Goal: Task Accomplishment & Management: Use online tool/utility

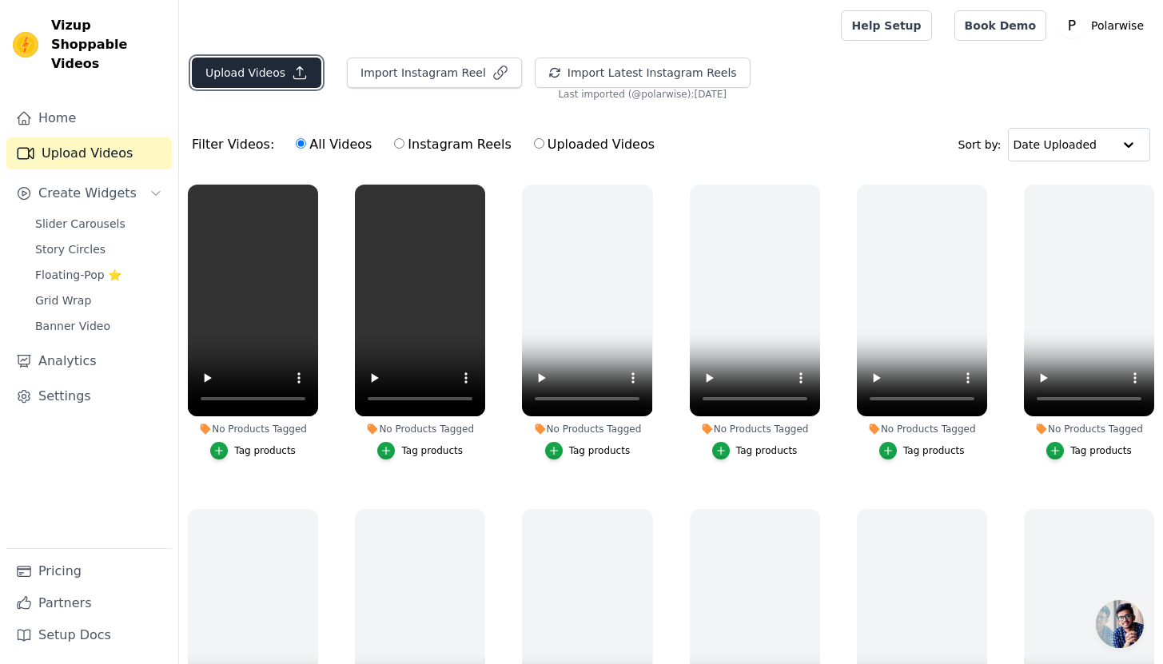
click at [244, 71] on button "Upload Videos" at bounding box center [257, 73] width 130 height 30
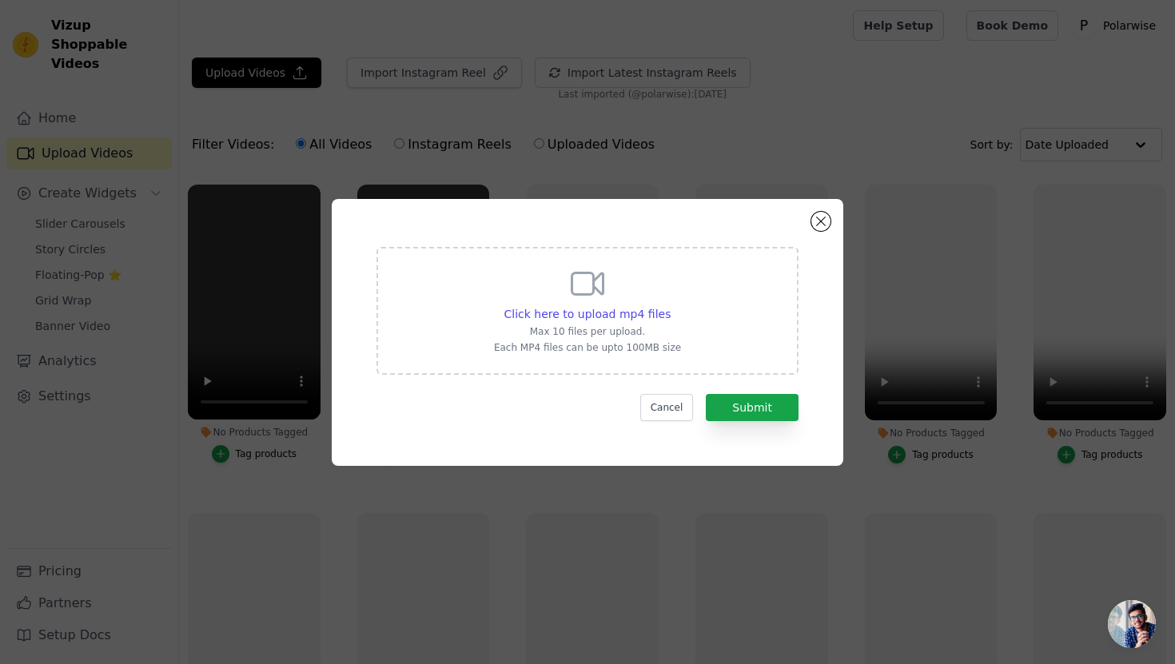
click at [605, 329] on p "Max 10 files per upload." at bounding box center [587, 331] width 187 height 13
click at [670, 306] on input "Click here to upload mp4 files Max 10 files per upload. Each MP4 files can be u…" at bounding box center [670, 305] width 1 height 1
type input "C:\fakepath\VIDEO 2 - Sensitive Skin UGC-NL (1).mp4"
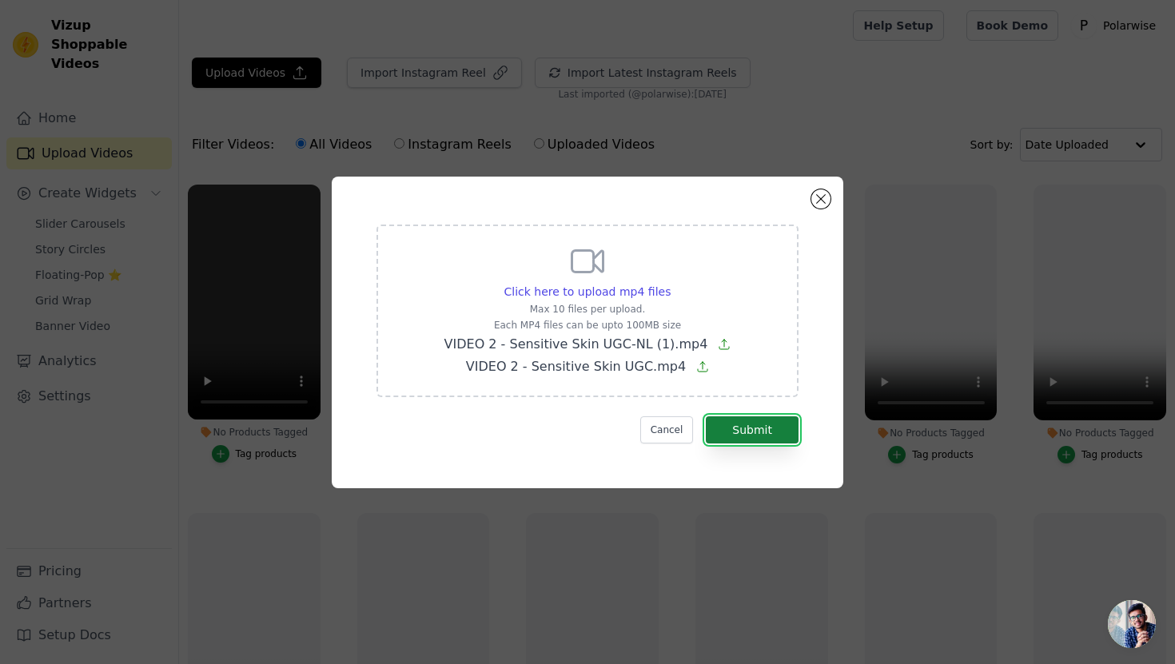
click at [769, 430] on button "Submit" at bounding box center [752, 430] width 93 height 27
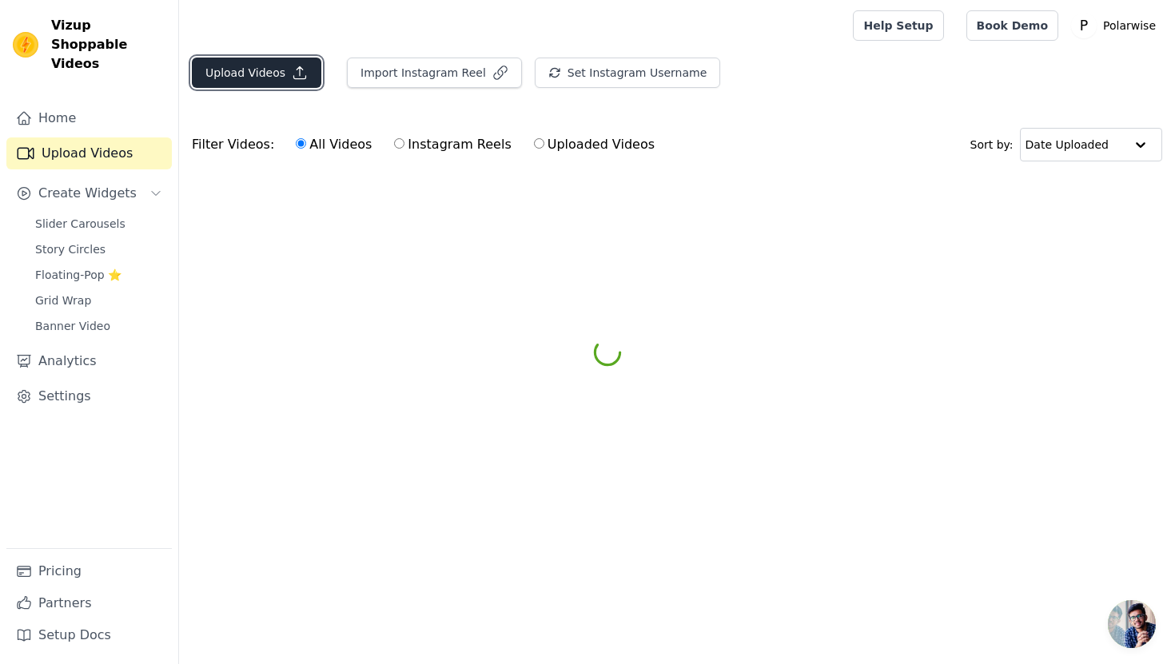
click at [243, 77] on button "Upload Videos" at bounding box center [257, 73] width 130 height 30
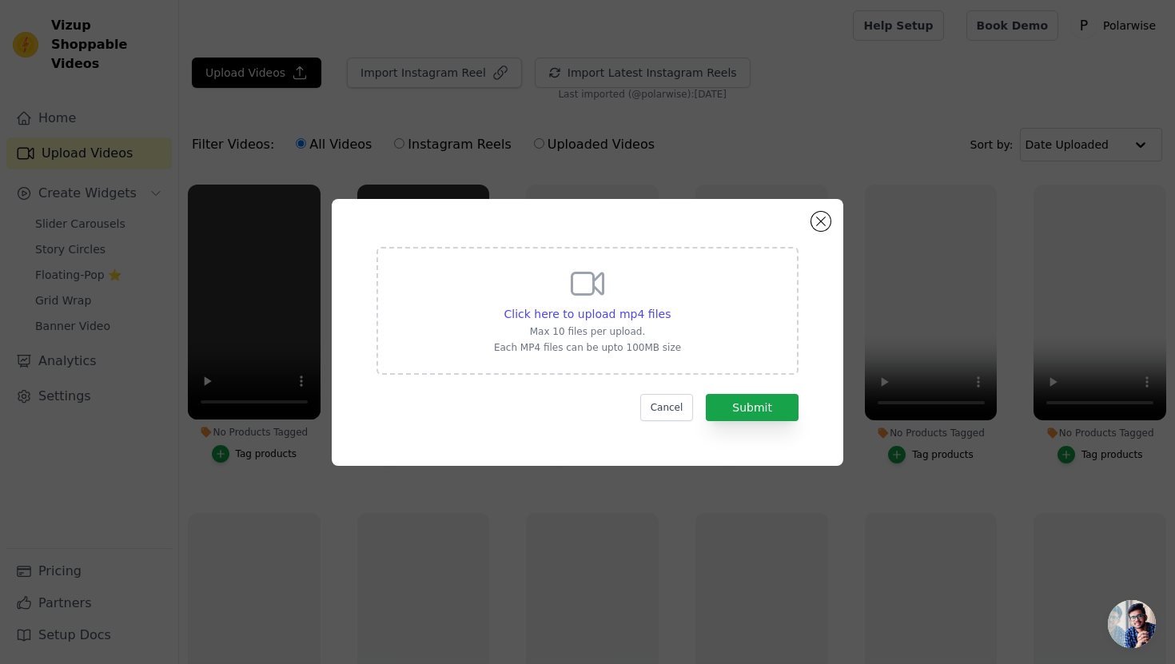
click at [577, 293] on icon at bounding box center [588, 284] width 31 height 22
click at [670, 305] on input "Click here to upload mp4 files Max 10 files per upload. Each MP4 files can be u…" at bounding box center [670, 305] width 1 height 1
type input "C:\fakepath\VIDEO 2 - Sensitive Skin UGC-DE (1).mp4"
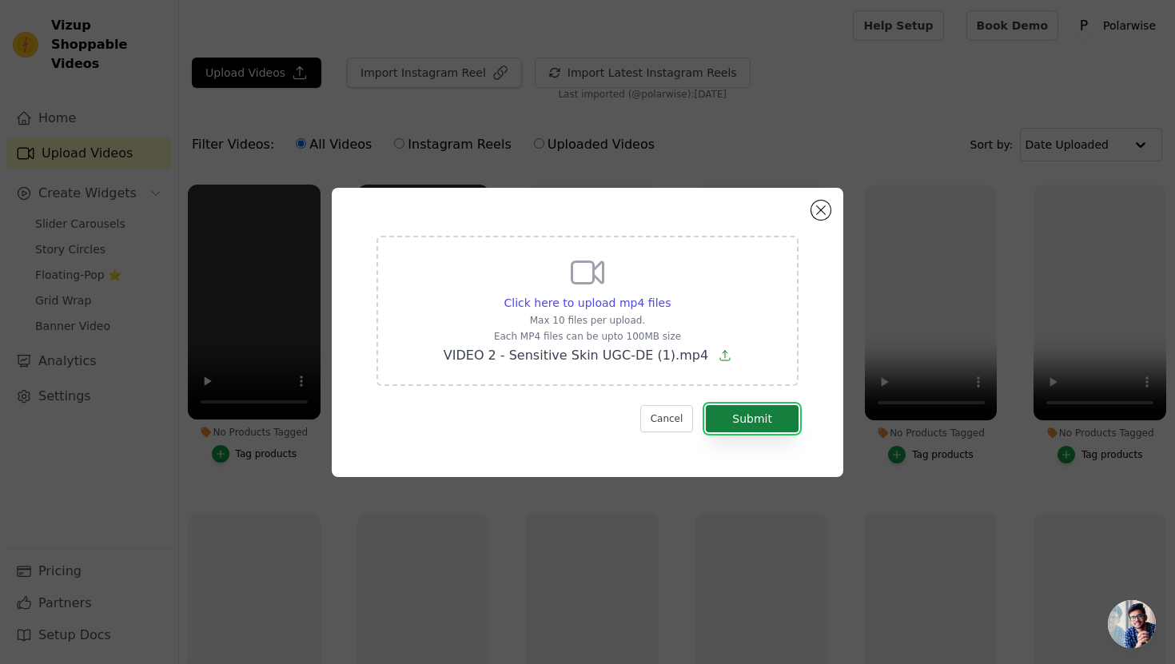
click at [761, 421] on button "Submit" at bounding box center [752, 418] width 93 height 27
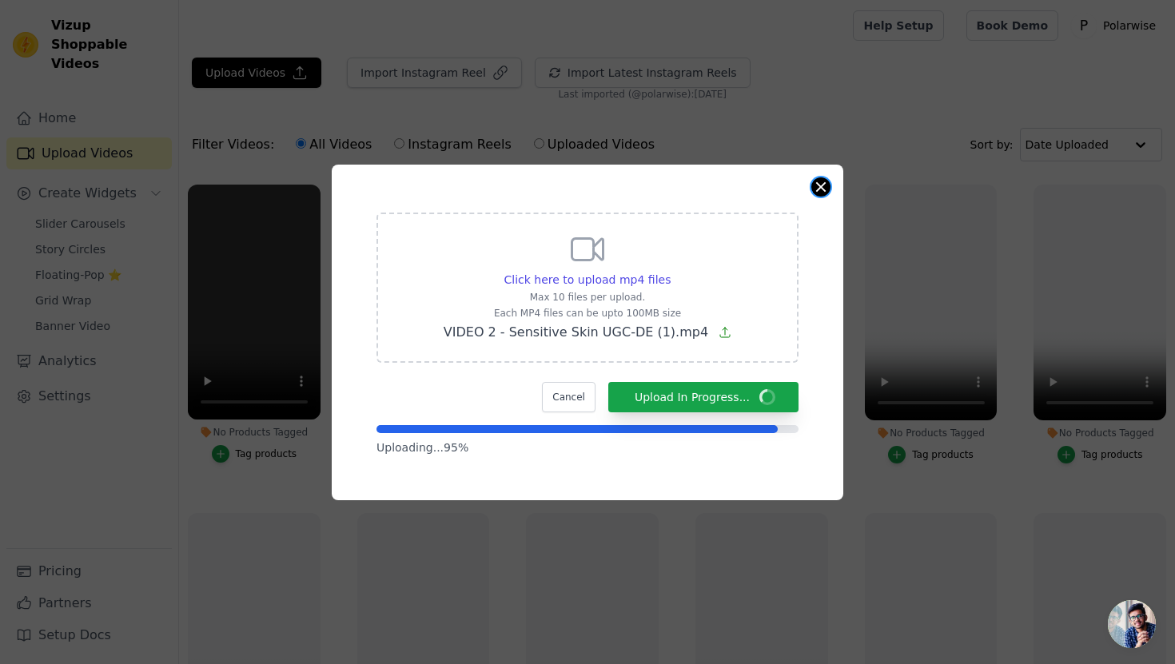
click at [819, 190] on button "Close modal" at bounding box center [821, 187] width 19 height 19
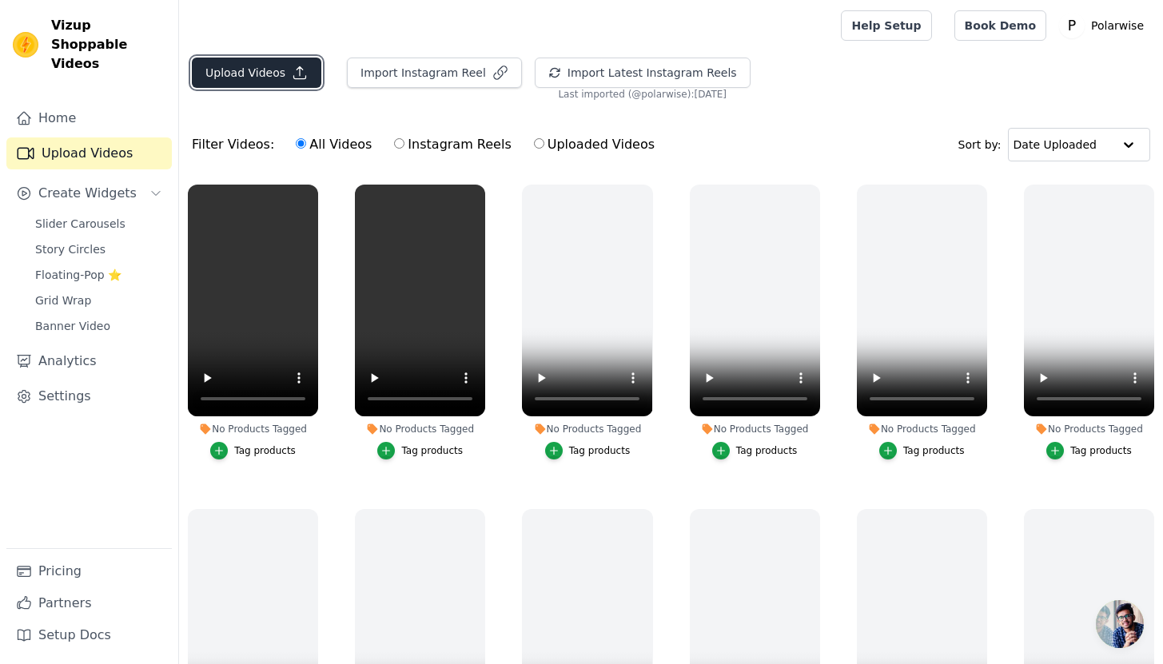
click at [275, 73] on button "Upload Videos" at bounding box center [257, 73] width 130 height 30
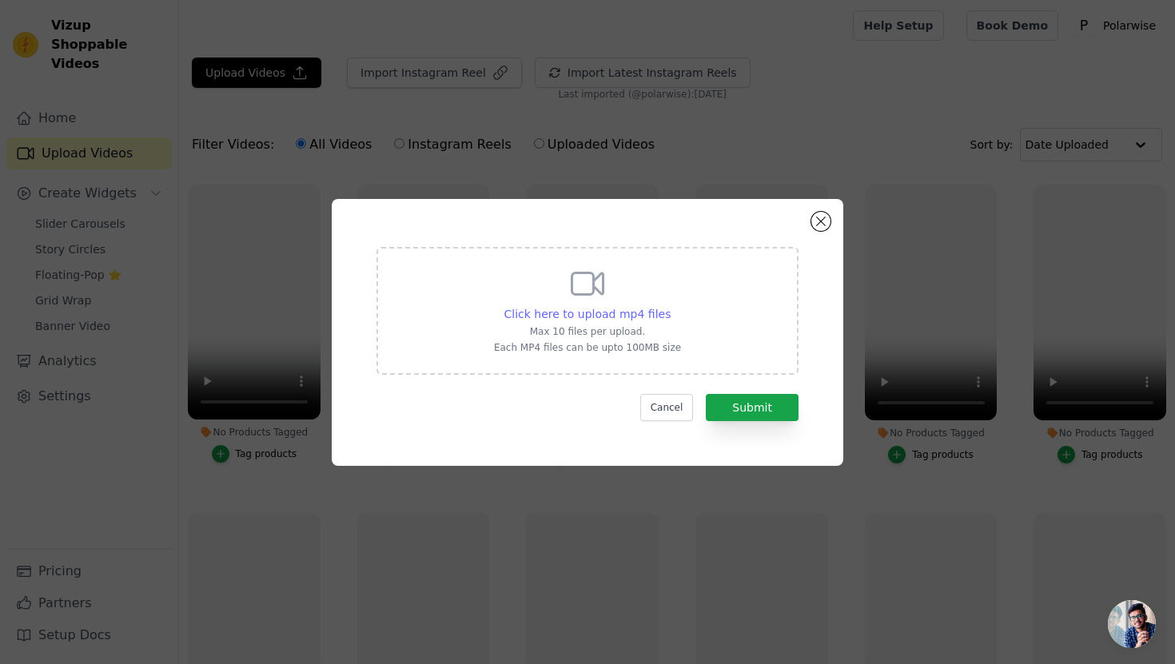
click at [586, 312] on span "Click here to upload mp4 files" at bounding box center [588, 314] width 167 height 13
click at [670, 306] on input "Click here to upload mp4 files Max 10 files per upload. Each MP4 files can be u…" at bounding box center [670, 305] width 1 height 1
type input "C:\fakepath\VIDEO 2 - Sensitive Skin UGC-DE (2).mp4"
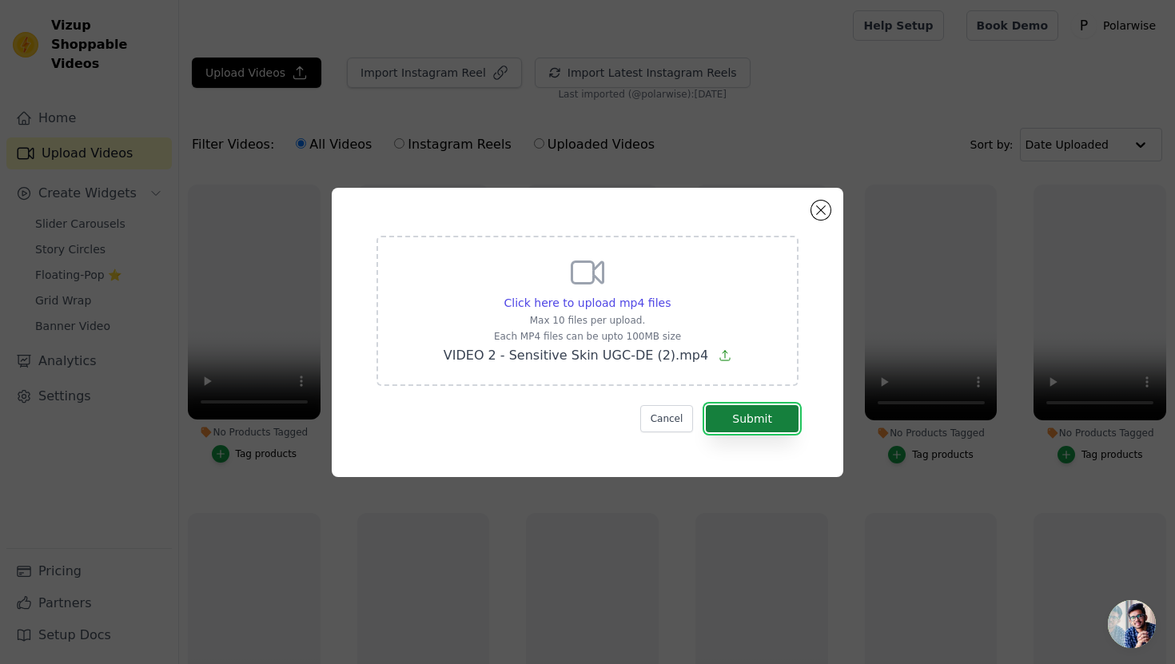
click at [761, 417] on button "Submit" at bounding box center [752, 418] width 93 height 27
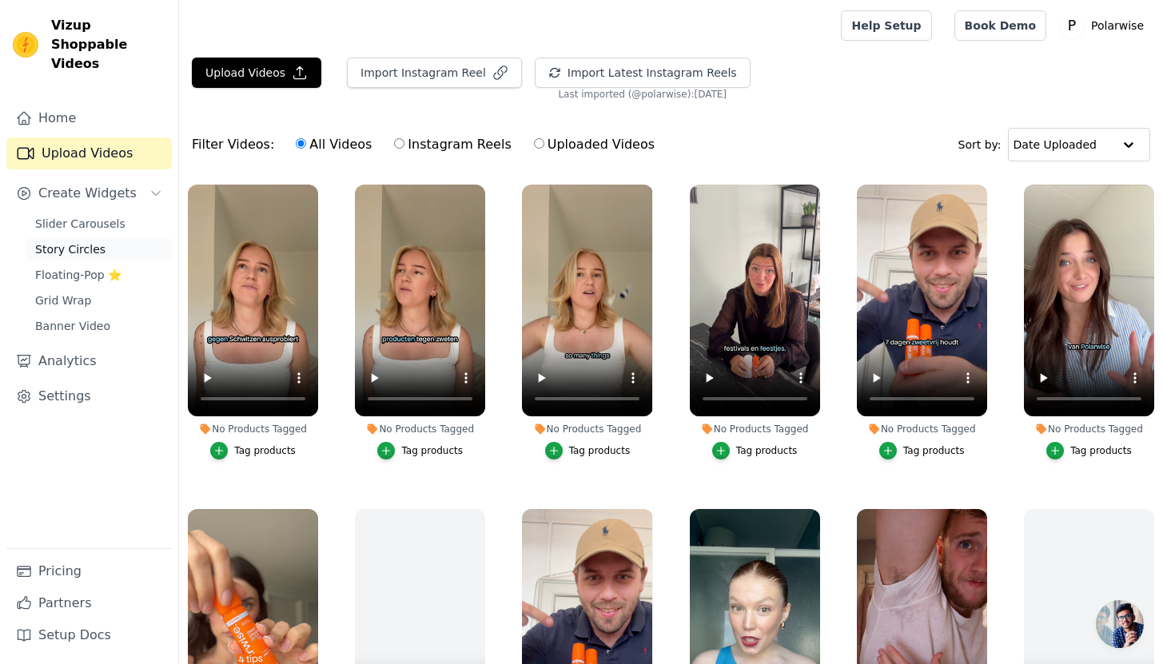
click at [82, 241] on span "Story Circles" at bounding box center [70, 249] width 70 height 16
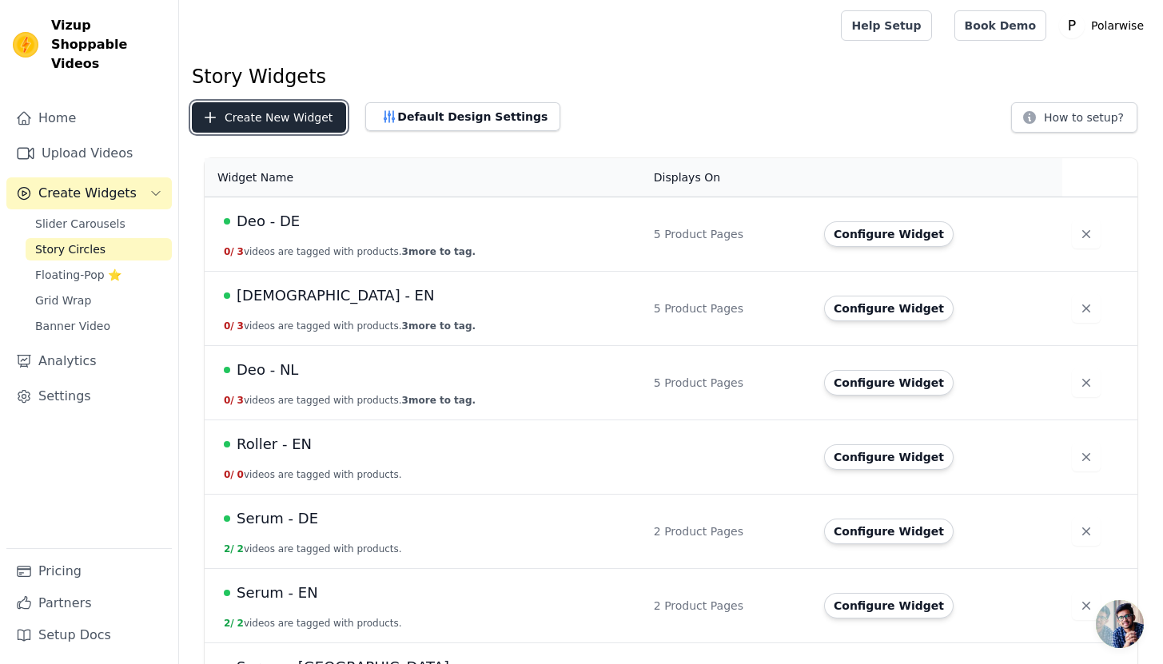
click at [279, 112] on button "Create New Widget" at bounding box center [269, 117] width 154 height 30
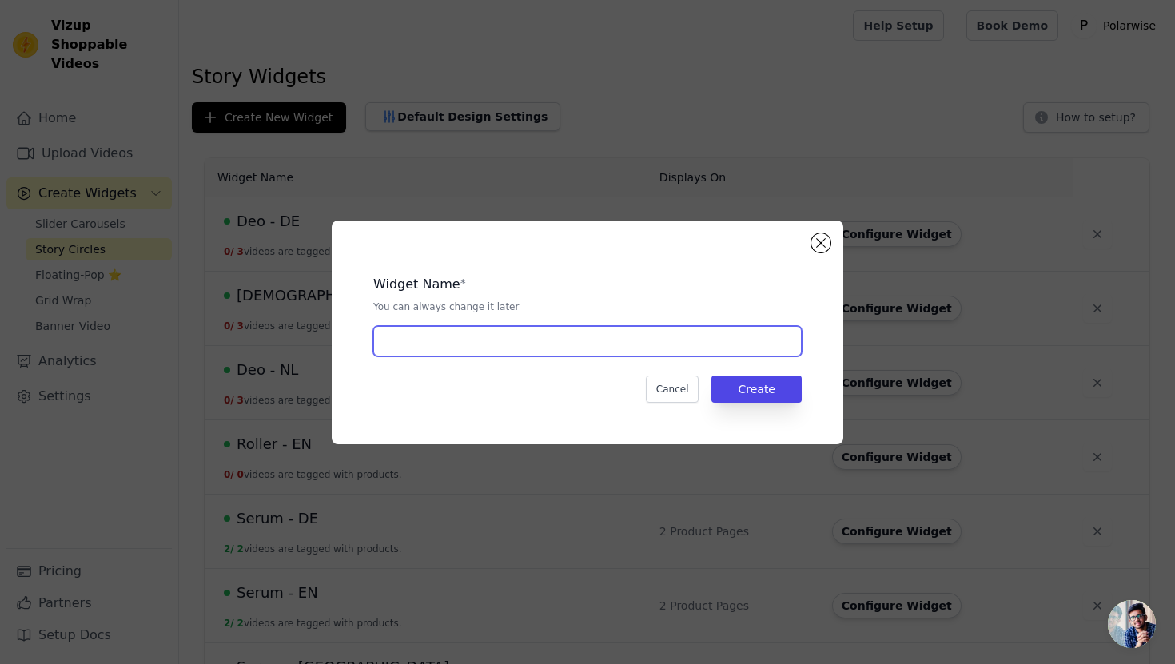
click at [567, 337] on input "text" at bounding box center [587, 341] width 429 height 30
type input "Sensitive - NL"
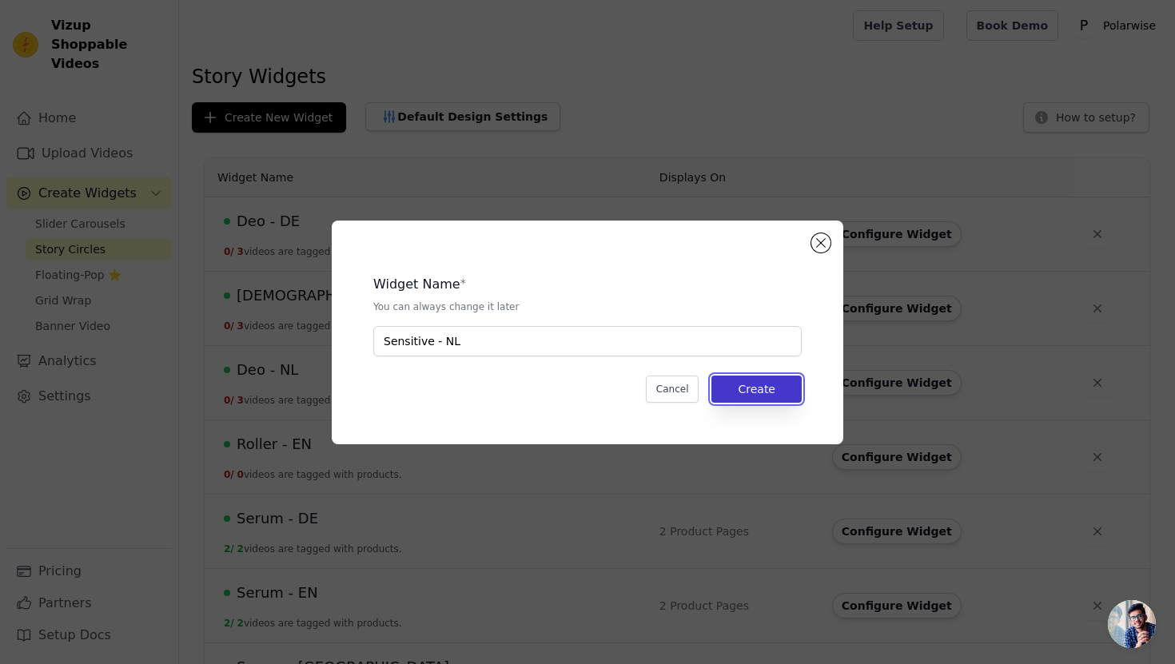
click at [735, 394] on button "Create" at bounding box center [757, 389] width 90 height 27
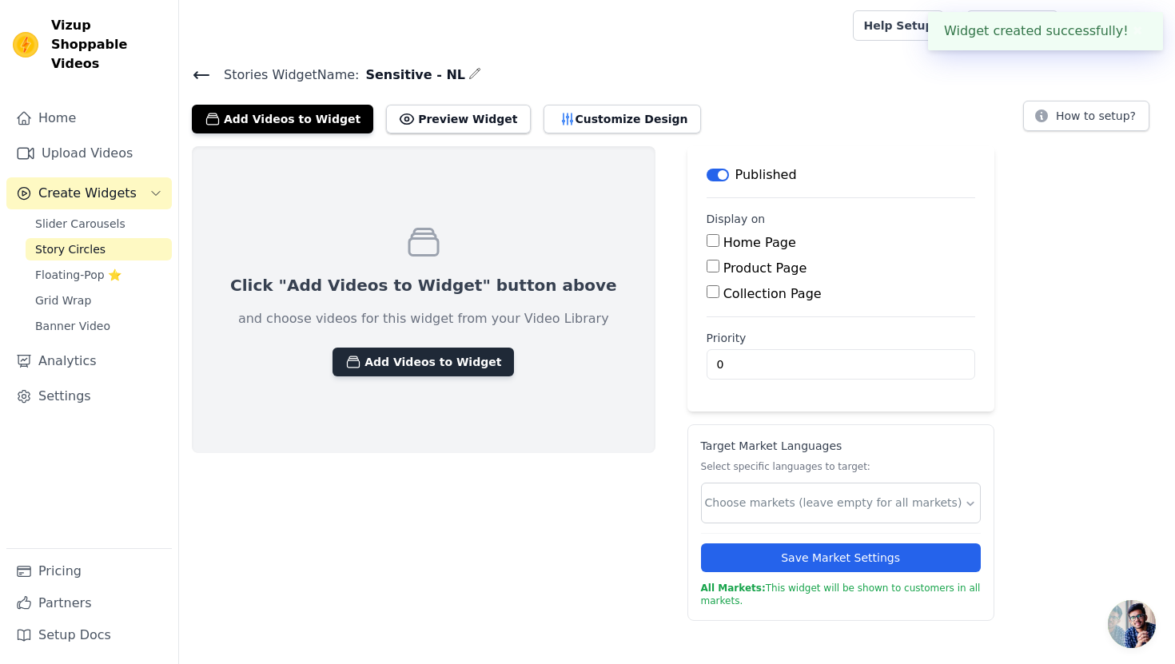
click at [414, 369] on button "Add Videos to Widget" at bounding box center [424, 362] width 182 height 29
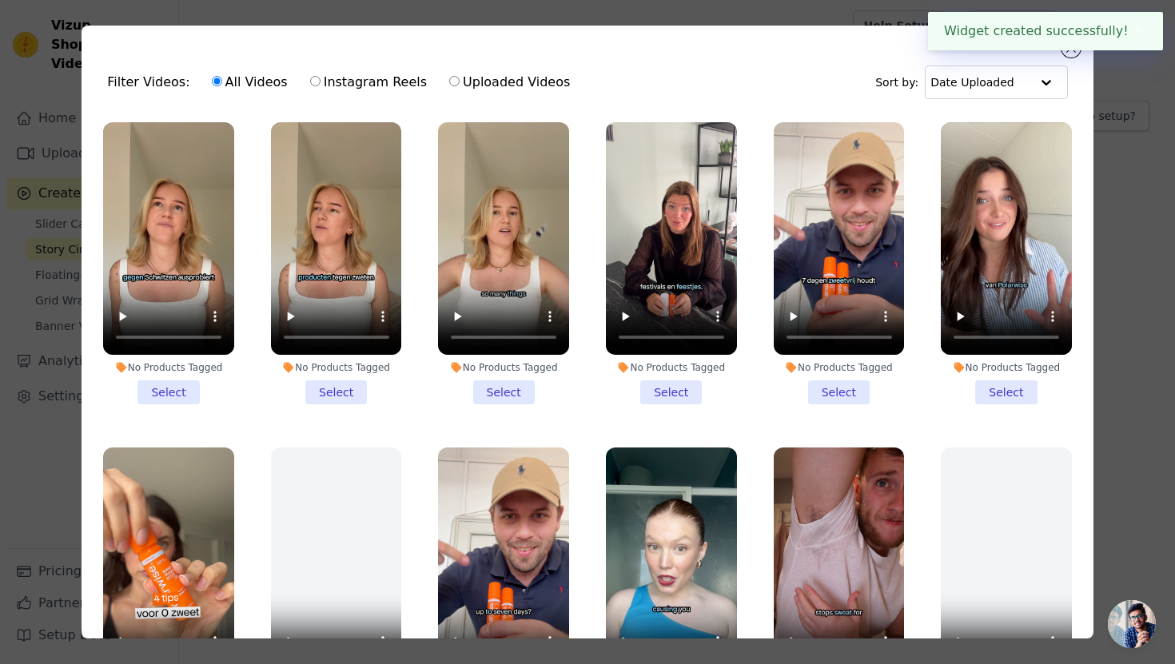
click at [332, 384] on li "No Products Tagged Select" at bounding box center [336, 263] width 131 height 282
click at [0, 0] on input "No Products Tagged Select" at bounding box center [0, 0] width 0 height 0
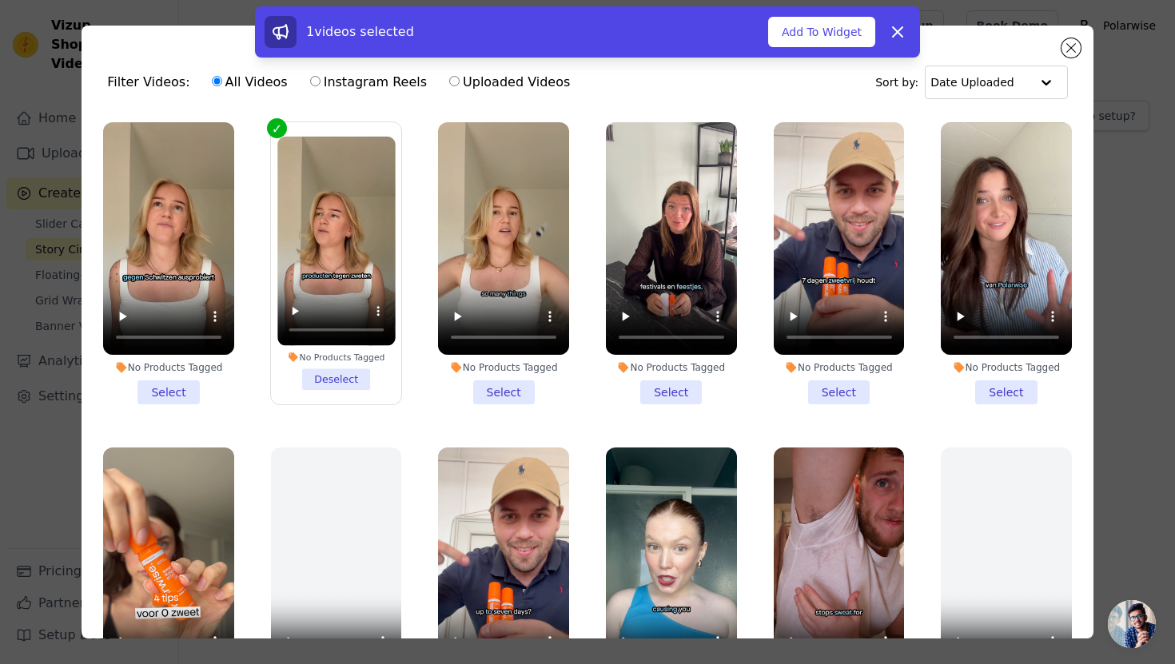
click at [337, 352] on div "No Products Tagged" at bounding box center [336, 357] width 118 height 11
click at [0, 0] on input "No Products Tagged Deselect" at bounding box center [0, 0] width 0 height 0
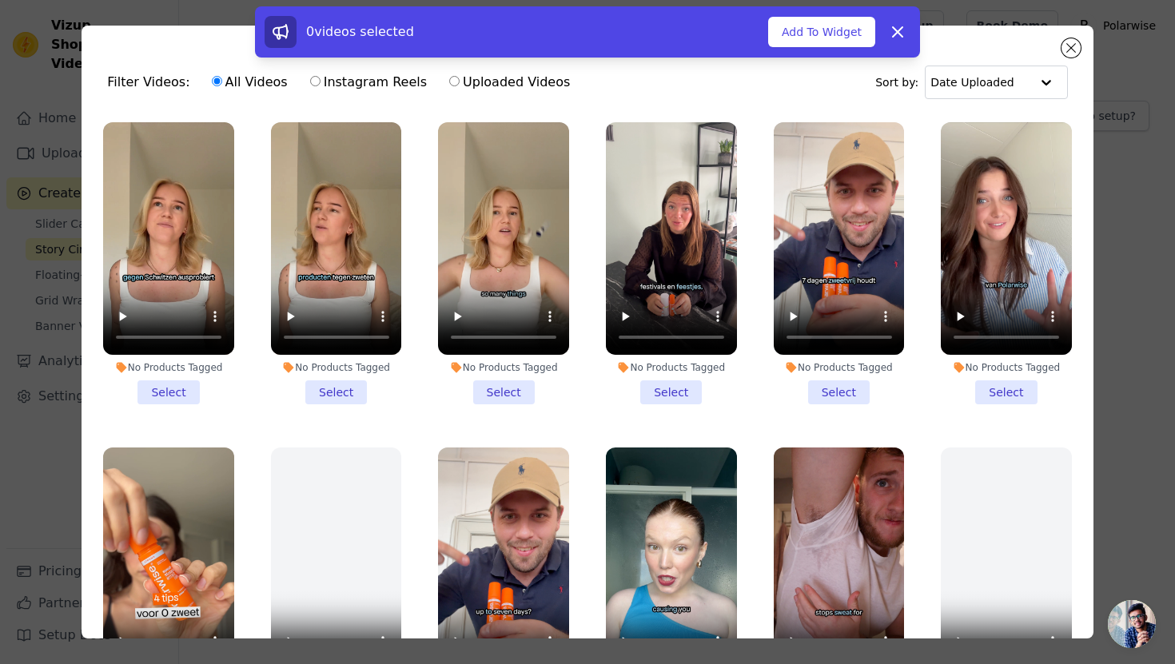
click at [337, 361] on div "No Products Tagged" at bounding box center [336, 367] width 131 height 13
click at [0, 0] on input "No Products Tagged Select" at bounding box center [0, 0] width 0 height 0
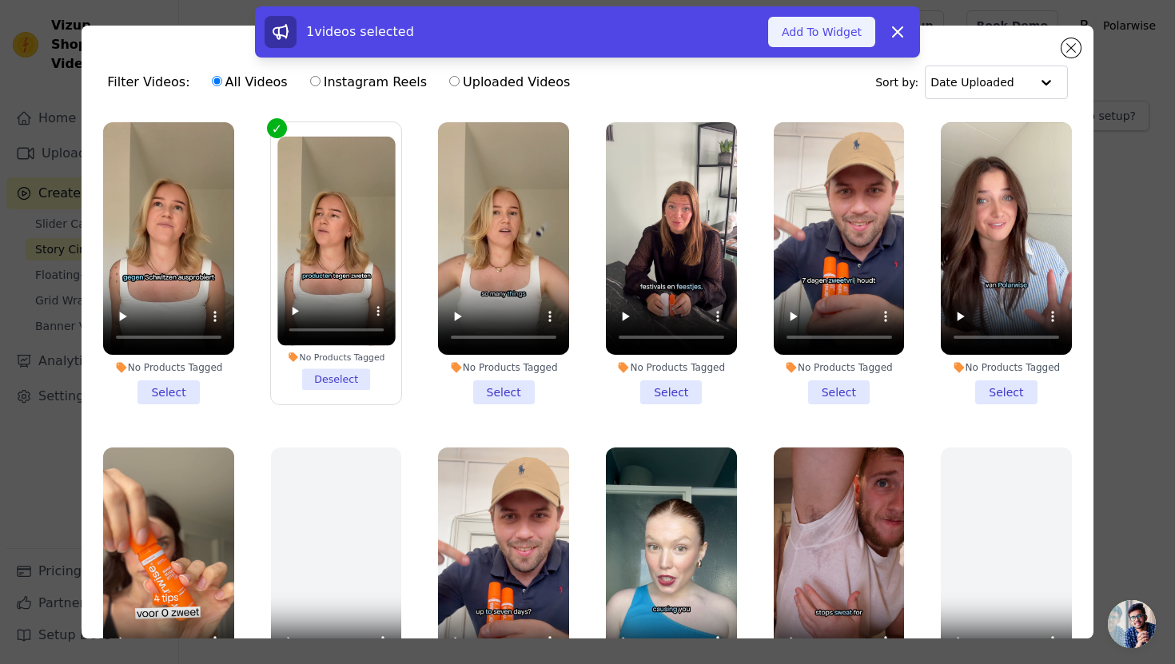
click at [836, 33] on button "Add To Widget" at bounding box center [821, 32] width 107 height 30
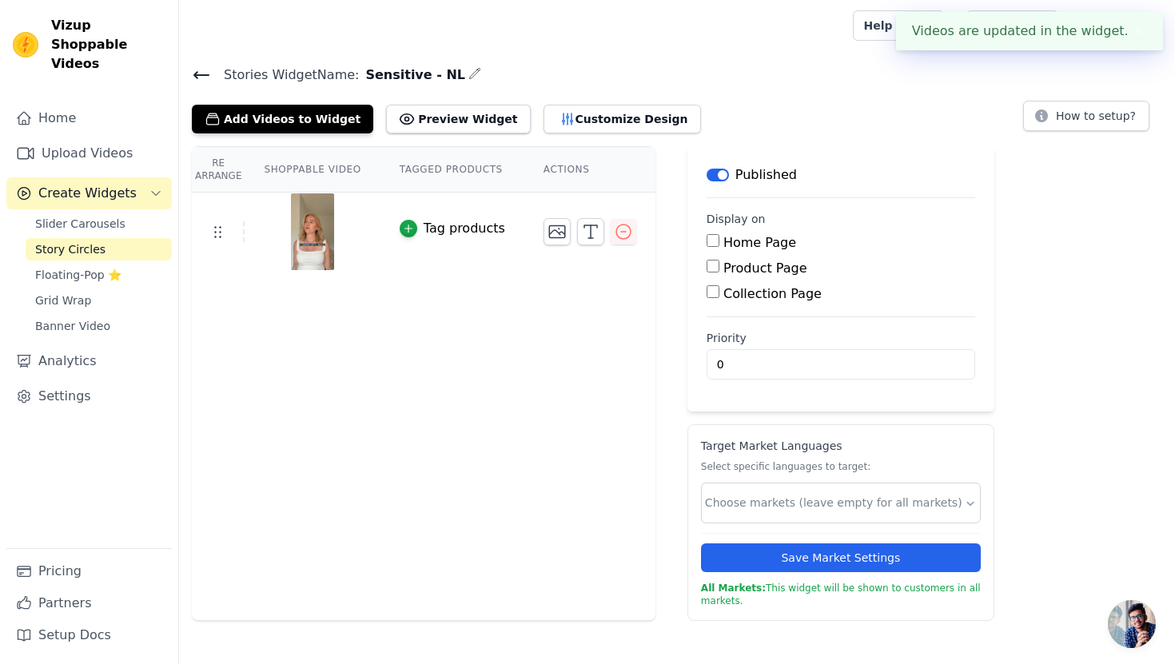
click at [456, 228] on div "Tag products" at bounding box center [465, 228] width 82 height 19
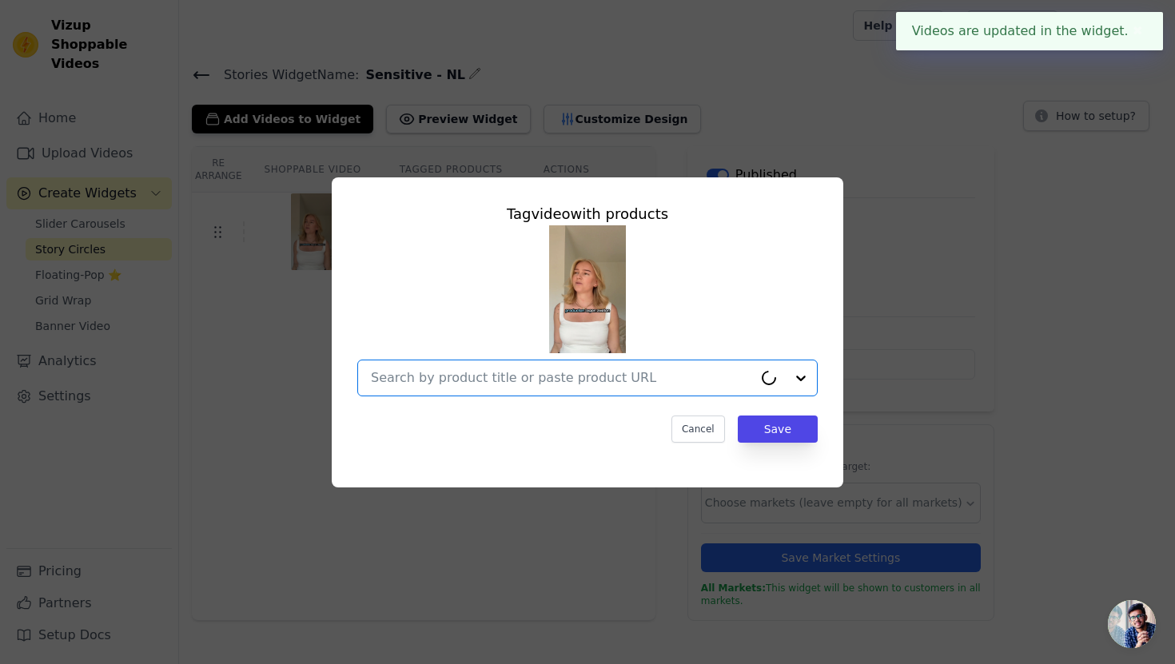
click at [521, 380] on input "text" at bounding box center [562, 378] width 382 height 19
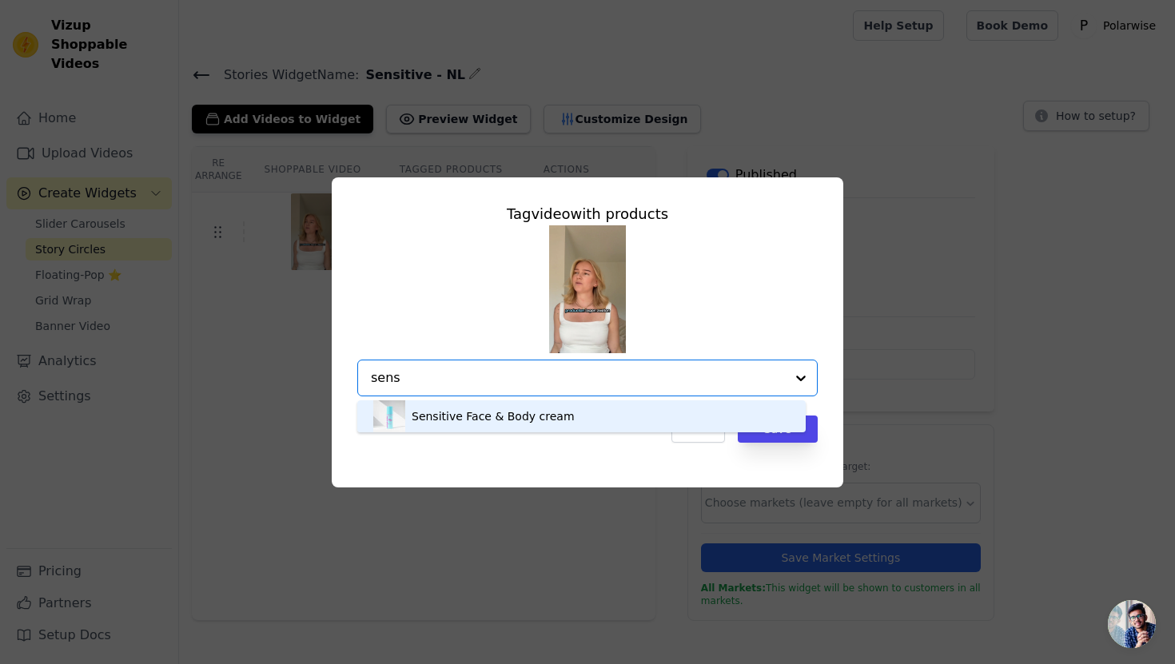
type input "sens"
click at [515, 440] on div "Cancel Save" at bounding box center [587, 429] width 461 height 27
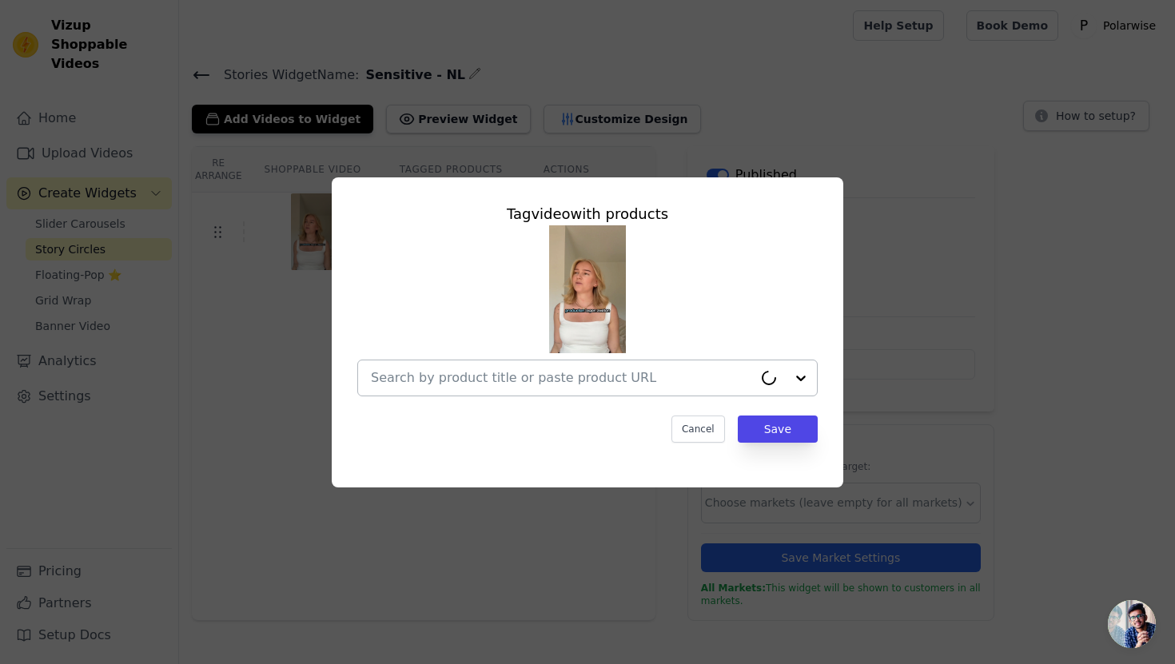
click at [521, 389] on div at bounding box center [562, 378] width 382 height 35
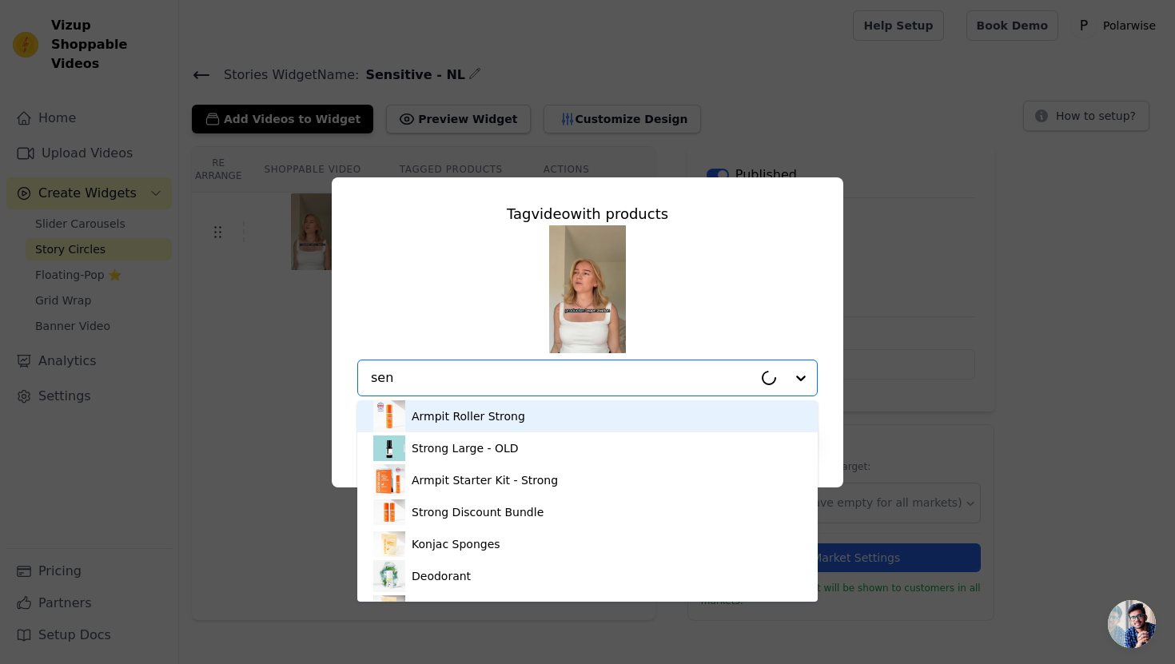
type input "sens"
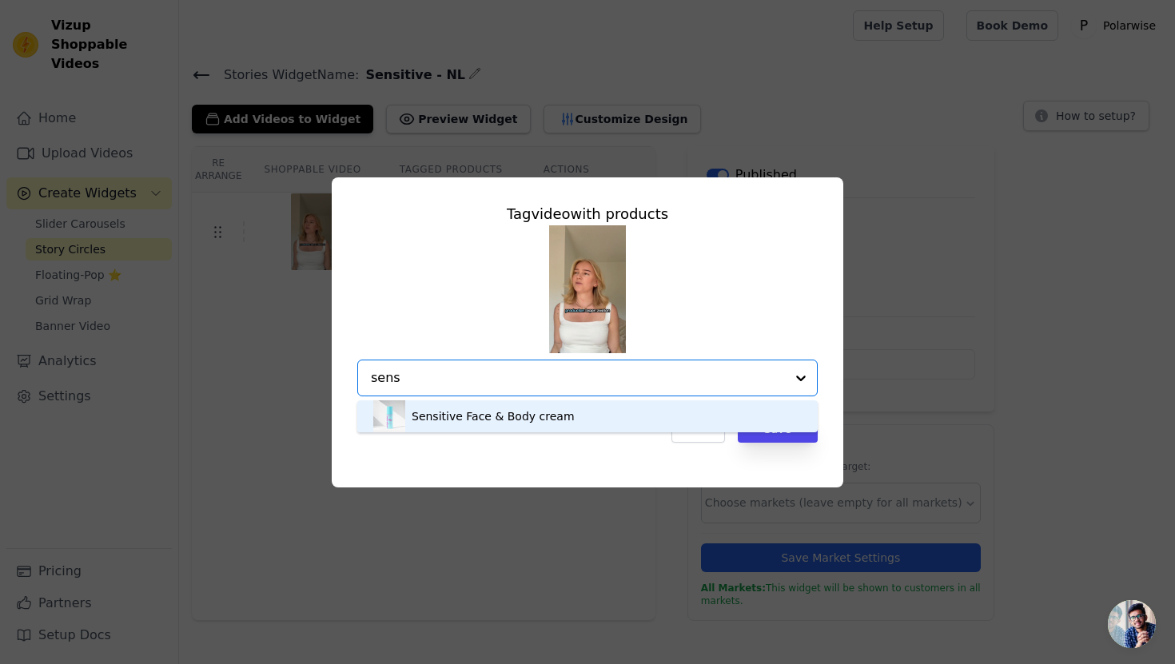
click at [512, 424] on div "Sensitive Face & Body cream" at bounding box center [587, 417] width 429 height 32
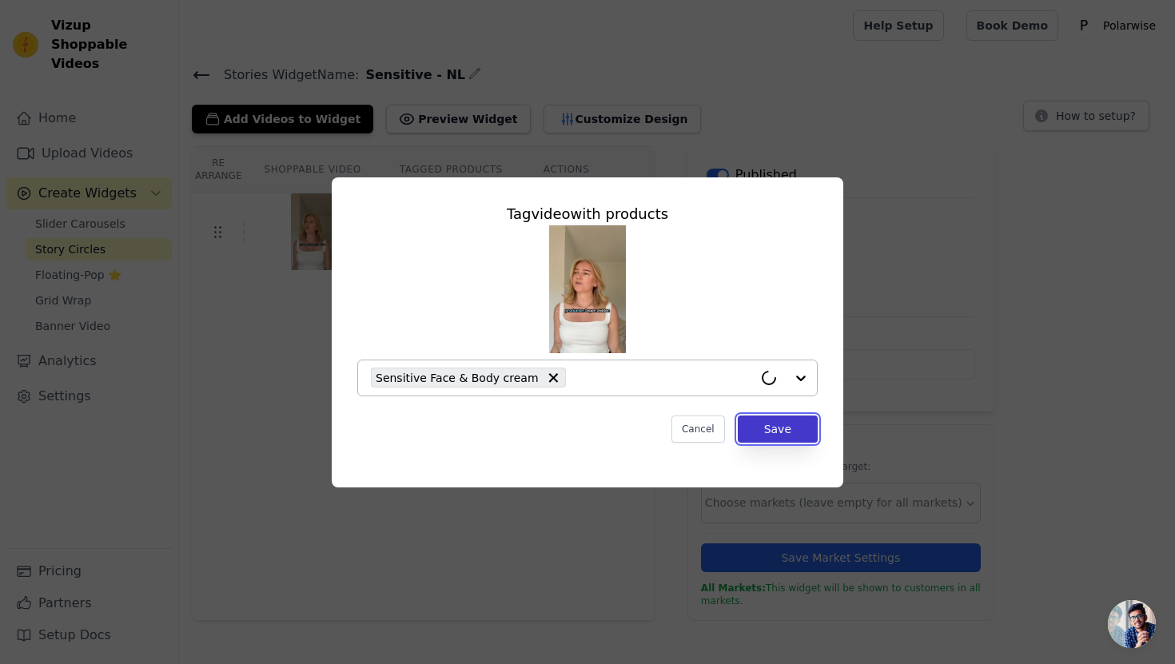
click at [773, 431] on button "Save" at bounding box center [778, 429] width 80 height 27
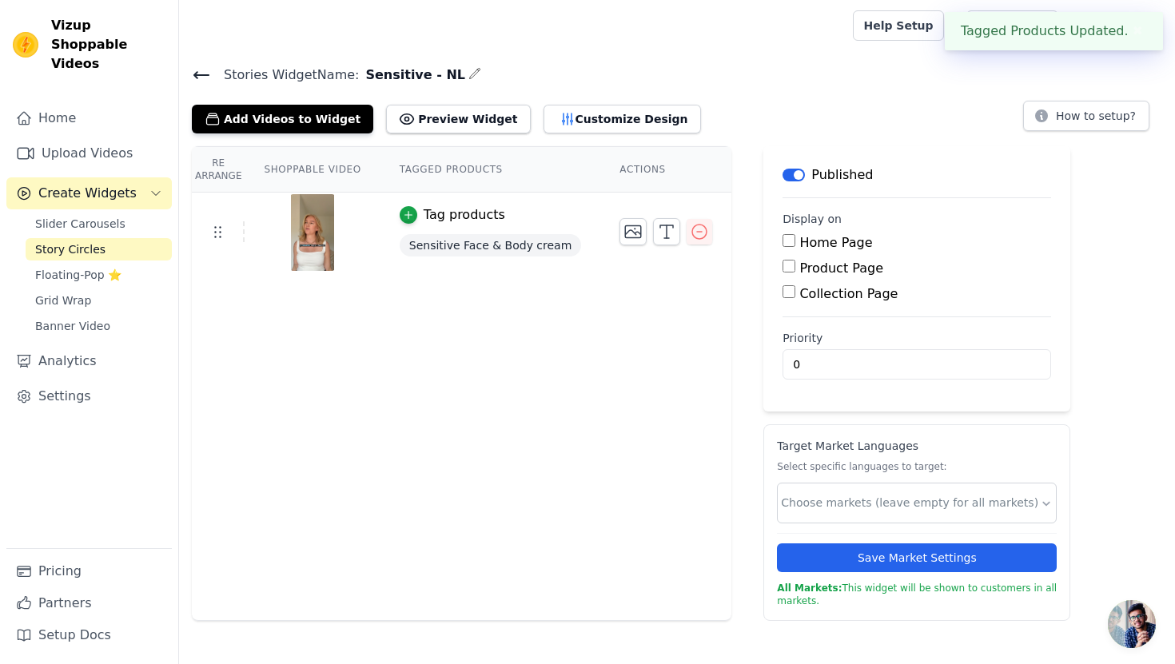
click at [783, 269] on input "Product Page" at bounding box center [789, 266] width 13 height 13
checkbox input "true"
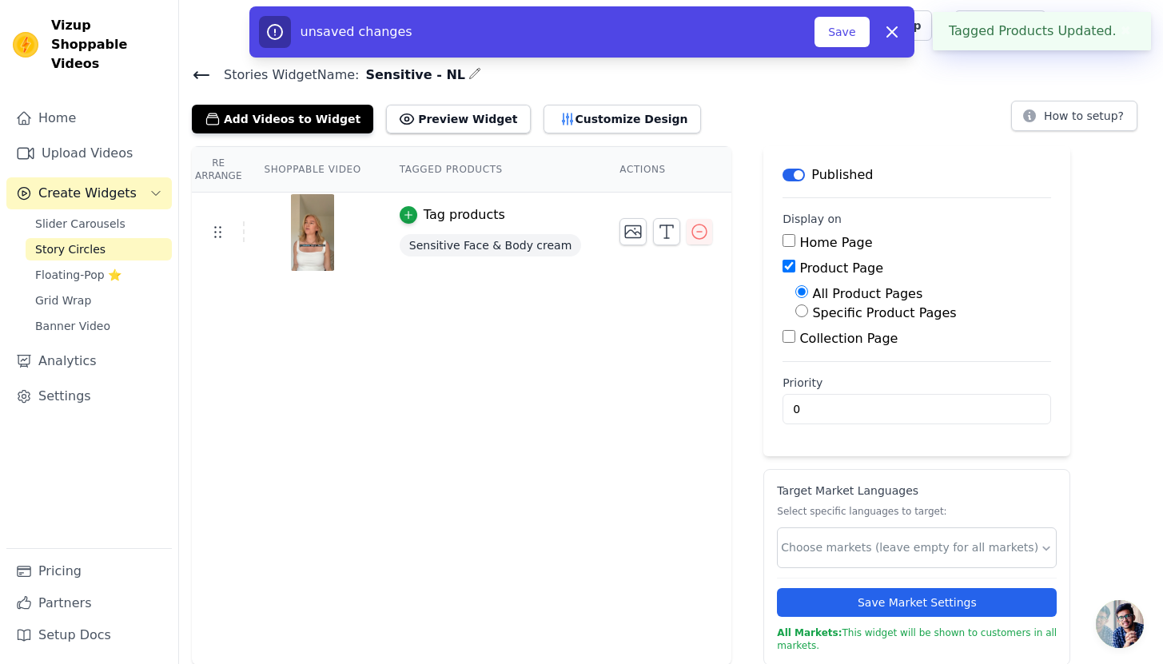
click at [812, 318] on label "Specific Product Pages" at bounding box center [884, 312] width 144 height 15
click at [808, 317] on input "Specific Product Pages" at bounding box center [802, 311] width 13 height 13
radio input "true"
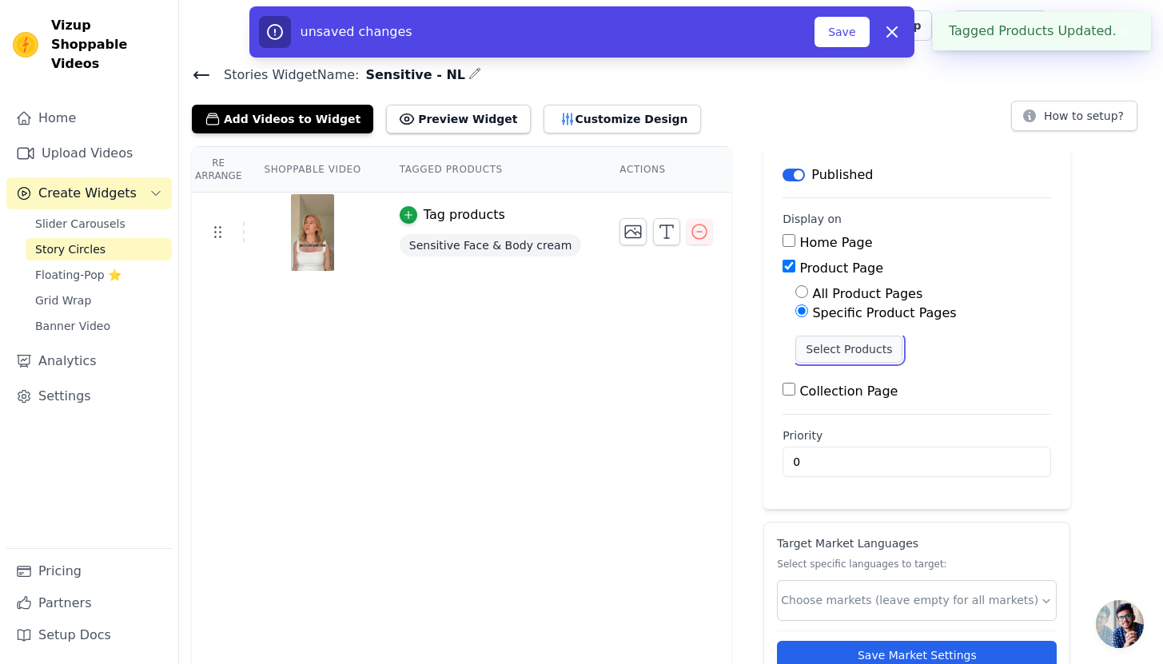
click at [813, 345] on button "Select Products" at bounding box center [849, 349] width 107 height 27
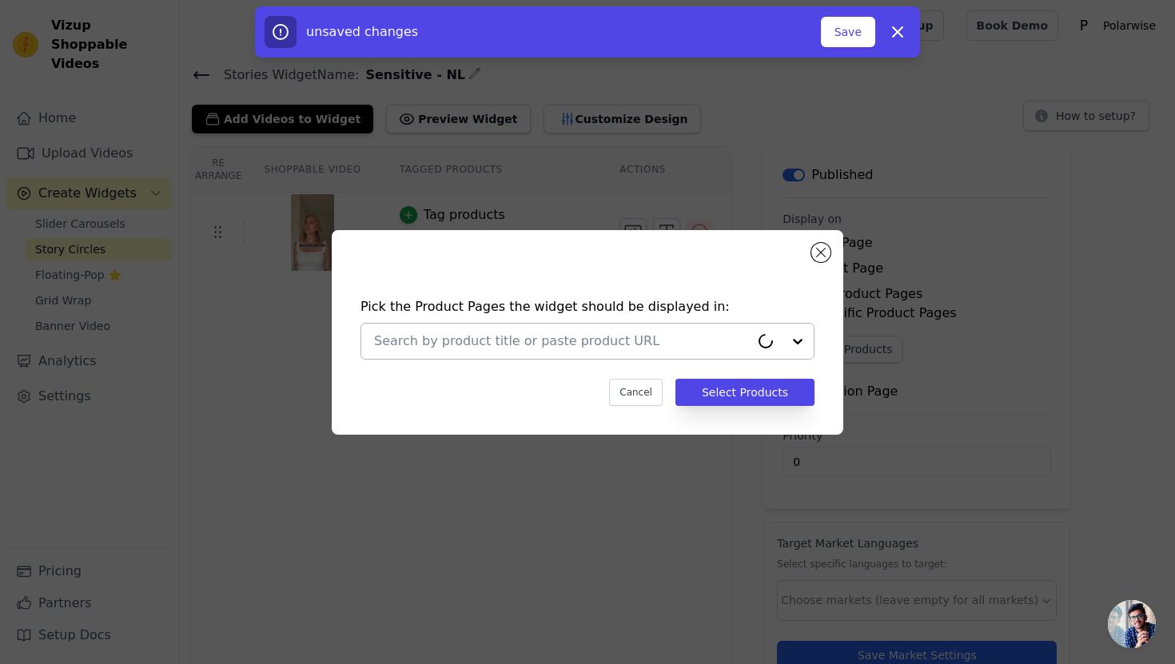
click at [690, 345] on input "text" at bounding box center [562, 341] width 376 height 19
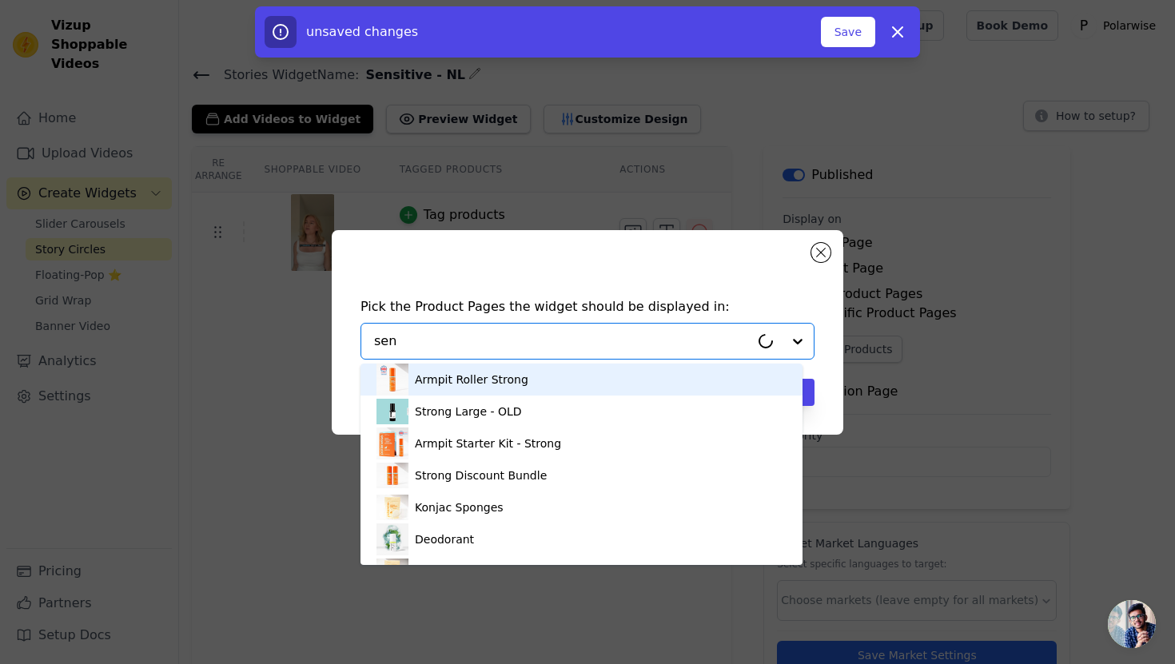
type input "sens"
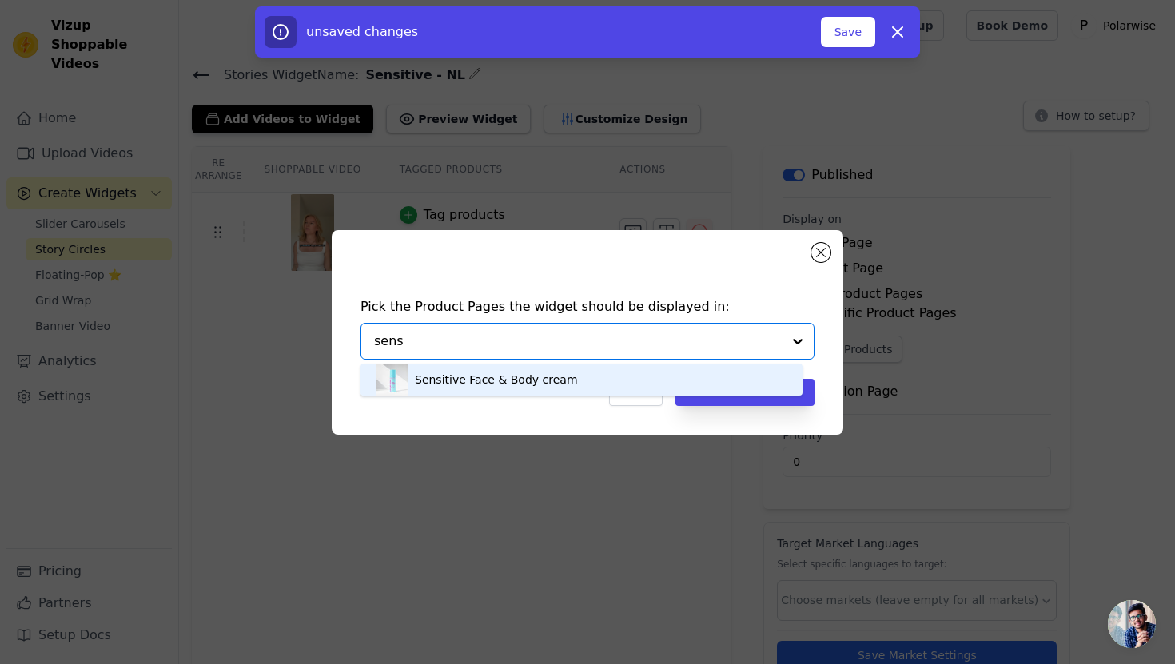
click at [579, 383] on div "Sensitive Face & Body cream" at bounding box center [582, 380] width 410 height 32
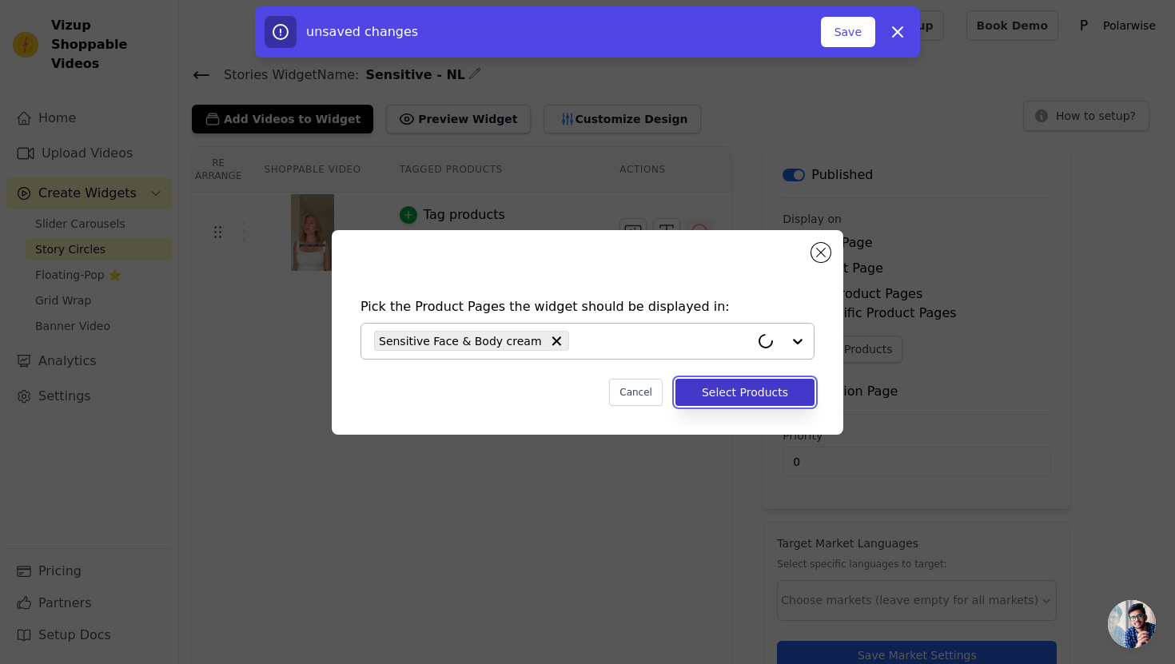
click at [721, 395] on button "Select Products" at bounding box center [745, 392] width 139 height 27
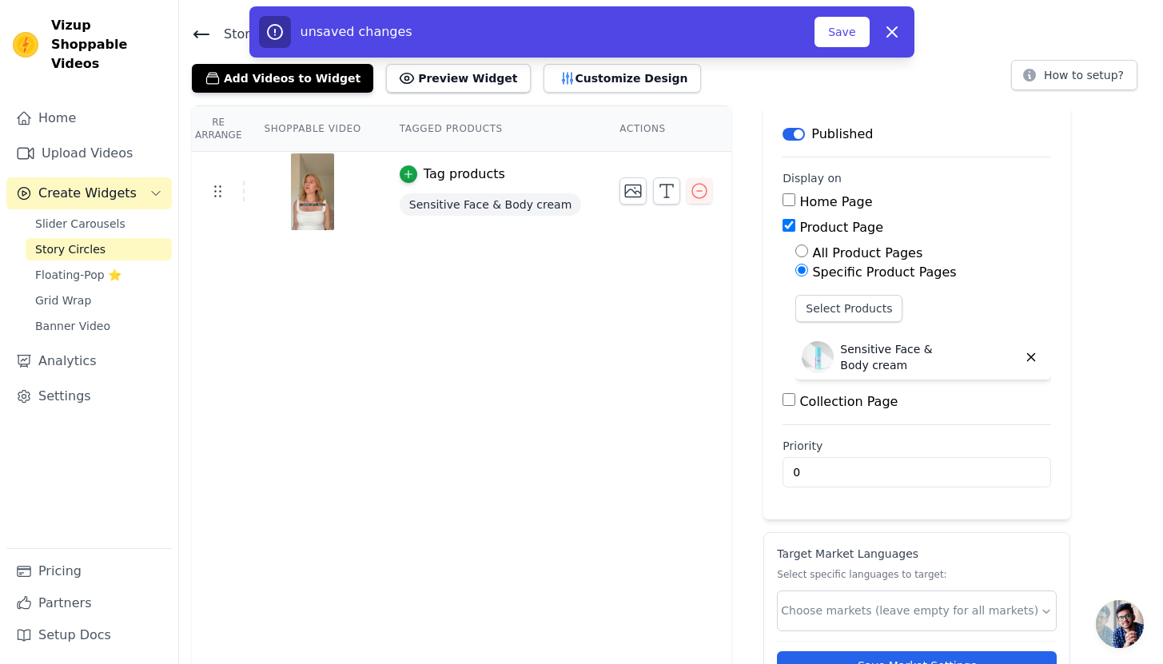
scroll to position [57, 0]
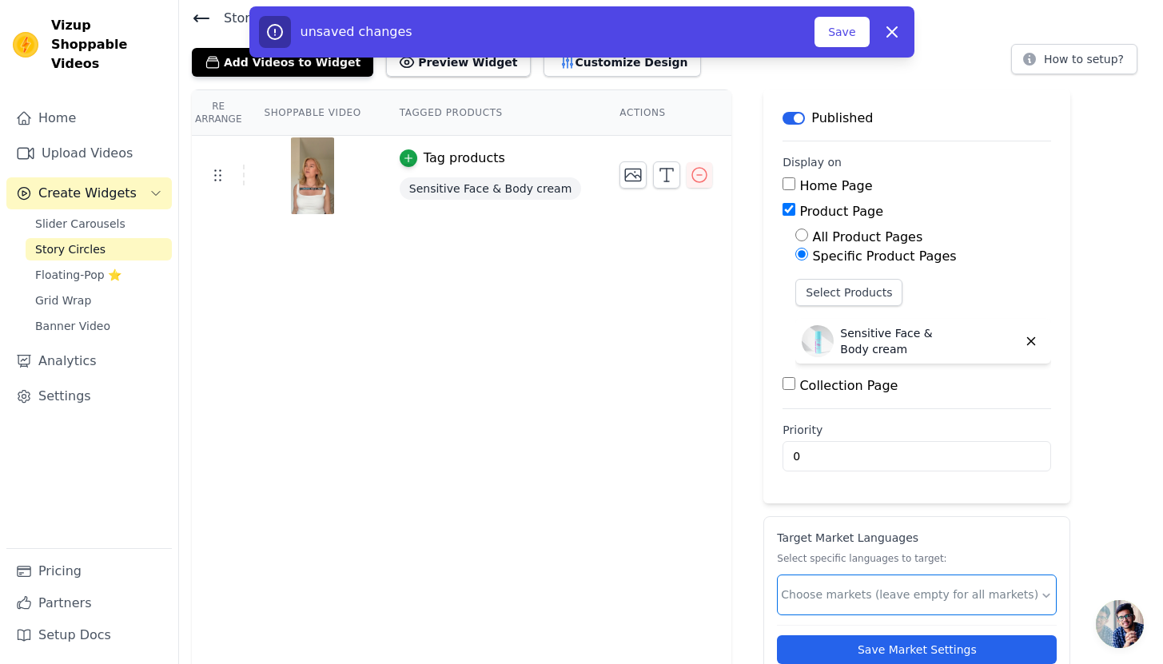
click at [869, 592] on input "text" at bounding box center [910, 595] width 259 height 17
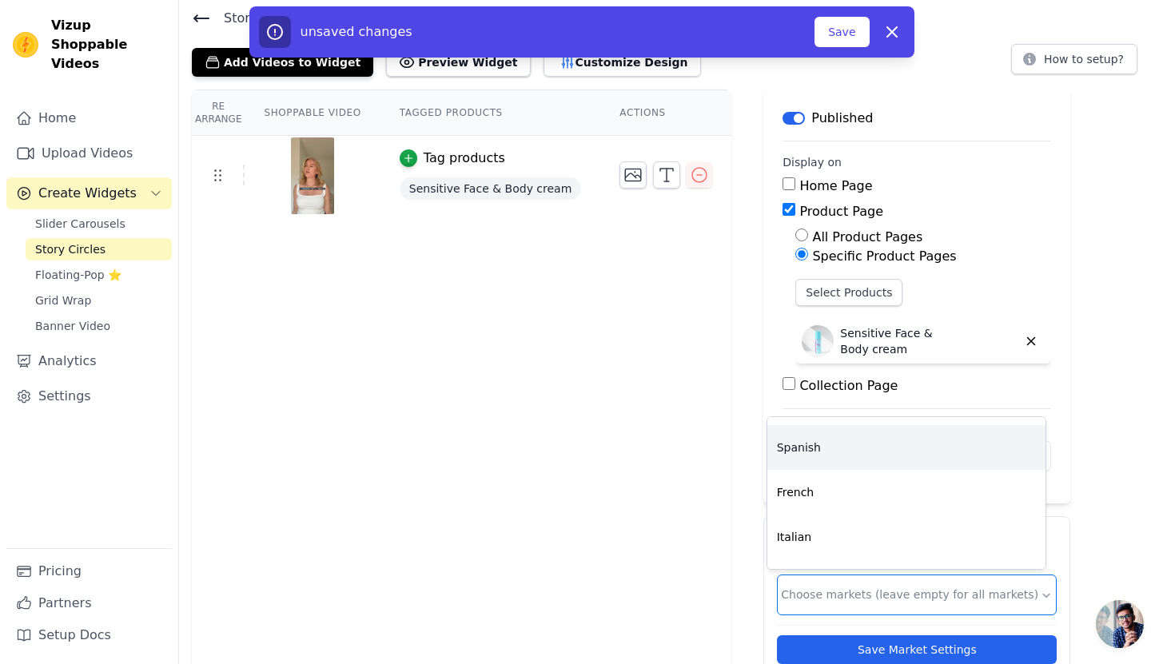
scroll to position [172, 0]
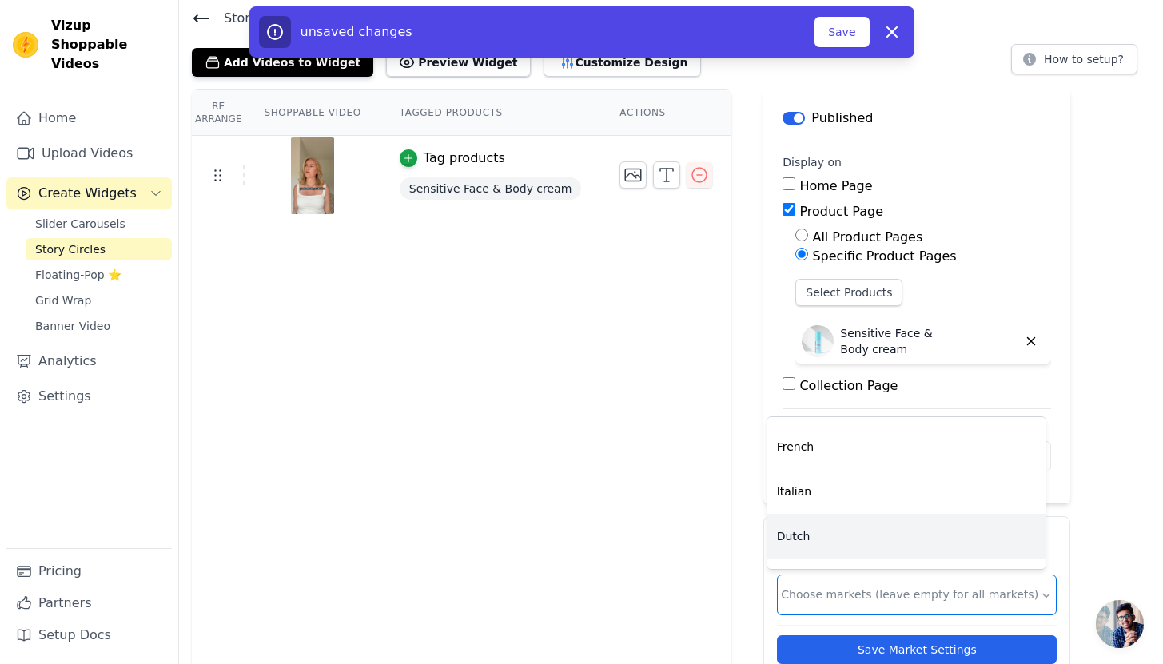
click at [825, 536] on div "Dutch" at bounding box center [907, 536] width 278 height 45
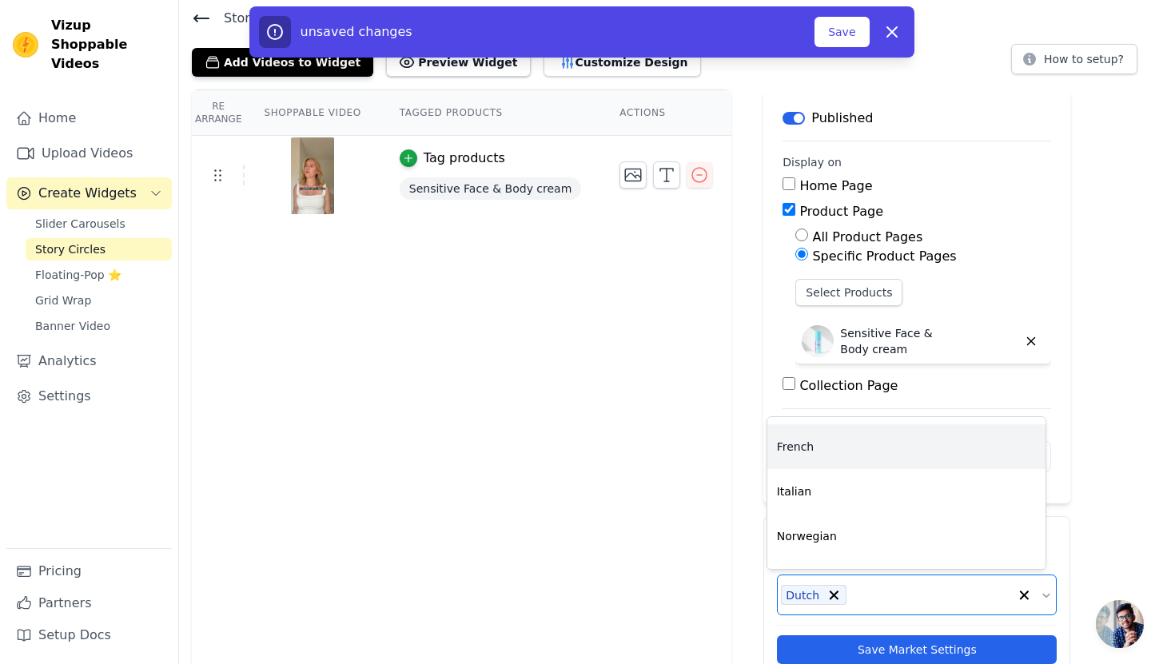
click at [652, 421] on div "Re Arrange Shoppable Video Tagged Products Actions Tag products Sensitive Face …" at bounding box center [462, 402] width 540 height 624
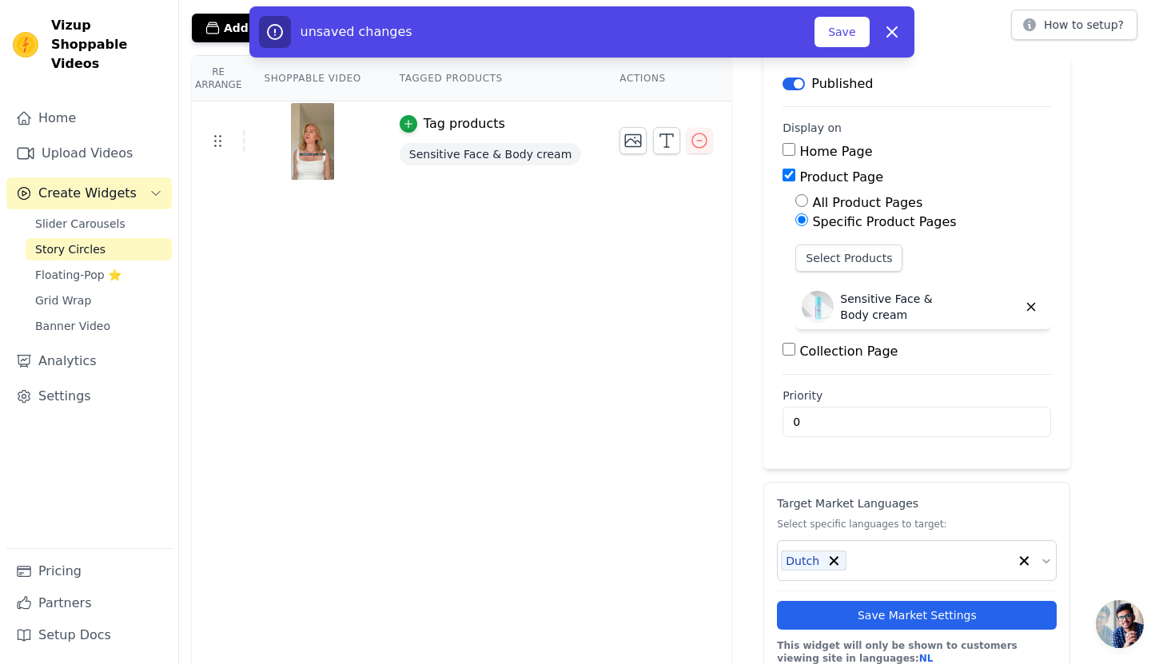
scroll to position [105, 0]
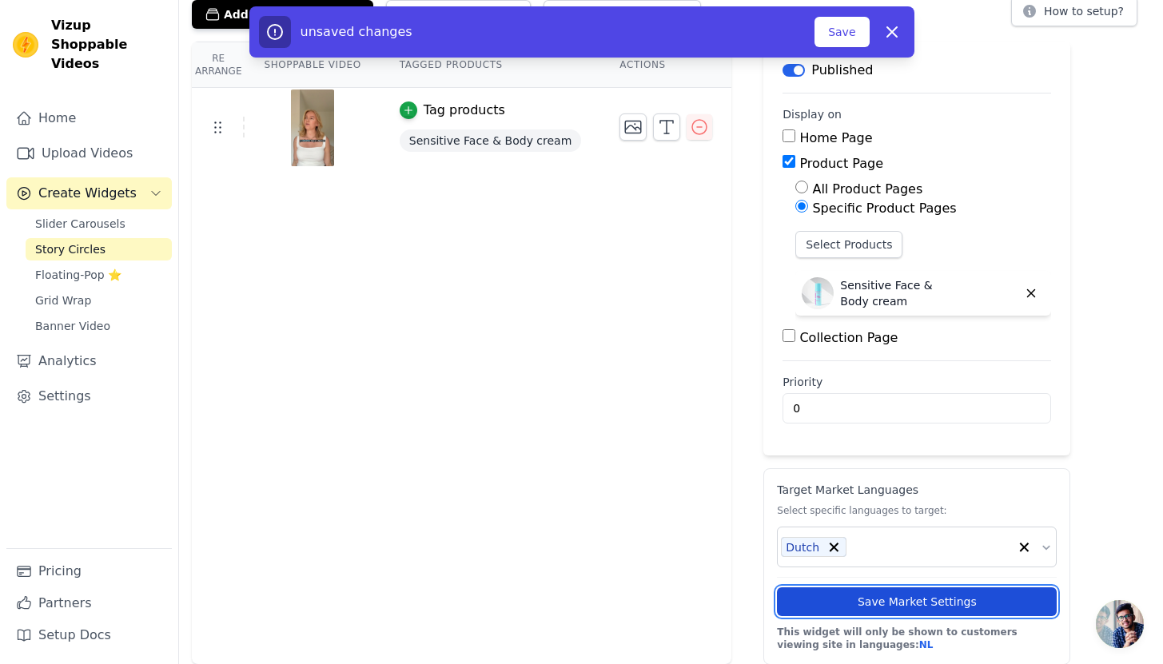
click at [889, 596] on button "Save Market Settings" at bounding box center [917, 602] width 280 height 29
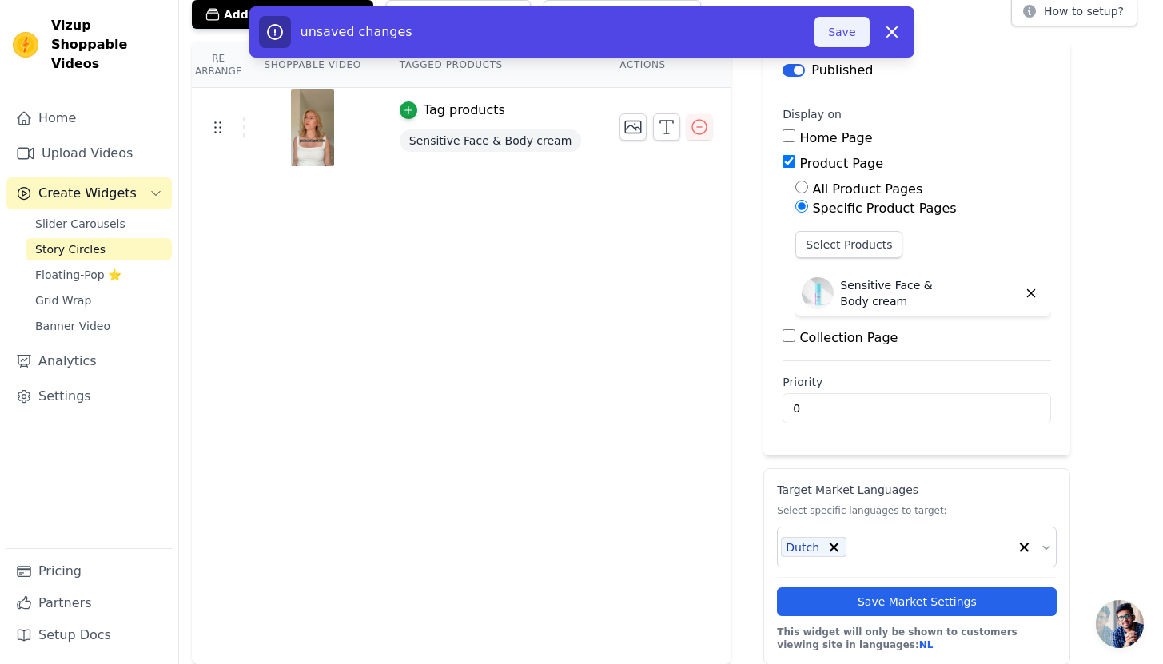
click at [839, 31] on button "Save" at bounding box center [842, 32] width 54 height 30
click at [836, 34] on button "Save" at bounding box center [842, 32] width 54 height 30
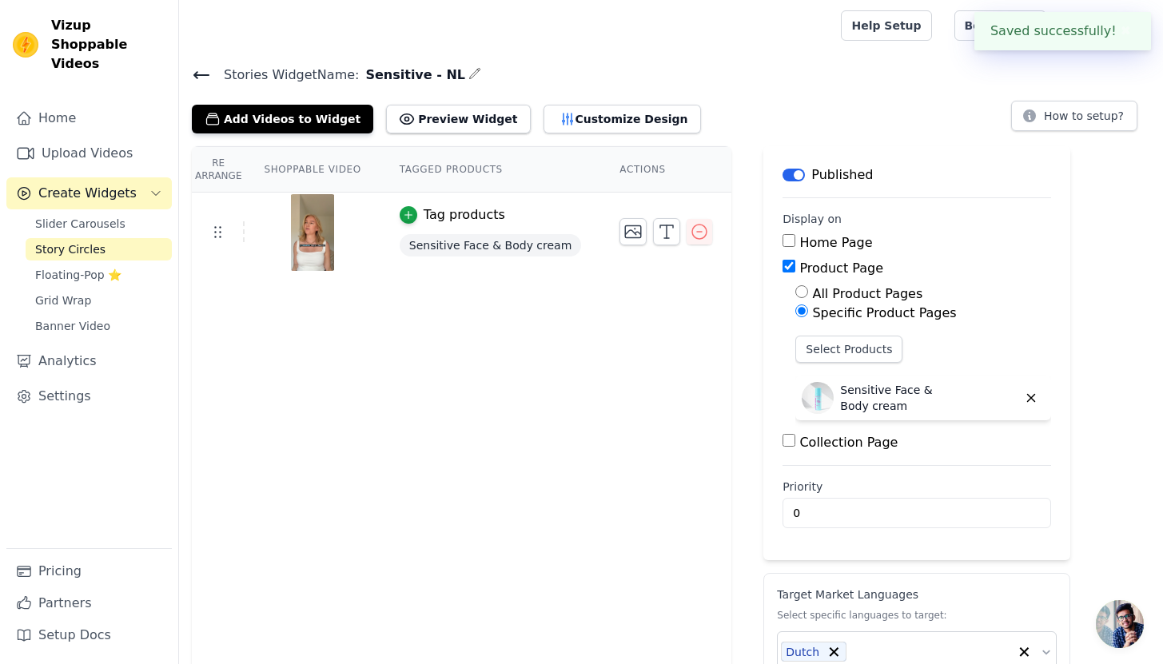
click at [822, 34] on div at bounding box center [507, 25] width 630 height 51
click at [195, 74] on icon at bounding box center [201, 75] width 14 height 6
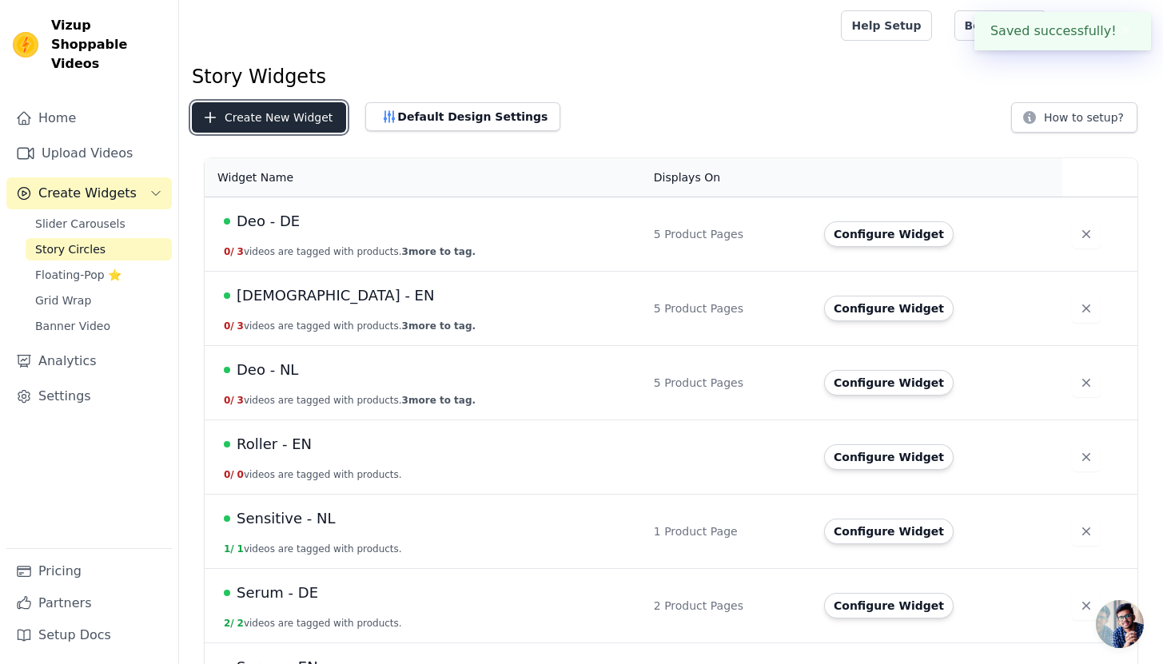
click at [289, 116] on button "Create New Widget" at bounding box center [269, 117] width 154 height 30
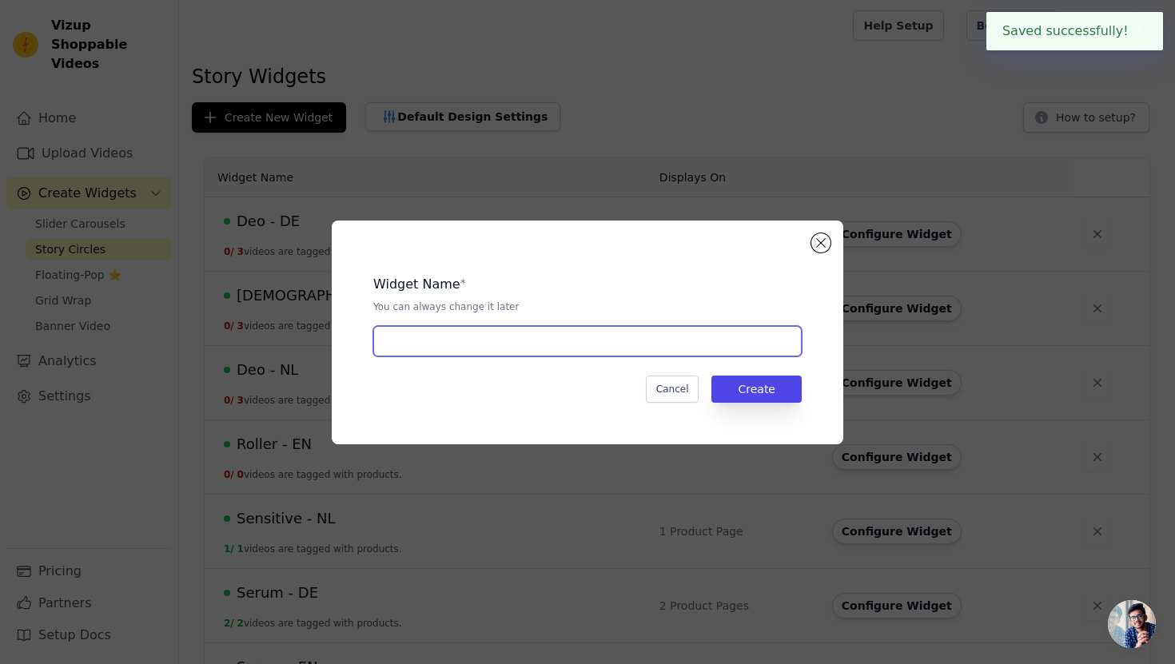
click at [486, 335] on input "text" at bounding box center [587, 341] width 429 height 30
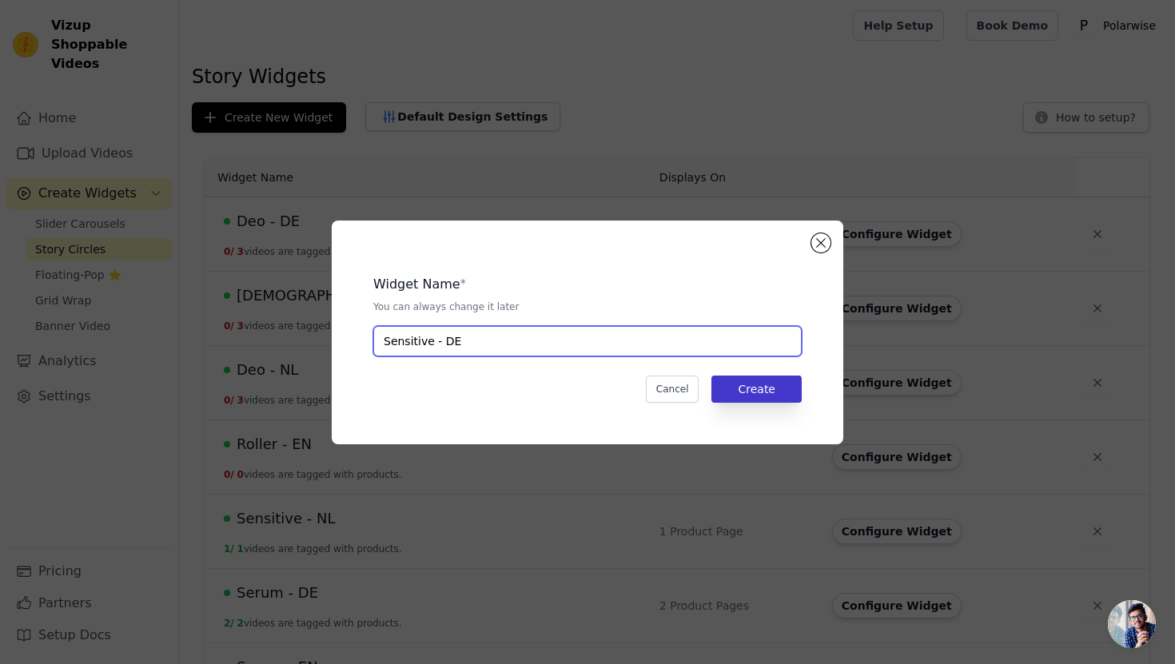
type input "Sensitive - DE"
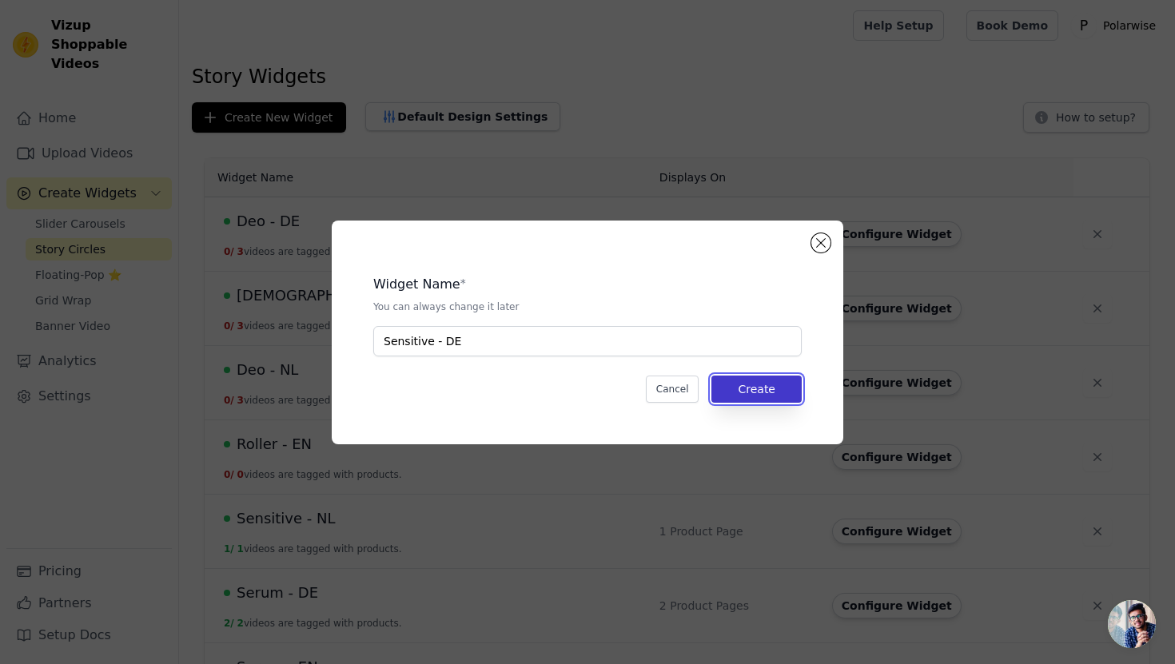
click at [746, 389] on button "Create" at bounding box center [757, 389] width 90 height 27
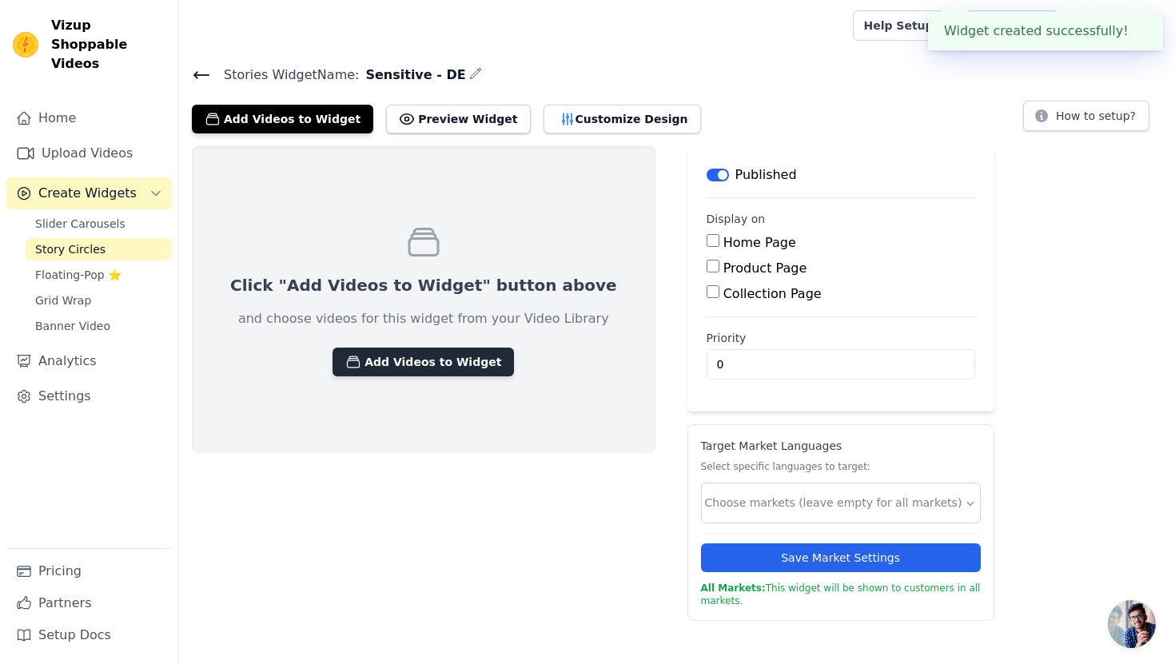
click at [370, 355] on button "Add Videos to Widget" at bounding box center [424, 362] width 182 height 29
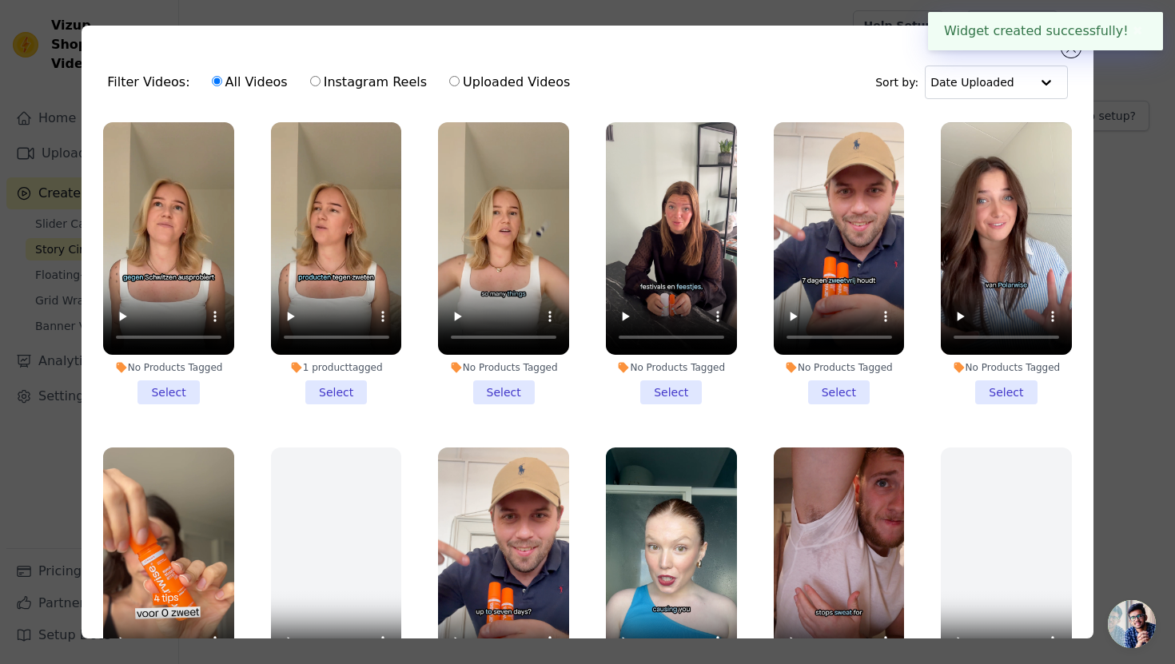
click at [167, 381] on li "No Products Tagged Select" at bounding box center [168, 263] width 131 height 282
click at [0, 0] on input "No Products Tagged Select" at bounding box center [0, 0] width 0 height 0
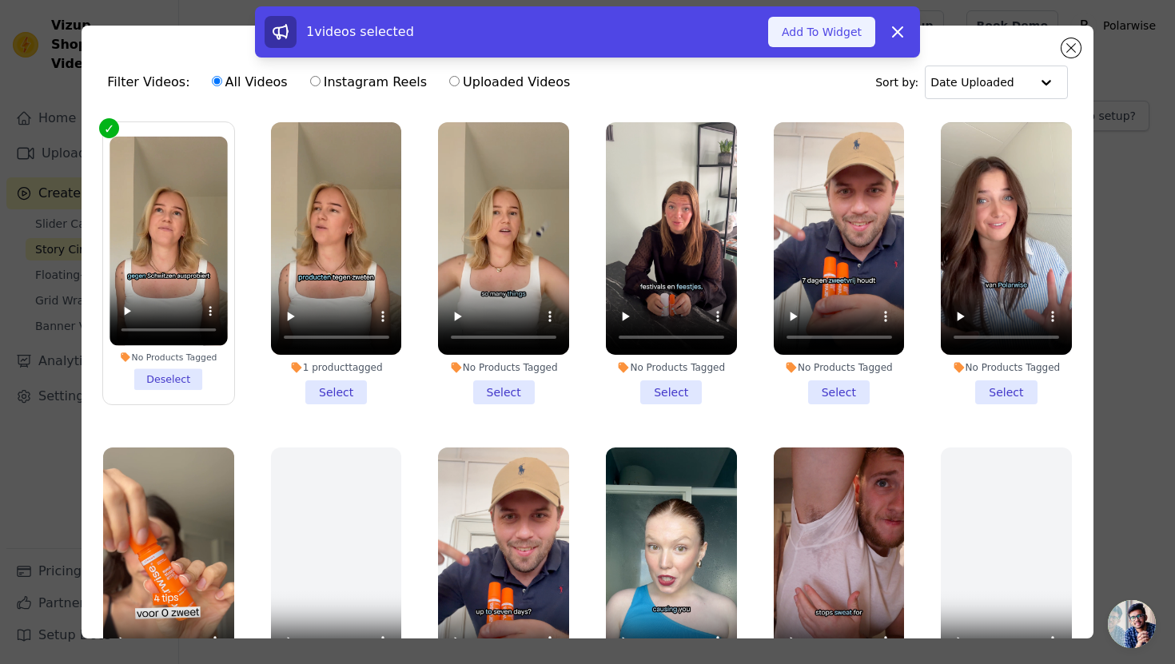
click at [826, 38] on button "Add To Widget" at bounding box center [821, 32] width 107 height 30
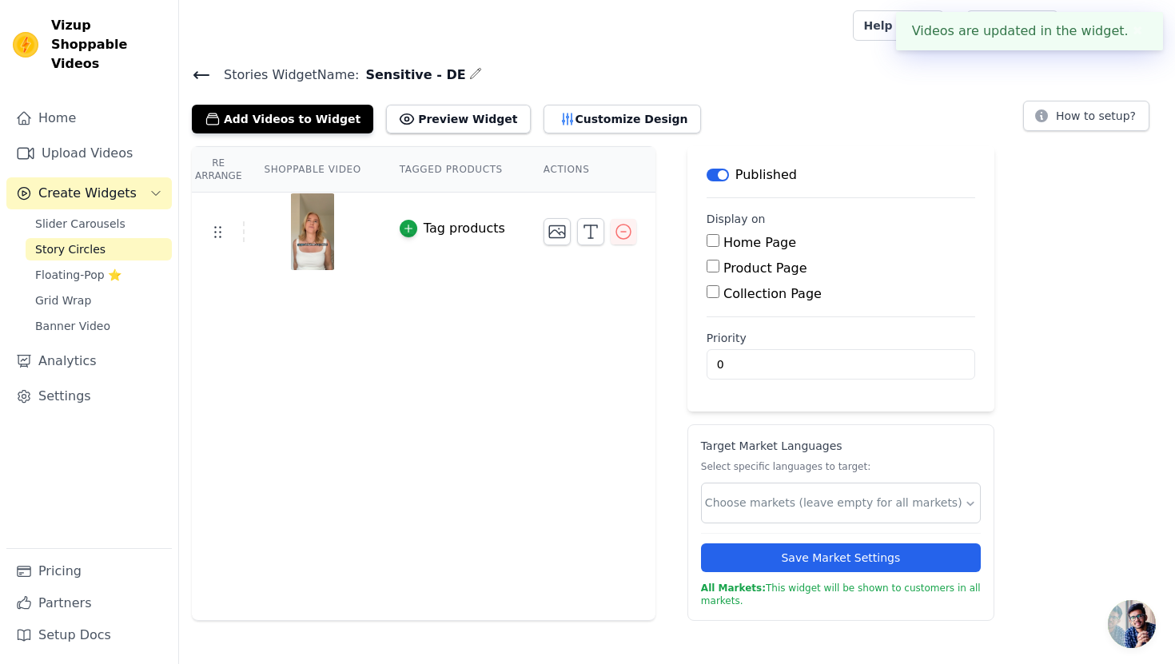
click at [709, 269] on input "Product Page" at bounding box center [713, 266] width 13 height 13
checkbox input "true"
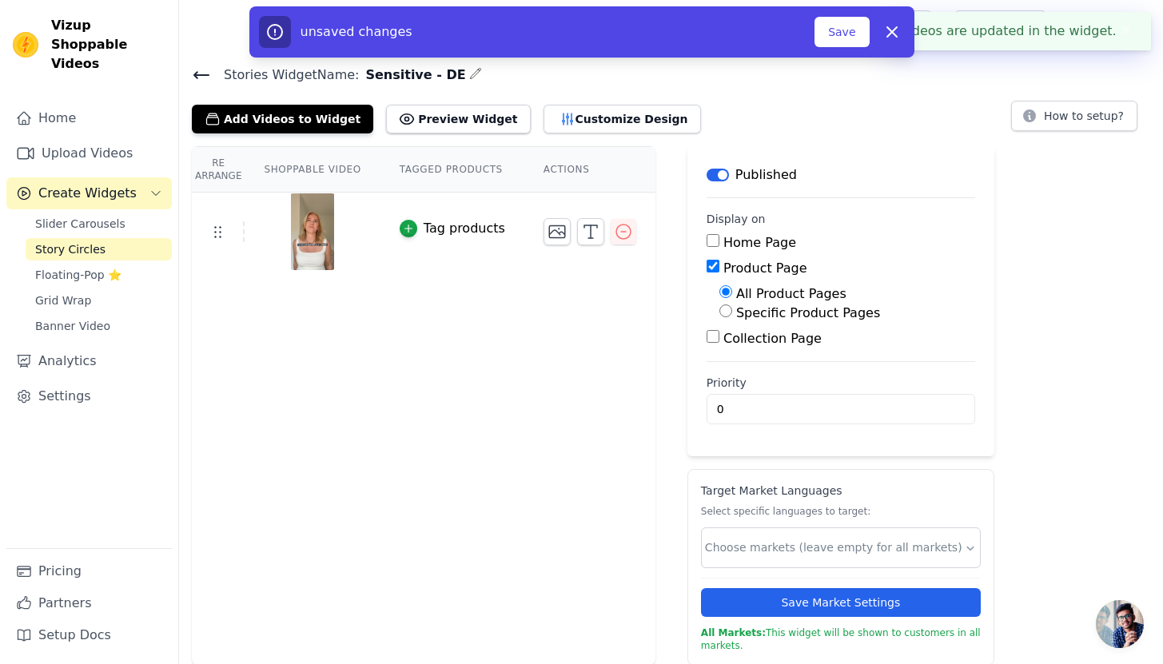
click at [726, 319] on div "Specific Product Pages" at bounding box center [848, 313] width 256 height 19
click at [727, 317] on input "Specific Product Pages" at bounding box center [726, 311] width 13 height 13
radio input "true"
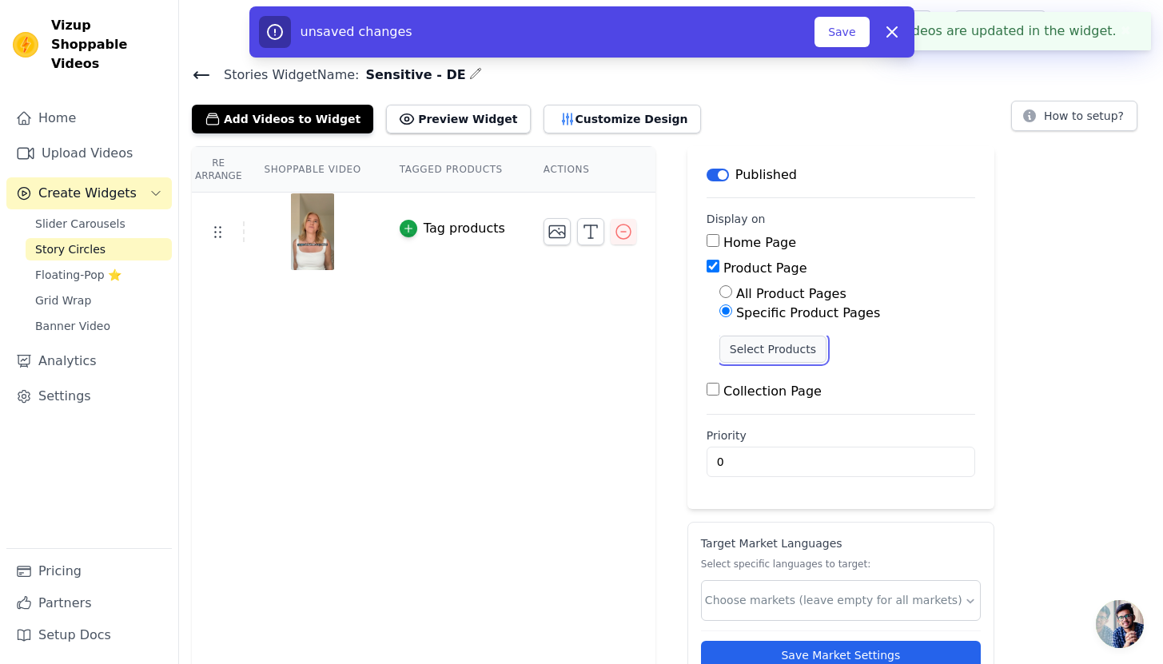
click at [741, 341] on button "Select Products" at bounding box center [773, 349] width 107 height 27
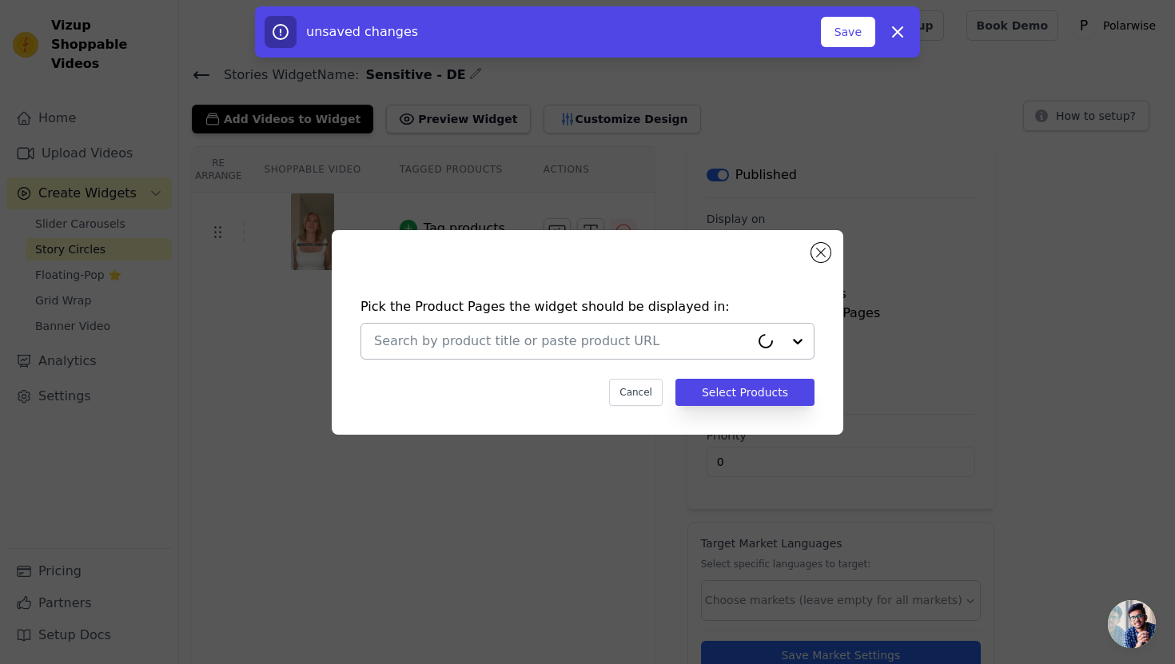
click at [645, 324] on div at bounding box center [562, 341] width 376 height 35
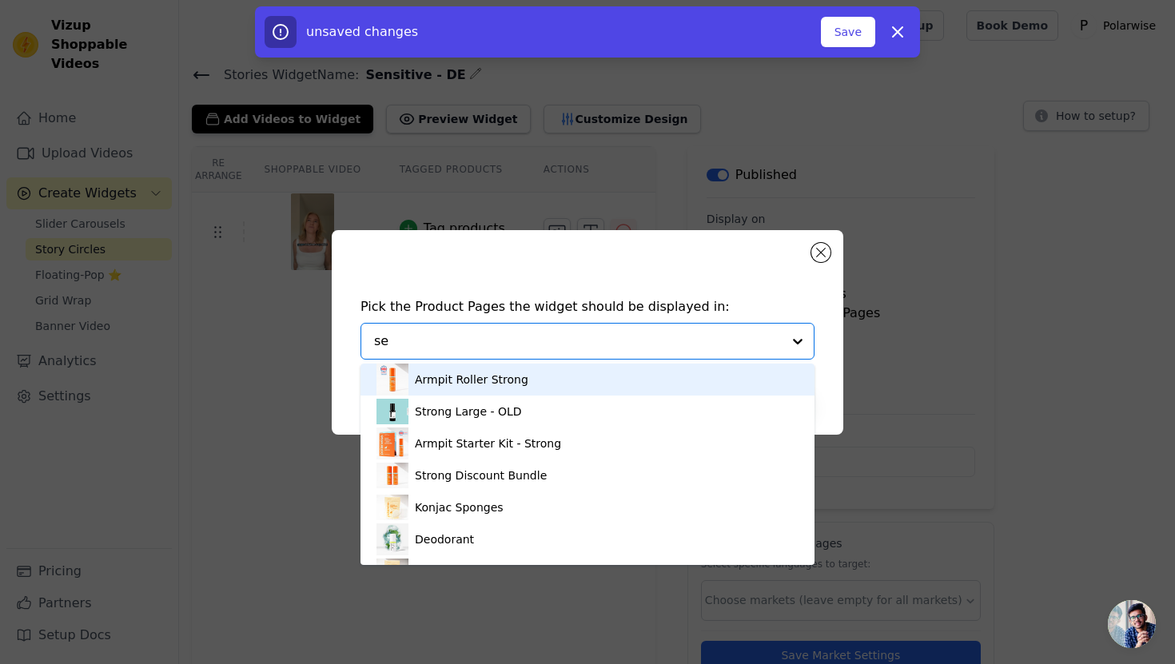
type input "sen"
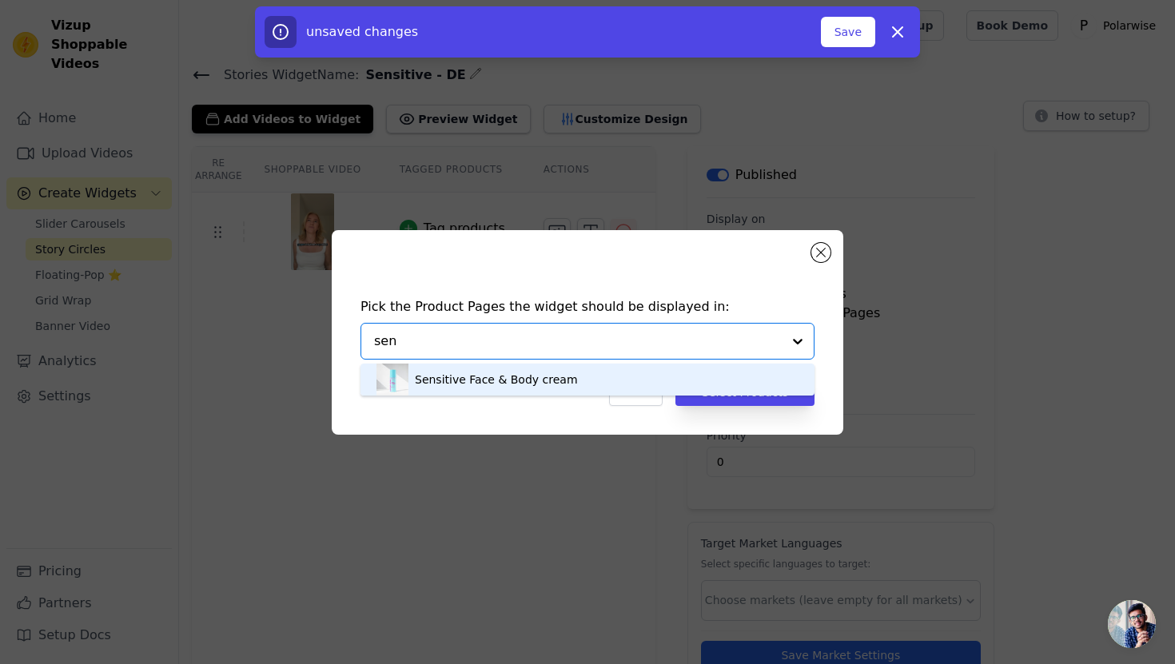
click at [549, 373] on div "Sensitive Face & Body cream" at bounding box center [496, 380] width 163 height 16
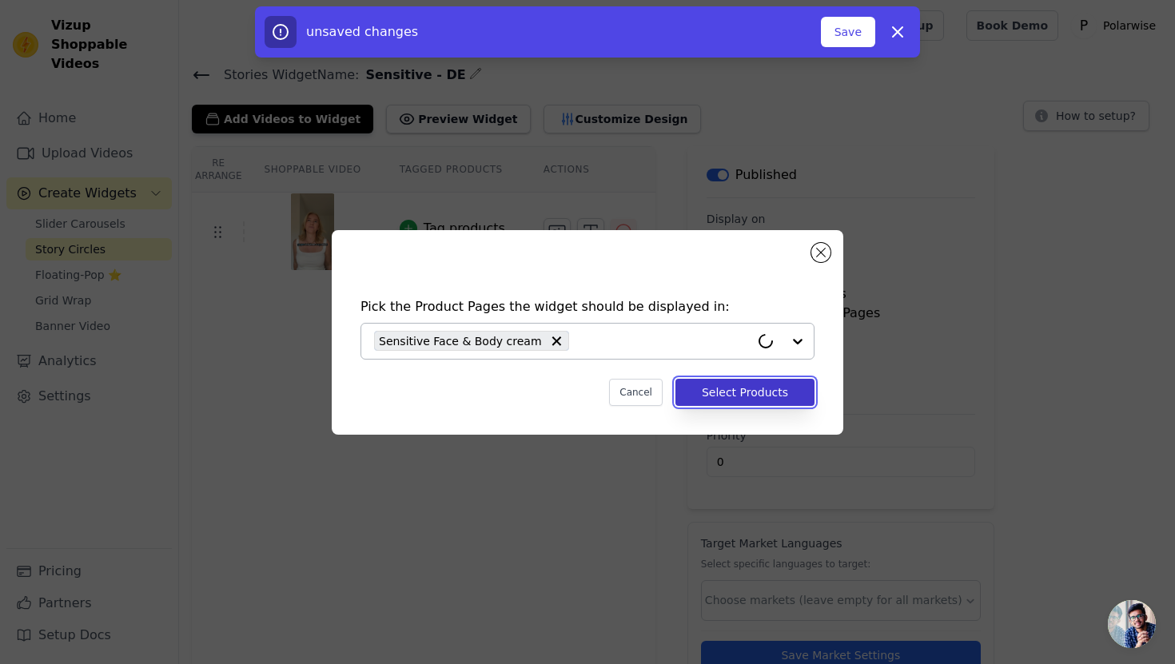
click at [740, 394] on button "Select Products" at bounding box center [745, 392] width 139 height 27
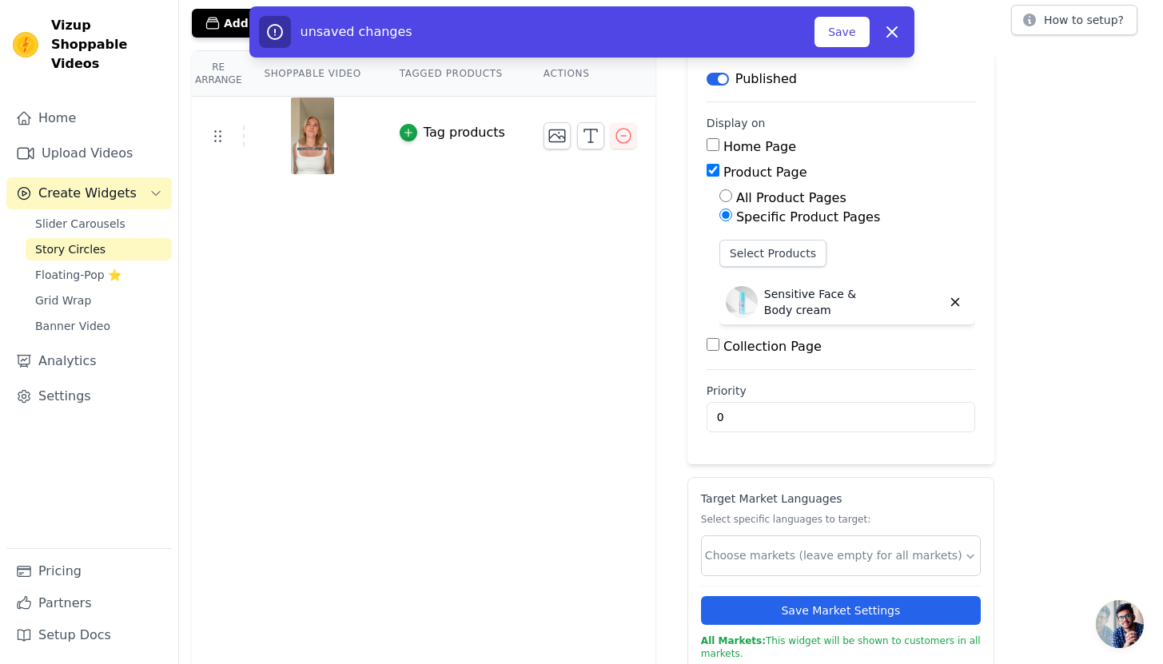
scroll to position [105, 0]
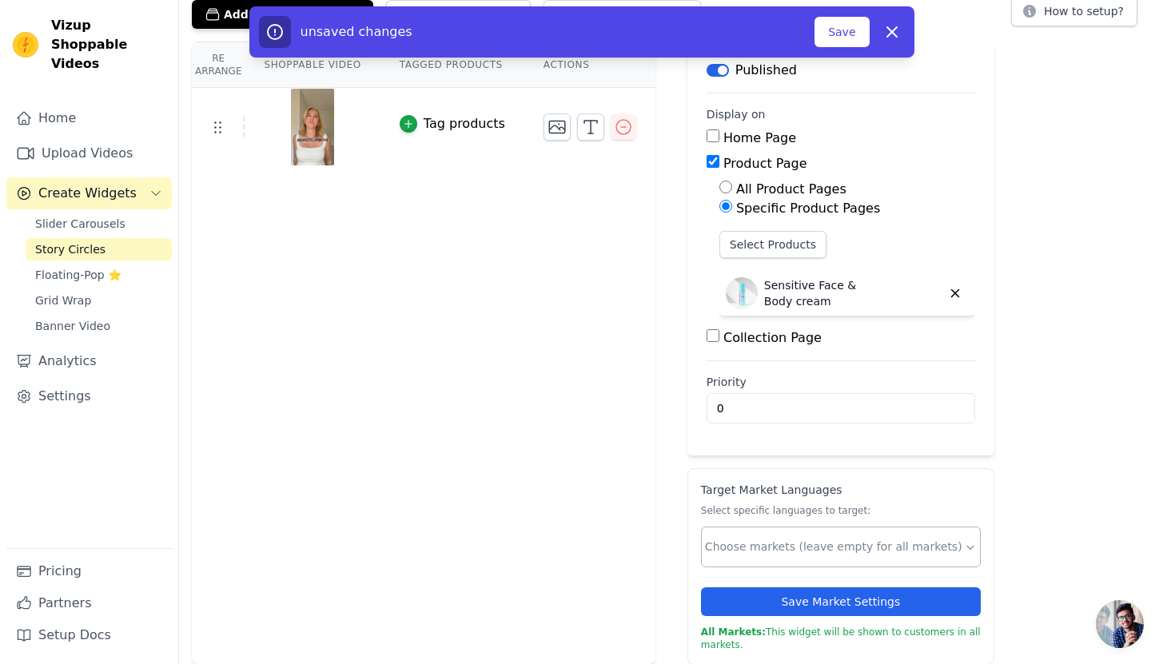
click at [821, 542] on input "text" at bounding box center [834, 547] width 259 height 17
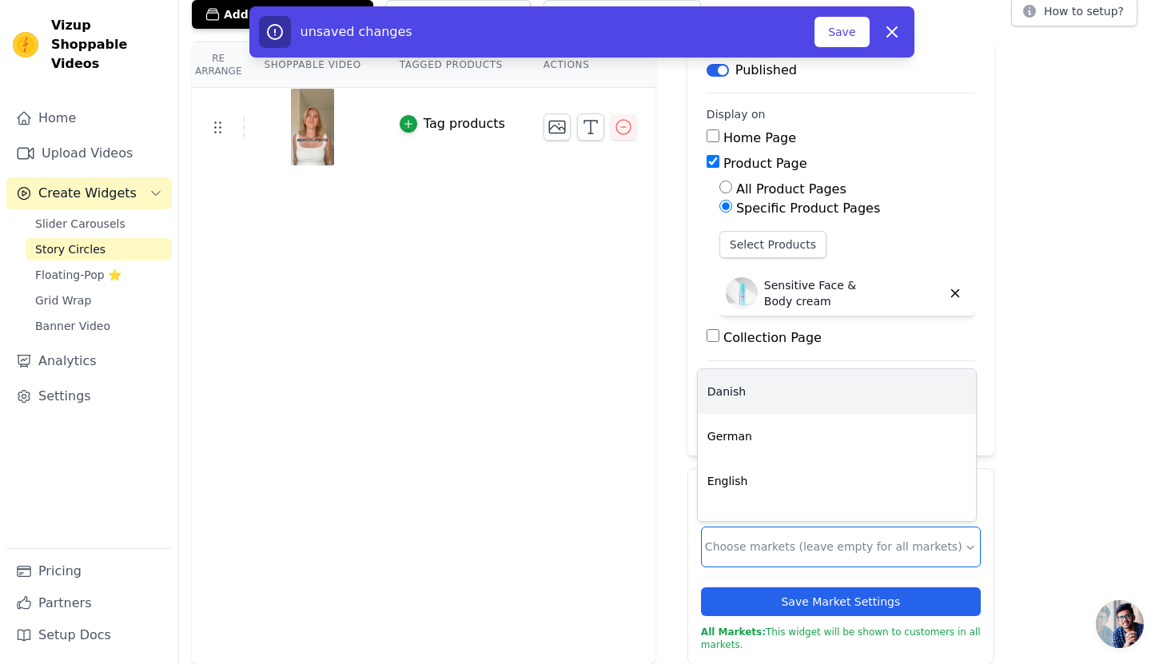
scroll to position [27, 0]
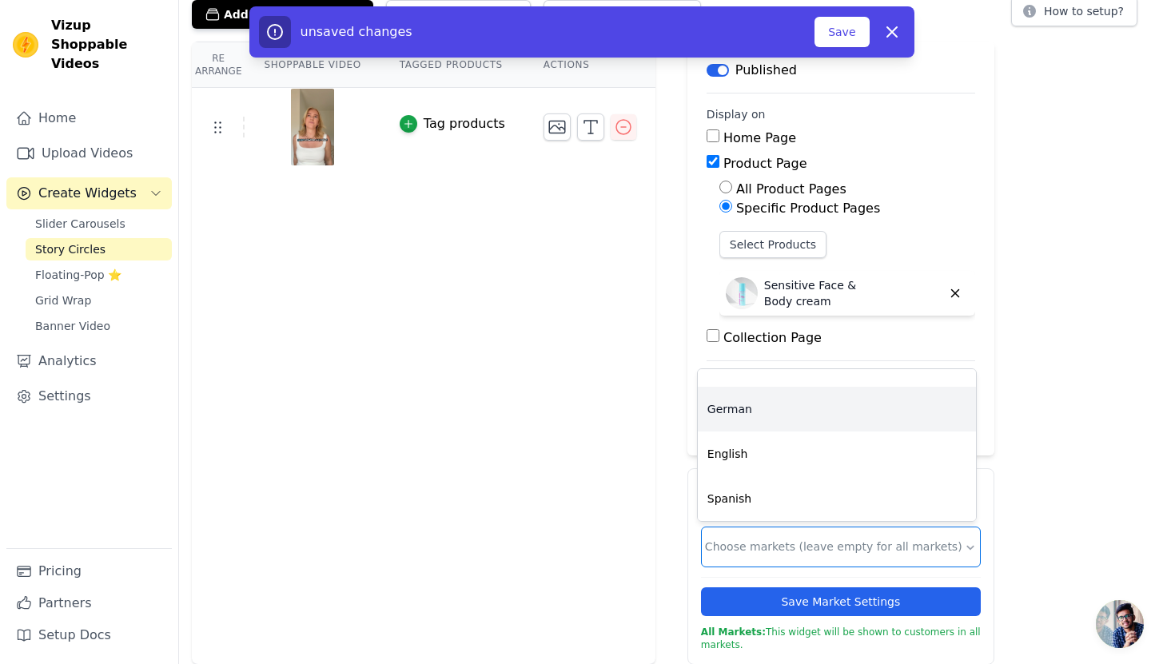
click at [764, 409] on div "German" at bounding box center [837, 409] width 278 height 45
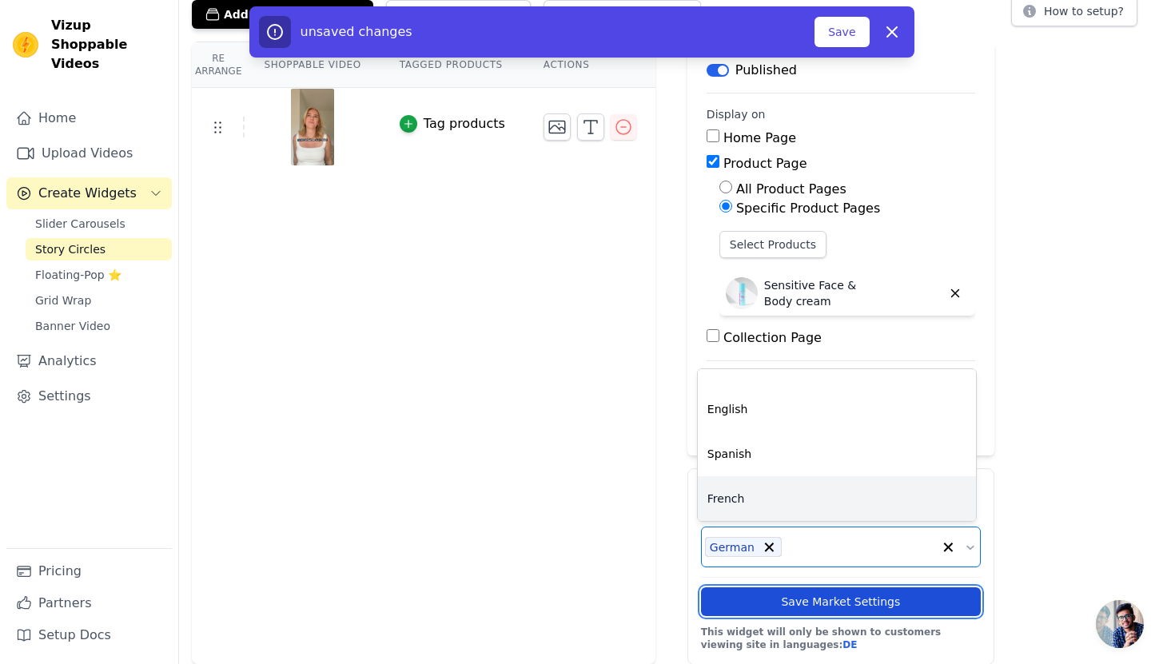
click at [867, 597] on button "Save Market Settings" at bounding box center [841, 602] width 280 height 29
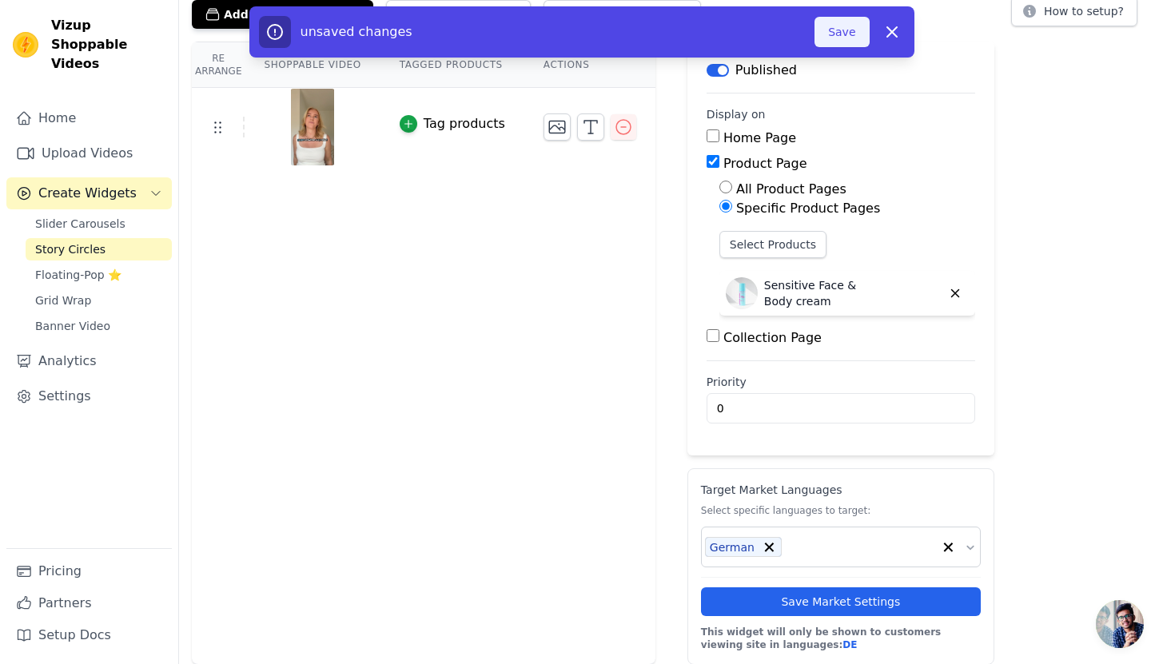
click at [840, 30] on button "Save" at bounding box center [842, 32] width 54 height 30
click at [467, 122] on div "Tag products" at bounding box center [465, 123] width 82 height 19
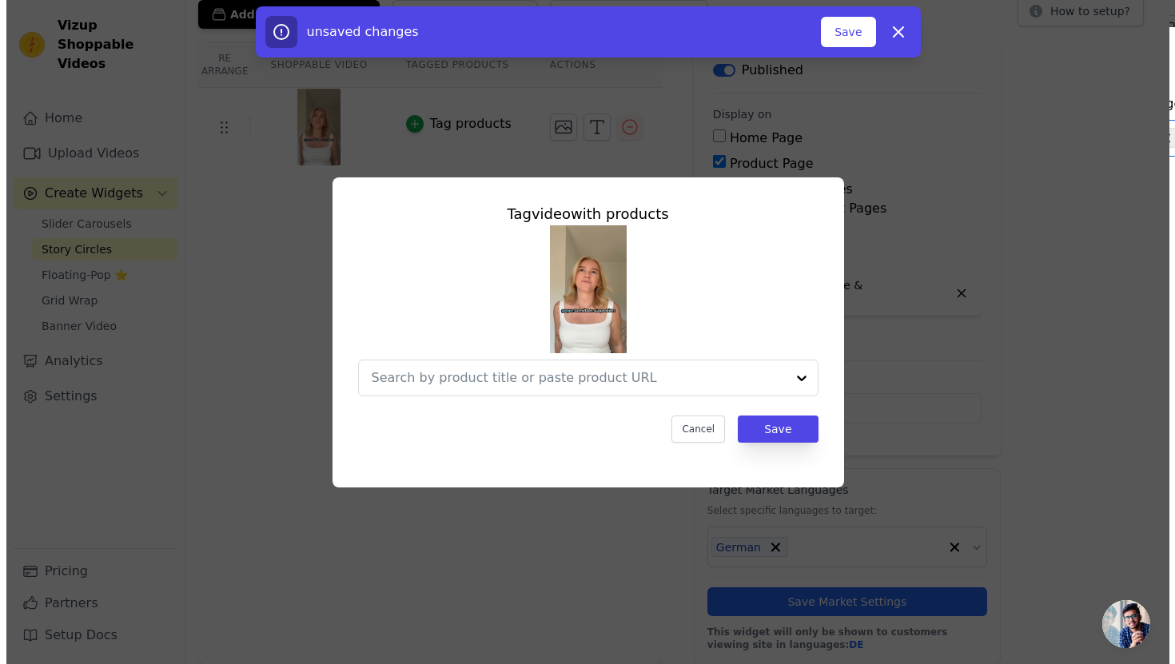
scroll to position [0, 0]
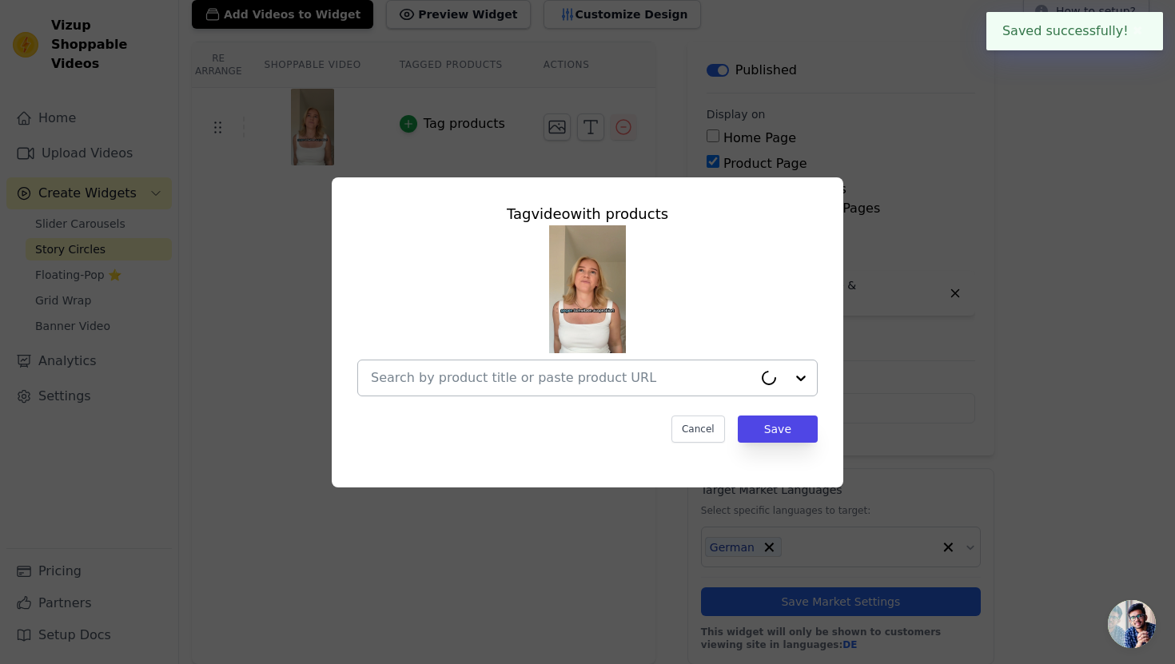
click at [558, 369] on input "text" at bounding box center [562, 378] width 382 height 19
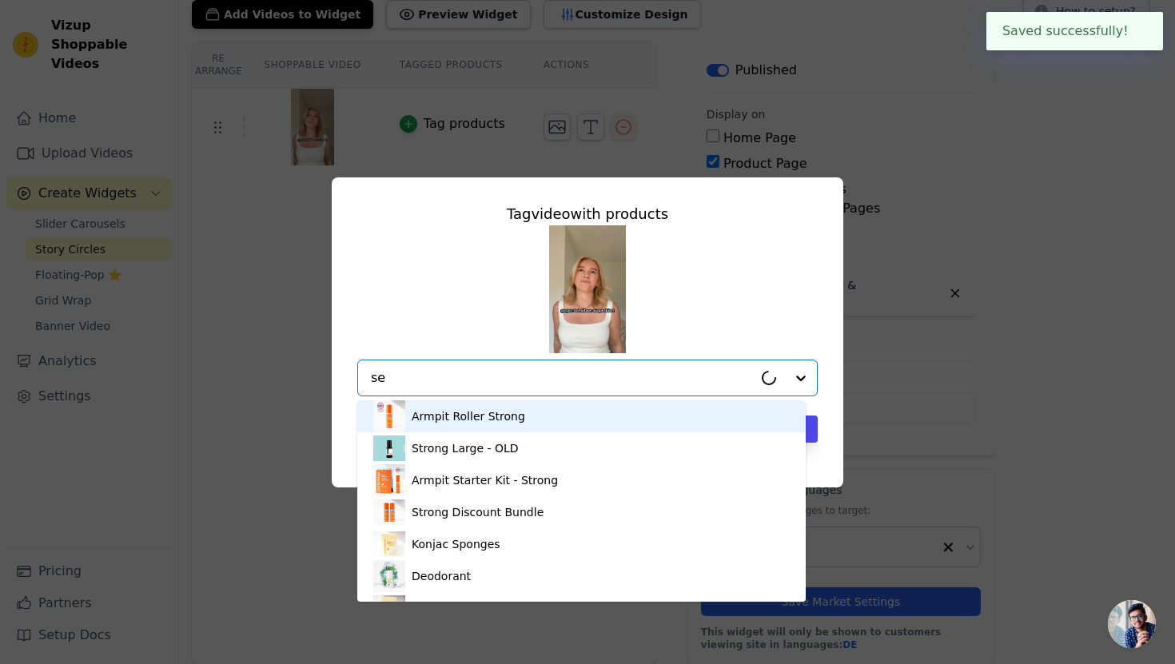
type input "sen"
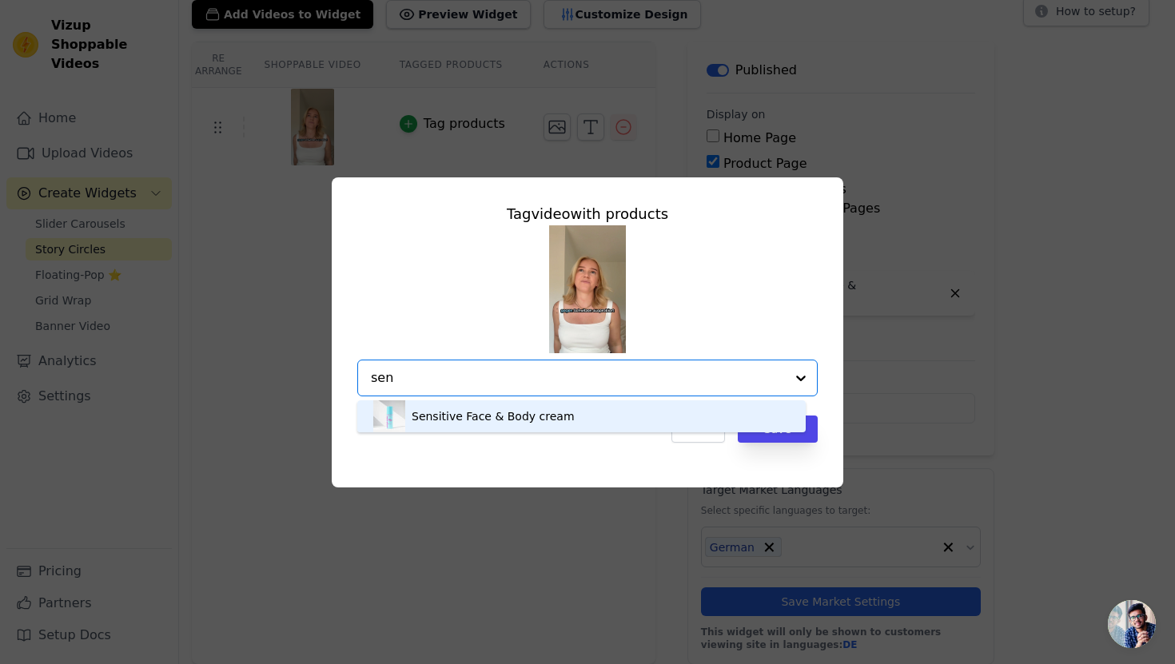
click at [525, 410] on div "Sensitive Face & Body cream" at bounding box center [493, 417] width 163 height 16
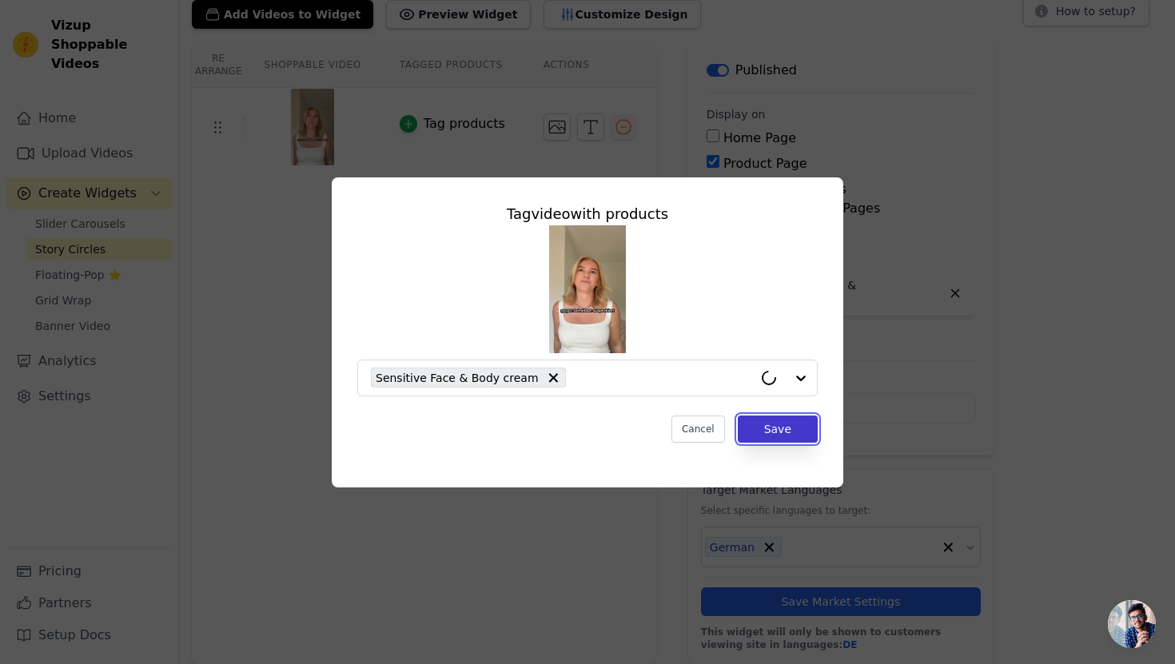
click at [780, 428] on button "Save" at bounding box center [778, 429] width 80 height 27
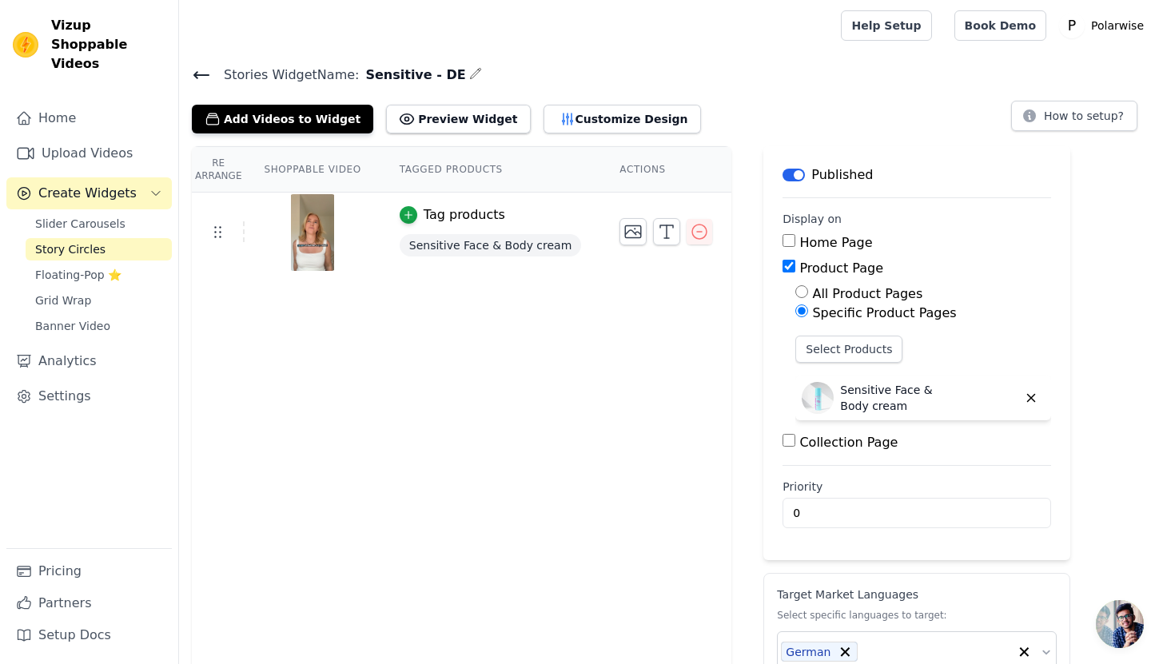
click at [199, 74] on icon at bounding box center [201, 75] width 14 height 6
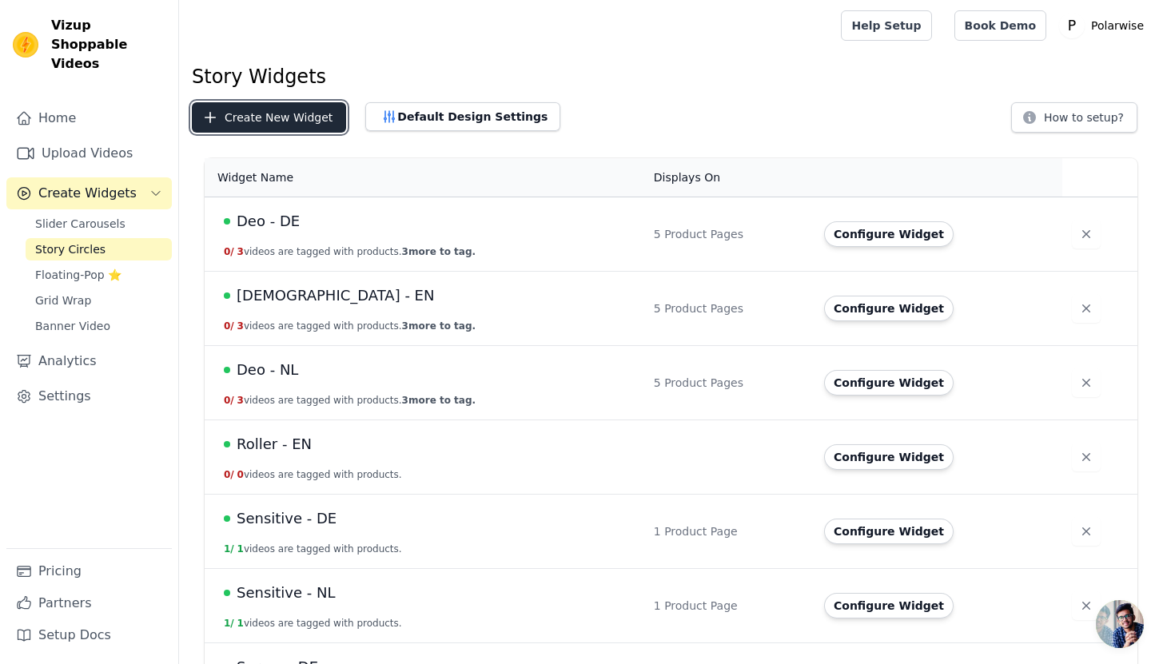
click at [271, 120] on button "Create New Widget" at bounding box center [269, 117] width 154 height 30
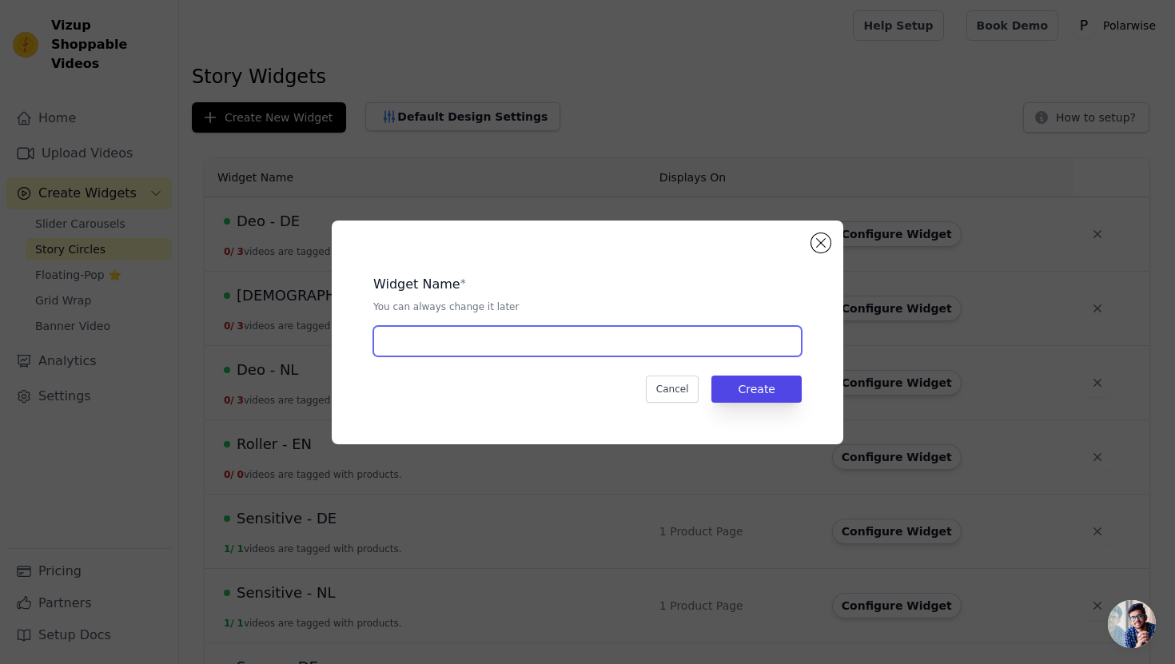
click at [490, 353] on input "text" at bounding box center [587, 341] width 429 height 30
type input "Sensitive - EN"
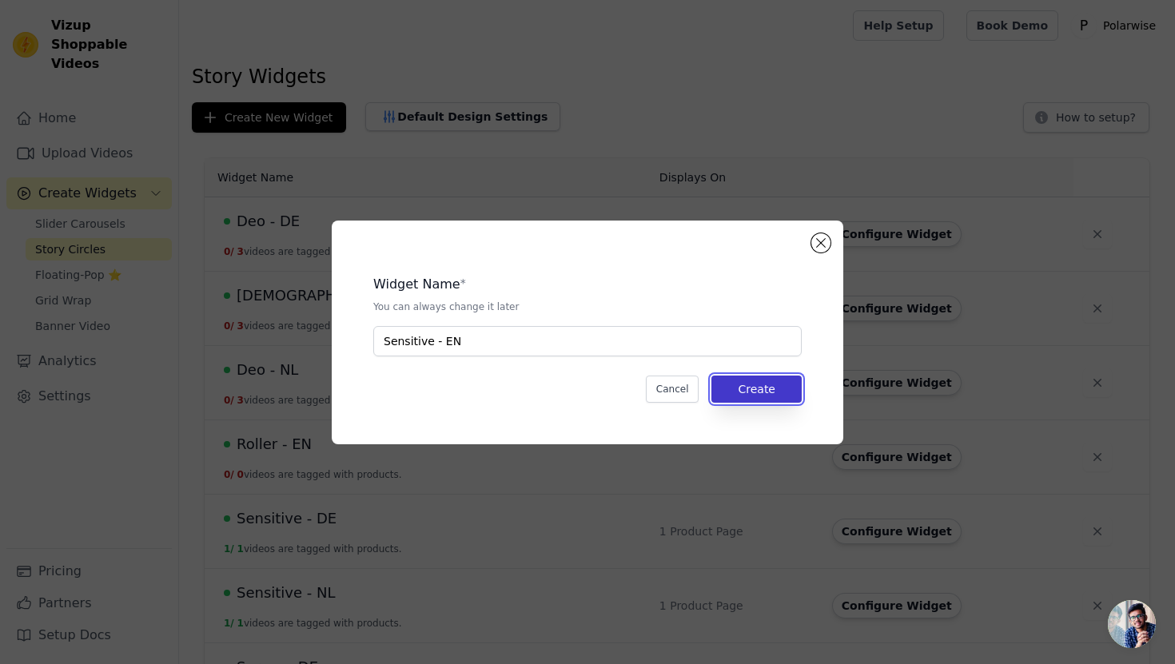
click at [748, 391] on button "Create" at bounding box center [757, 389] width 90 height 27
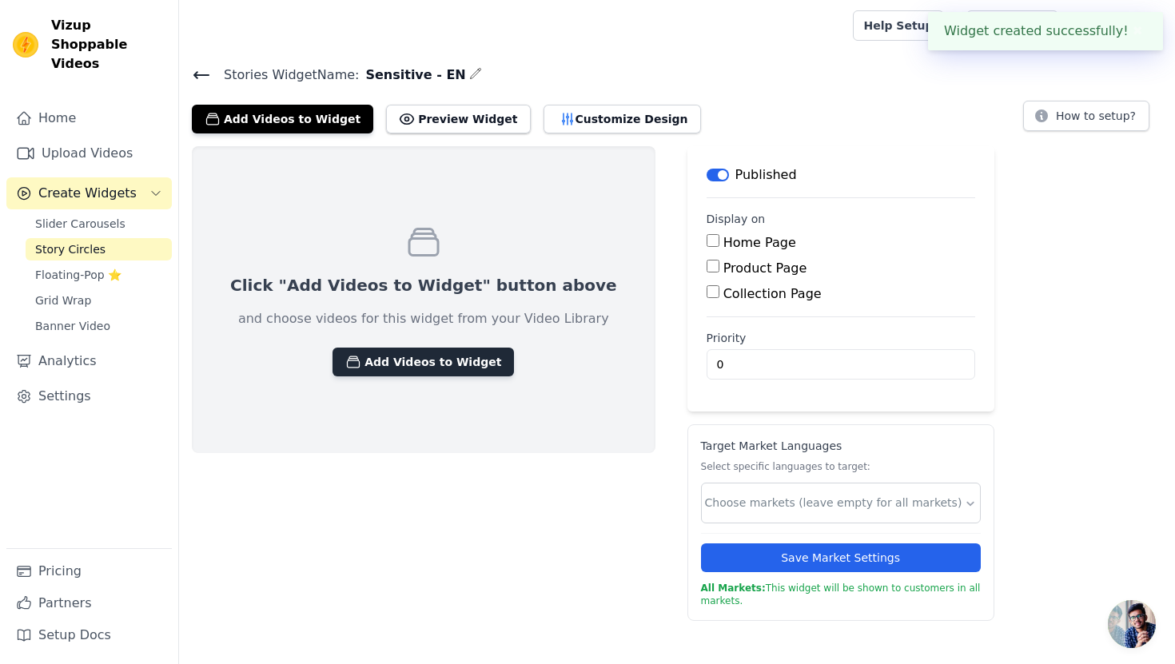
click at [379, 355] on button "Add Videos to Widget" at bounding box center [424, 362] width 182 height 29
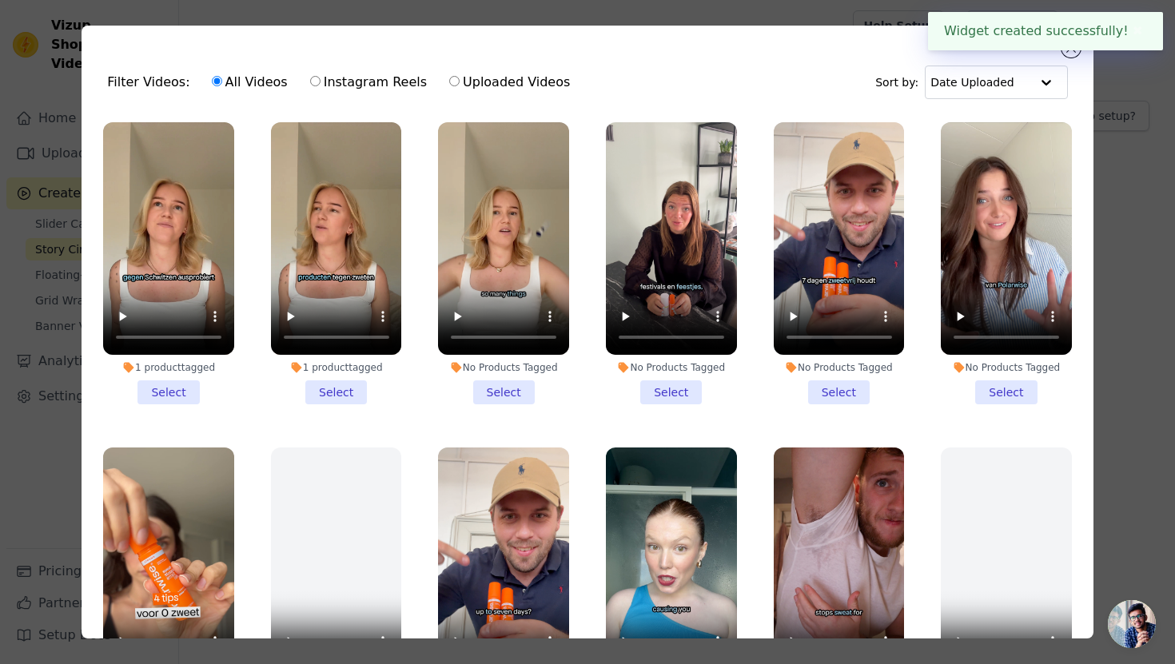
click at [501, 384] on li "No Products Tagged Select" at bounding box center [503, 263] width 131 height 282
click at [0, 0] on input "No Products Tagged Select" at bounding box center [0, 0] width 0 height 0
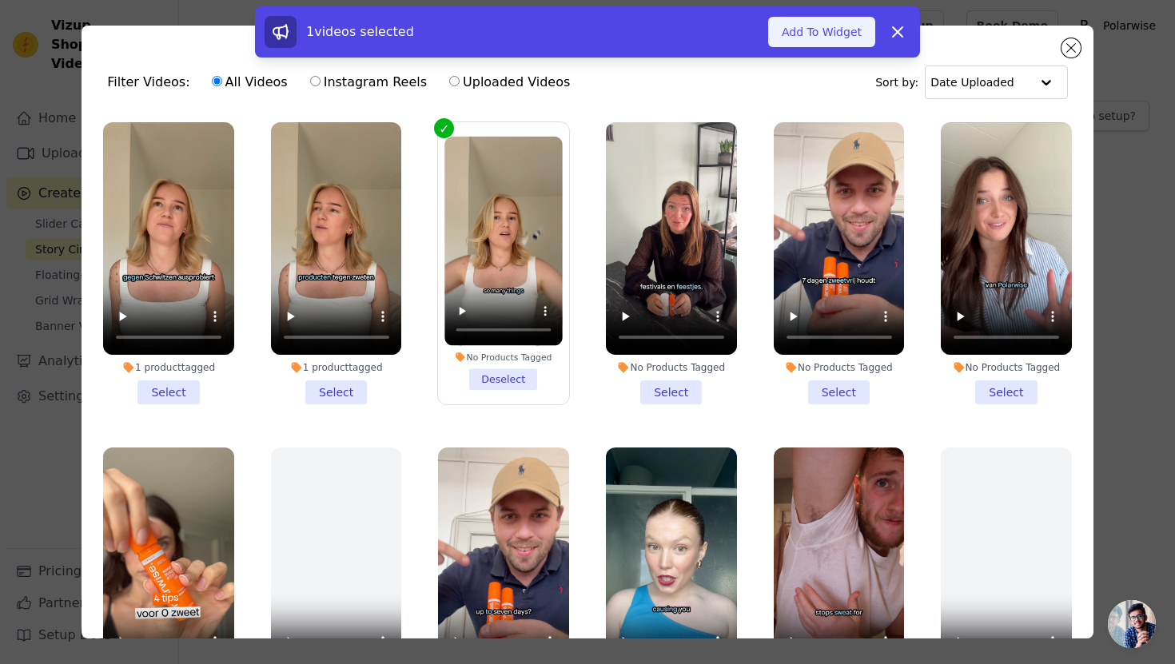
click at [805, 26] on button "Add To Widget" at bounding box center [821, 32] width 107 height 30
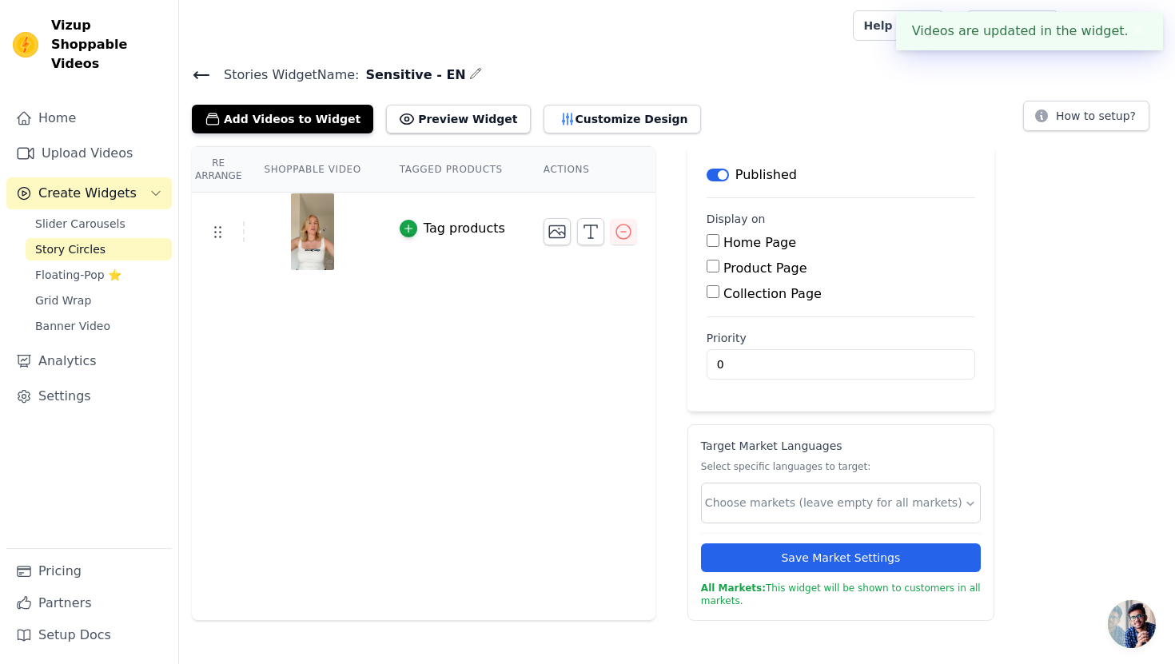
click at [432, 232] on div "Tag products" at bounding box center [465, 228] width 82 height 19
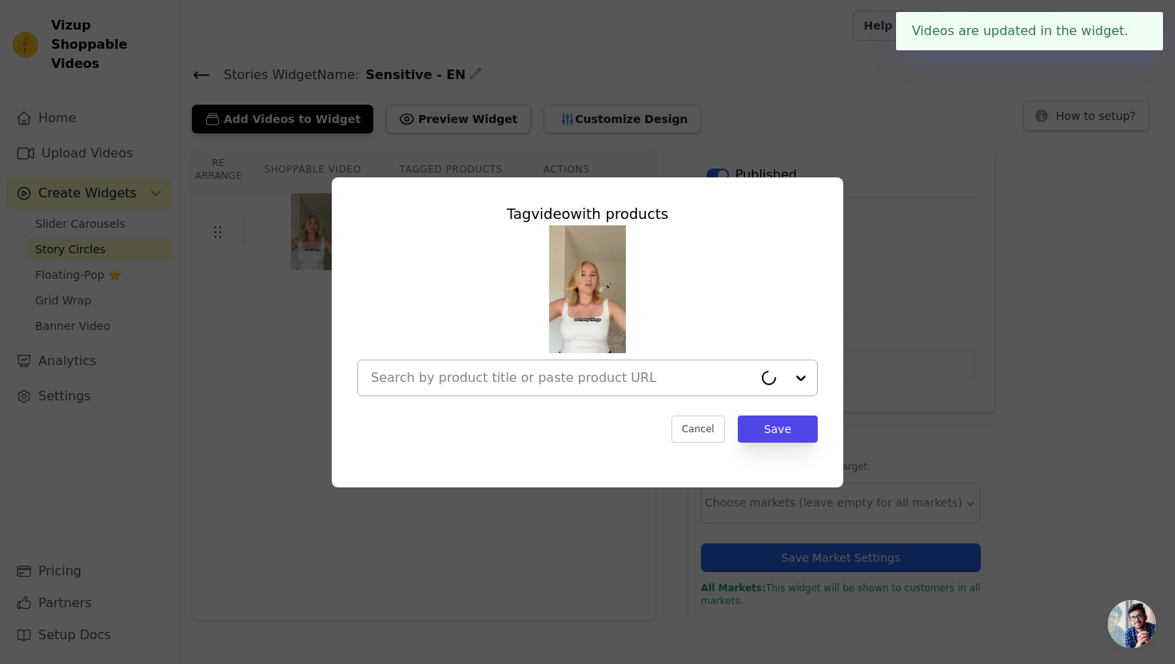
click at [495, 379] on input "text" at bounding box center [562, 378] width 382 height 19
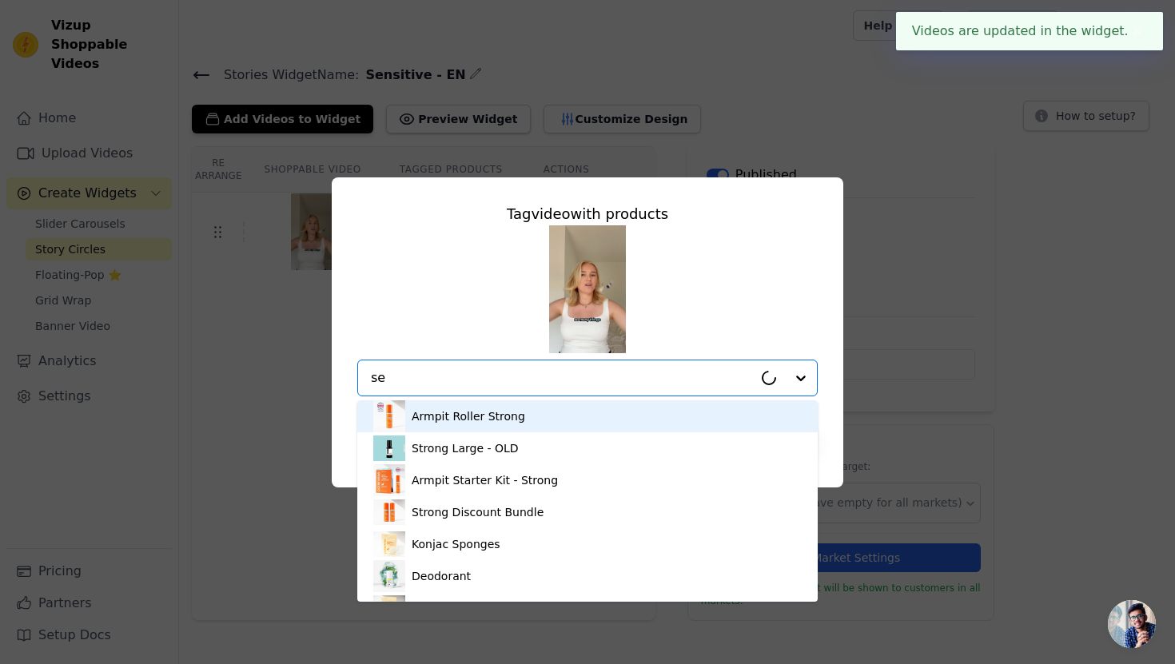
type input "sen"
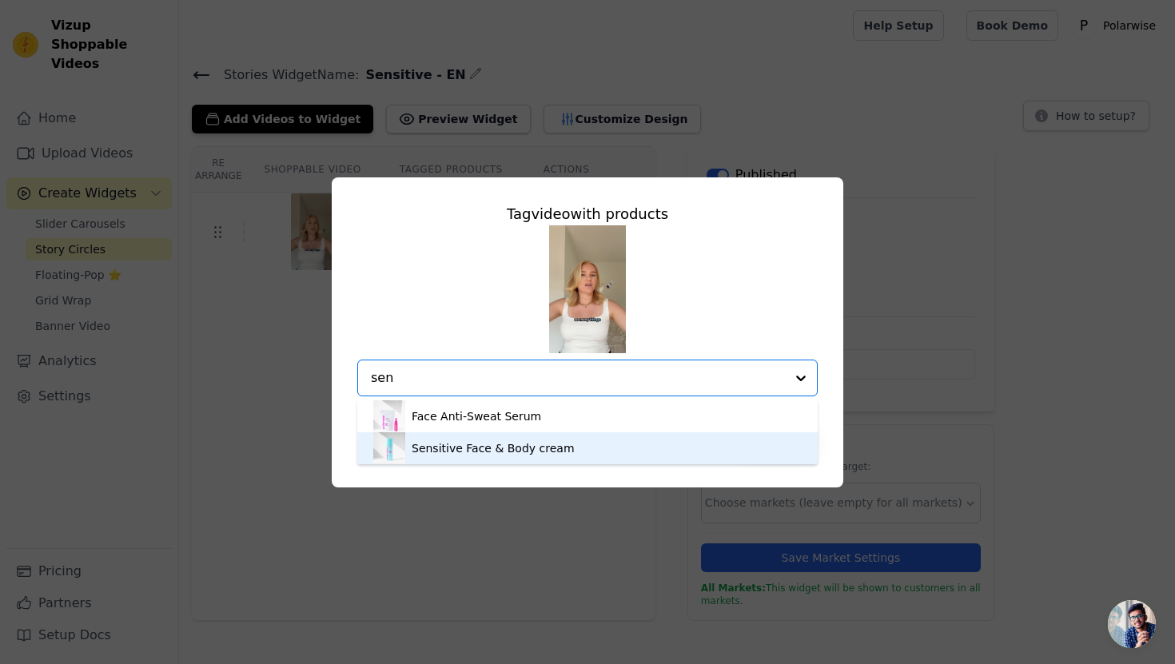
click at [519, 442] on div "Sensitive Face & Body cream" at bounding box center [493, 449] width 163 height 16
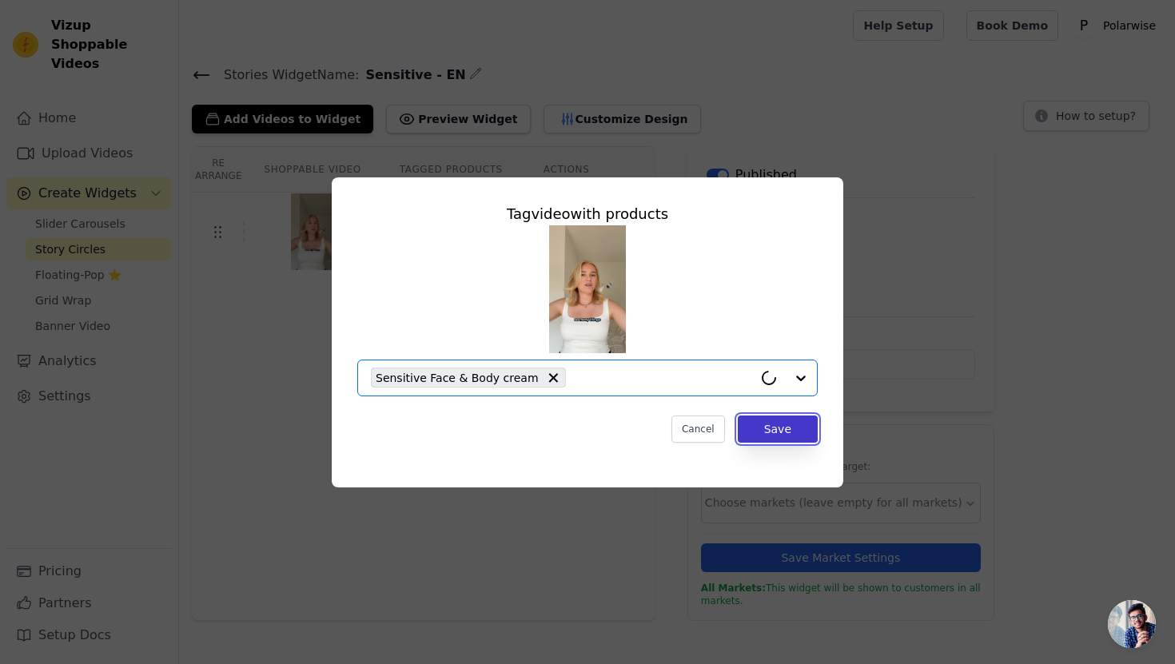
click at [787, 432] on button "Save" at bounding box center [778, 429] width 80 height 27
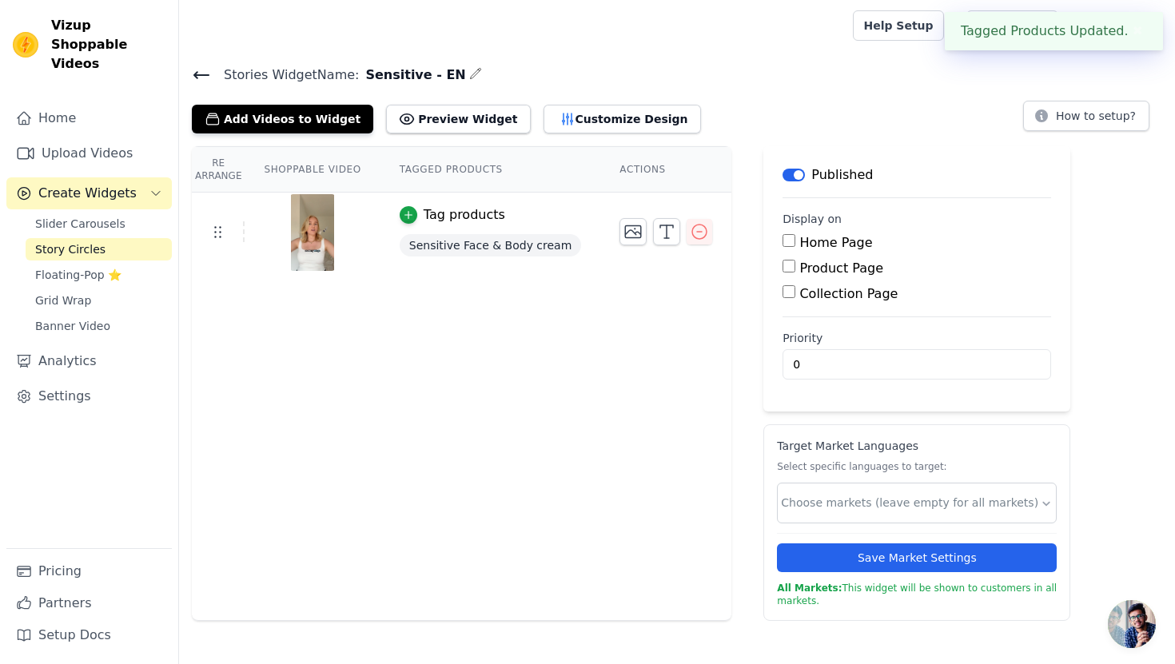
click at [800, 262] on label "Product Page" at bounding box center [842, 268] width 84 height 15
click at [788, 262] on input "Product Page" at bounding box center [789, 266] width 13 height 13
checkbox input "true"
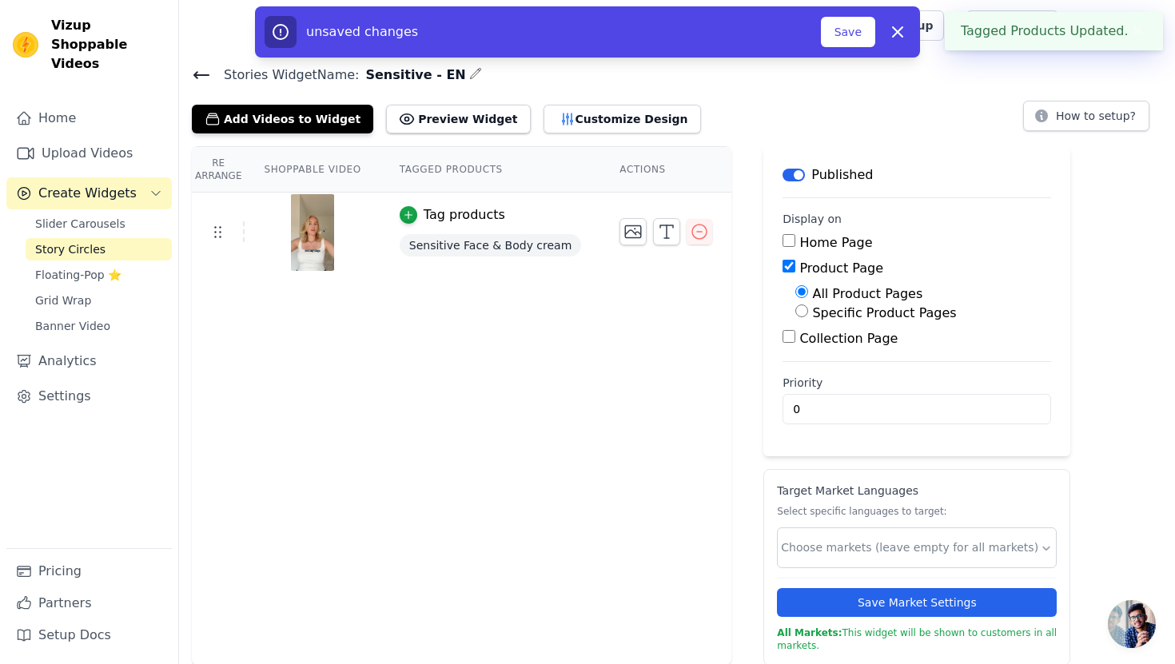
click at [828, 315] on label "Specific Product Pages" at bounding box center [884, 312] width 144 height 15
click at [808, 315] on input "Specific Product Pages" at bounding box center [802, 311] width 13 height 13
radio input "true"
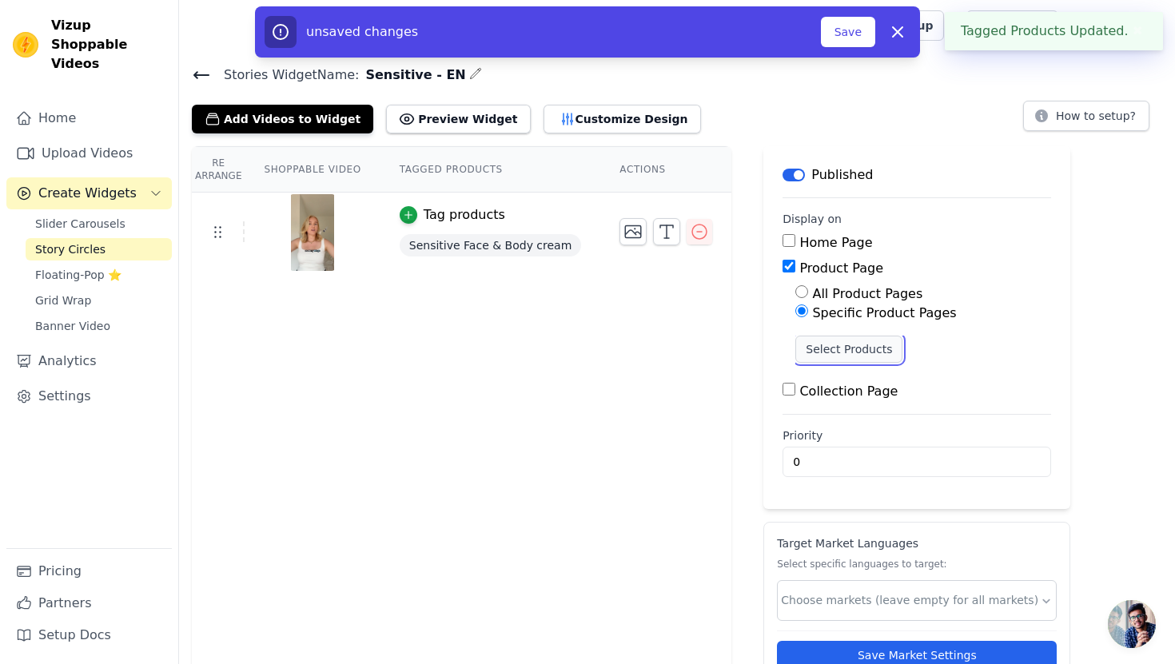
click at [843, 351] on button "Select Products" at bounding box center [849, 349] width 107 height 27
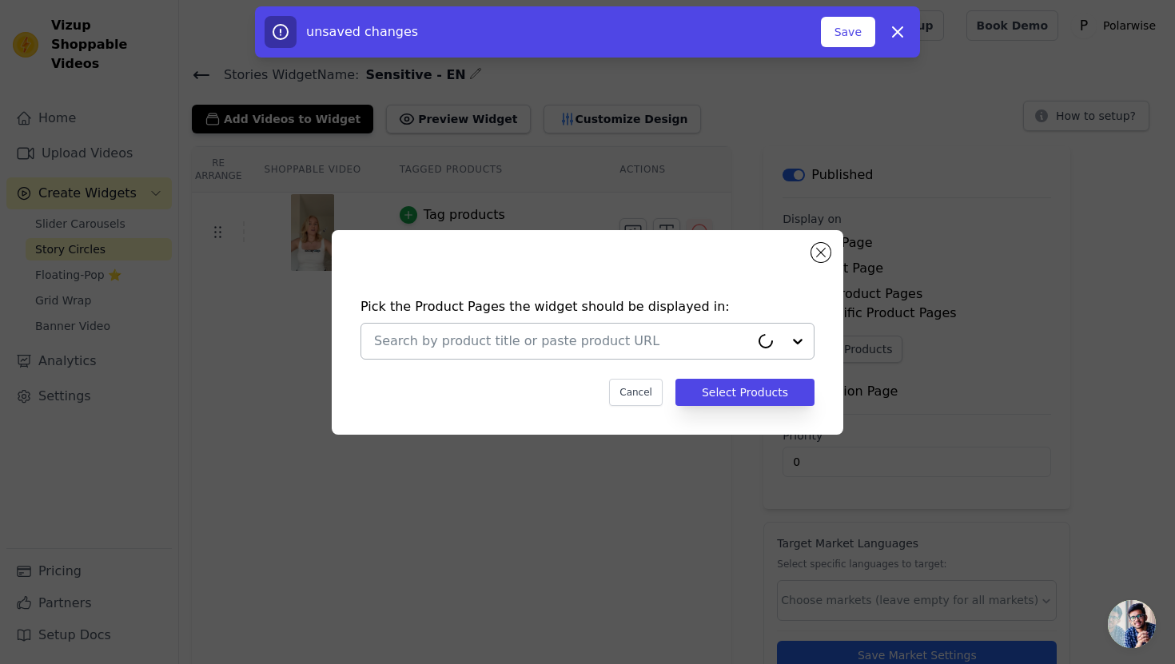
click at [517, 342] on input "text" at bounding box center [562, 341] width 376 height 19
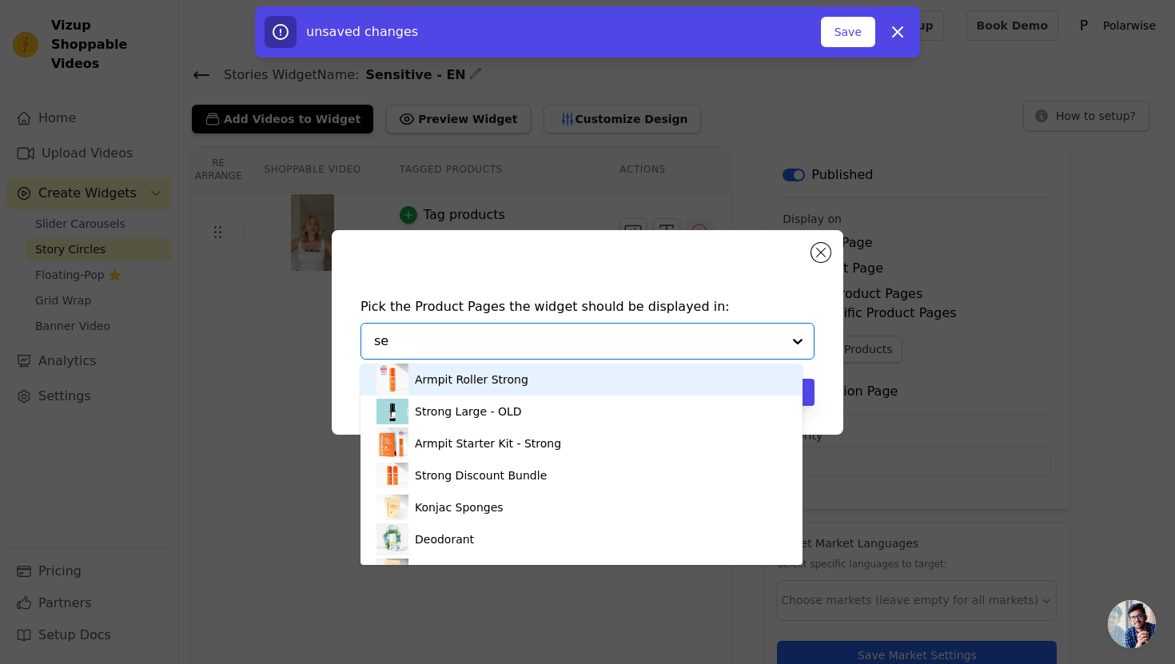
type input "sen"
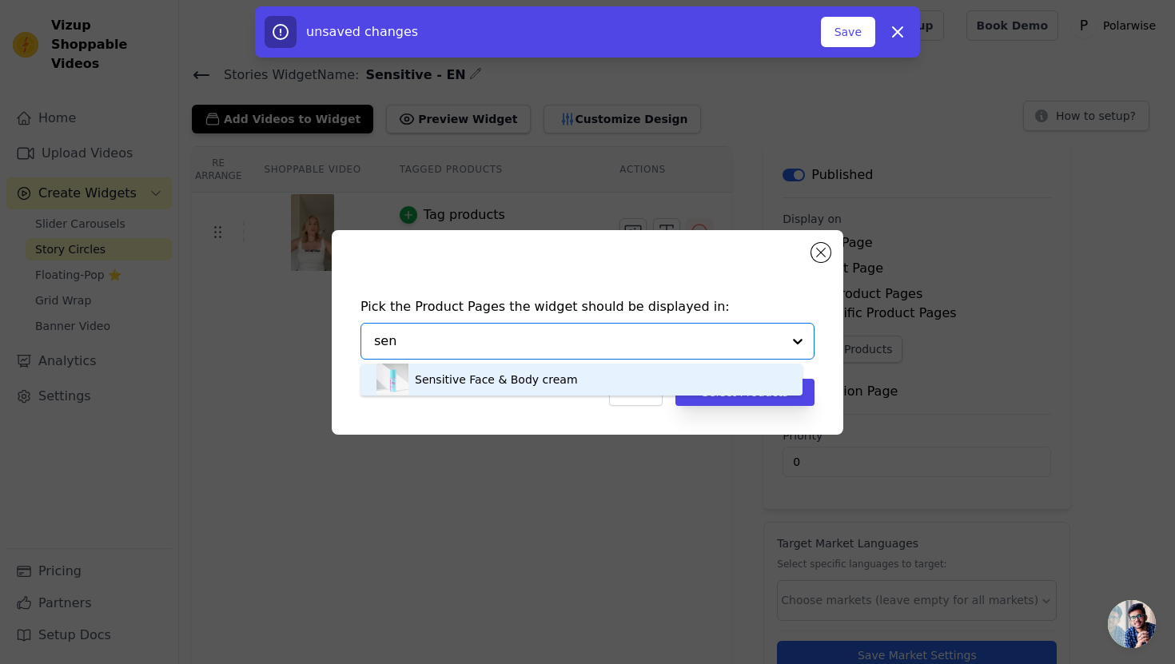
click at [521, 384] on div "Sensitive Face & Body cream" at bounding box center [496, 380] width 163 height 16
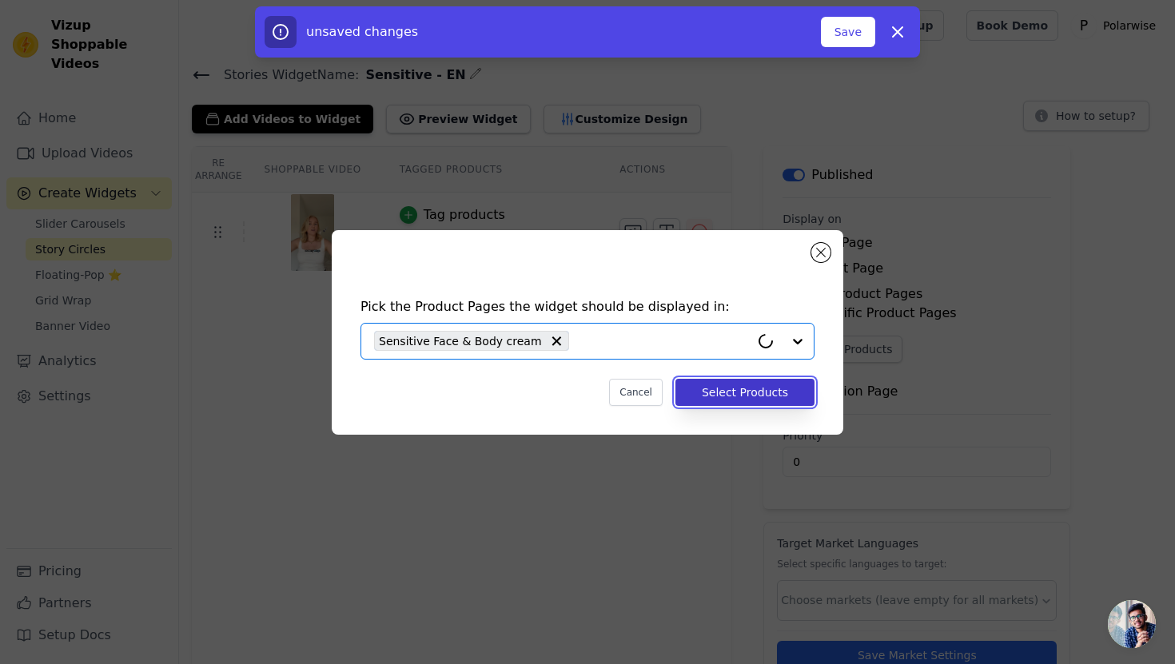
click at [721, 389] on button "Select Products" at bounding box center [745, 392] width 139 height 27
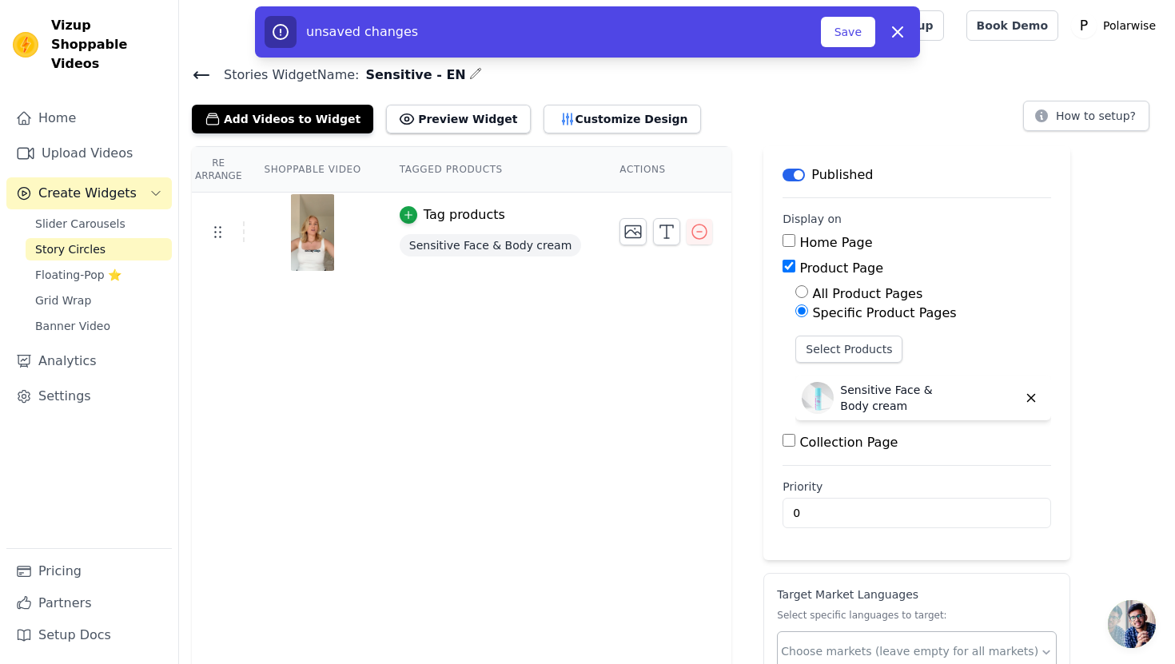
click at [864, 649] on input "text" at bounding box center [910, 652] width 259 height 17
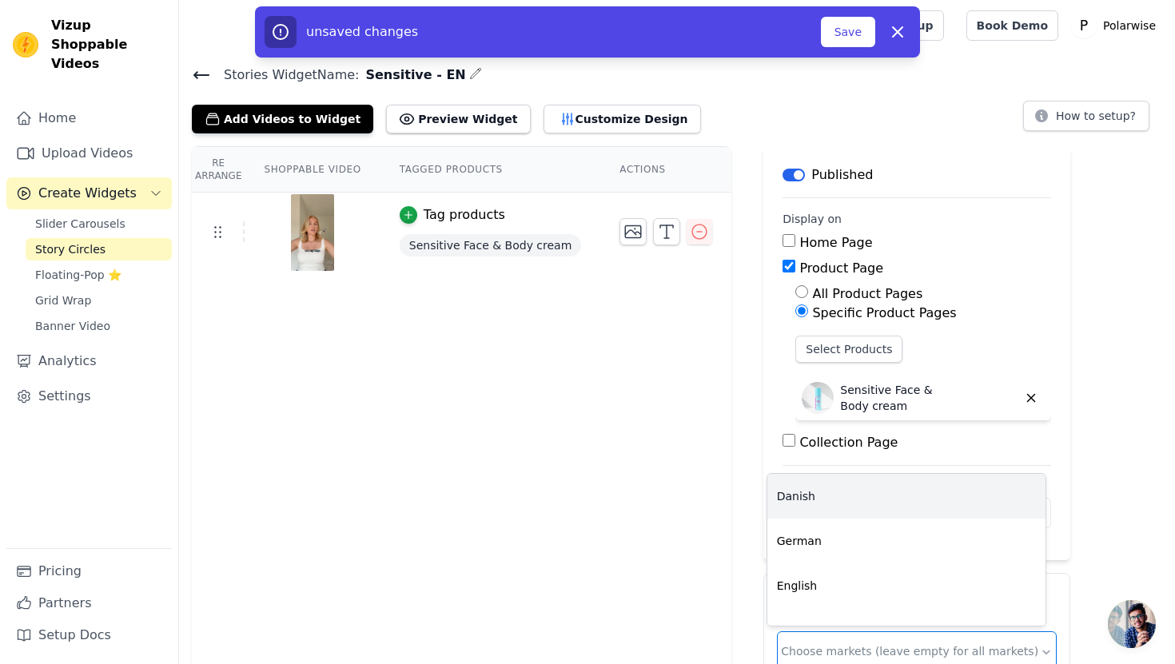
click at [889, 511] on div "Danish" at bounding box center [907, 496] width 278 height 45
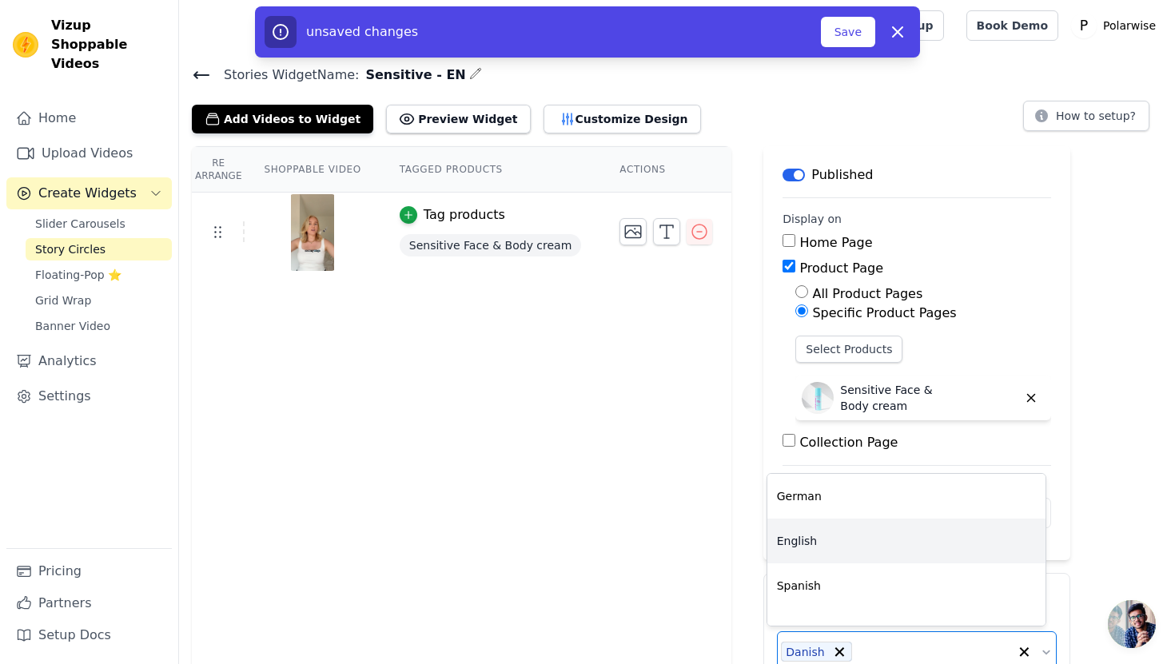
click at [887, 549] on div "English" at bounding box center [907, 541] width 278 height 45
click at [886, 549] on div "Spanish" at bounding box center [907, 541] width 278 height 45
click at [886, 549] on div "French" at bounding box center [907, 541] width 278 height 45
click at [886, 549] on div "Italian" at bounding box center [907, 541] width 278 height 45
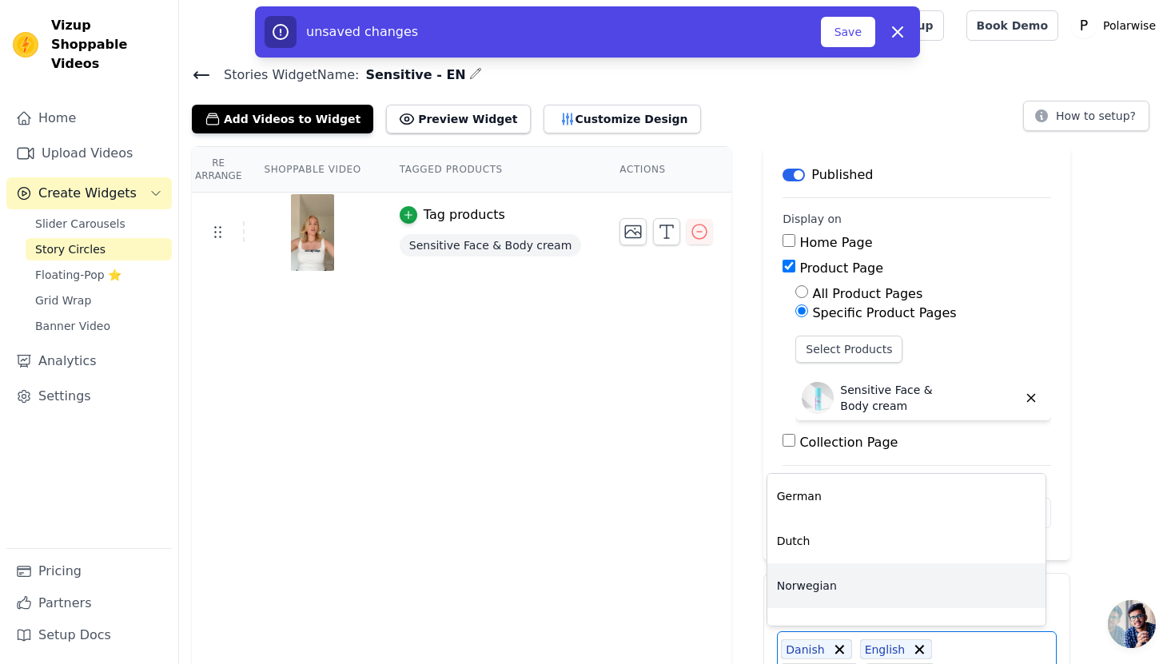
click at [887, 588] on div "Norwegian" at bounding box center [907, 586] width 278 height 45
click at [887, 588] on div "Polish" at bounding box center [907, 586] width 278 height 45
click at [887, 588] on div "Portuguese (Brazil)" at bounding box center [907, 586] width 278 height 45
click at [887, 588] on div "Portuguese (Portugal)" at bounding box center [907, 586] width 278 height 45
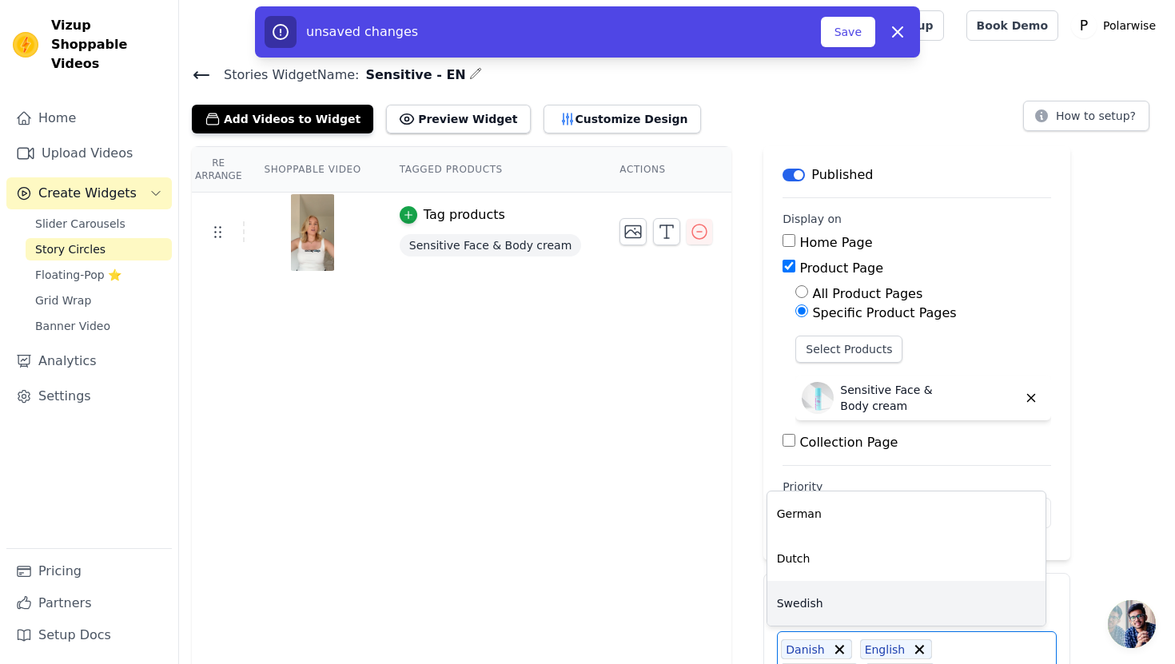
click at [888, 596] on div "Swedish" at bounding box center [907, 603] width 278 height 45
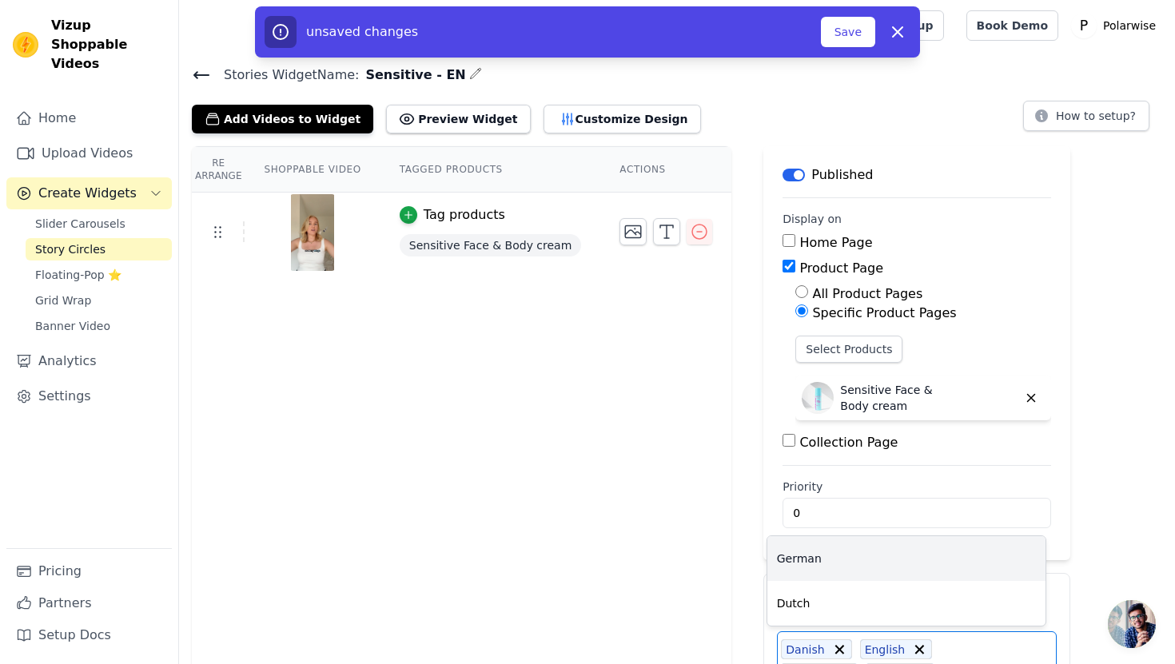
click at [1112, 431] on div "Re Arrange Shoppable Video Tagged Products Actions Tag products Sensitive Face …" at bounding box center [677, 536] width 996 height 780
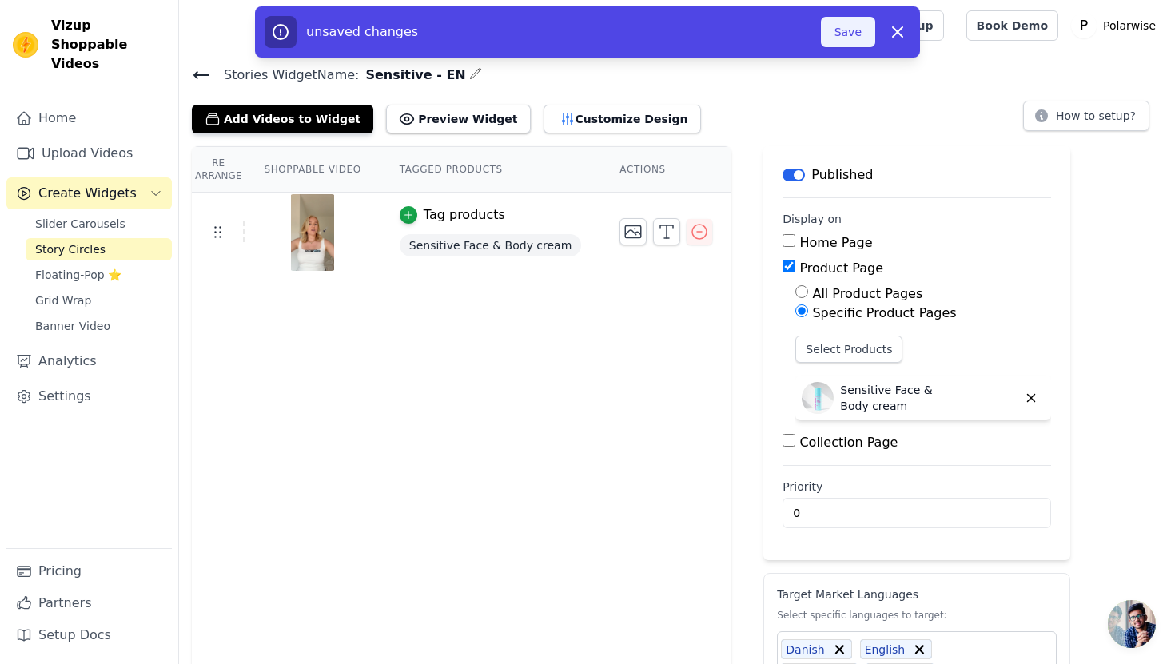
click at [848, 30] on button "Save" at bounding box center [848, 32] width 54 height 30
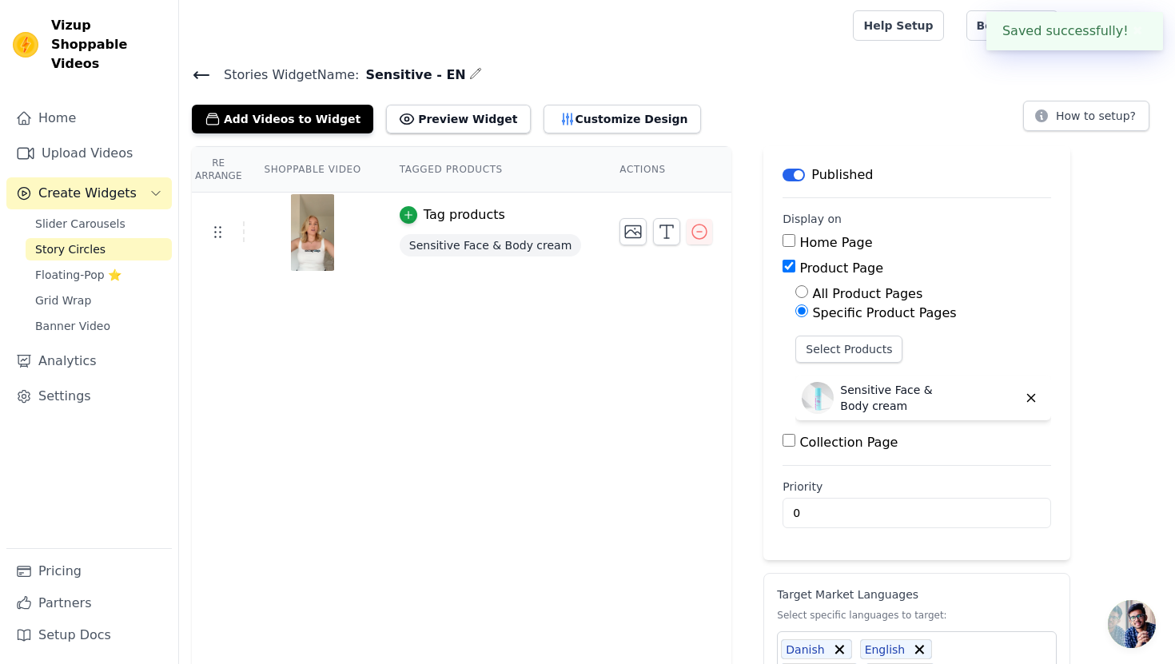
click at [732, 418] on div "Re Arrange Shoppable Video Tagged Products Actions Tag products Sensitive Face …" at bounding box center [677, 536] width 996 height 780
click at [311, 23] on div at bounding box center [513, 25] width 642 height 51
click at [687, 424] on div "Re Arrange Shoppable Video Tagged Products Actions Tag products Sensitive Face …" at bounding box center [462, 536] width 540 height 780
click at [1168, 345] on div "Re Arrange Shoppable Video Tagged Products Actions Tag products Sensitive Face …" at bounding box center [677, 536] width 996 height 780
click at [194, 76] on icon at bounding box center [201, 75] width 19 height 19
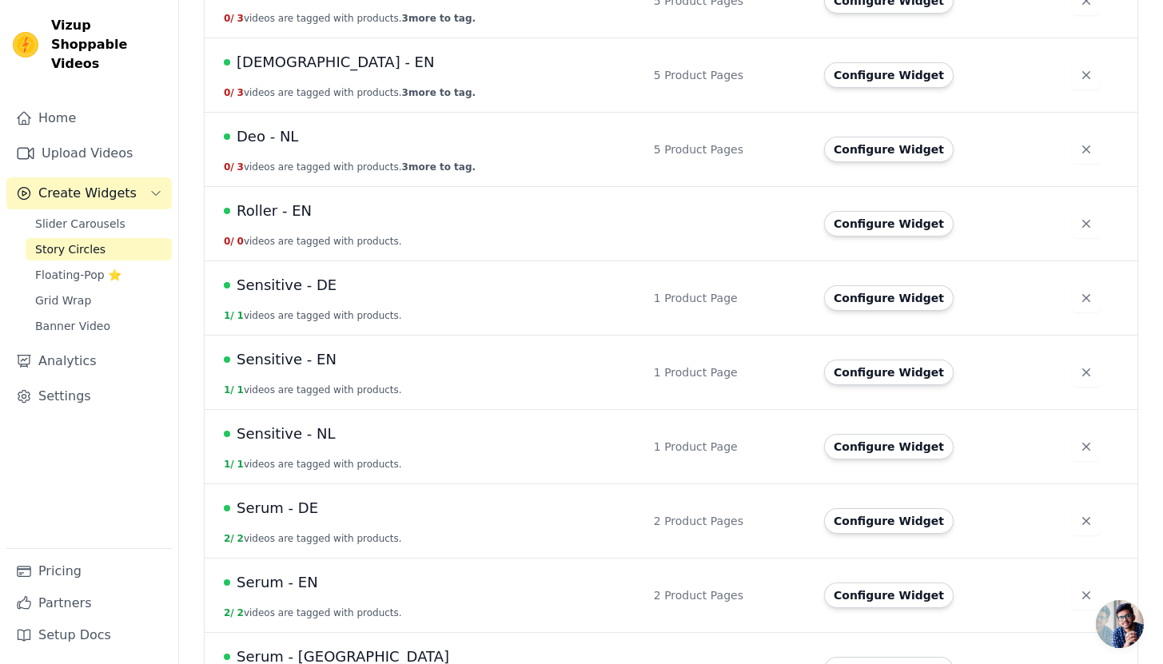
scroll to position [253, 0]
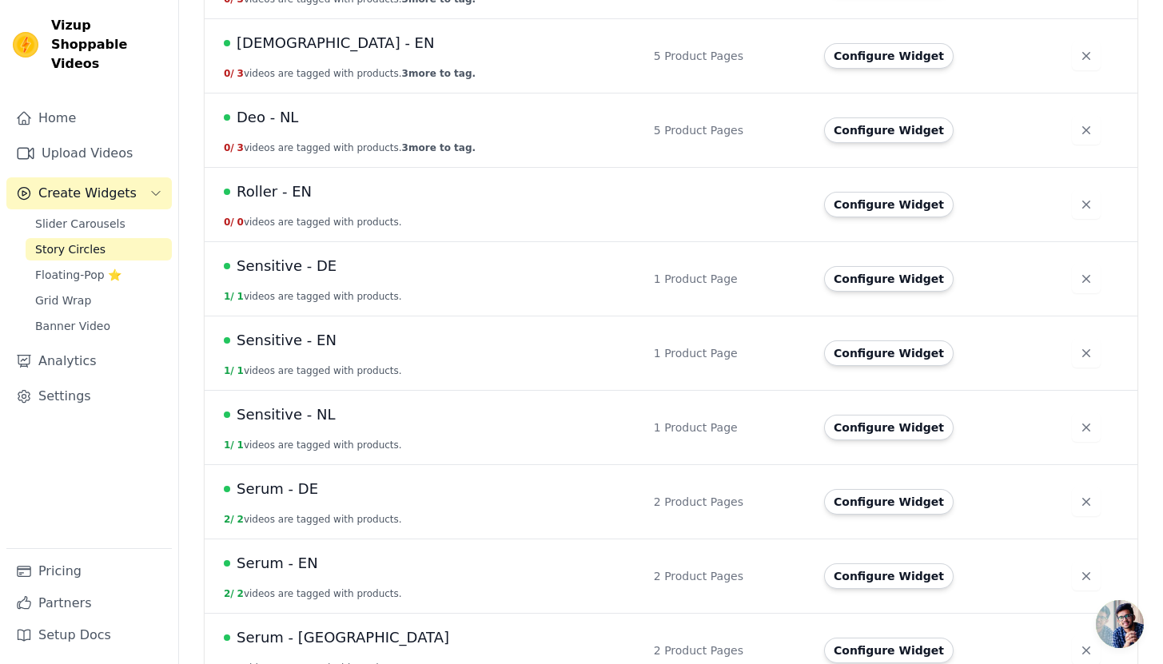
click at [910, 351] on button "Configure Widget" at bounding box center [889, 354] width 130 height 26
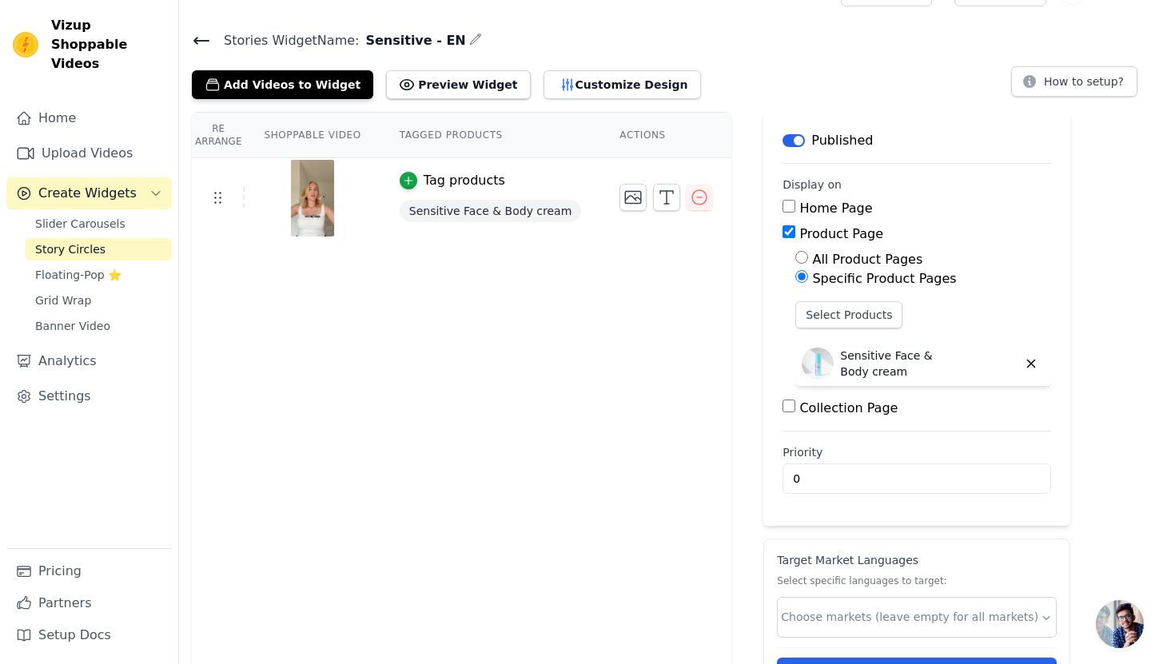
scroll to position [105, 0]
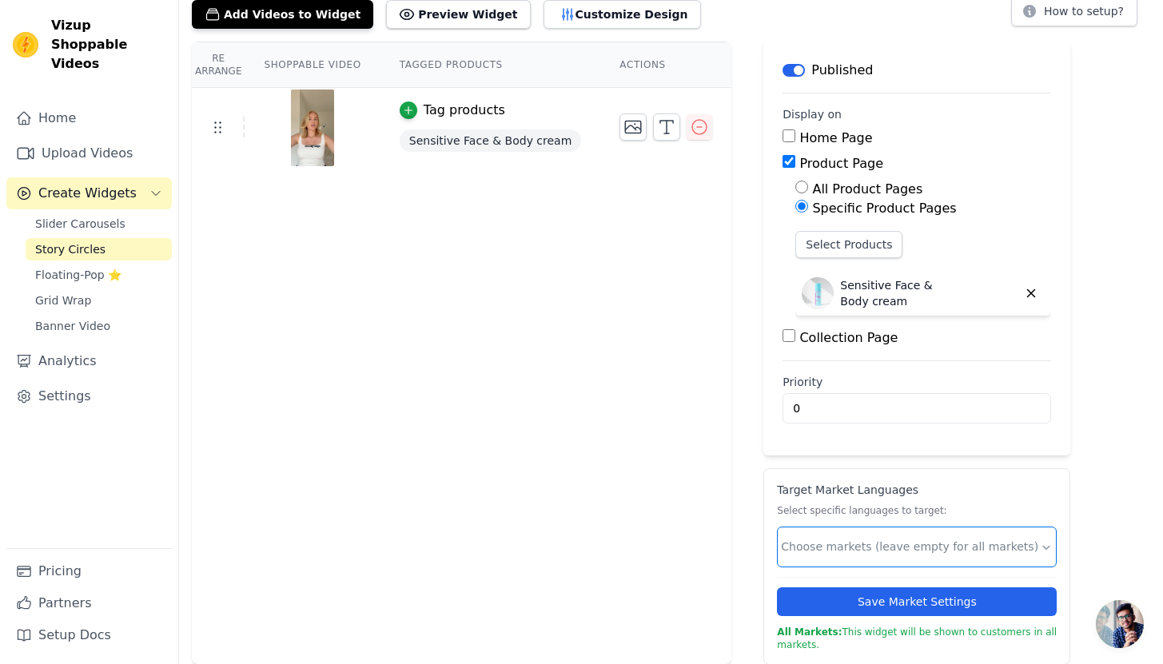
click at [941, 553] on input "text" at bounding box center [910, 547] width 259 height 17
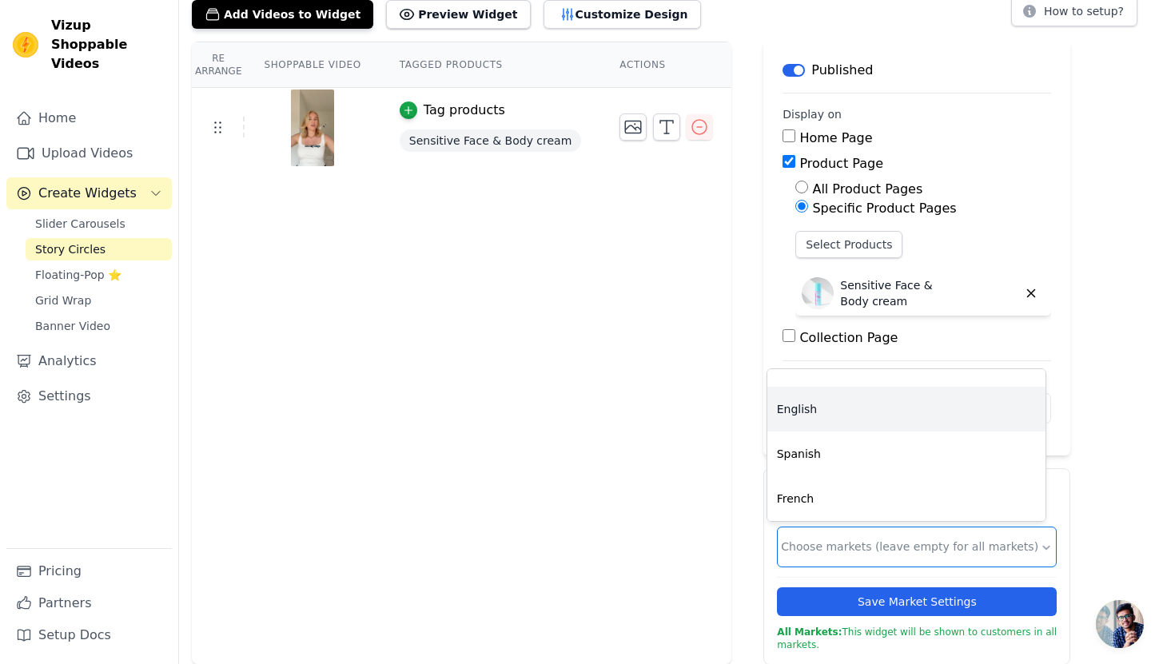
scroll to position [45, 0]
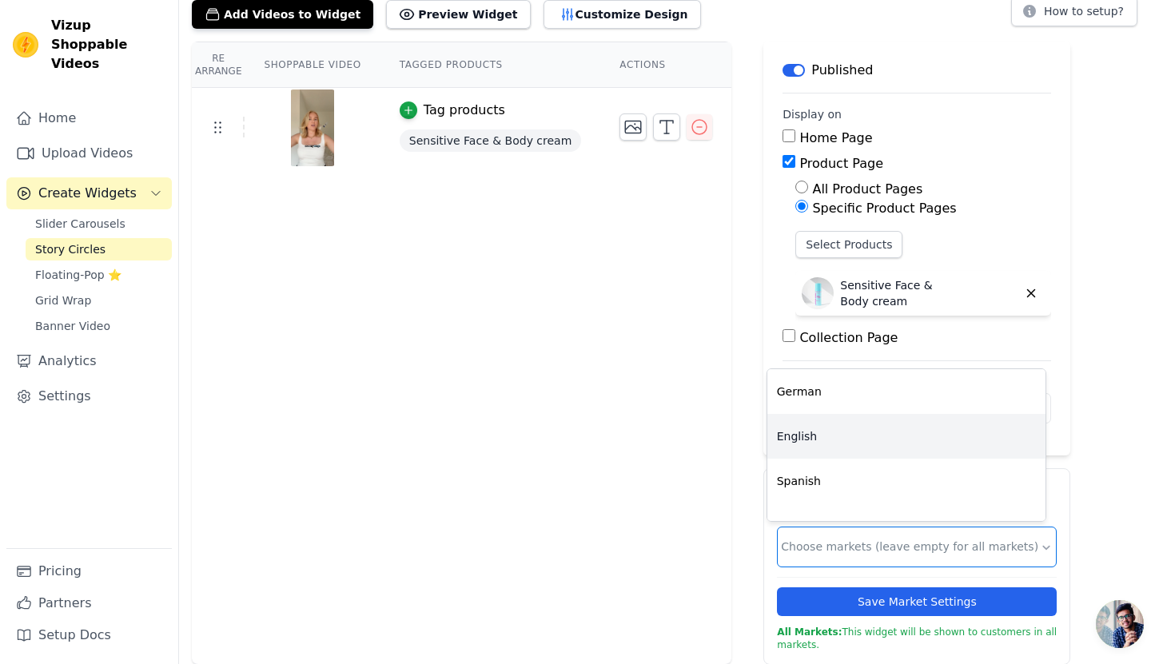
click at [852, 443] on div "English" at bounding box center [907, 436] width 278 height 45
click at [852, 442] on div "Spanish" at bounding box center [907, 436] width 278 height 45
click at [852, 442] on div "French" at bounding box center [907, 436] width 278 height 45
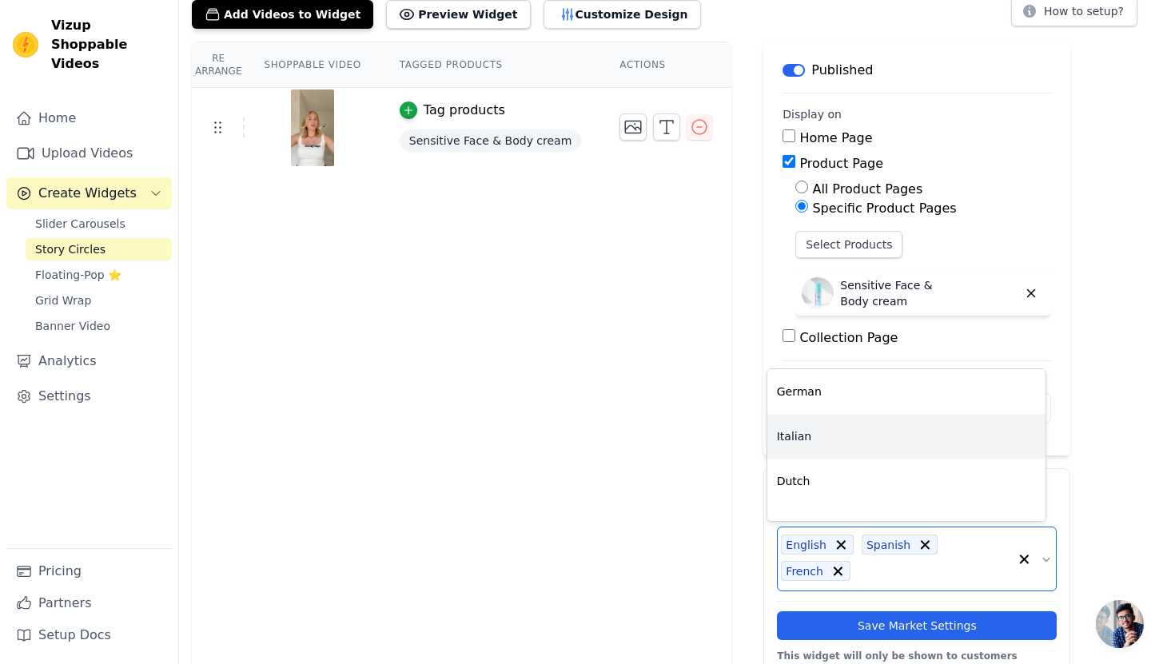
click at [852, 442] on div "Italian" at bounding box center [907, 436] width 278 height 45
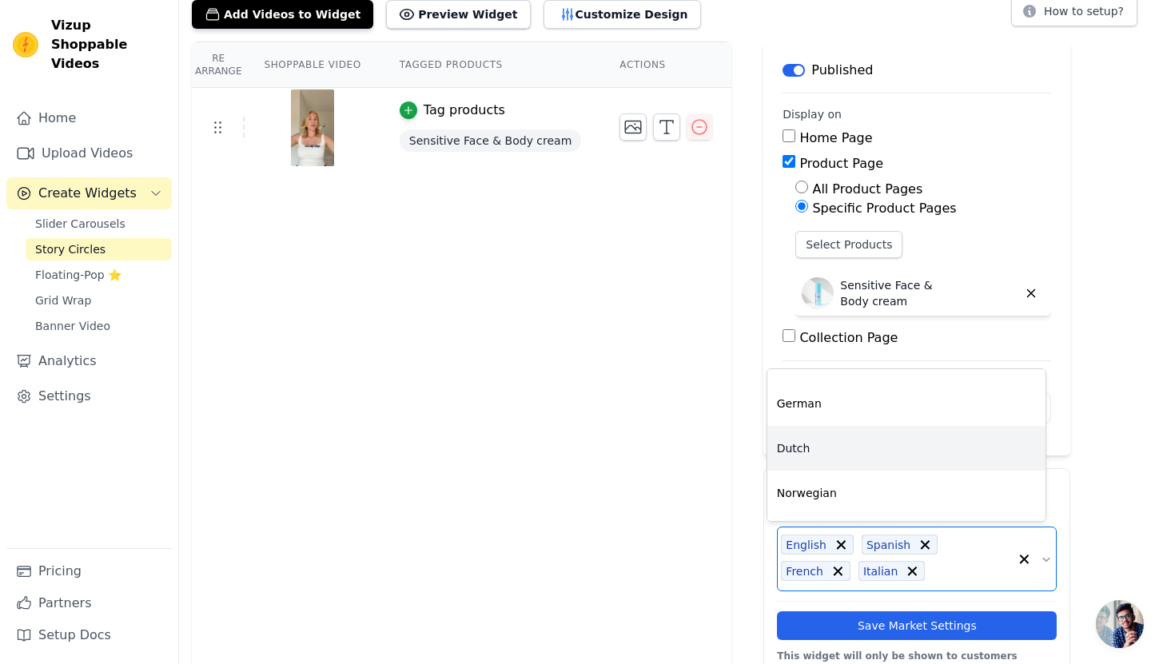
scroll to position [0, 0]
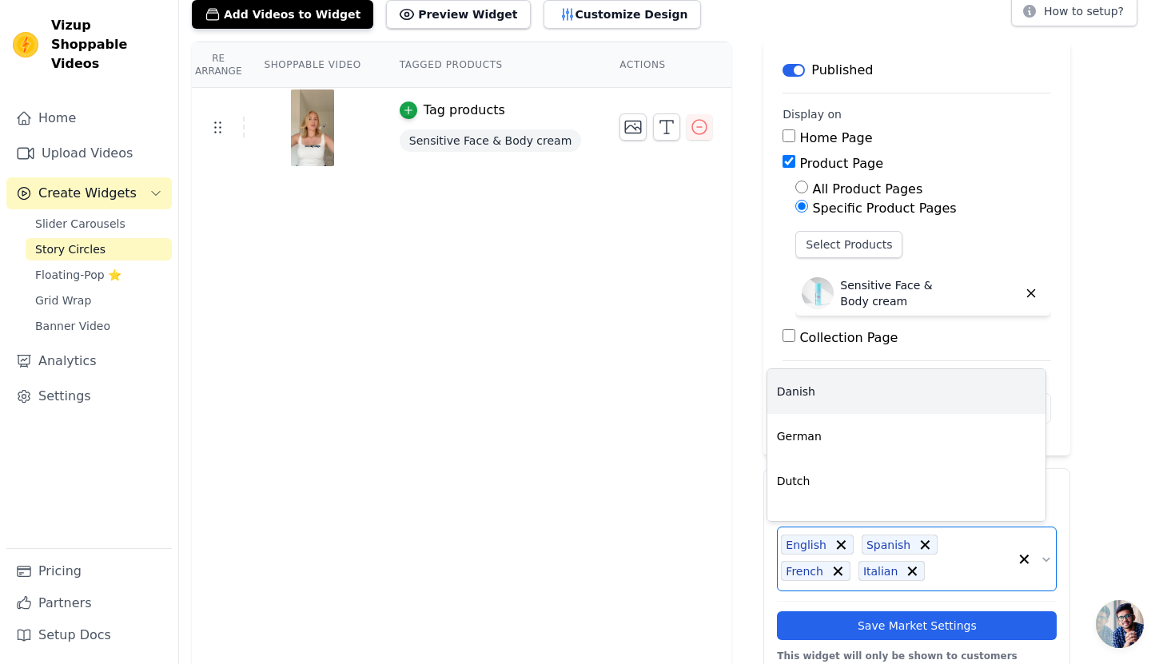
click at [863, 393] on div "Danish" at bounding box center [907, 391] width 278 height 45
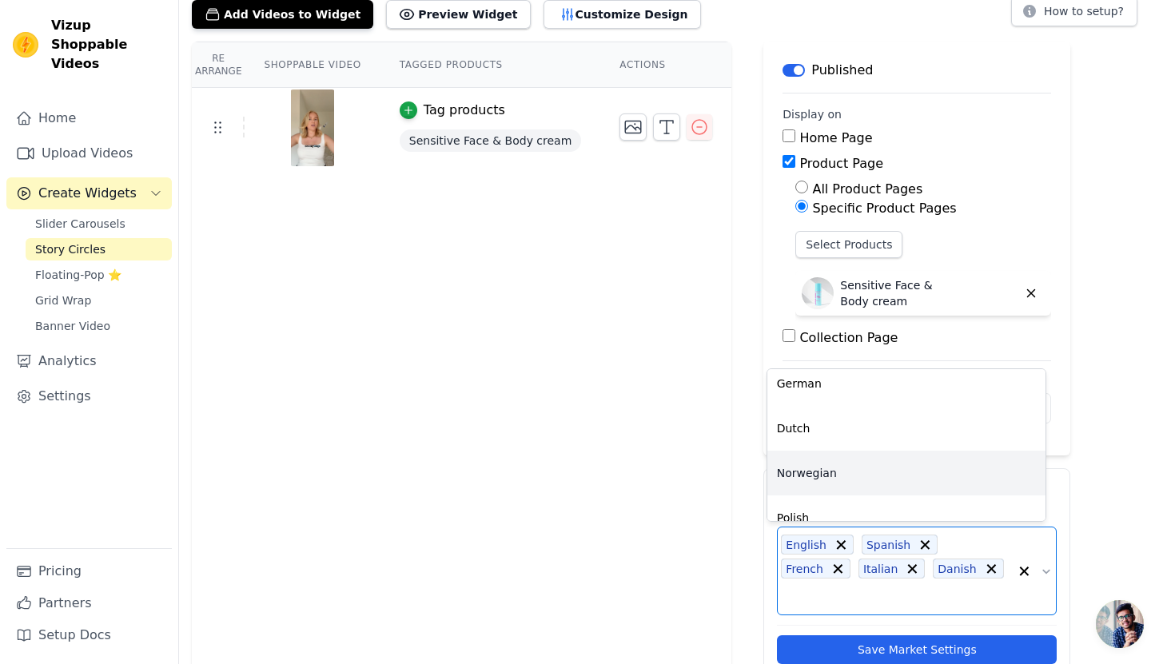
scroll to position [9, 0]
click at [874, 460] on div "Norwegian" at bounding box center [907, 472] width 278 height 45
click at [872, 466] on div "Polish" at bounding box center [907, 472] width 278 height 45
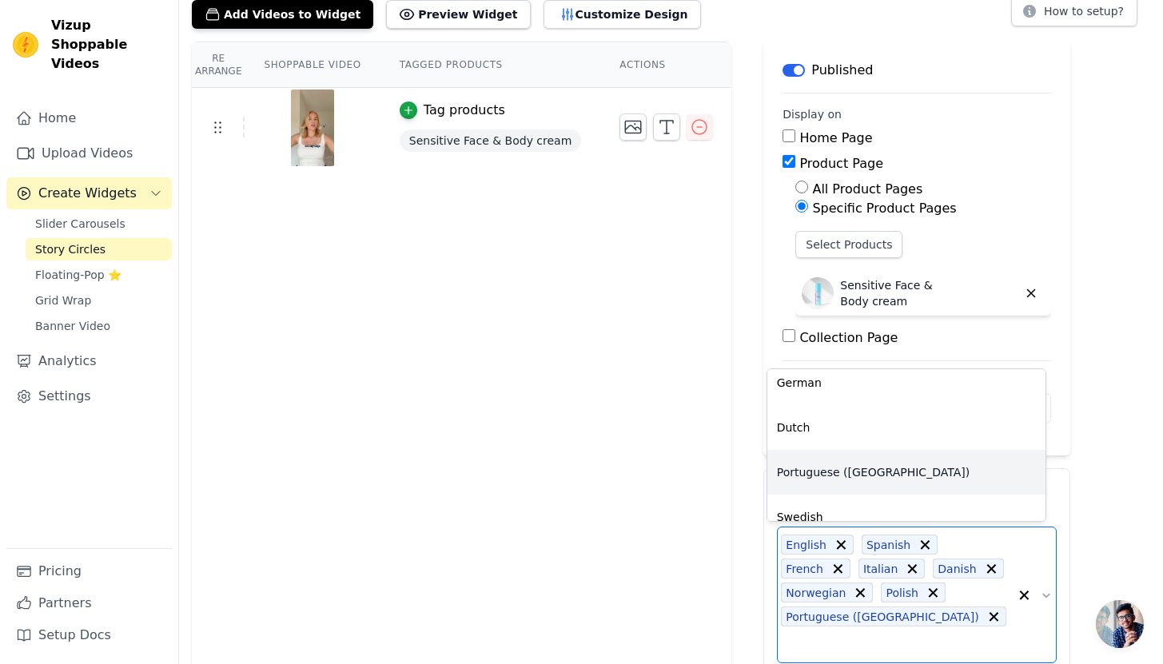
click at [872, 466] on div "Portuguese (Portugal)" at bounding box center [907, 472] width 278 height 45
click at [872, 459] on div "Dutch" at bounding box center [907, 436] width 278 height 45
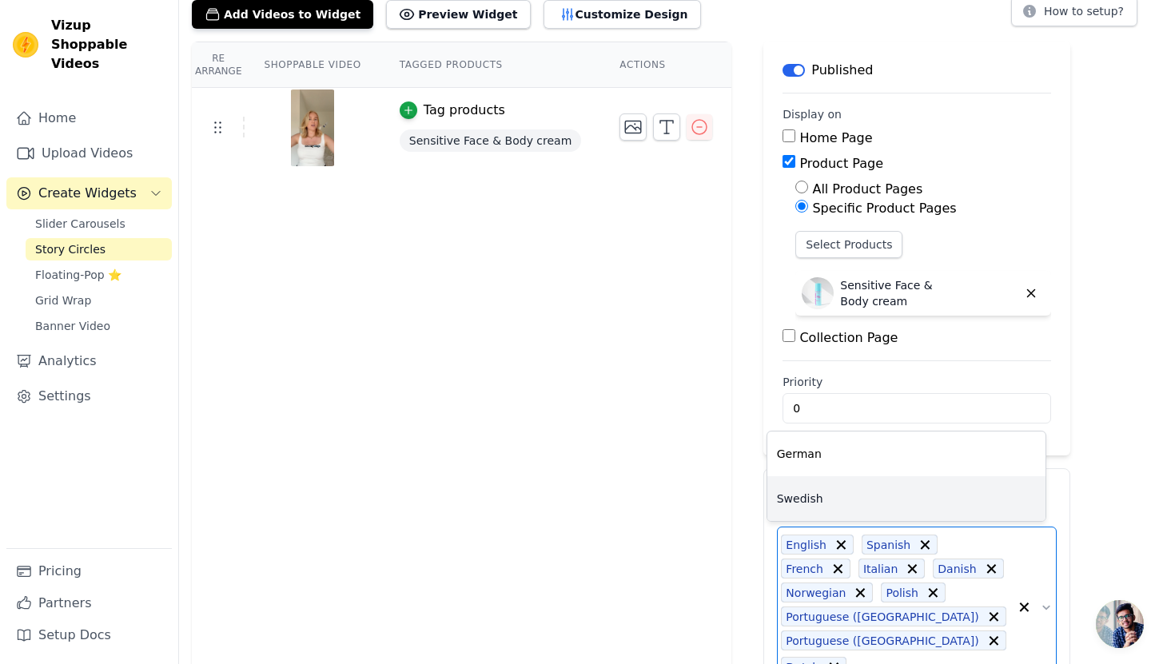
click at [878, 497] on div "Swedish" at bounding box center [907, 499] width 278 height 45
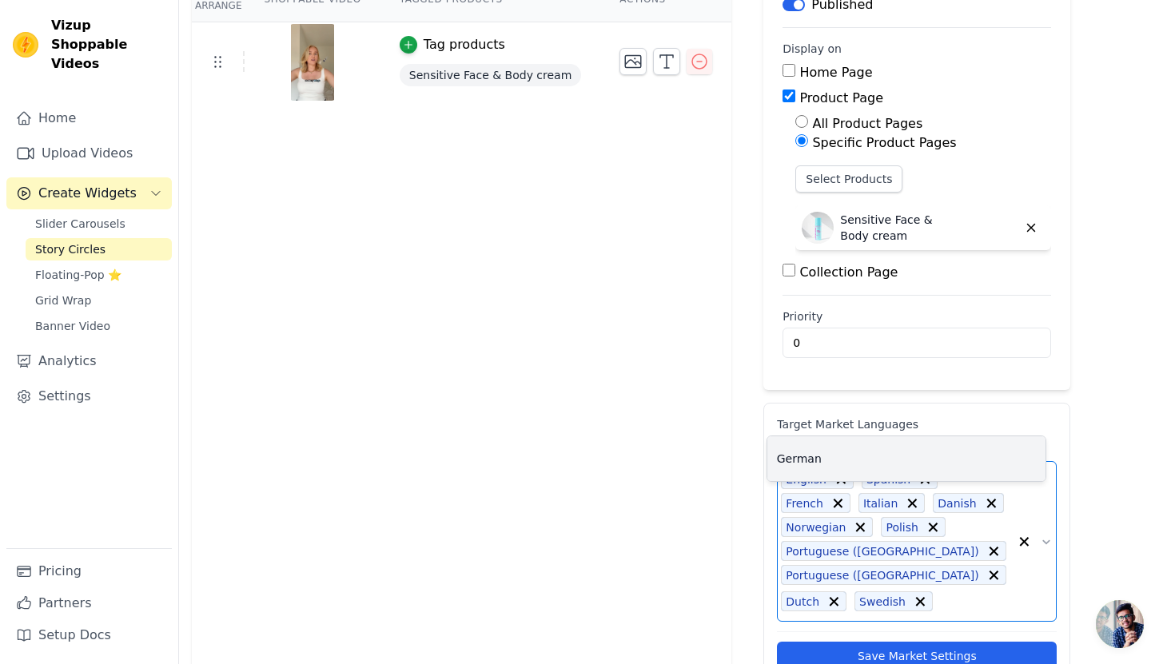
scroll to position [237, 0]
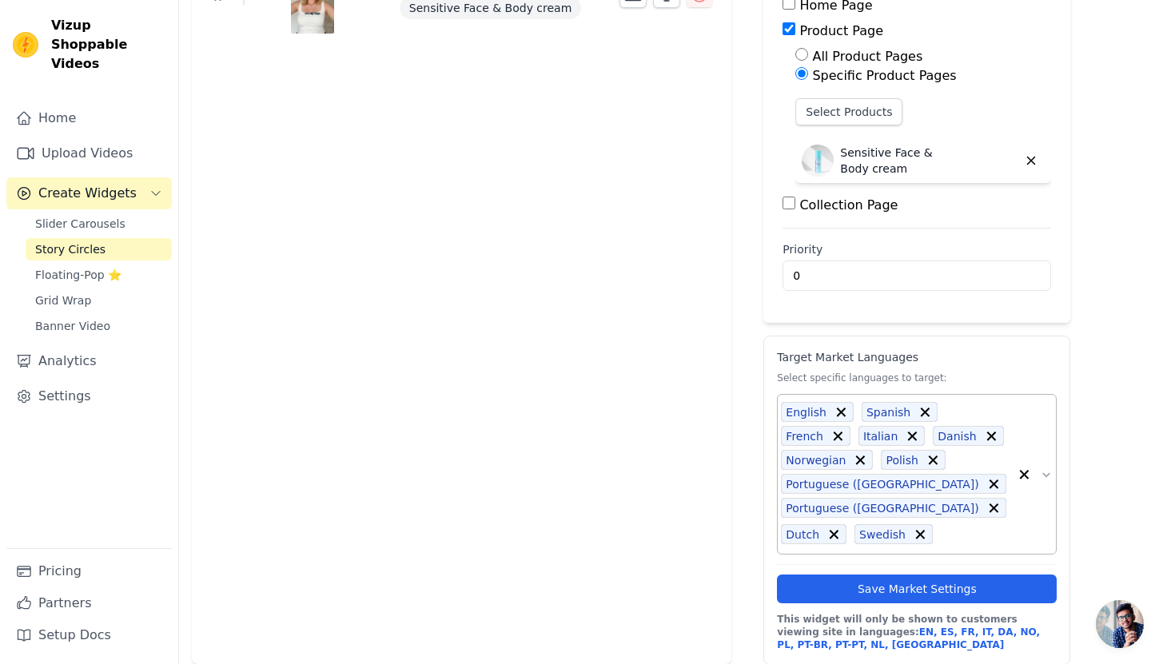
click at [842, 527] on icon at bounding box center [834, 535] width 16 height 16
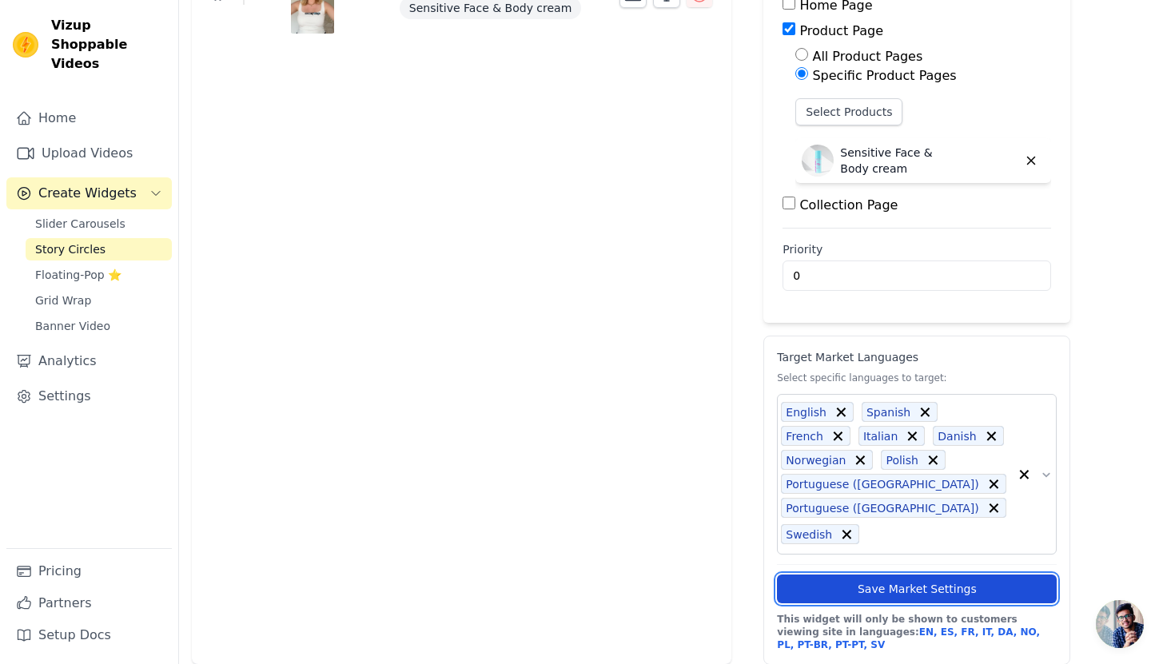
click at [951, 586] on button "Save Market Settings" at bounding box center [917, 589] width 280 height 29
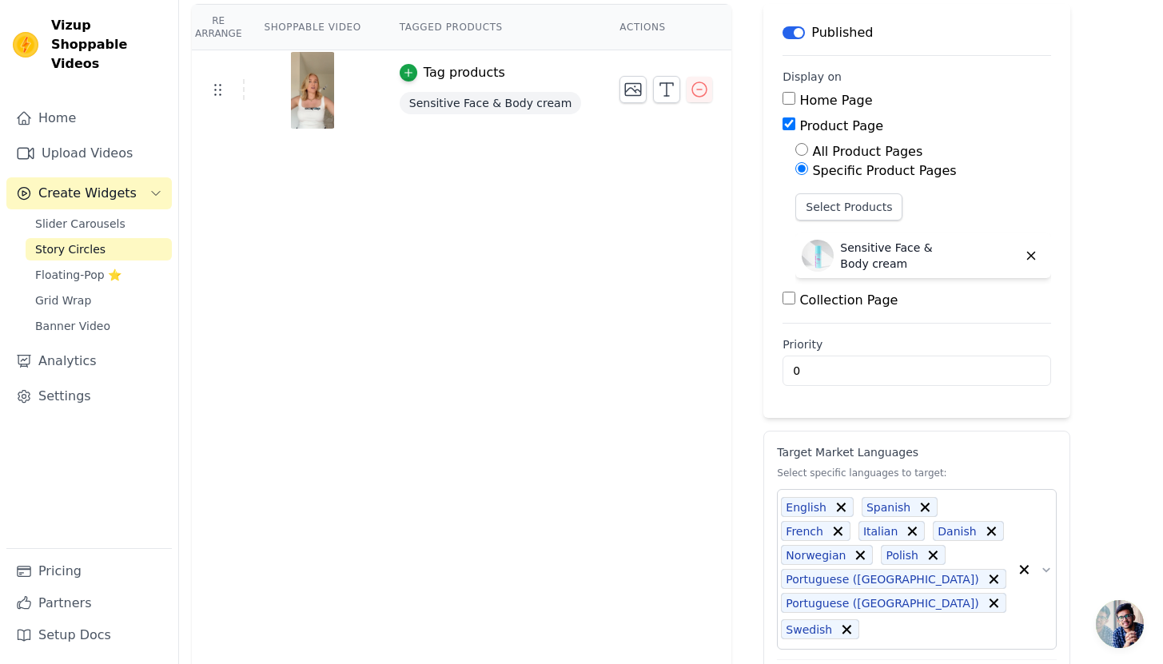
scroll to position [0, 0]
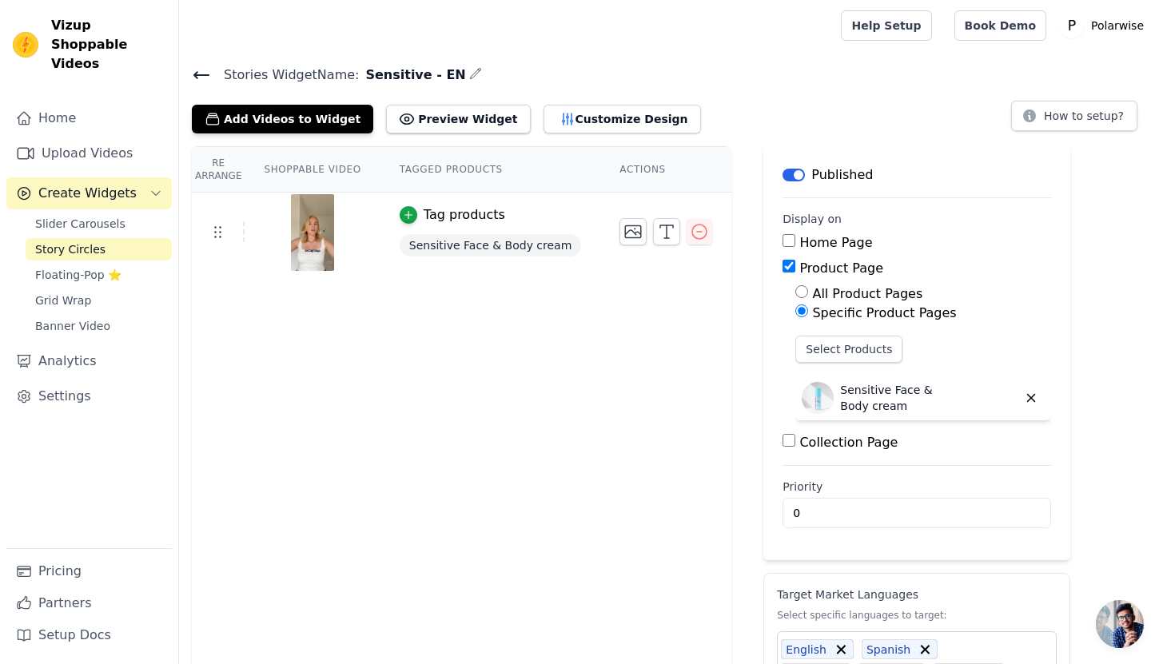
click at [199, 74] on icon at bounding box center [201, 75] width 14 height 6
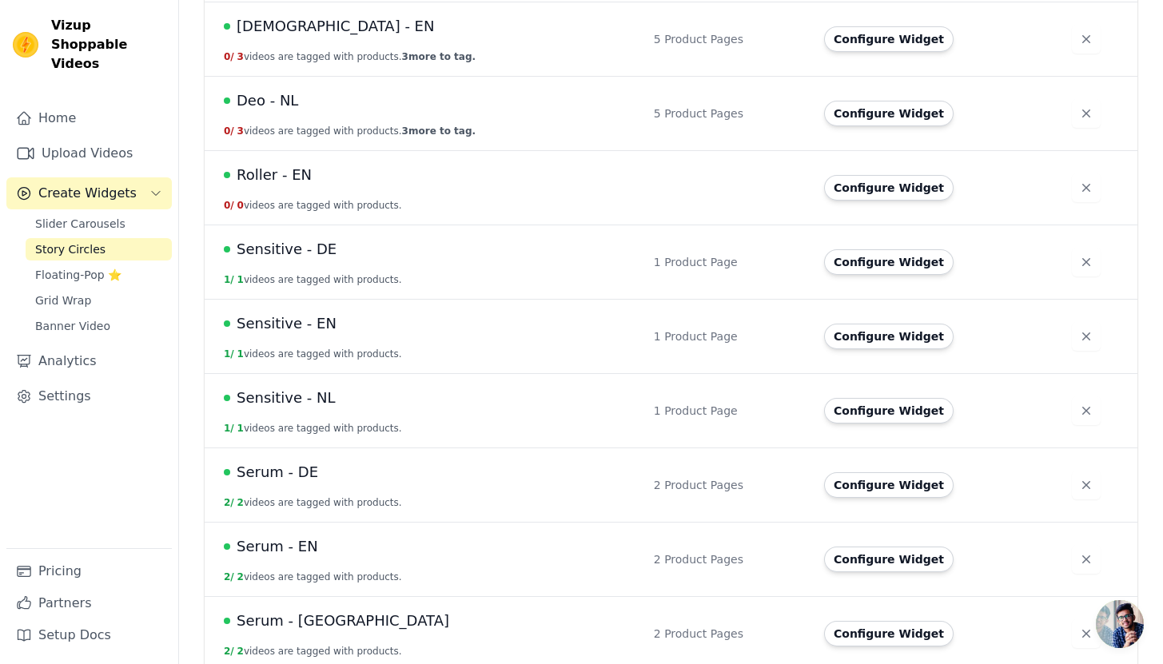
scroll to position [268, 0]
click at [876, 194] on button "Configure Widget" at bounding box center [889, 190] width 130 height 26
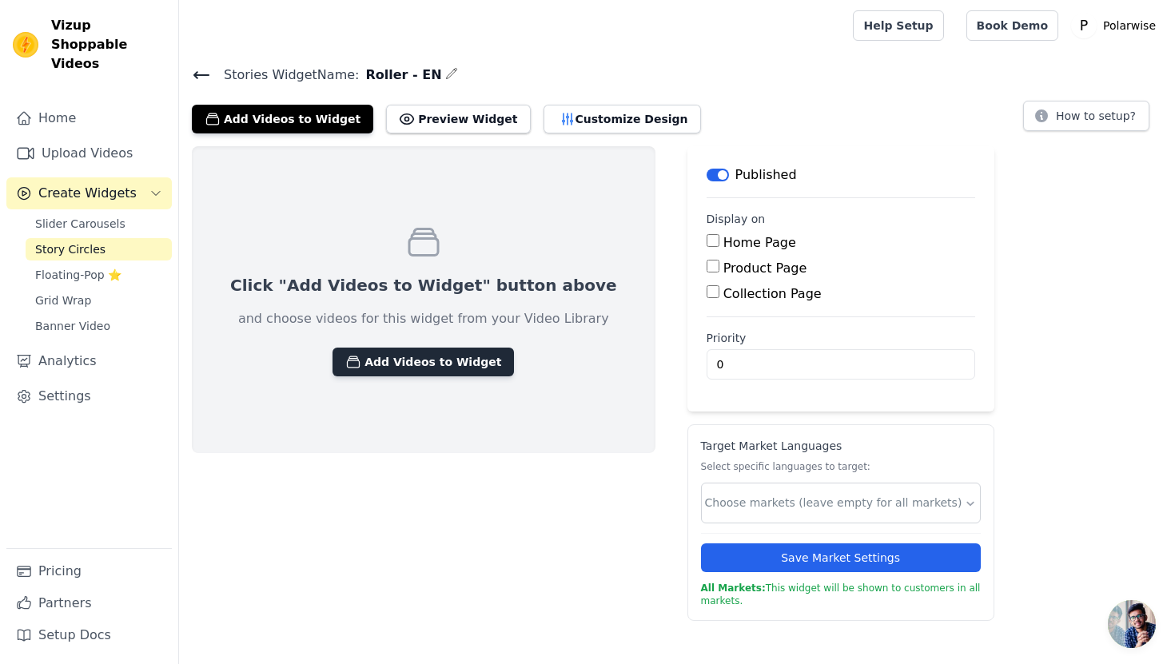
click at [380, 360] on button "Add Videos to Widget" at bounding box center [424, 362] width 182 height 29
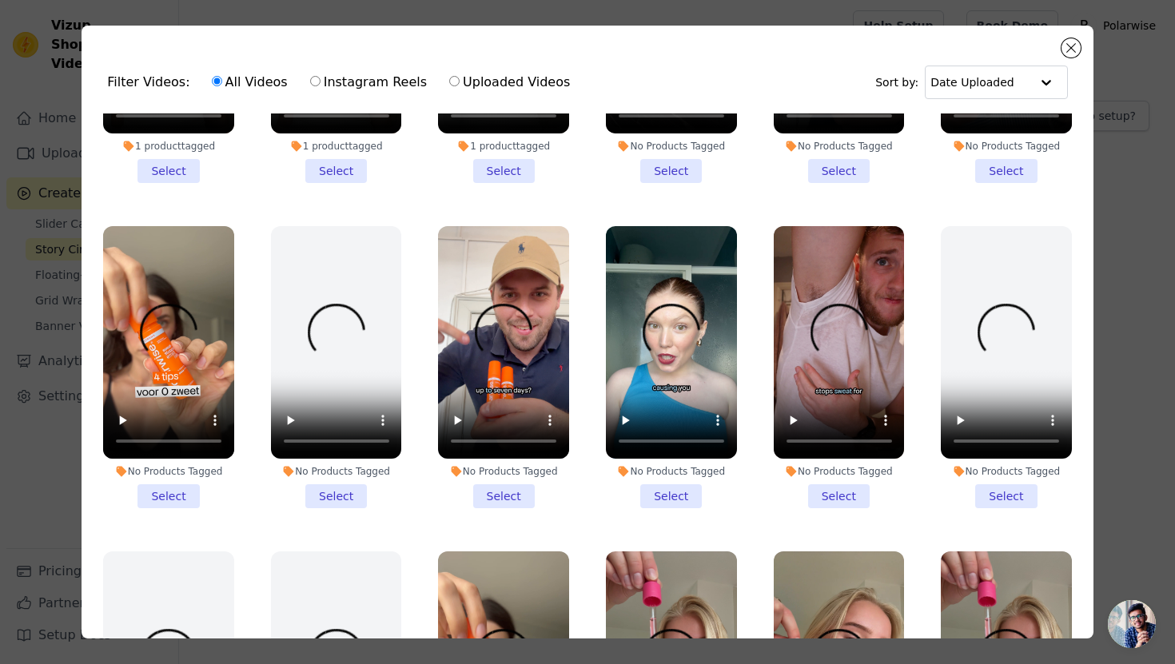
scroll to position [223, 0]
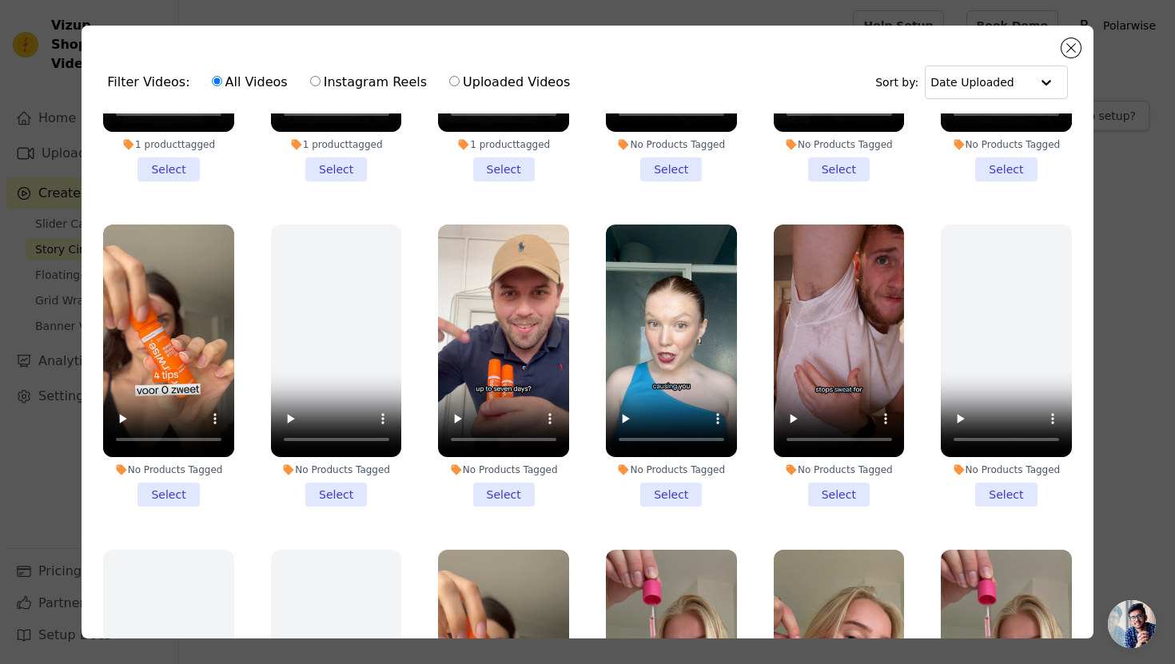
click at [505, 477] on li "No Products Tagged Select" at bounding box center [503, 366] width 131 height 282
click at [0, 0] on input "No Products Tagged Select" at bounding box center [0, 0] width 0 height 0
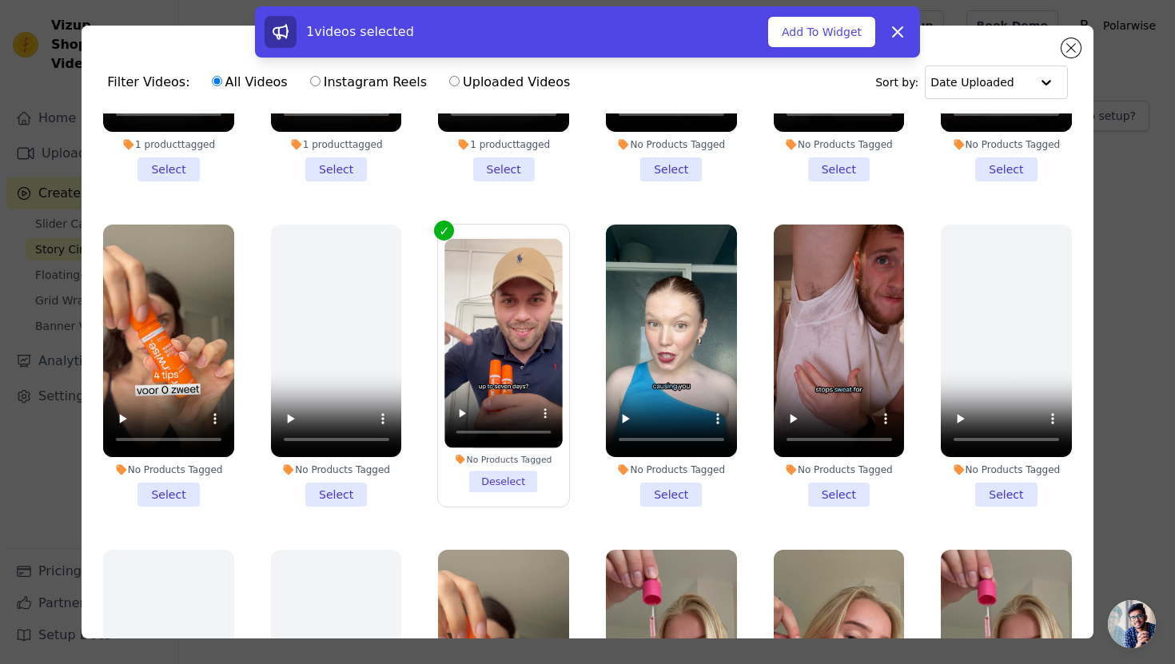
click at [654, 481] on li "No Products Tagged Select" at bounding box center [671, 366] width 131 height 282
click at [0, 0] on input "No Products Tagged Select" at bounding box center [0, 0] width 0 height 0
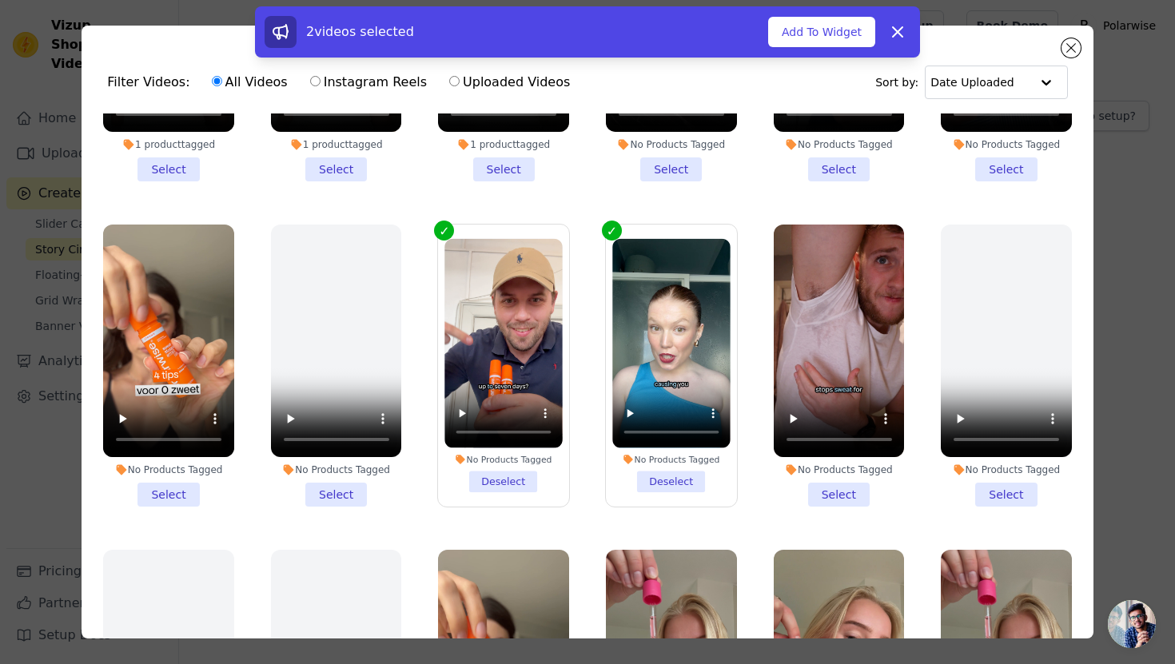
click at [816, 480] on li "No Products Tagged Select" at bounding box center [839, 366] width 131 height 282
click at [0, 0] on input "No Products Tagged Select" at bounding box center [0, 0] width 0 height 0
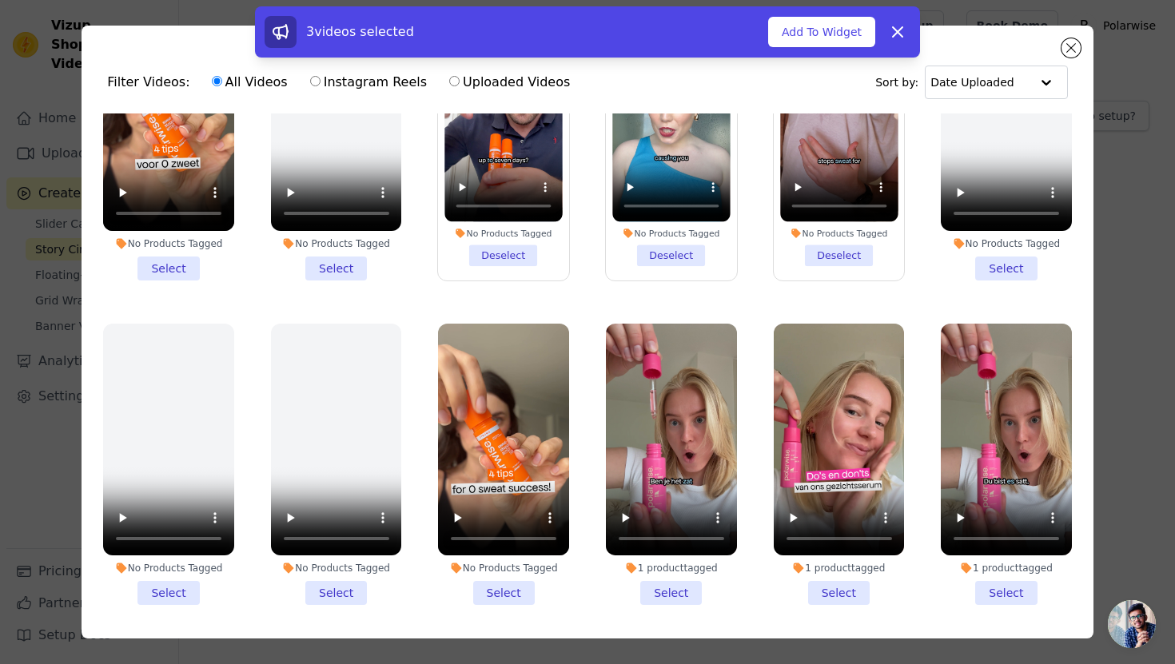
scroll to position [450, 0]
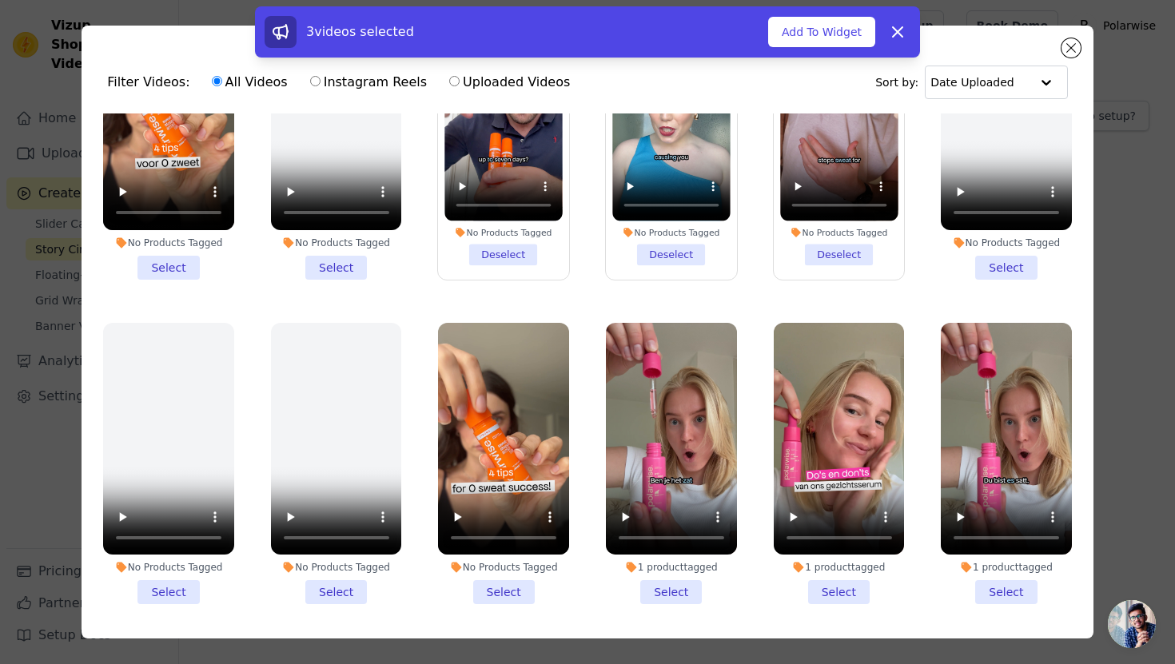
click at [505, 575] on li "No Products Tagged Select" at bounding box center [503, 464] width 131 height 282
click at [0, 0] on input "No Products Tagged Select" at bounding box center [0, 0] width 0 height 0
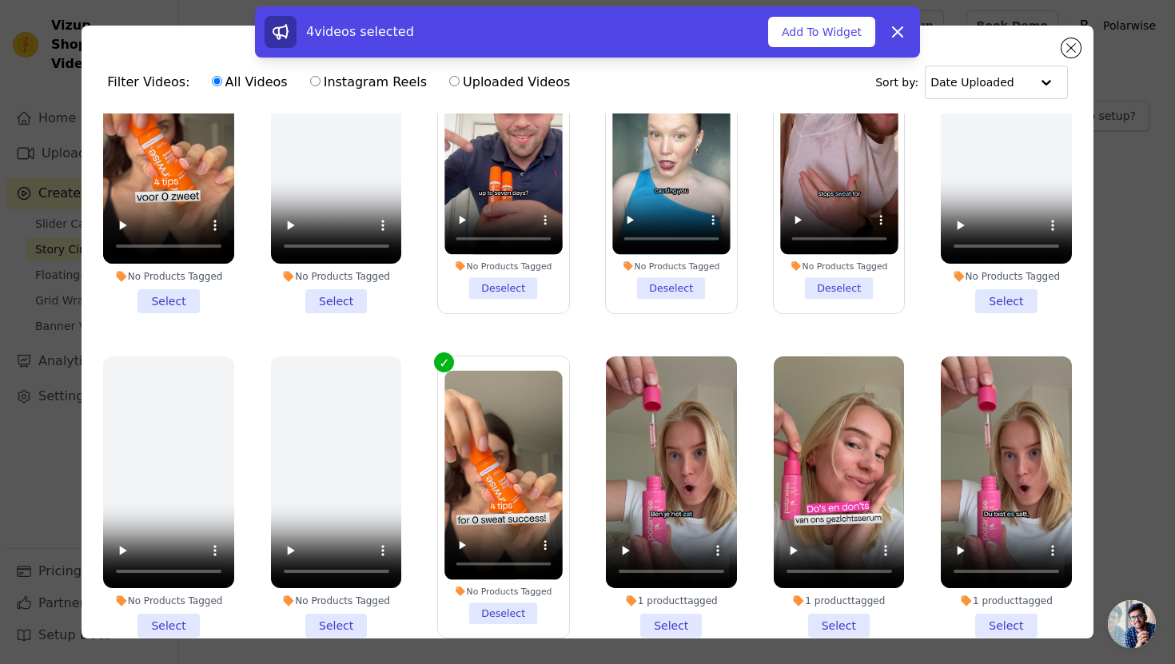
scroll to position [200, 0]
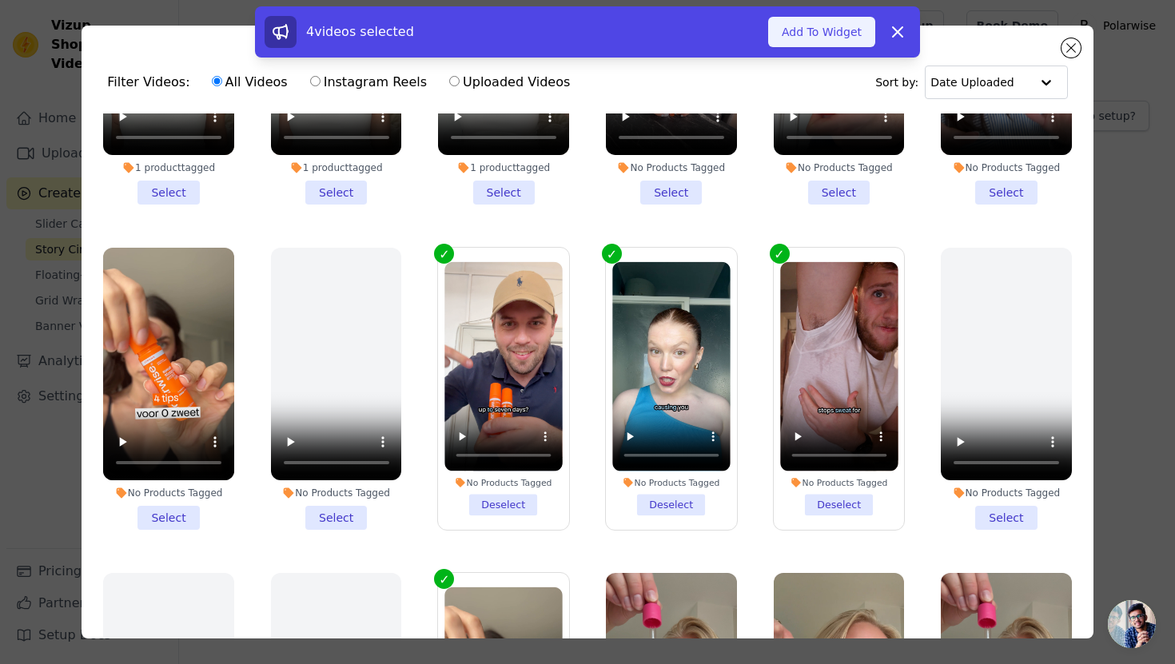
click at [834, 41] on button "Add To Widget" at bounding box center [821, 32] width 107 height 30
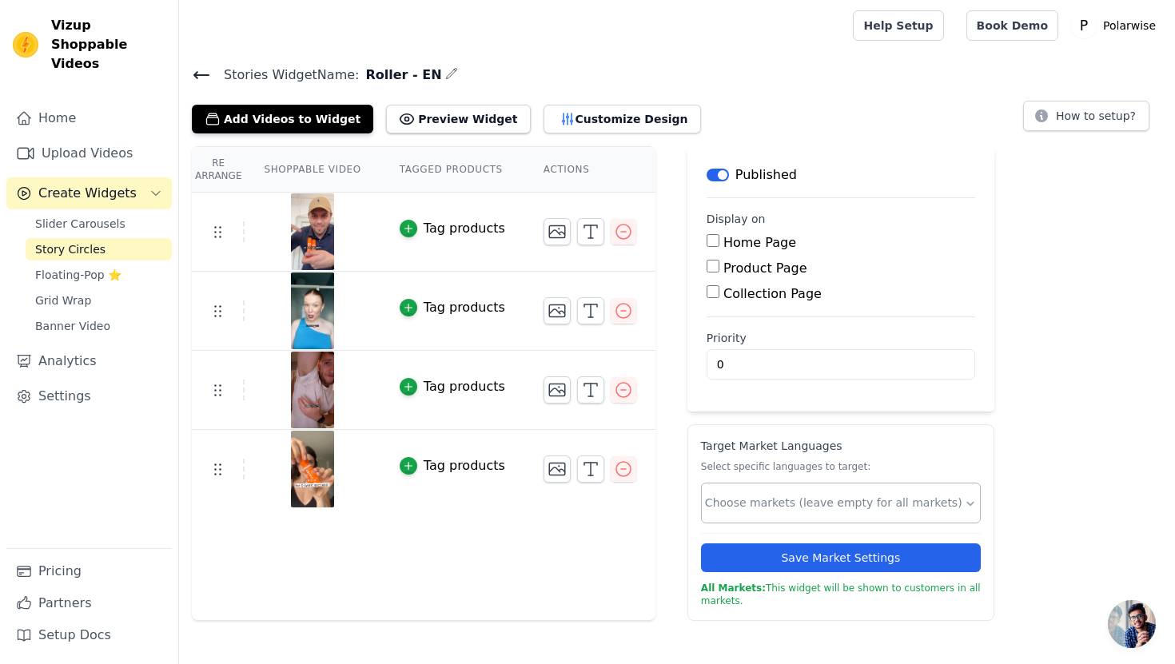
click at [812, 505] on input "text" at bounding box center [834, 503] width 259 height 17
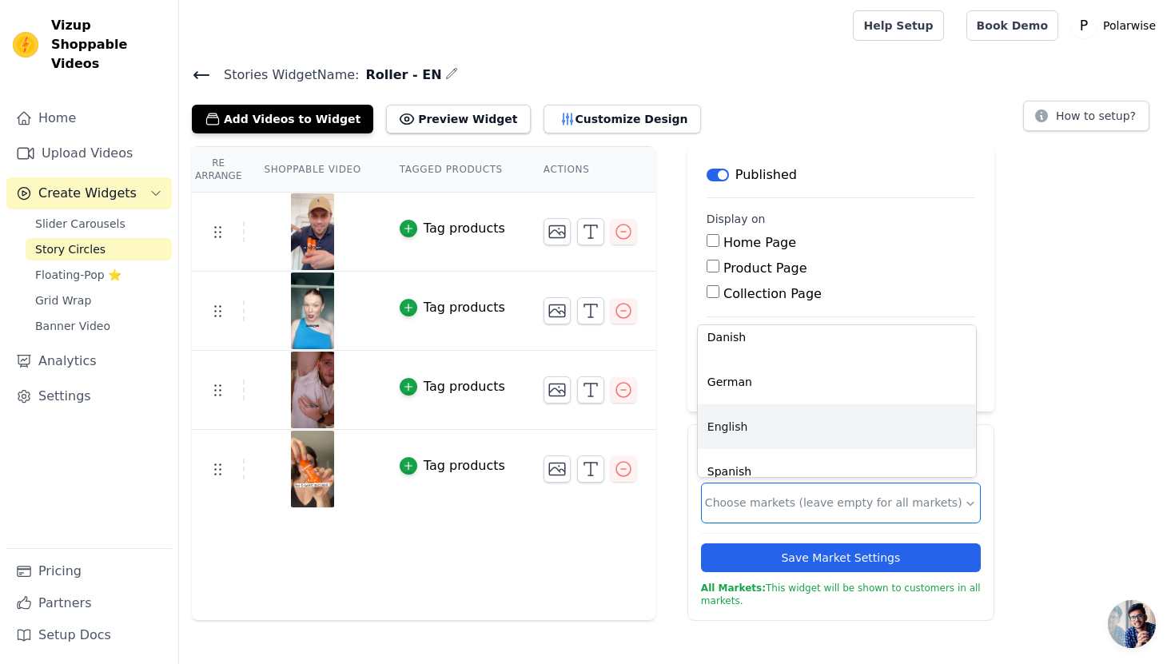
scroll to position [0, 0]
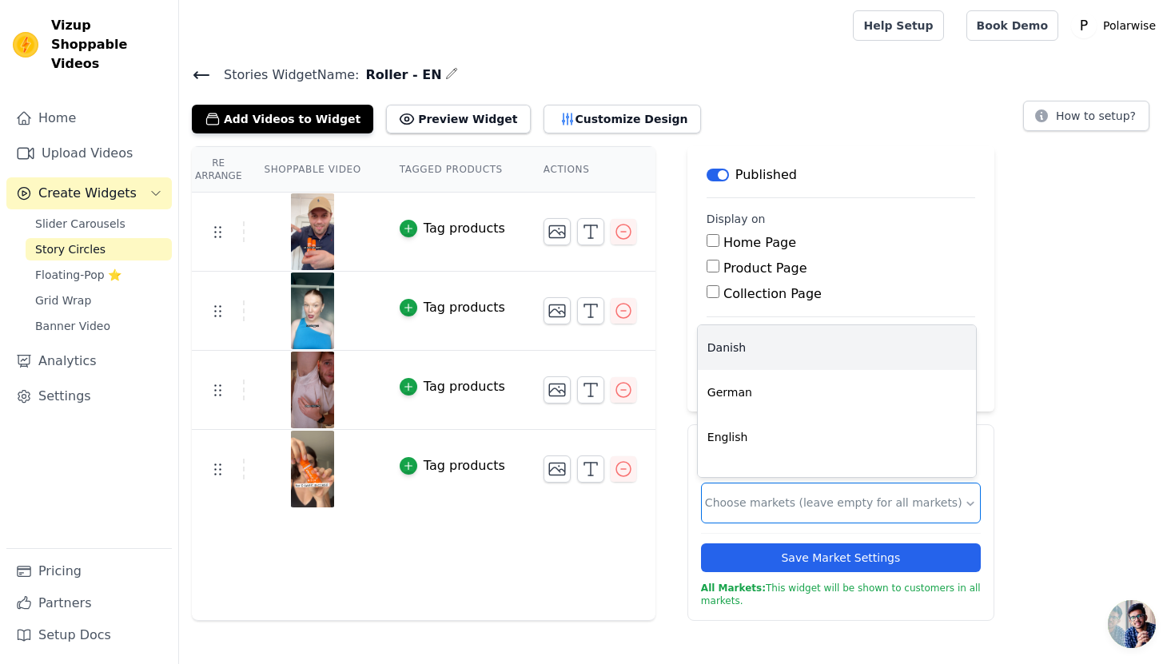
click at [774, 357] on div "Danish" at bounding box center [837, 347] width 278 height 45
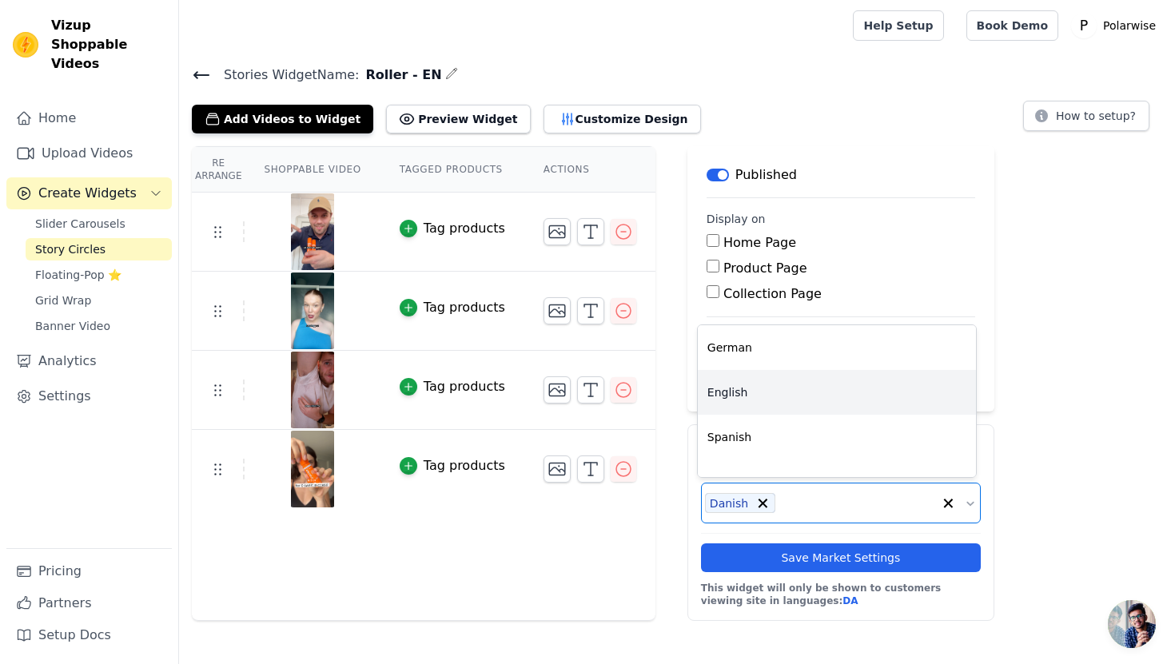
click at [793, 405] on div "English" at bounding box center [837, 392] width 278 height 45
click at [793, 405] on div "Spanish" at bounding box center [837, 392] width 278 height 45
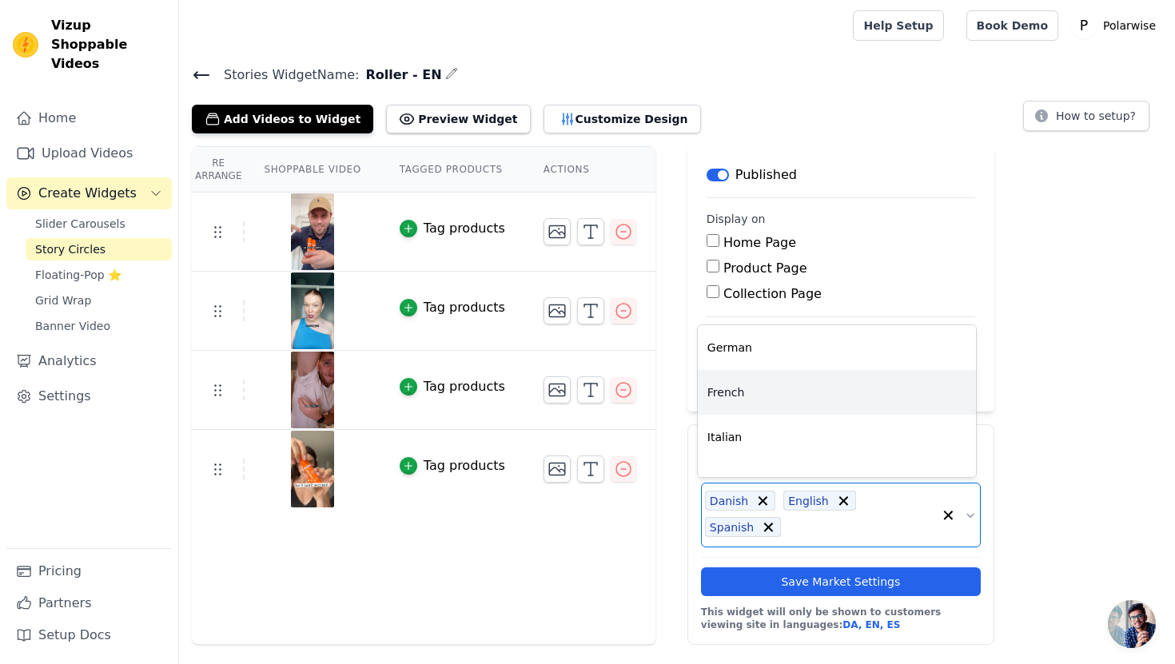
click at [793, 405] on div "French" at bounding box center [837, 392] width 278 height 45
click at [793, 405] on div "Italian" at bounding box center [837, 392] width 278 height 45
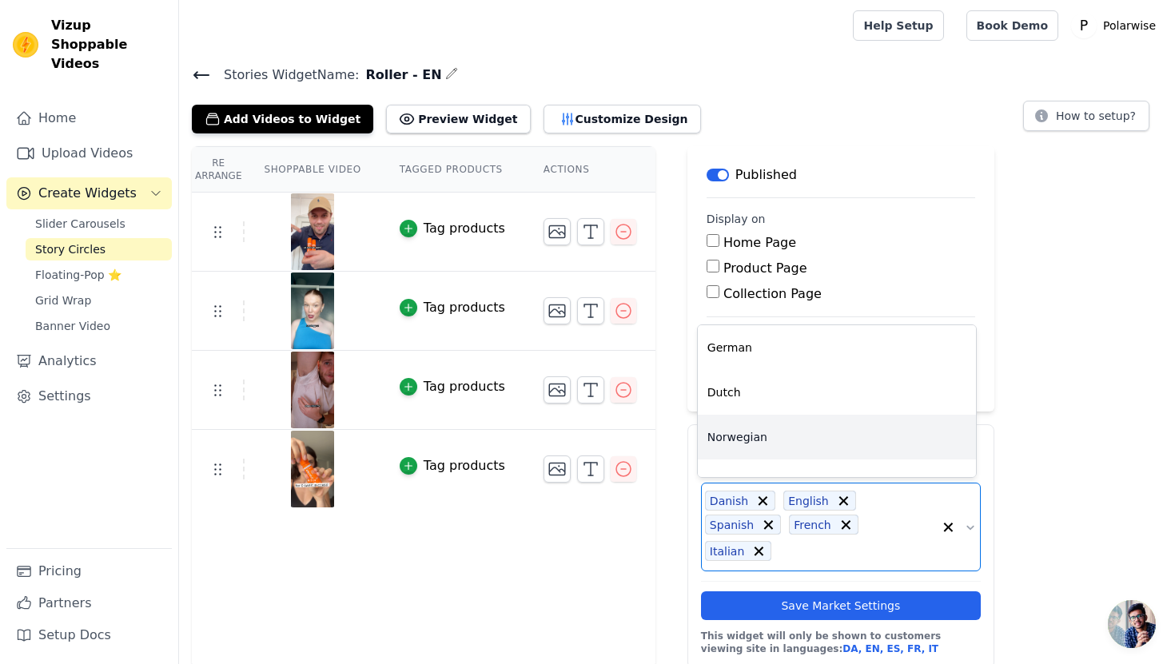
click at [795, 440] on div "Norwegian" at bounding box center [837, 437] width 278 height 45
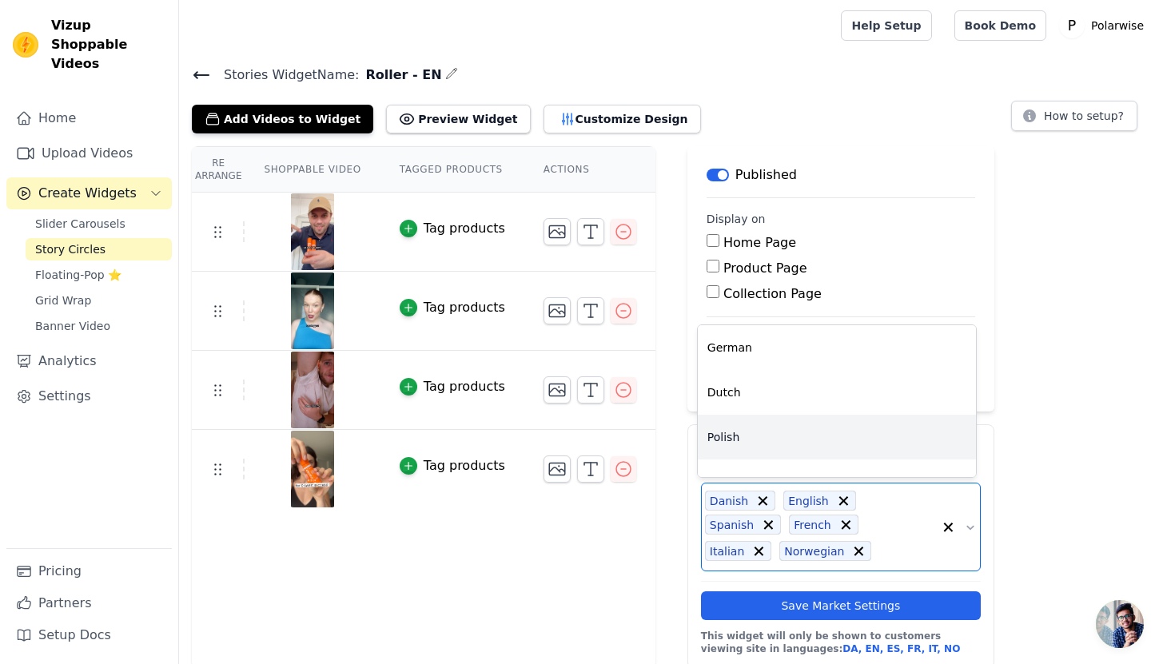
click at [795, 440] on div "Polish" at bounding box center [837, 437] width 278 height 45
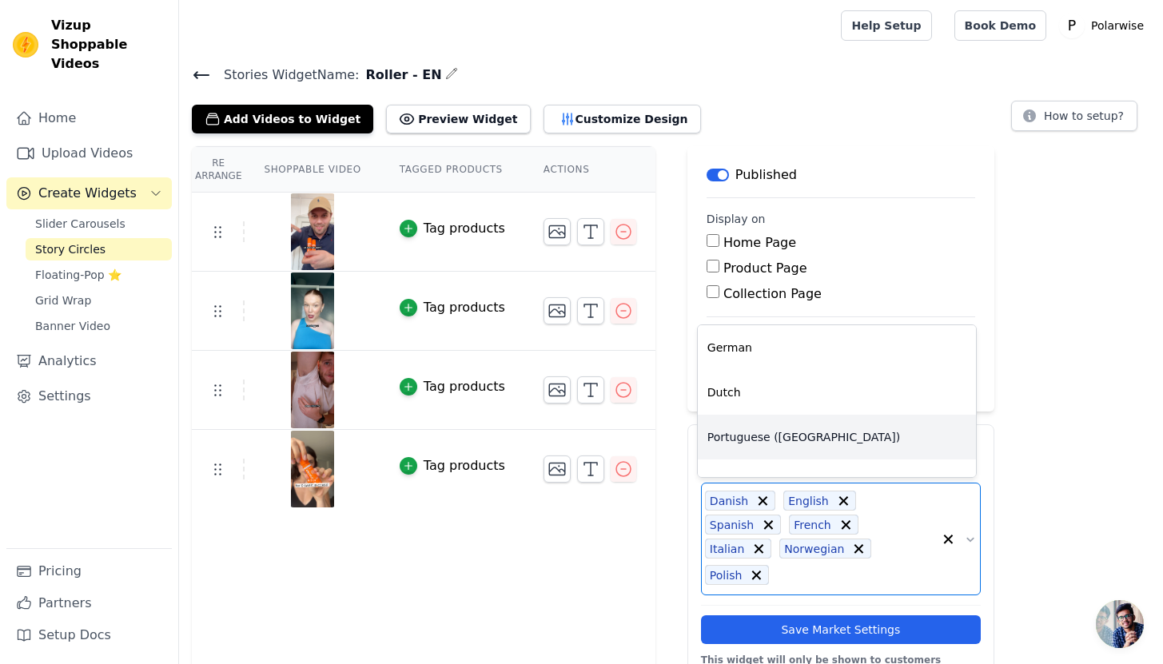
click at [795, 440] on div "Portuguese (Brazil)" at bounding box center [837, 437] width 278 height 45
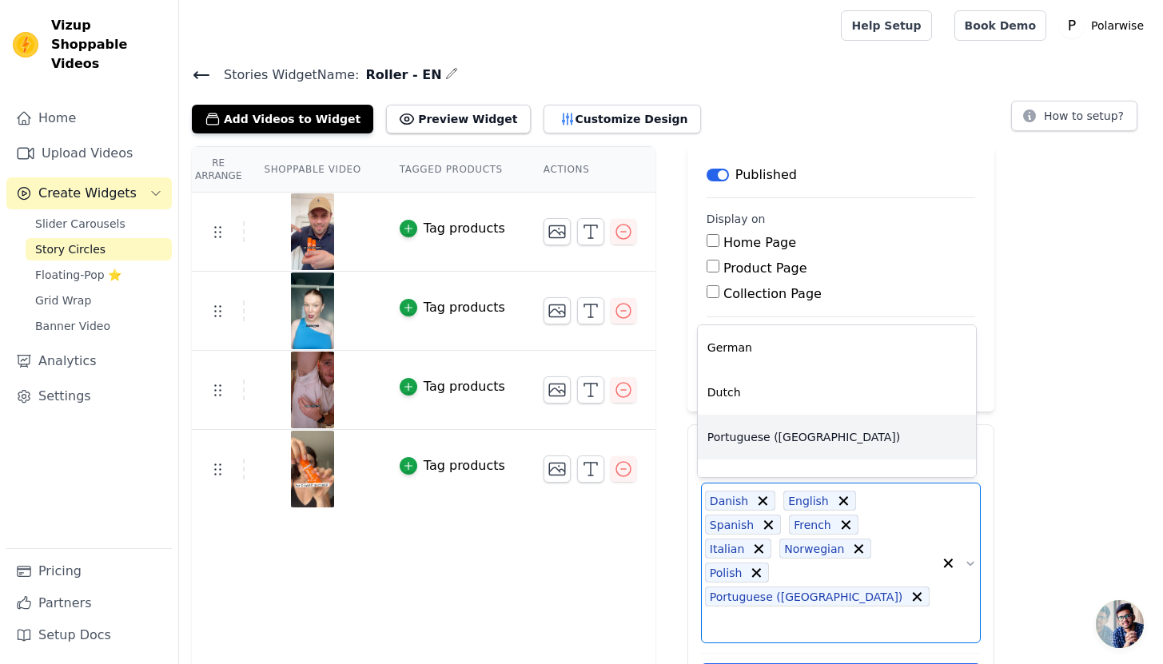
click at [795, 440] on div "Portuguese (Portugal)" at bounding box center [837, 437] width 278 height 45
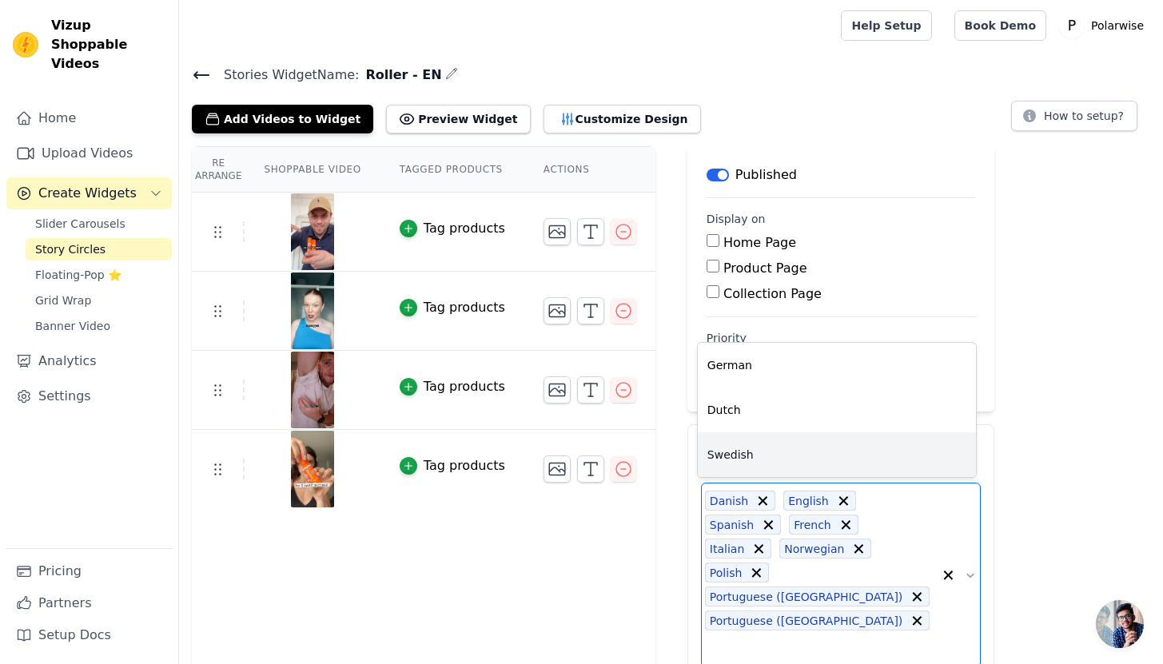
click at [795, 447] on div "Swedish" at bounding box center [837, 455] width 278 height 45
click at [580, 529] on div "Re Arrange Shoppable Video Tagged Products Actions Tag products Tag products Ta…" at bounding box center [424, 462] width 464 height 632
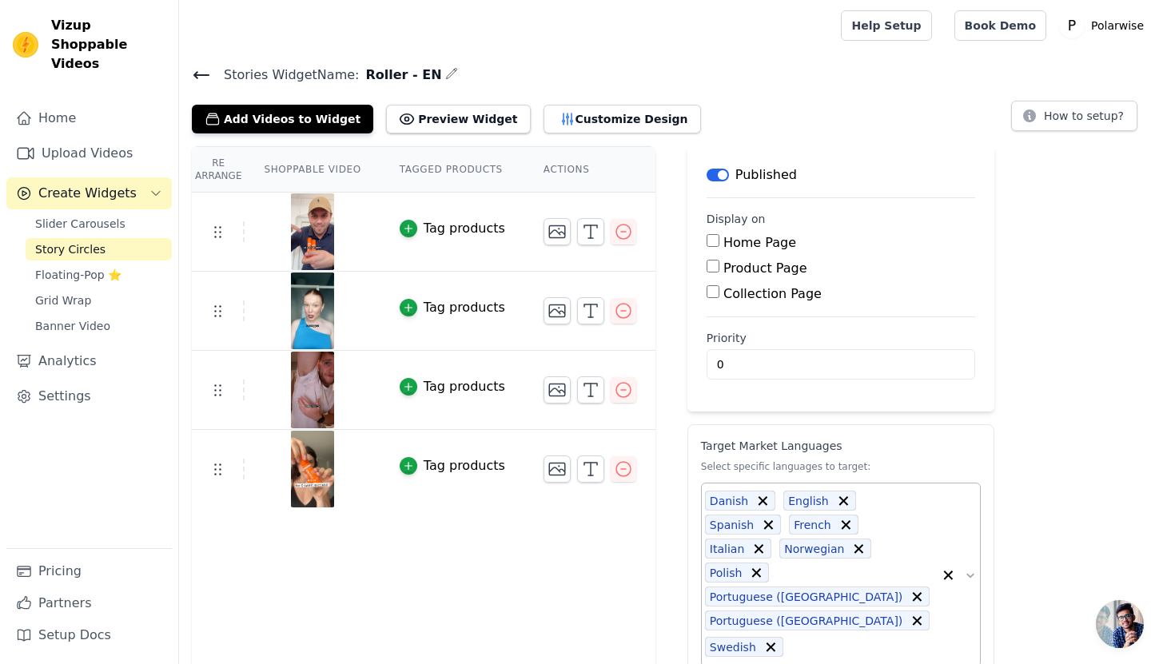
click at [708, 269] on input "Product Page" at bounding box center [713, 266] width 13 height 13
checkbox input "true"
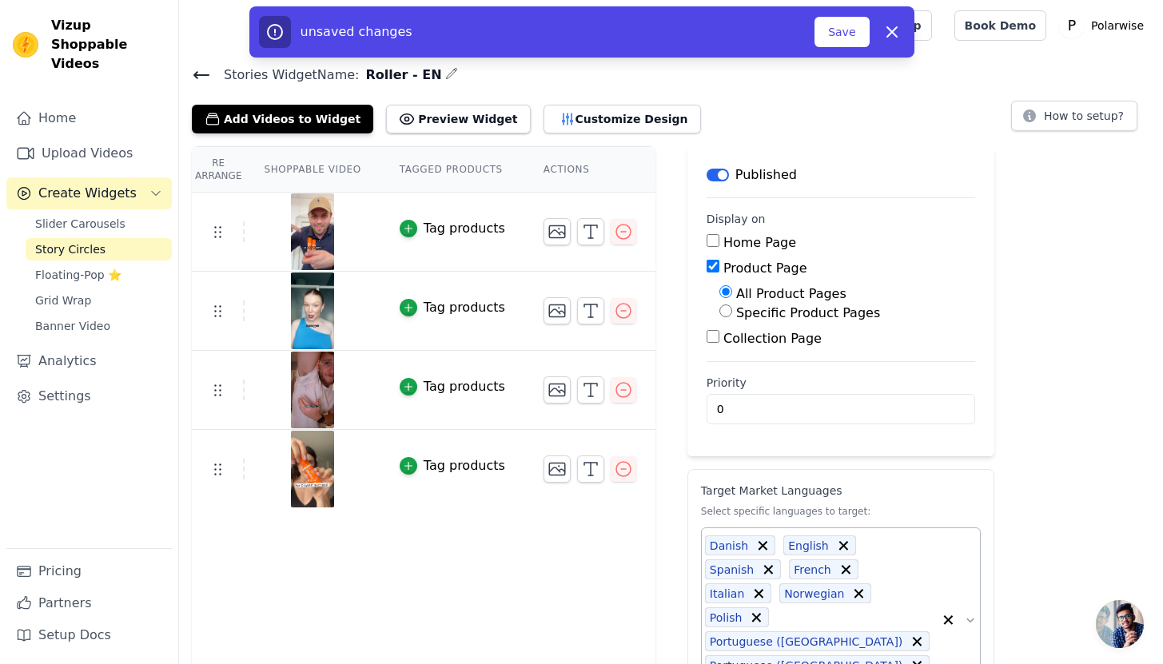
click at [752, 316] on label "Specific Product Pages" at bounding box center [808, 312] width 144 height 15
click at [732, 316] on input "Specific Product Pages" at bounding box center [726, 311] width 13 height 13
radio input "true"
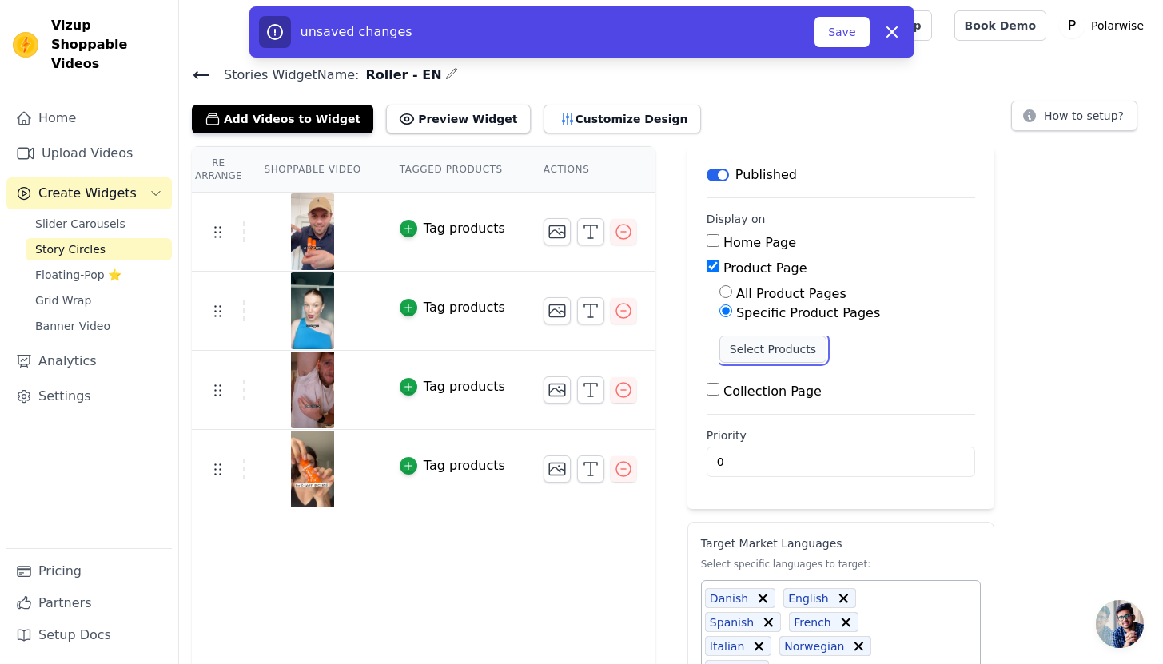
click at [762, 358] on button "Select Products" at bounding box center [773, 349] width 107 height 27
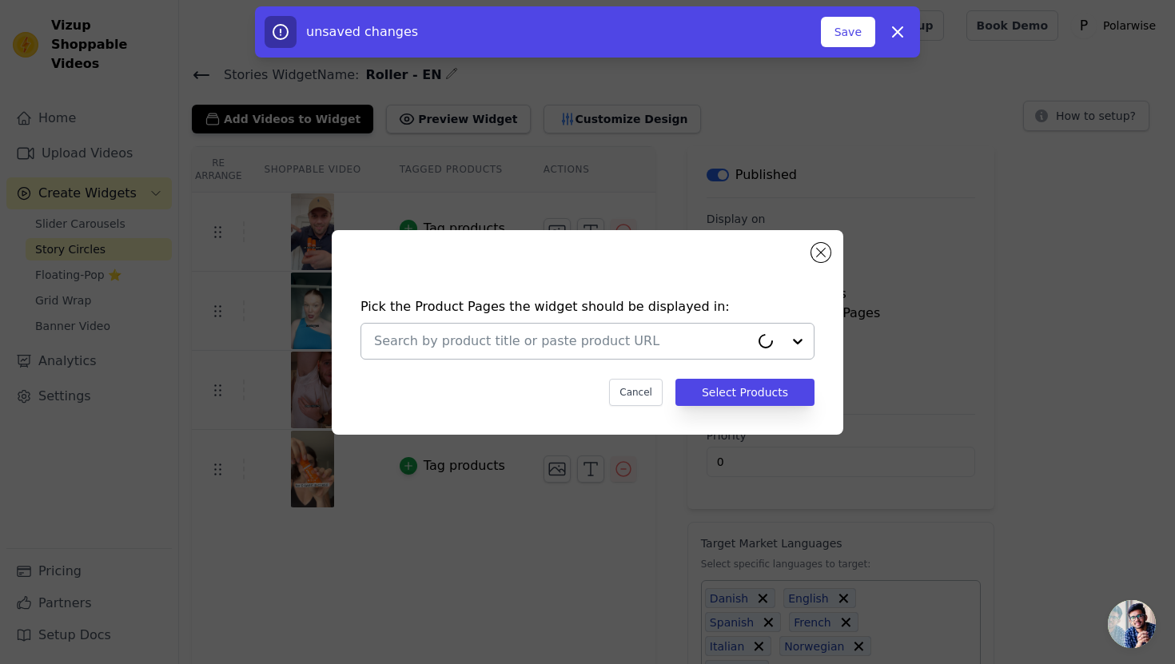
click at [620, 336] on input "text" at bounding box center [562, 341] width 376 height 19
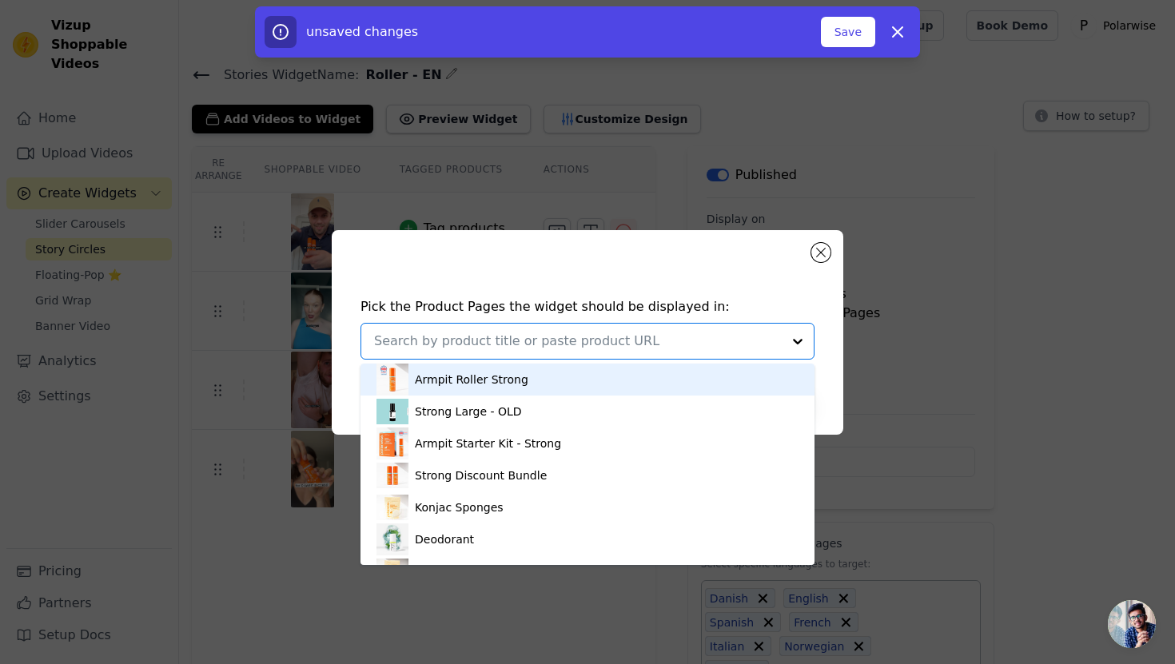
click at [573, 373] on div "Armpit Roller Strong" at bounding box center [588, 380] width 422 height 32
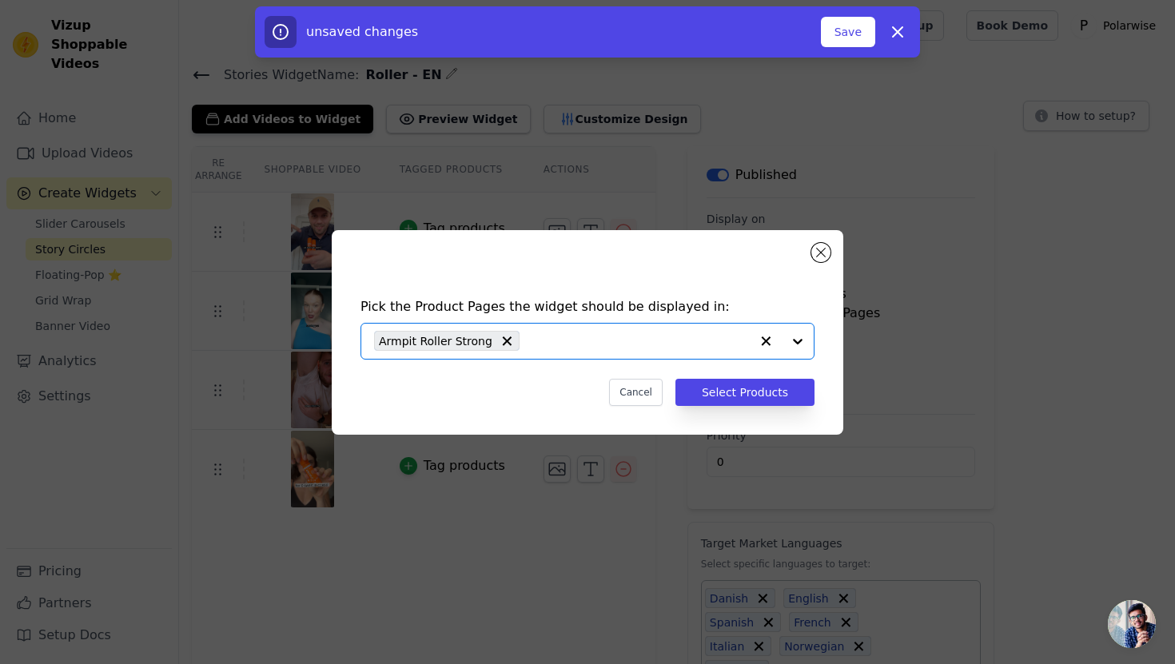
click at [585, 345] on input "text" at bounding box center [639, 341] width 222 height 19
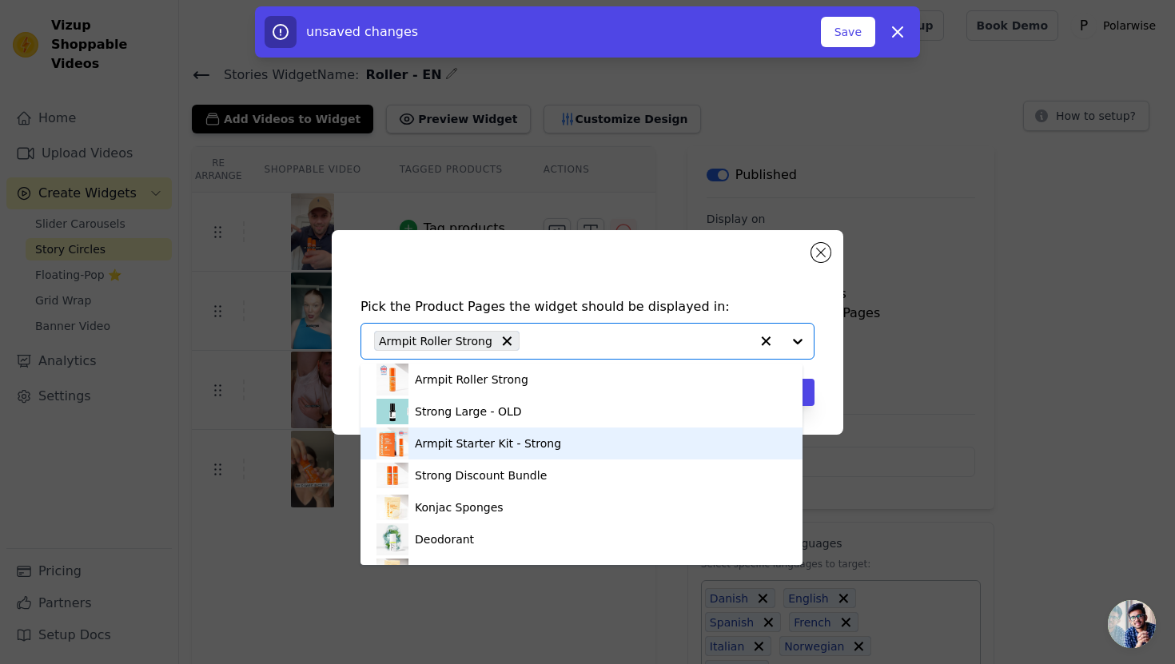
click at [574, 443] on div "Armpit Starter Kit - Strong" at bounding box center [582, 444] width 410 height 32
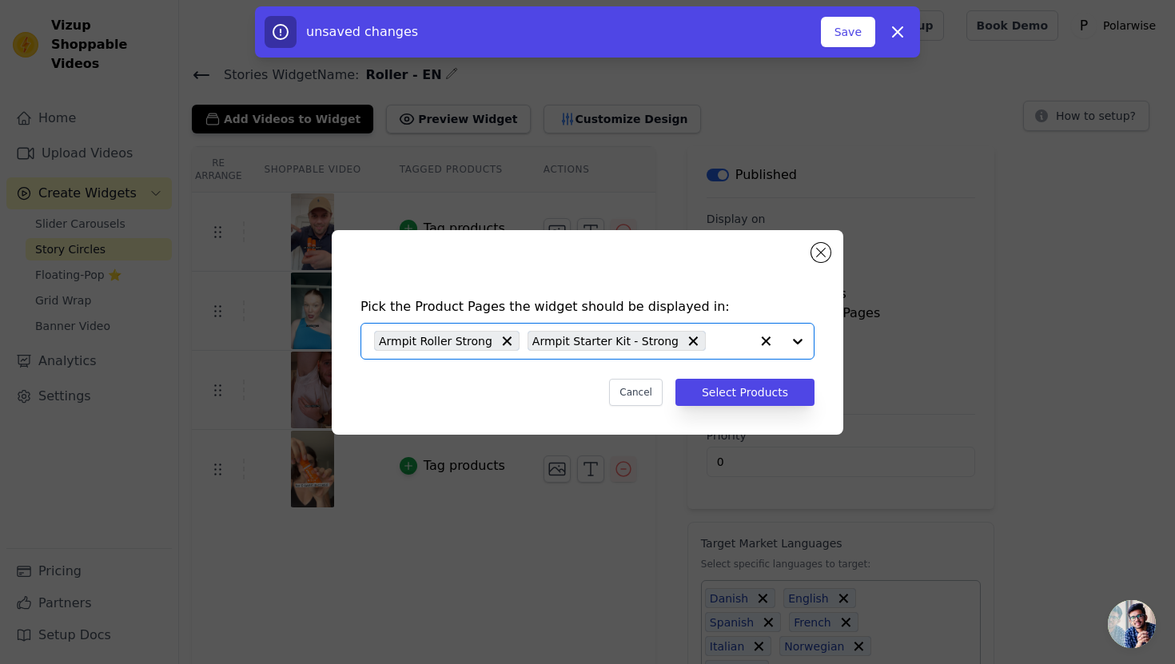
click at [718, 338] on input "text" at bounding box center [732, 341] width 36 height 19
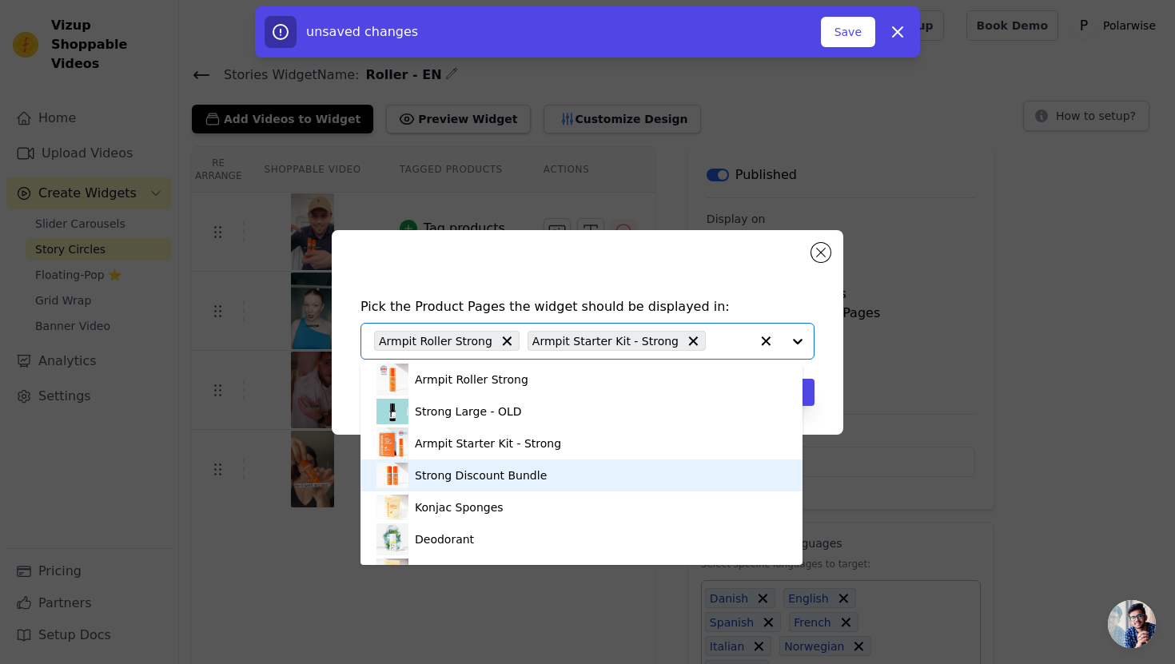
click at [597, 469] on div "Strong Discount Bundle" at bounding box center [582, 476] width 410 height 32
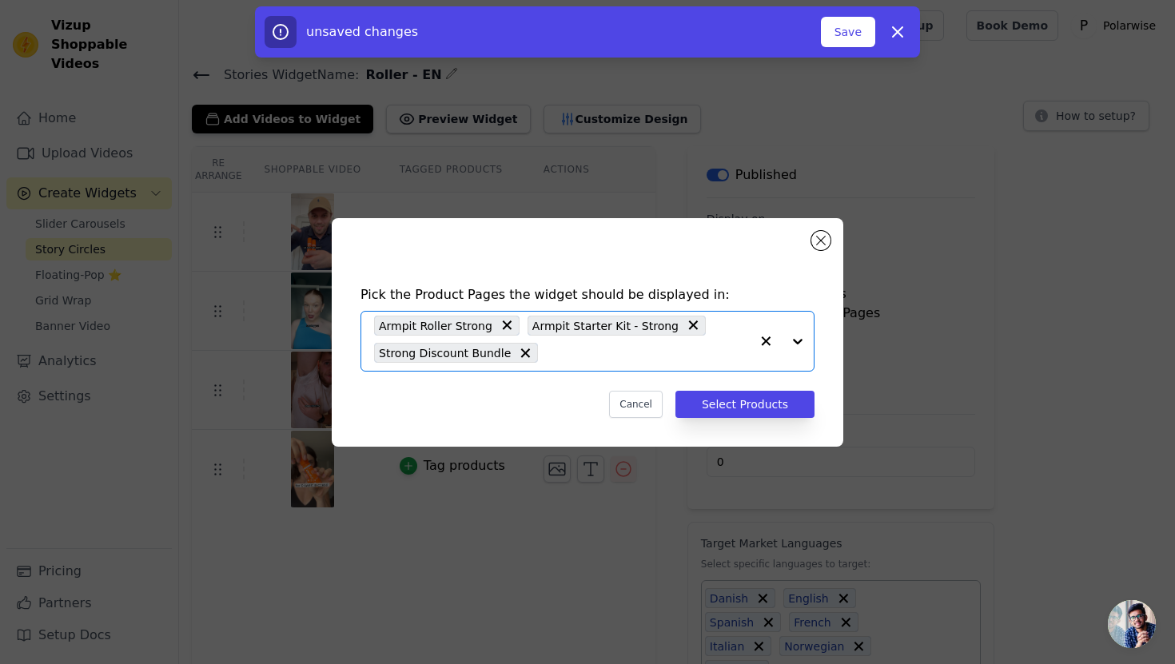
click at [692, 353] on input "text" at bounding box center [648, 353] width 204 height 19
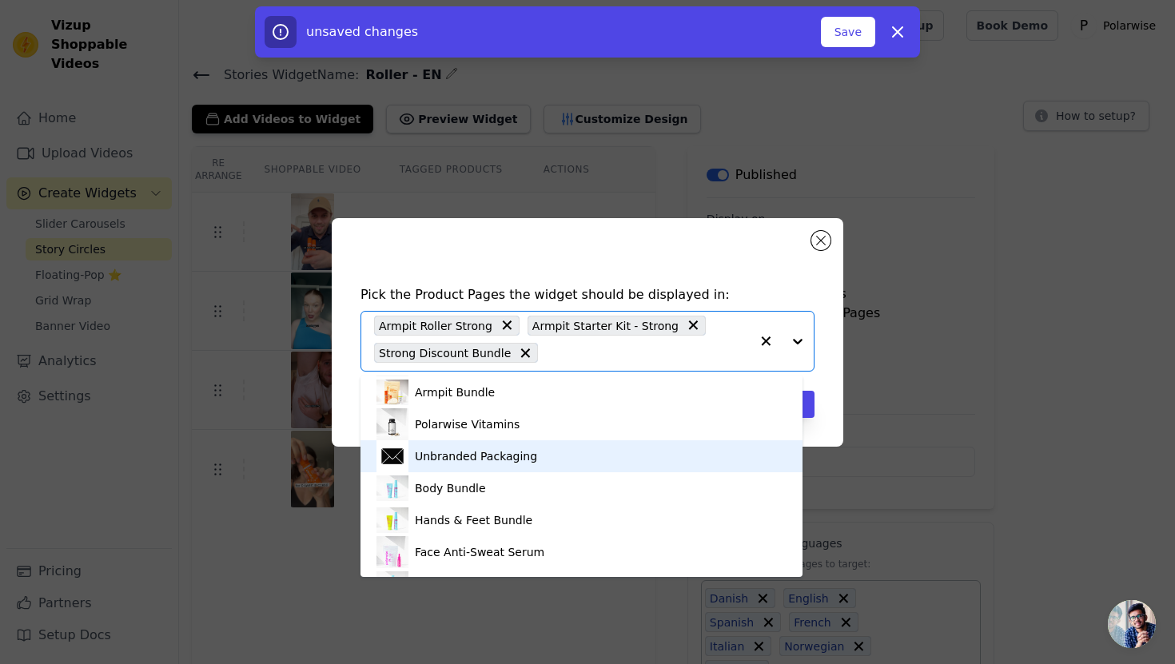
scroll to position [191, 0]
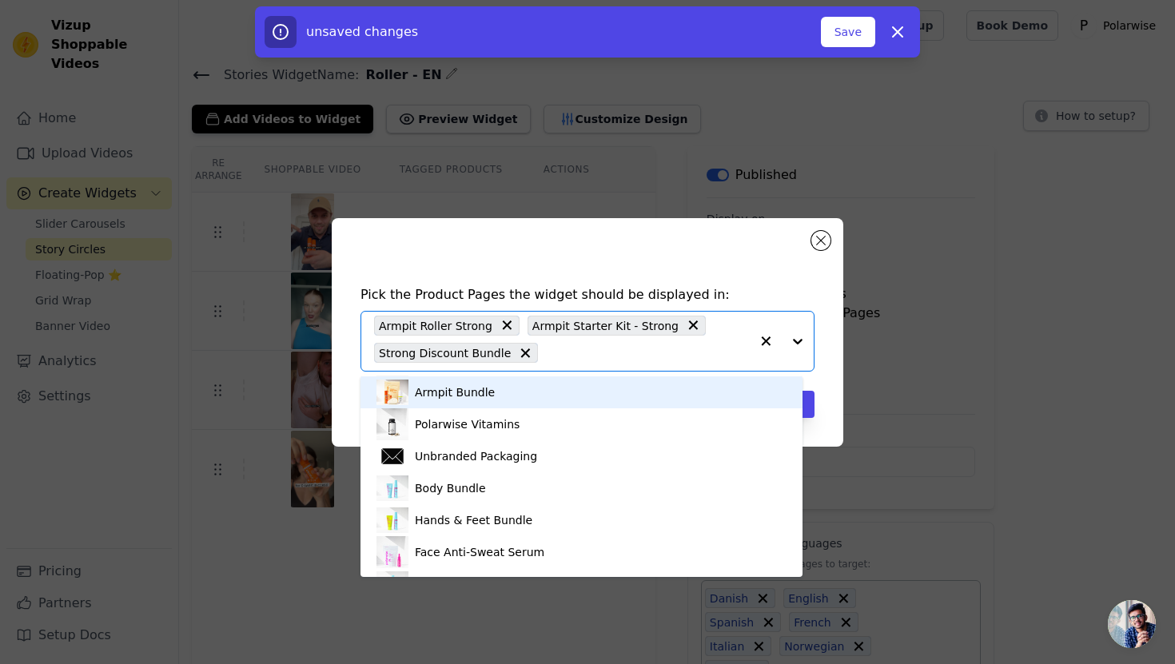
click at [515, 401] on div "Armpit Bundle" at bounding box center [582, 393] width 410 height 32
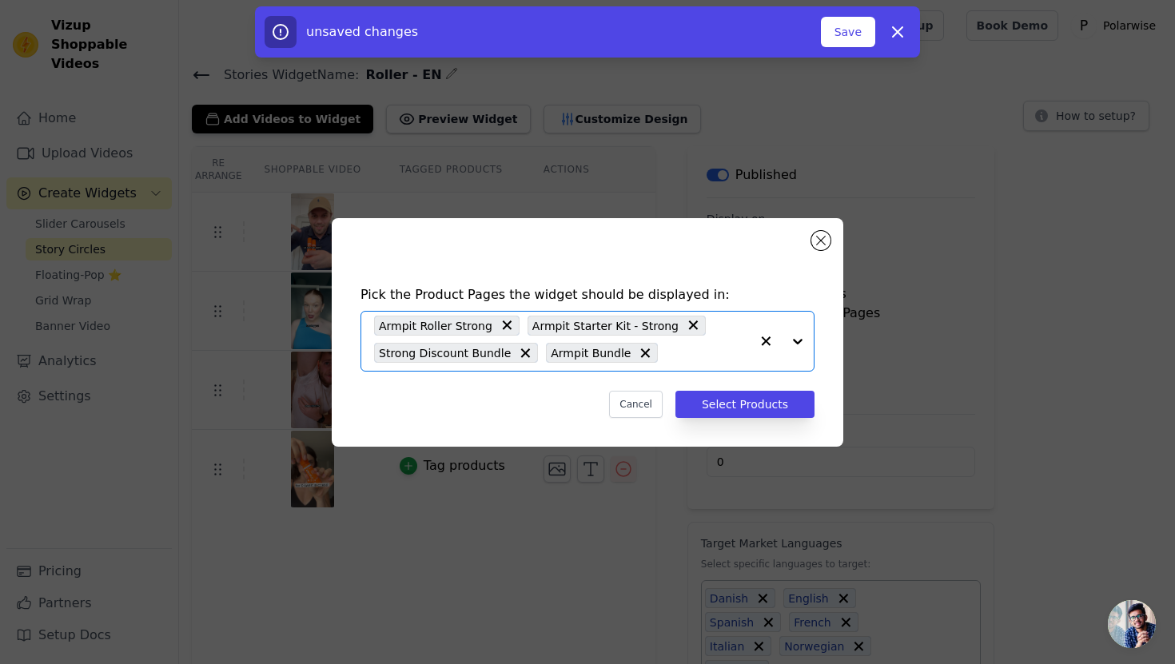
click at [712, 350] on input "text" at bounding box center [708, 353] width 84 height 19
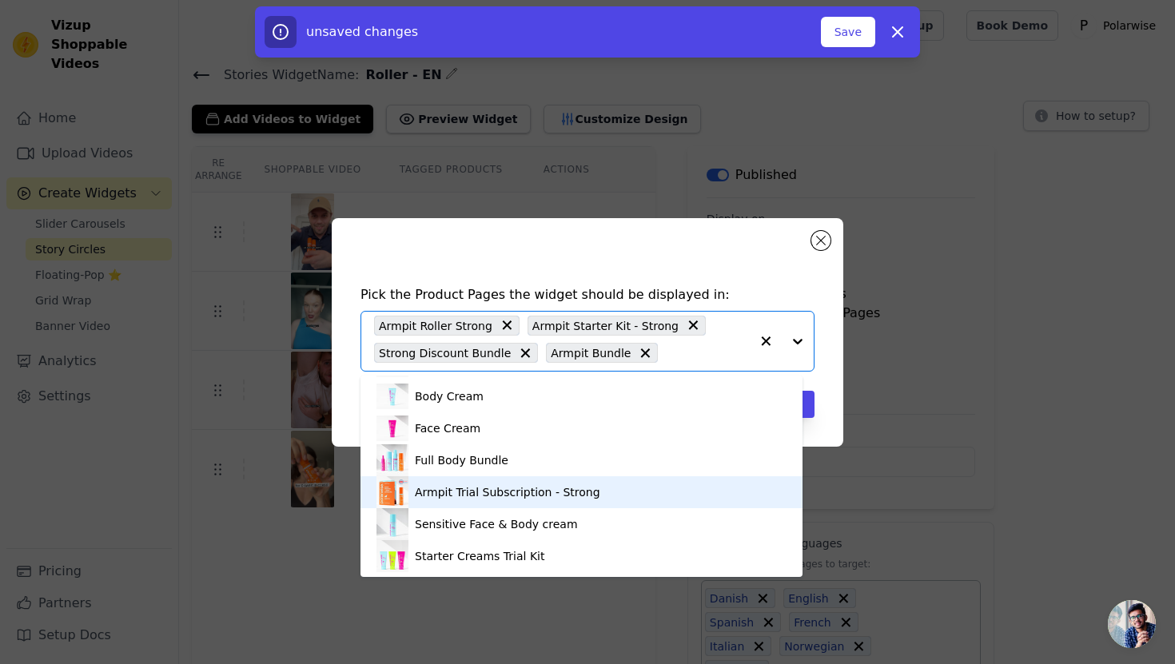
scroll to position [469, 0]
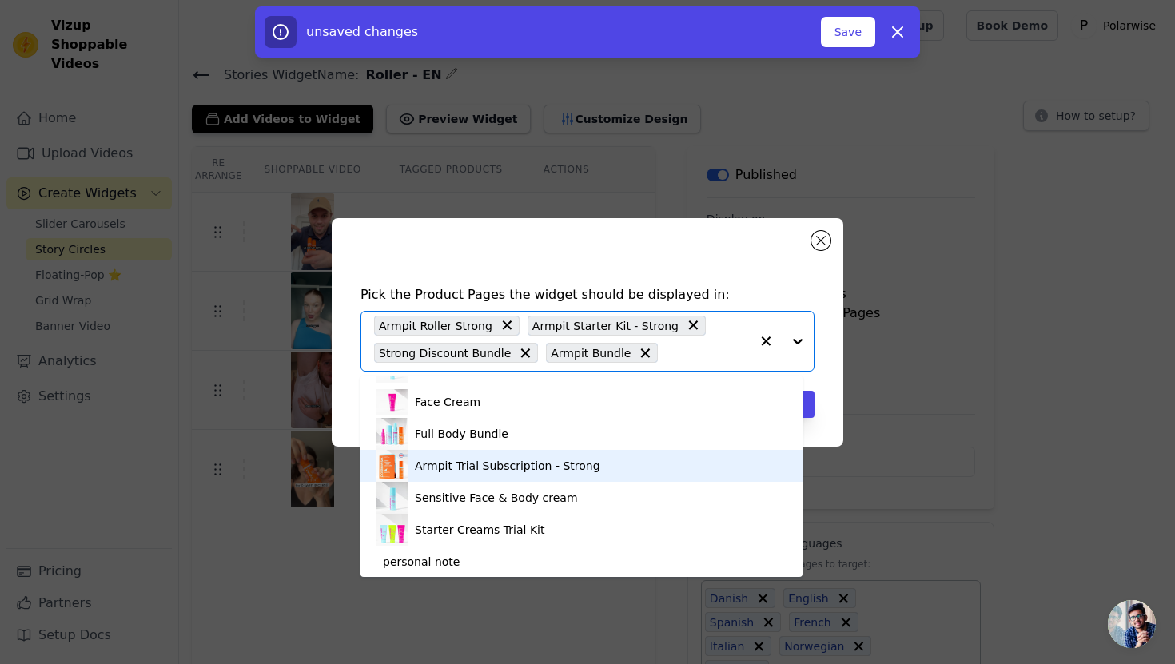
click at [562, 468] on div "Armpit Trial Subscription - Strong" at bounding box center [508, 466] width 186 height 16
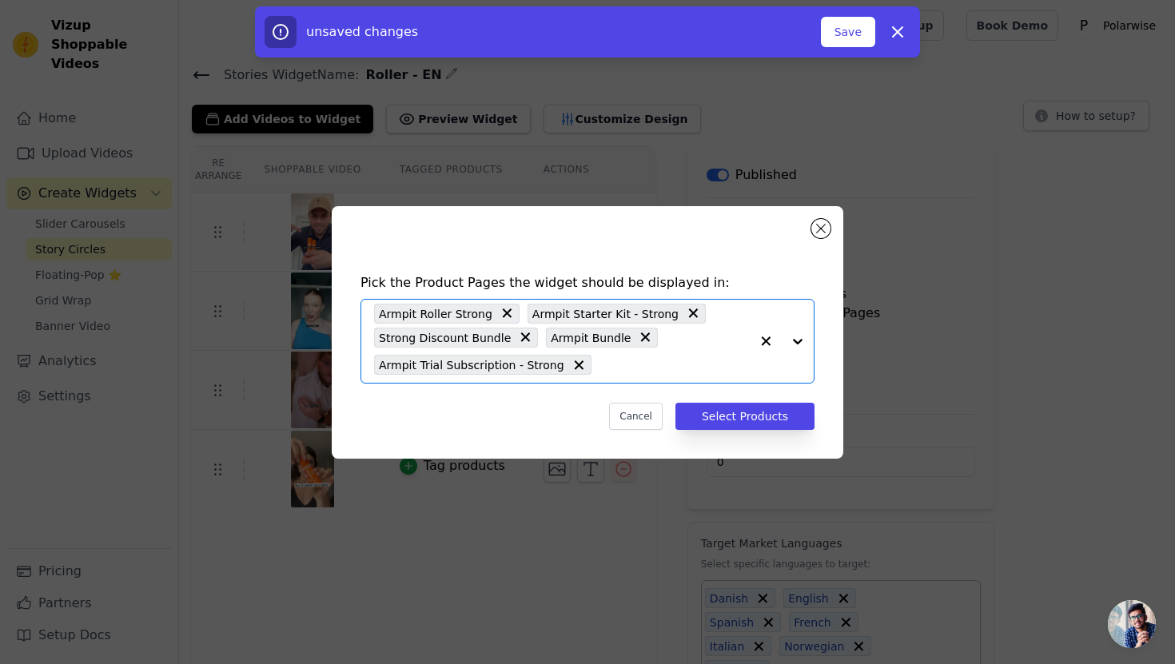
click at [686, 363] on input "text" at bounding box center [675, 365] width 150 height 19
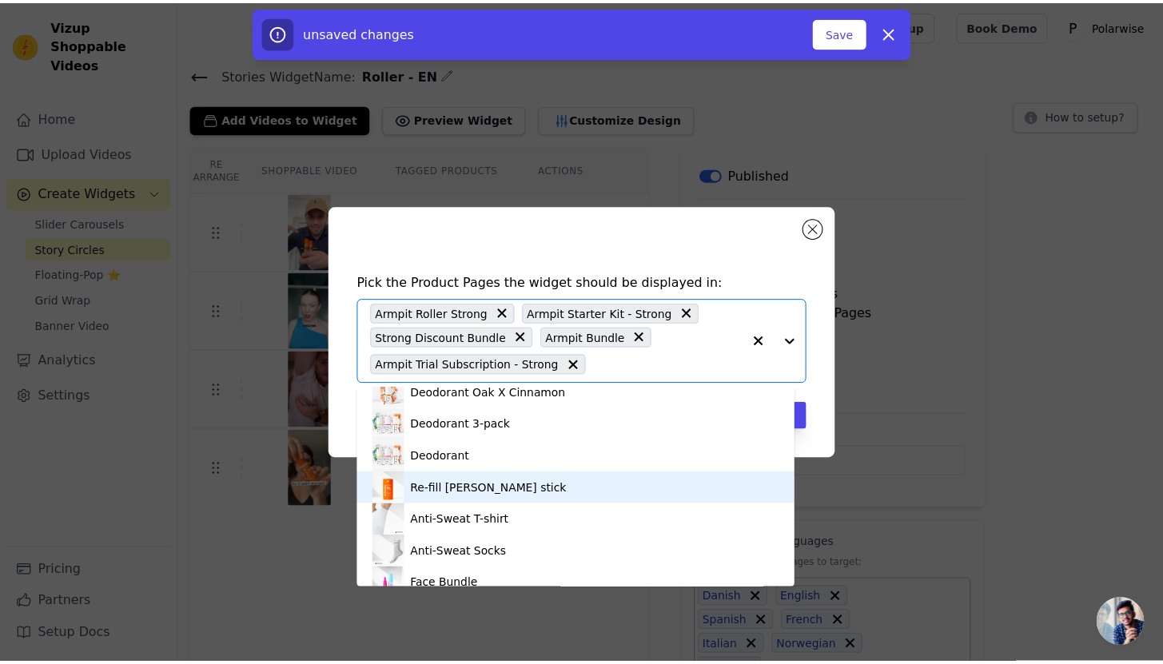
scroll to position [731, 0]
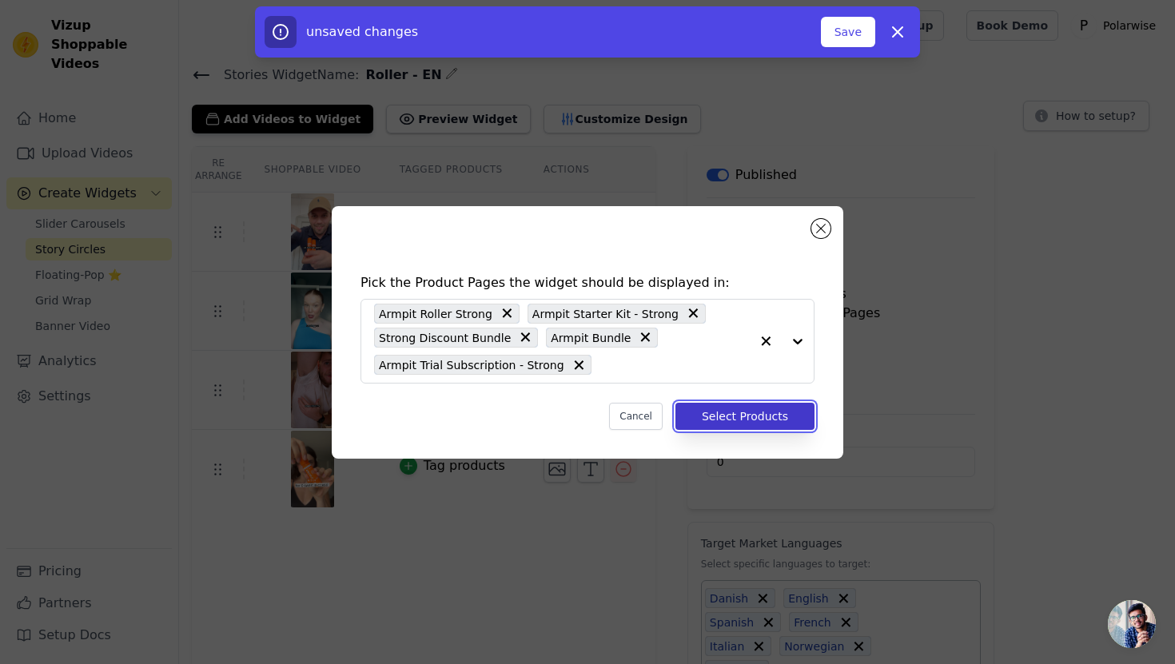
click at [808, 417] on button "Select Products" at bounding box center [745, 416] width 139 height 27
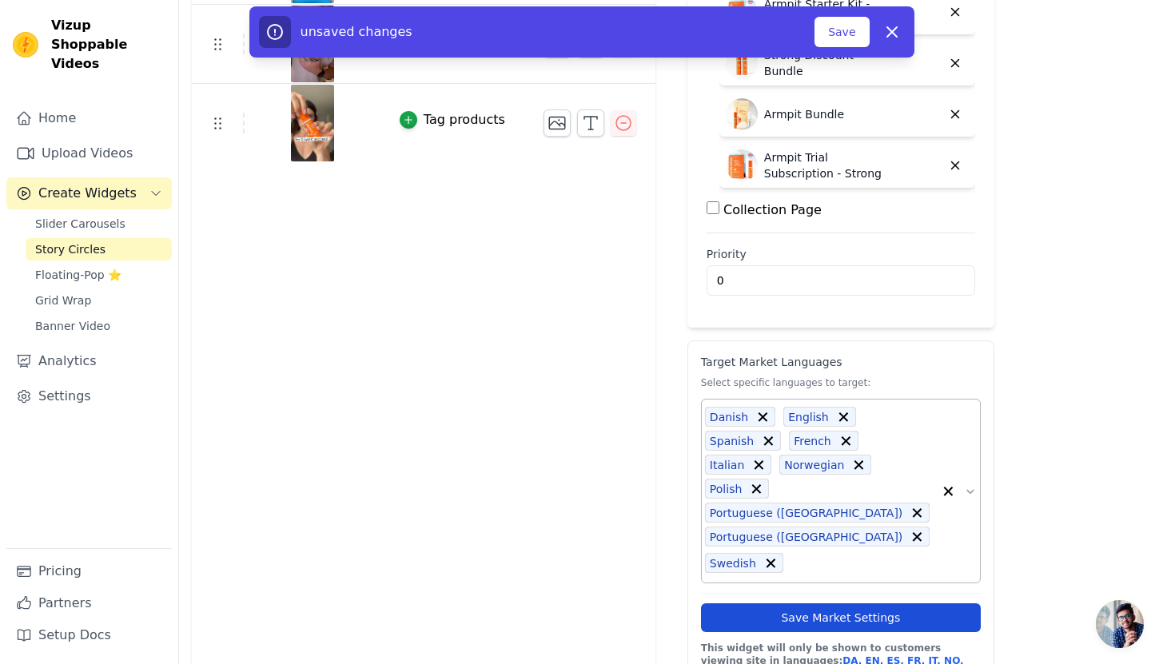
scroll to position [351, 0]
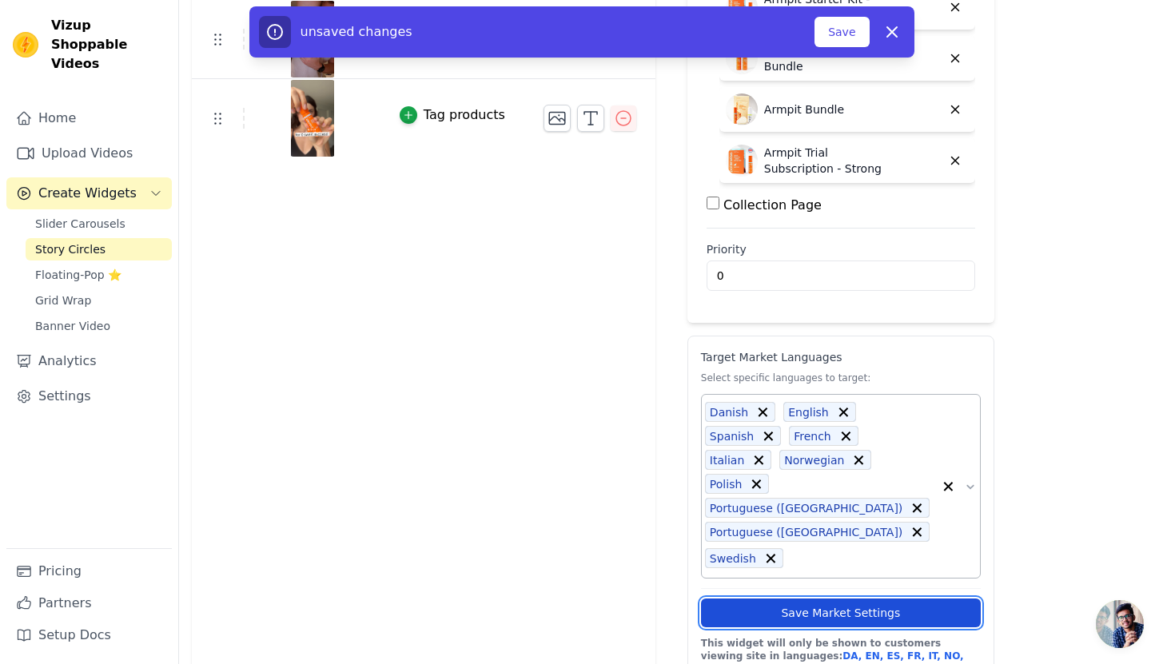
click at [900, 599] on button "Save Market Settings" at bounding box center [841, 613] width 280 height 29
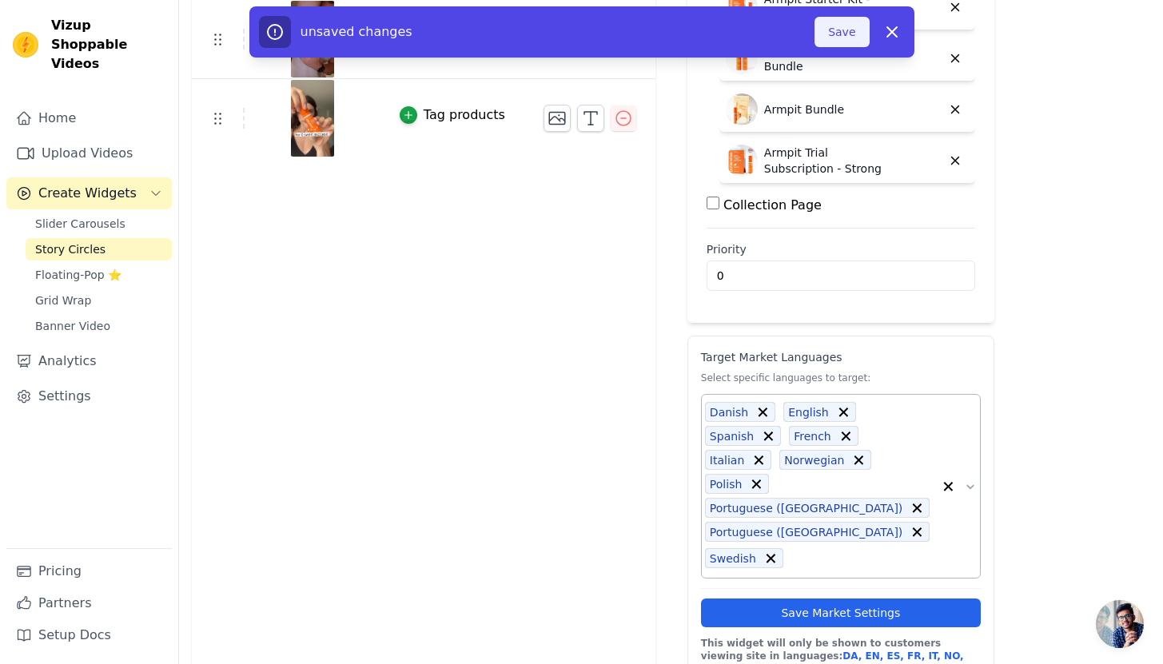
click at [836, 38] on button "Save" at bounding box center [842, 32] width 54 height 30
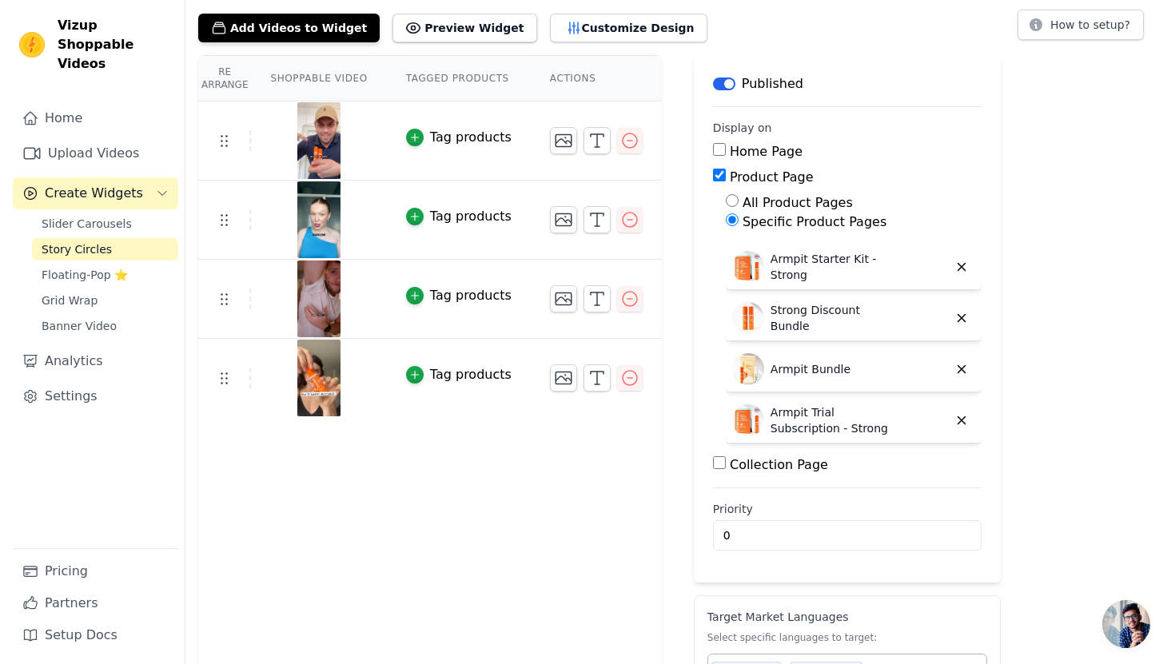
scroll to position [0, 0]
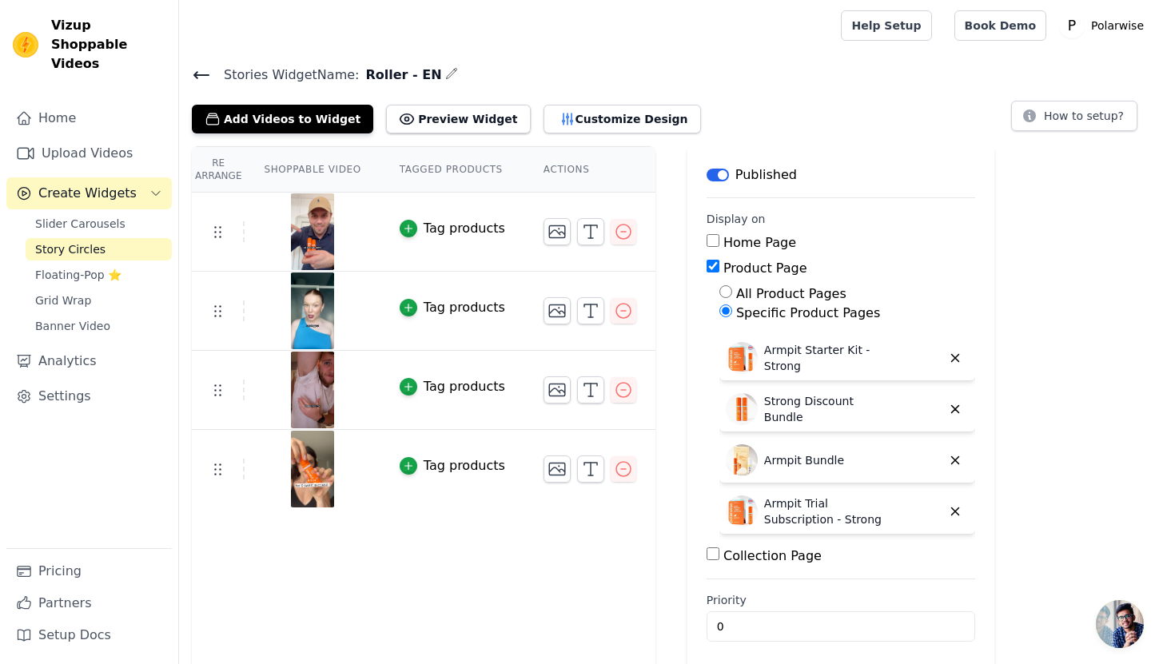
click at [199, 77] on icon at bounding box center [201, 75] width 19 height 19
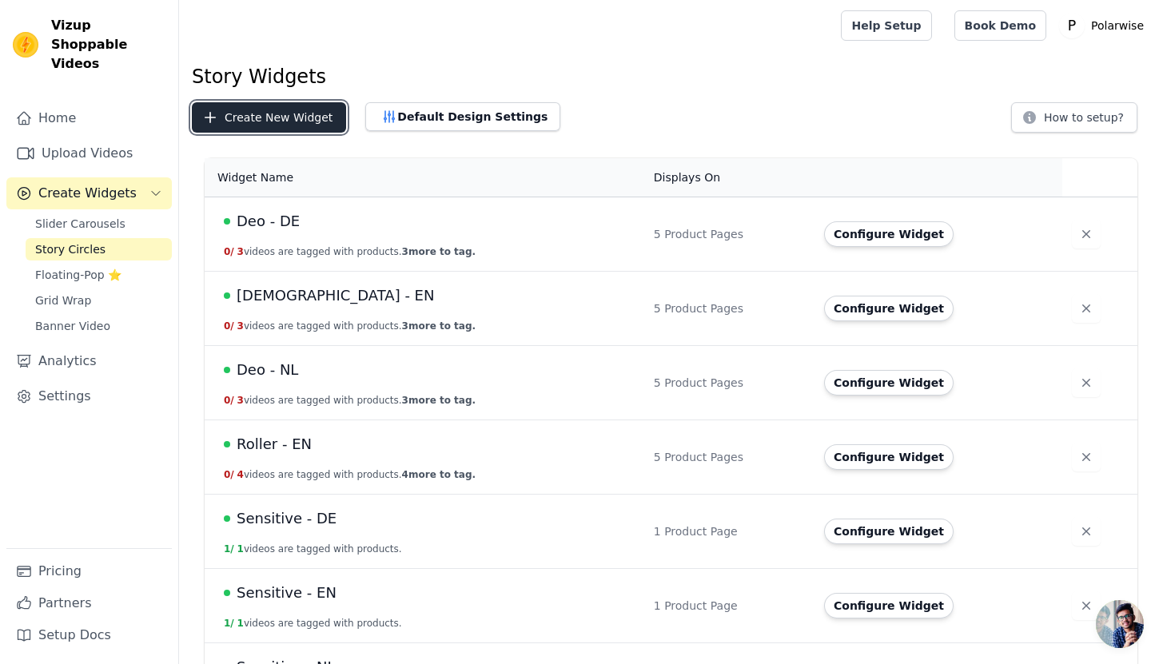
click at [295, 125] on button "Create New Widget" at bounding box center [269, 117] width 154 height 30
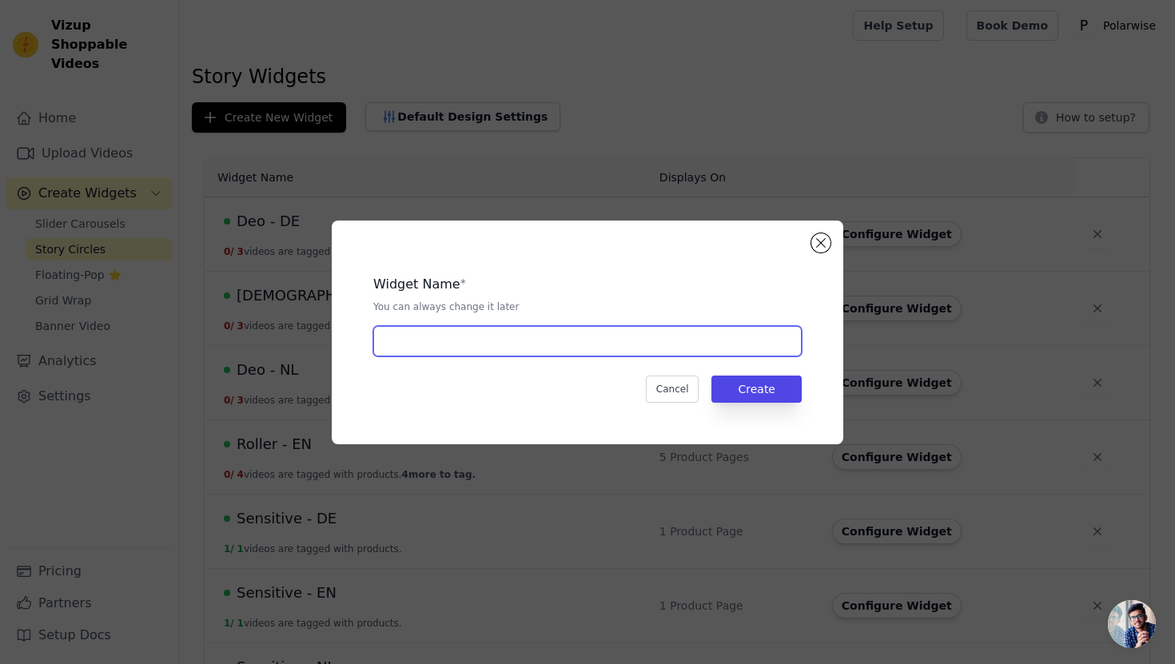
click at [469, 329] on input "text" at bounding box center [587, 341] width 429 height 30
type input "Roller - NL"
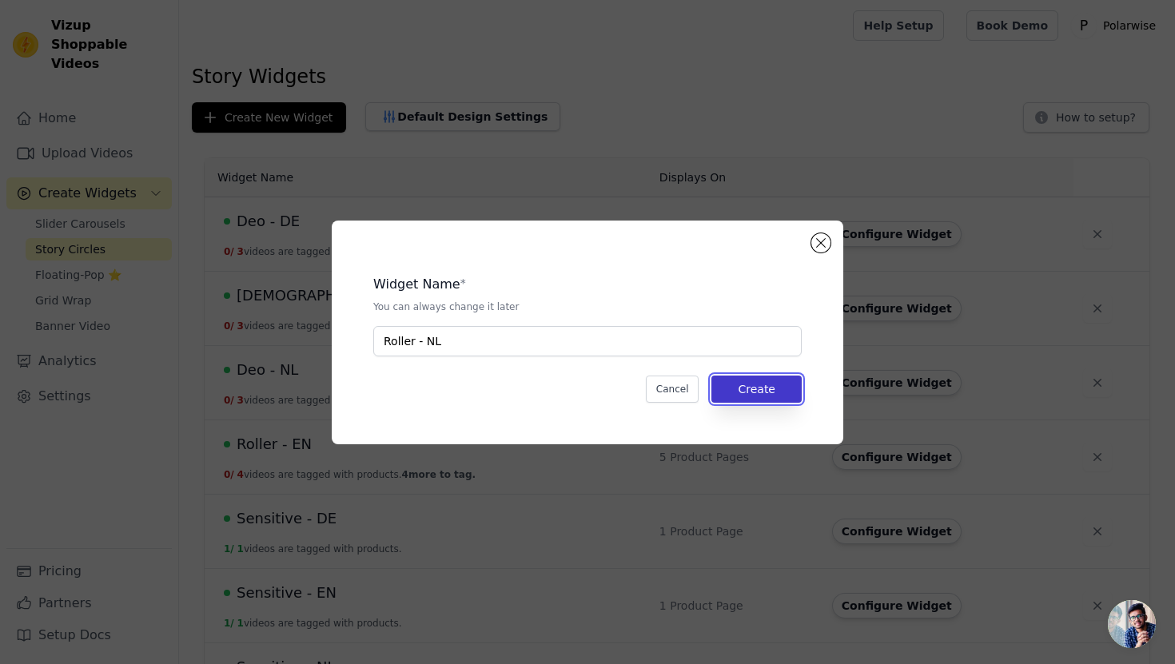
click at [758, 399] on button "Create" at bounding box center [757, 389] width 90 height 27
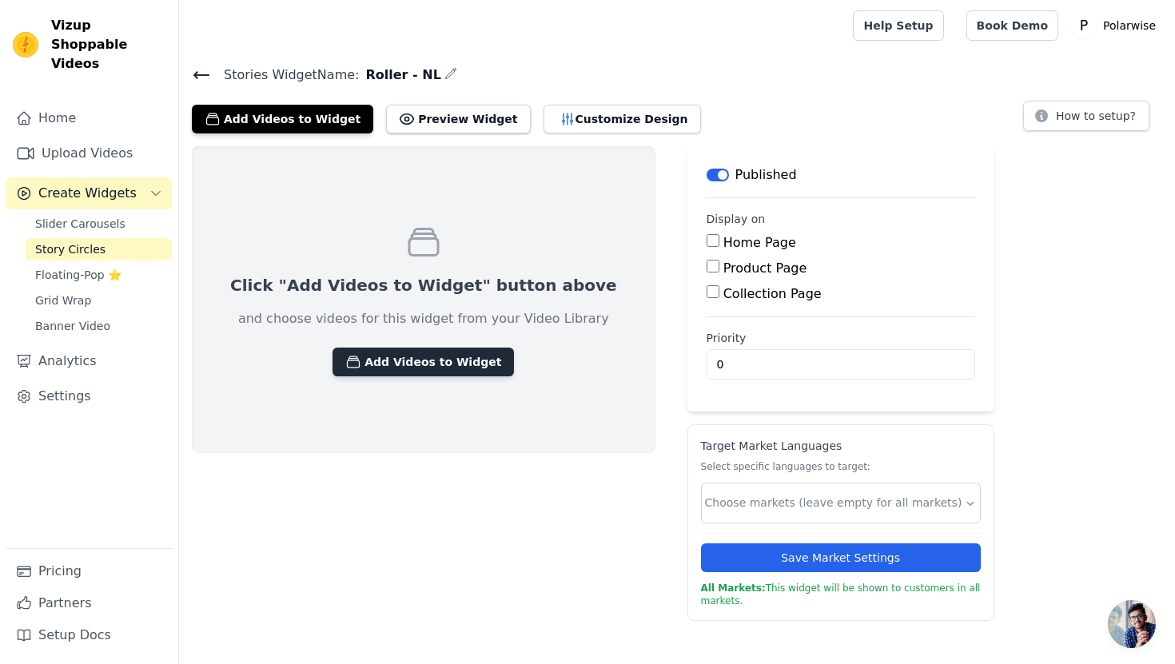
click at [405, 358] on button "Add Videos to Widget" at bounding box center [424, 362] width 182 height 29
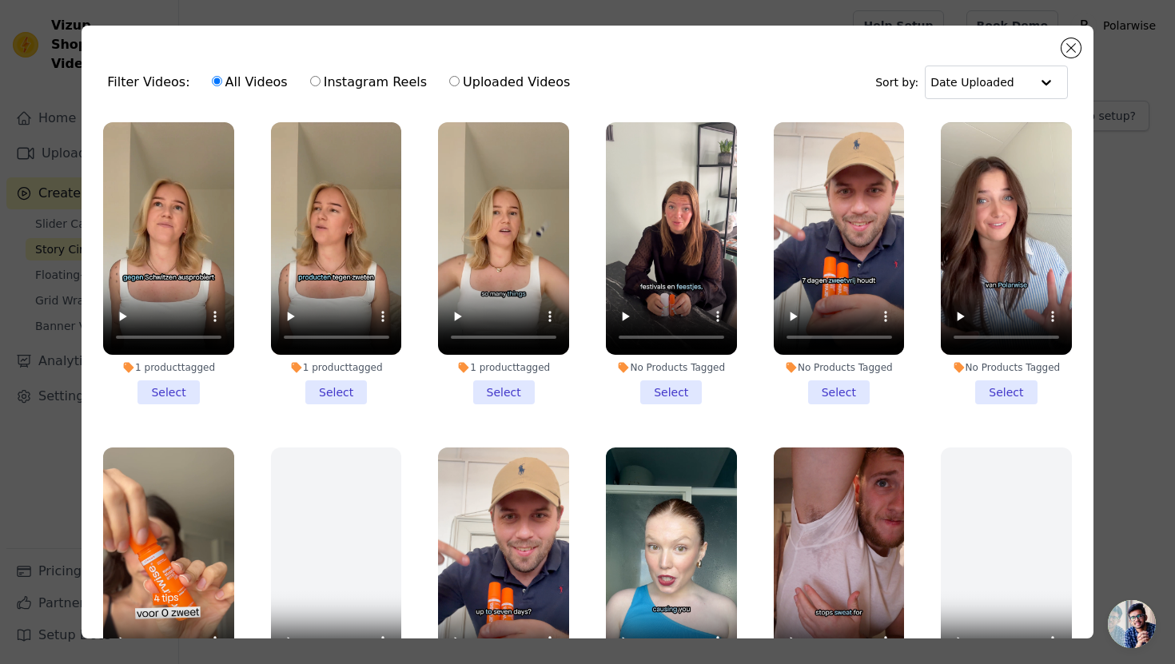
click at [657, 372] on li "No Products Tagged Select" at bounding box center [671, 263] width 131 height 282
click at [0, 0] on input "No Products Tagged Select" at bounding box center [0, 0] width 0 height 0
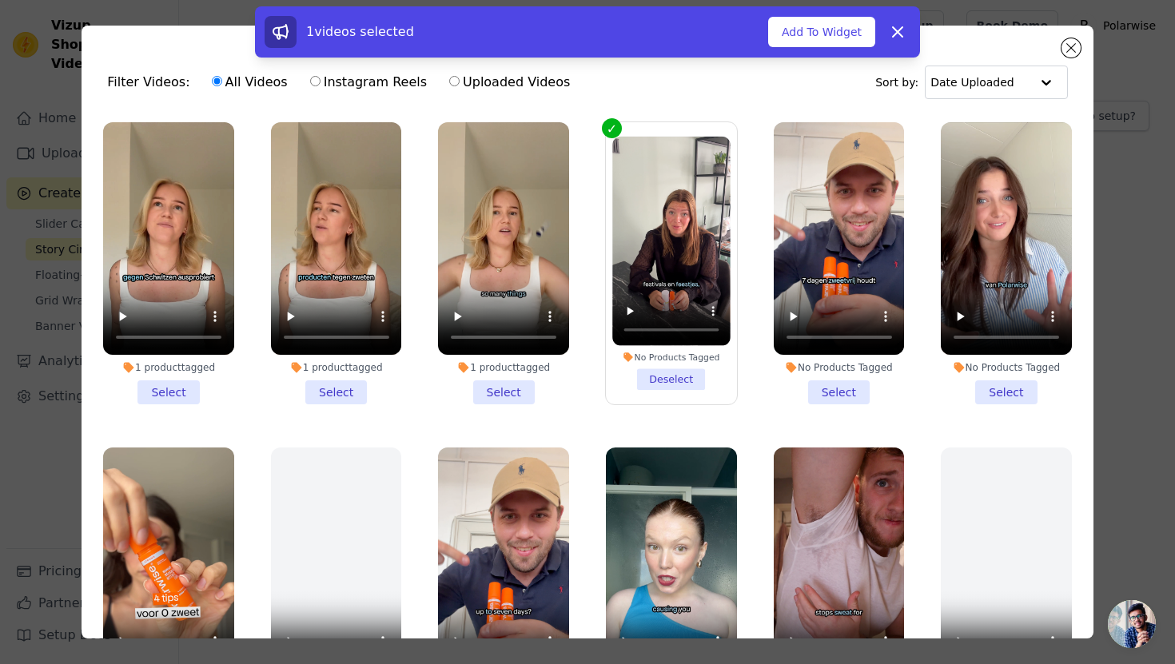
click at [836, 382] on li "No Products Tagged Select" at bounding box center [839, 263] width 131 height 282
click at [0, 0] on input "No Products Tagged Select" at bounding box center [0, 0] width 0 height 0
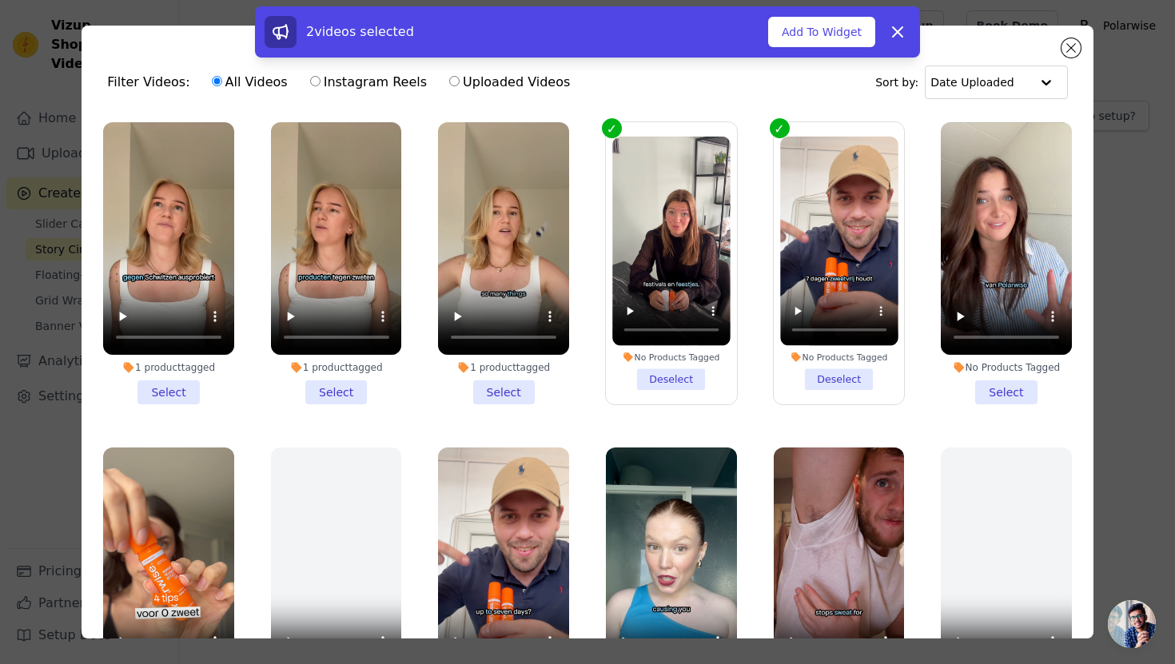
click at [981, 384] on li "No Products Tagged Select" at bounding box center [1006, 263] width 131 height 282
click at [0, 0] on input "No Products Tagged Select" at bounding box center [0, 0] width 0 height 0
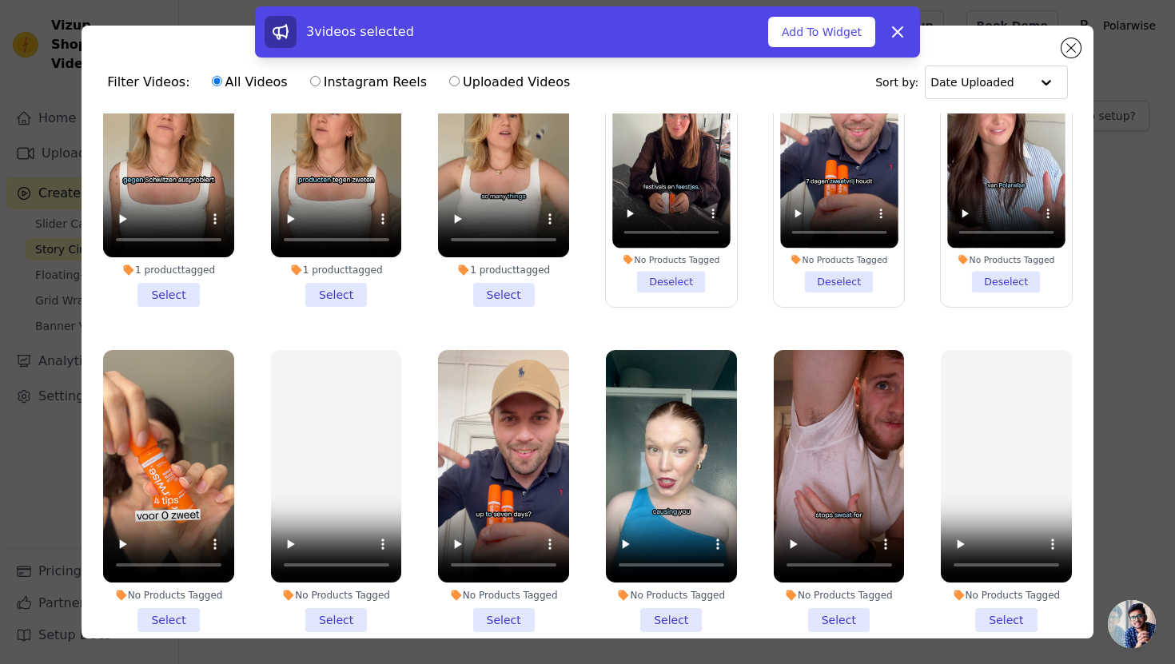
scroll to position [115, 0]
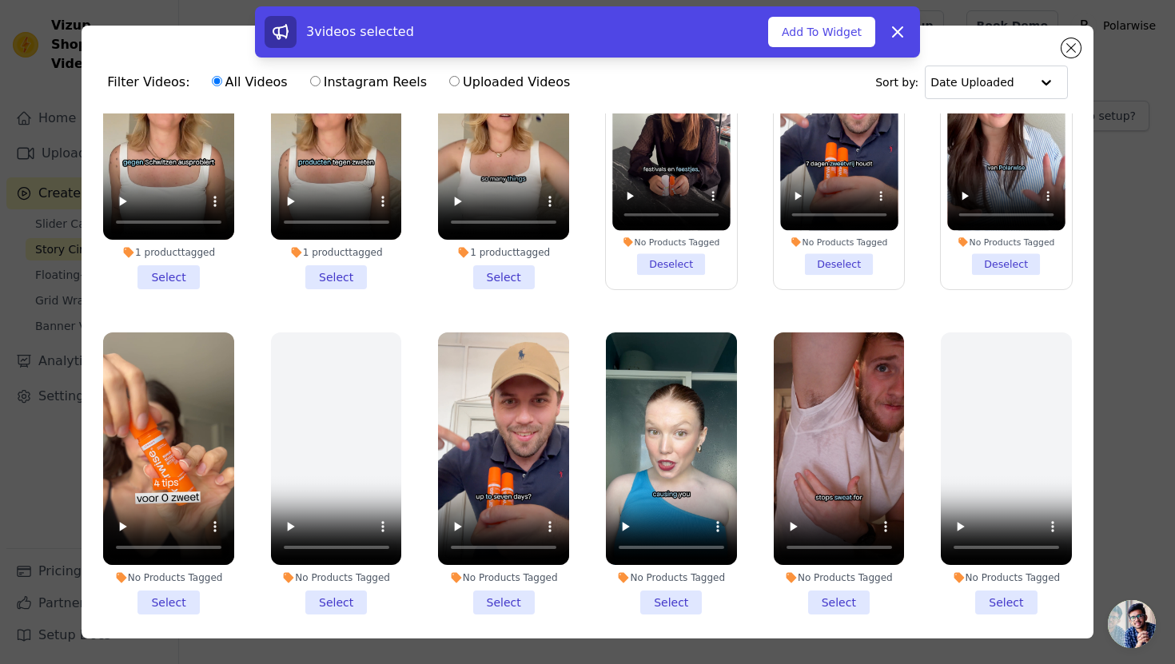
click at [147, 589] on li "No Products Tagged Select" at bounding box center [168, 474] width 131 height 282
click at [0, 0] on input "No Products Tagged Select" at bounding box center [0, 0] width 0 height 0
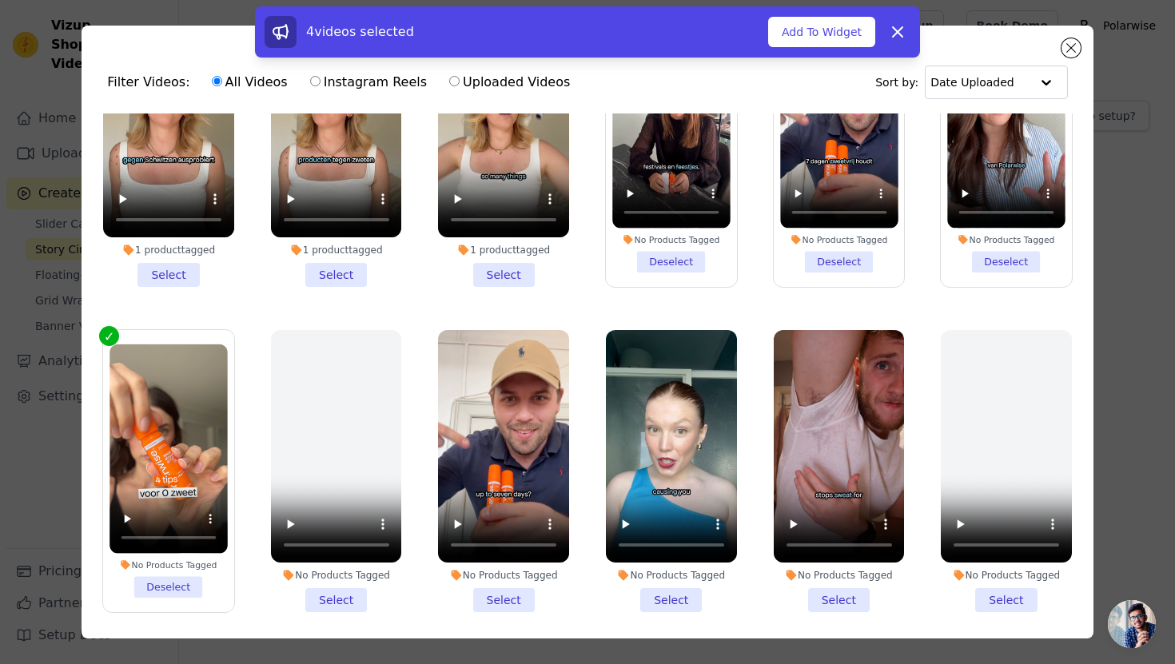
scroll to position [118, 0]
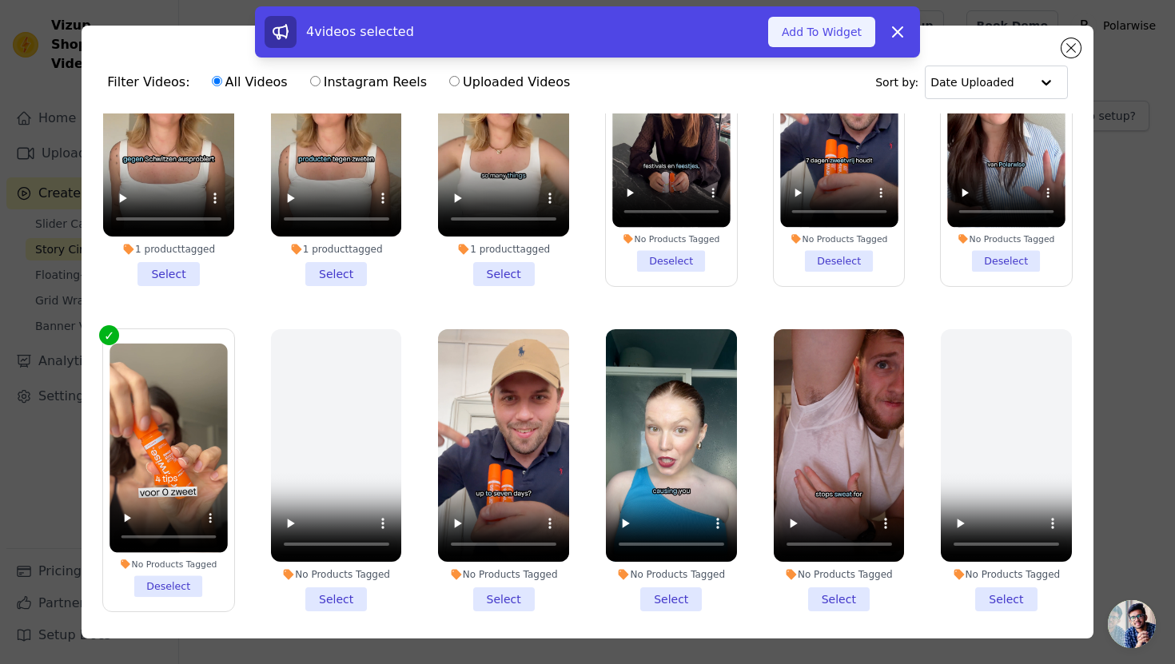
click at [820, 42] on button "Add To Widget" at bounding box center [821, 32] width 107 height 30
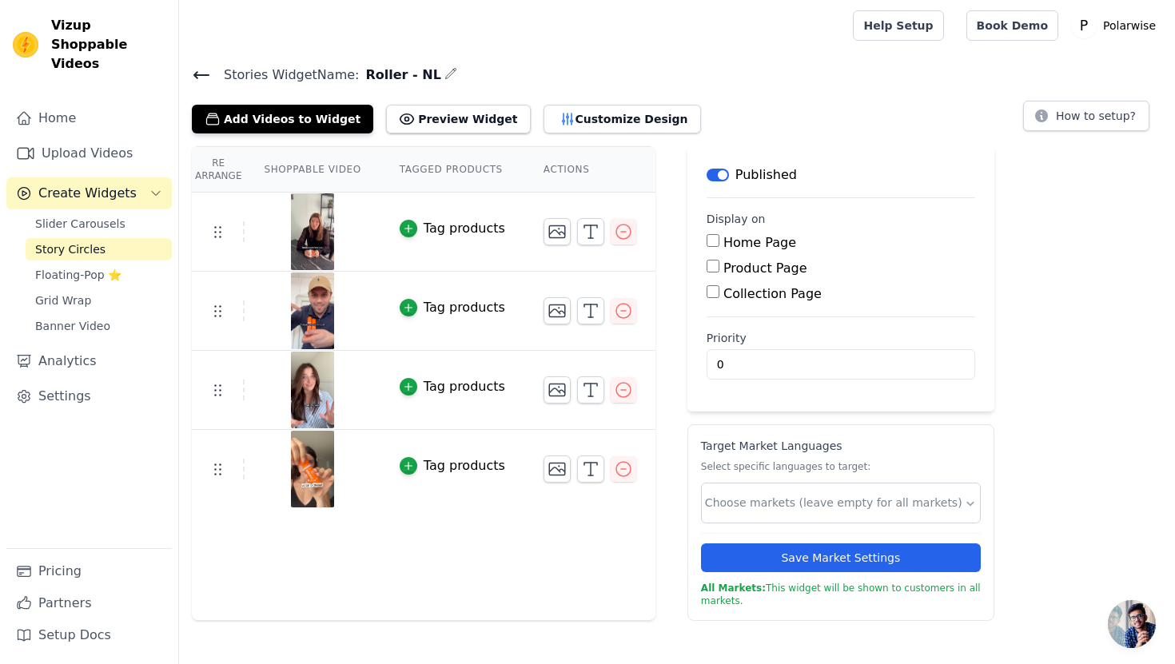
click at [709, 267] on input "Product Page" at bounding box center [713, 266] width 13 height 13
checkbox input "true"
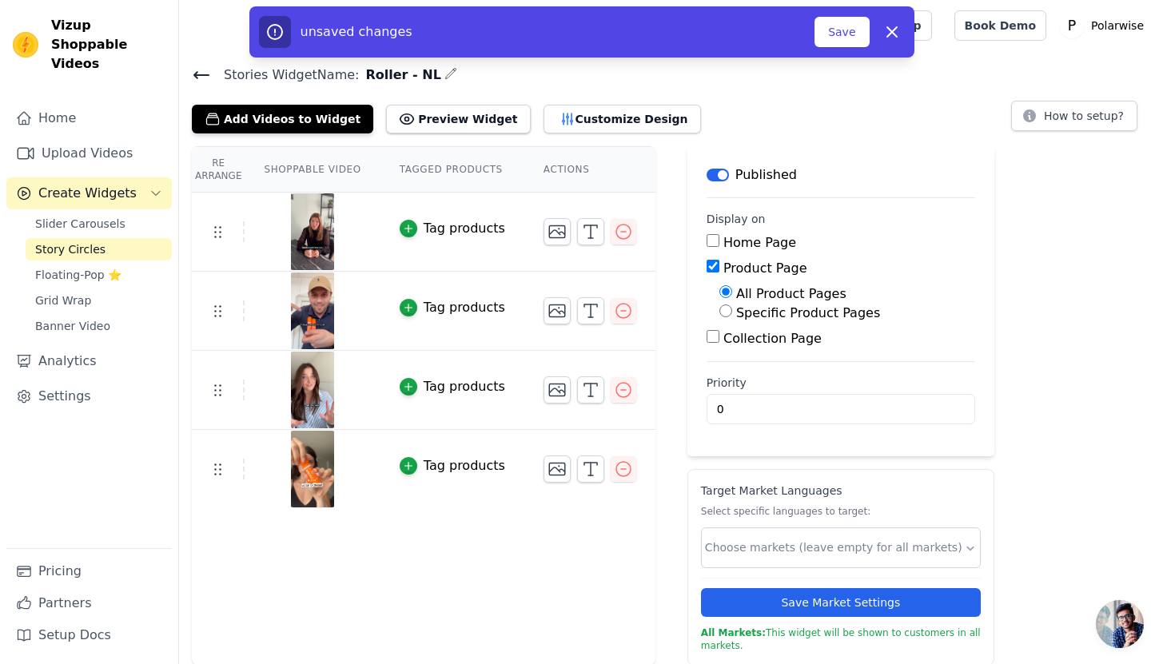
click at [752, 312] on label "Specific Product Pages" at bounding box center [808, 312] width 144 height 15
click at [732, 312] on input "Specific Product Pages" at bounding box center [726, 311] width 13 height 13
radio input "true"
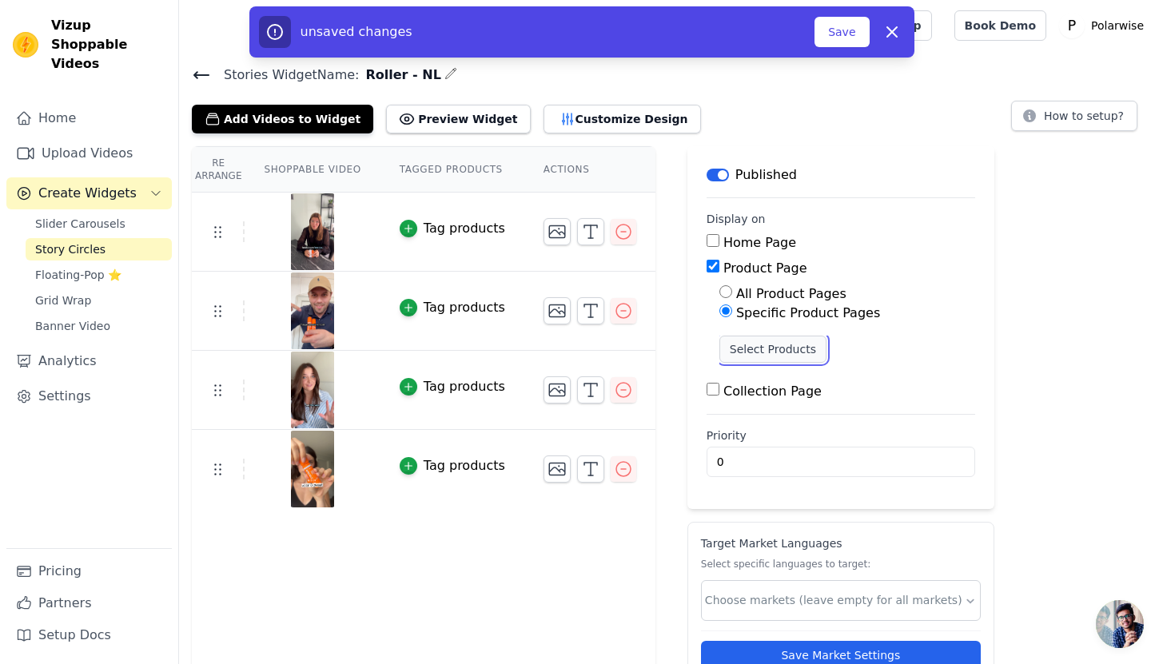
click at [747, 349] on button "Select Products" at bounding box center [773, 349] width 107 height 27
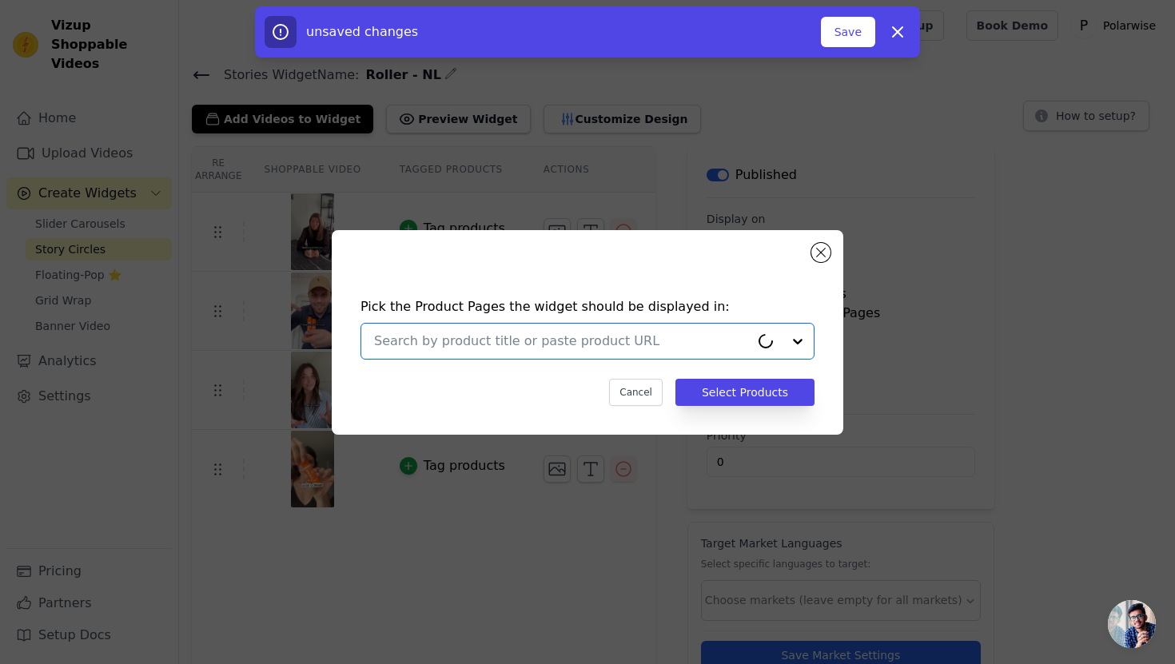
click at [490, 344] on input "text" at bounding box center [562, 341] width 376 height 19
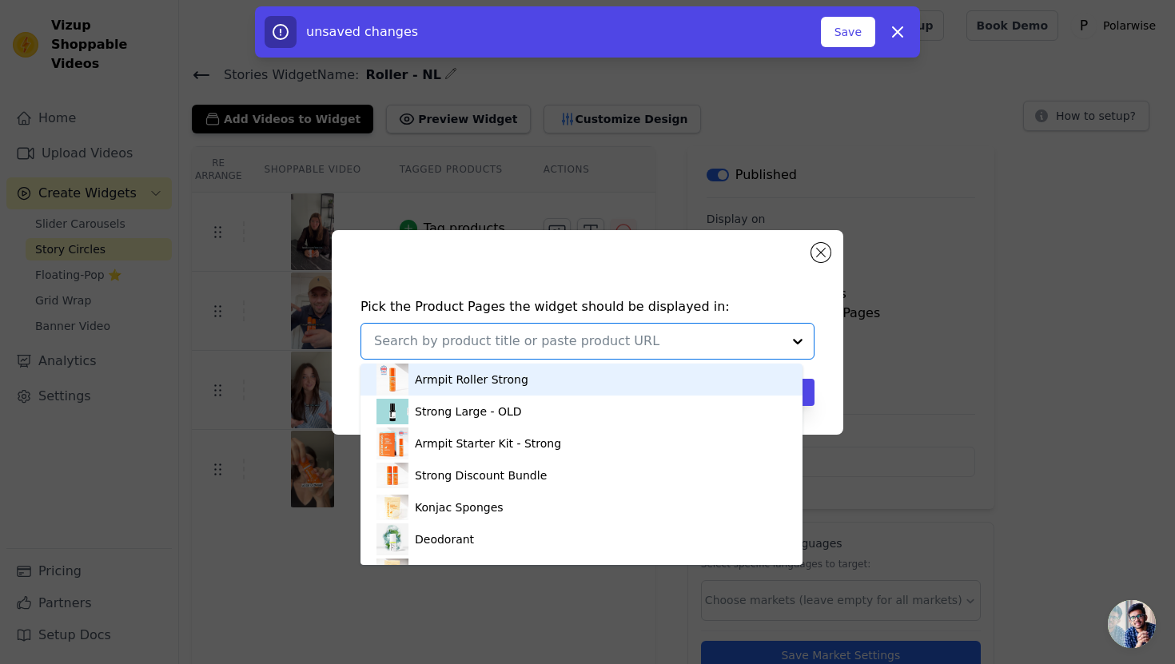
click at [507, 373] on div "Armpit Roller Strong" at bounding box center [472, 380] width 114 height 16
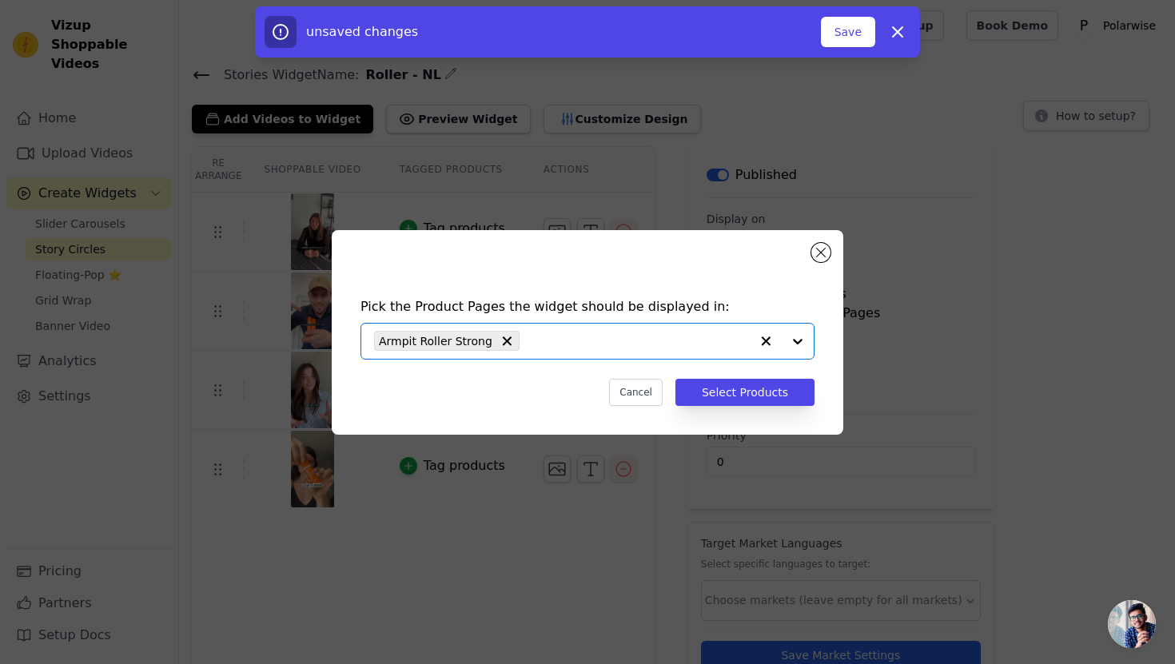
click at [544, 343] on input "text" at bounding box center [639, 341] width 222 height 19
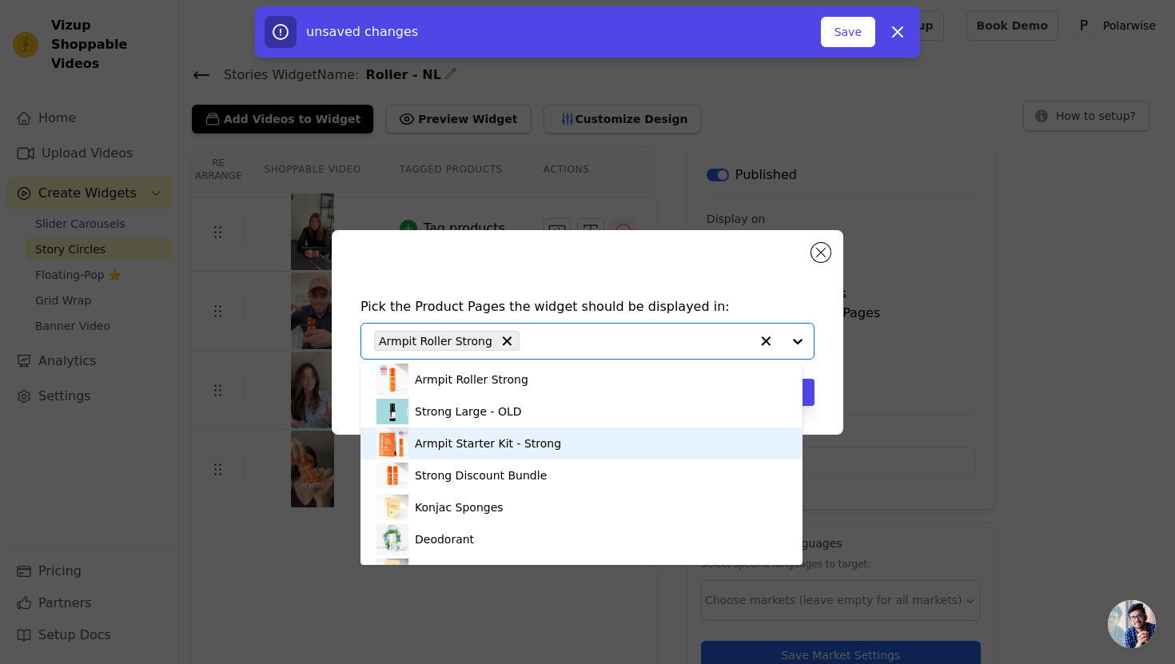
click at [514, 453] on div "Armpit Starter Kit - Strong" at bounding box center [582, 444] width 410 height 32
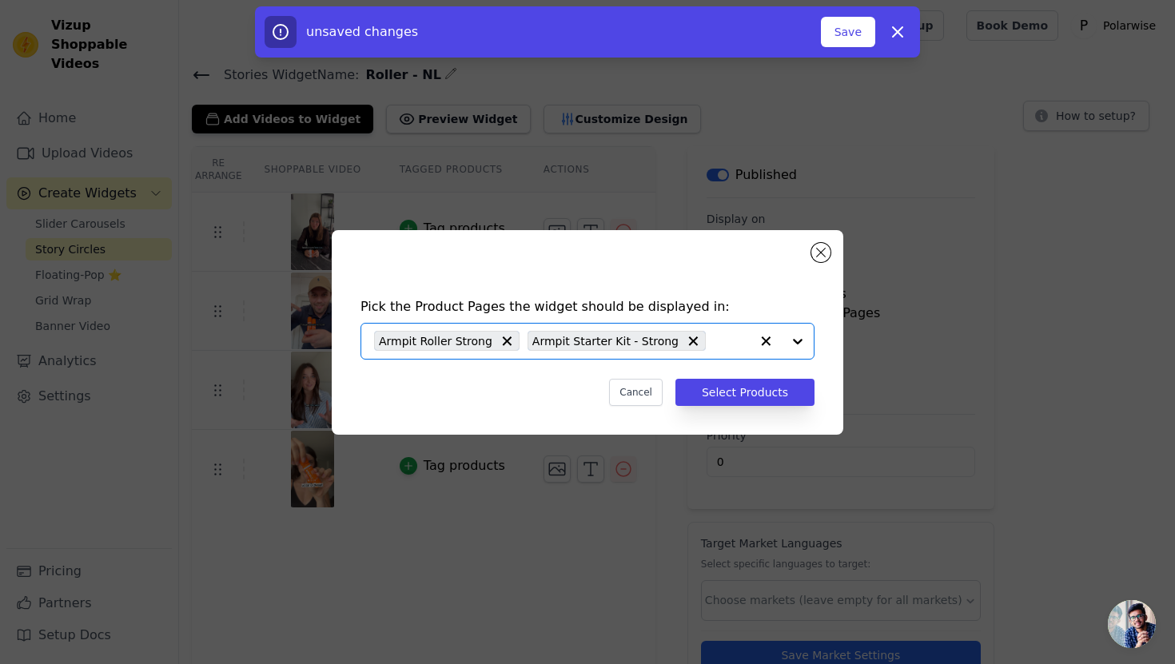
click at [738, 335] on input "text" at bounding box center [732, 341] width 36 height 19
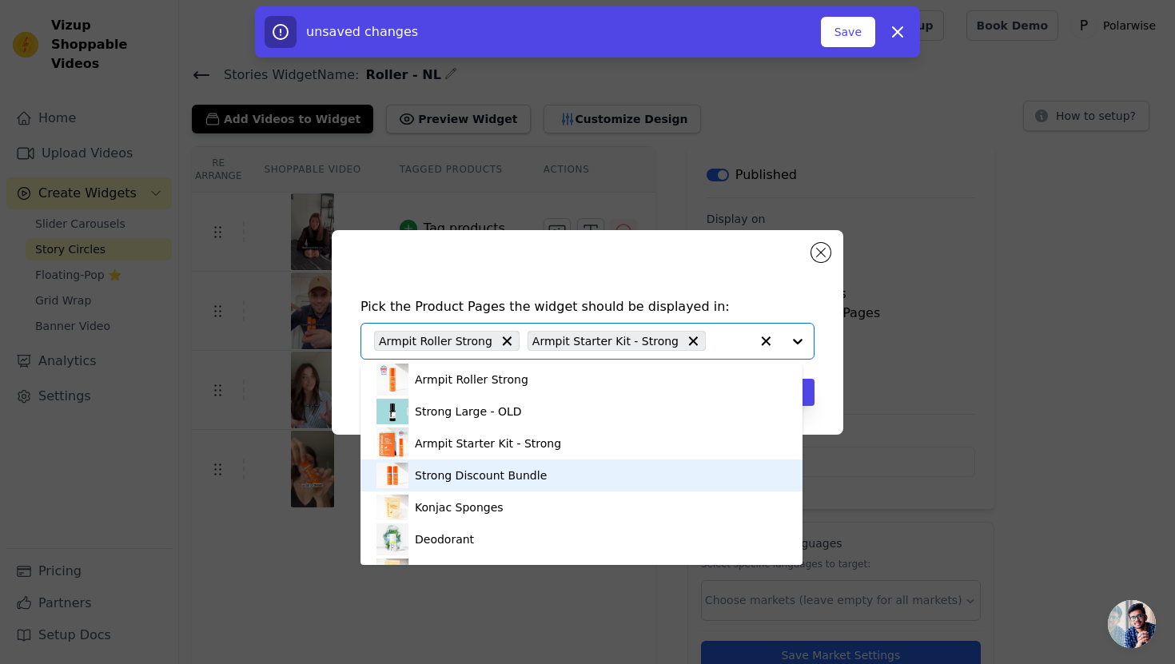
click at [544, 469] on div "Strong Discount Bundle" at bounding box center [582, 476] width 410 height 32
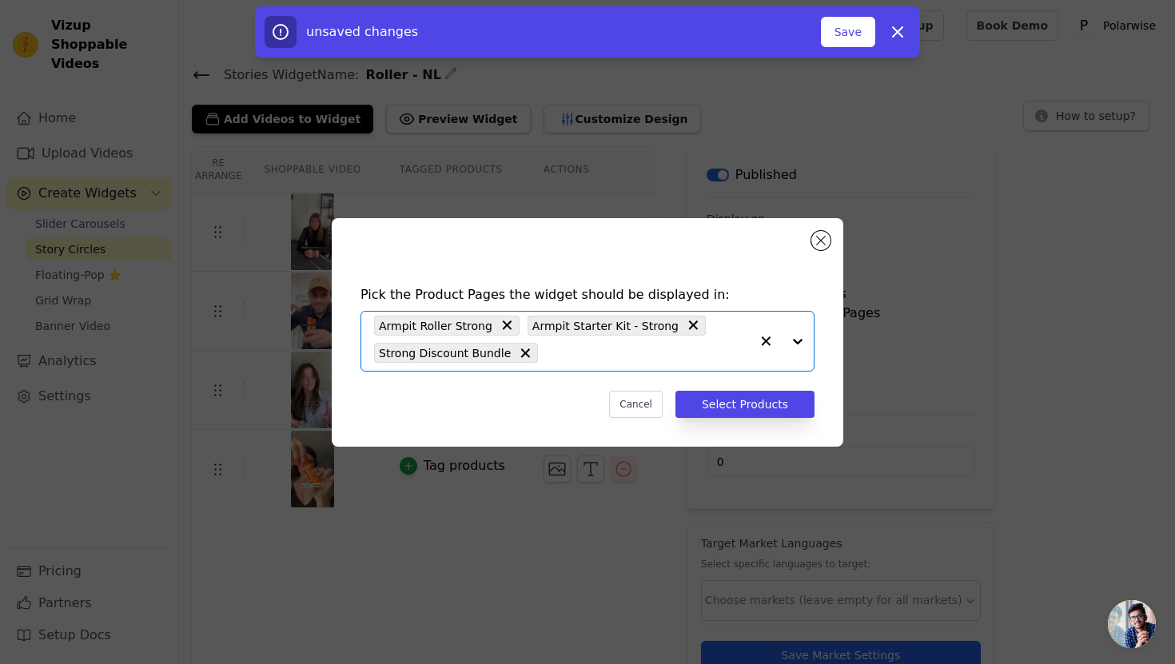
click at [693, 345] on input "text" at bounding box center [648, 353] width 204 height 19
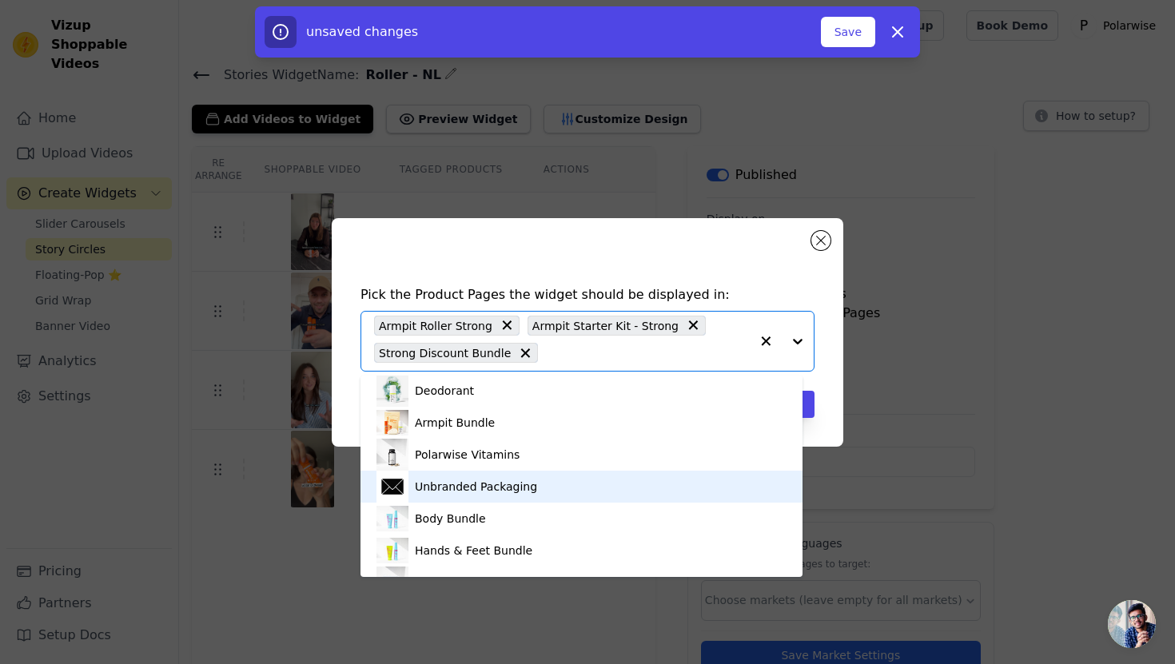
scroll to position [162, 0]
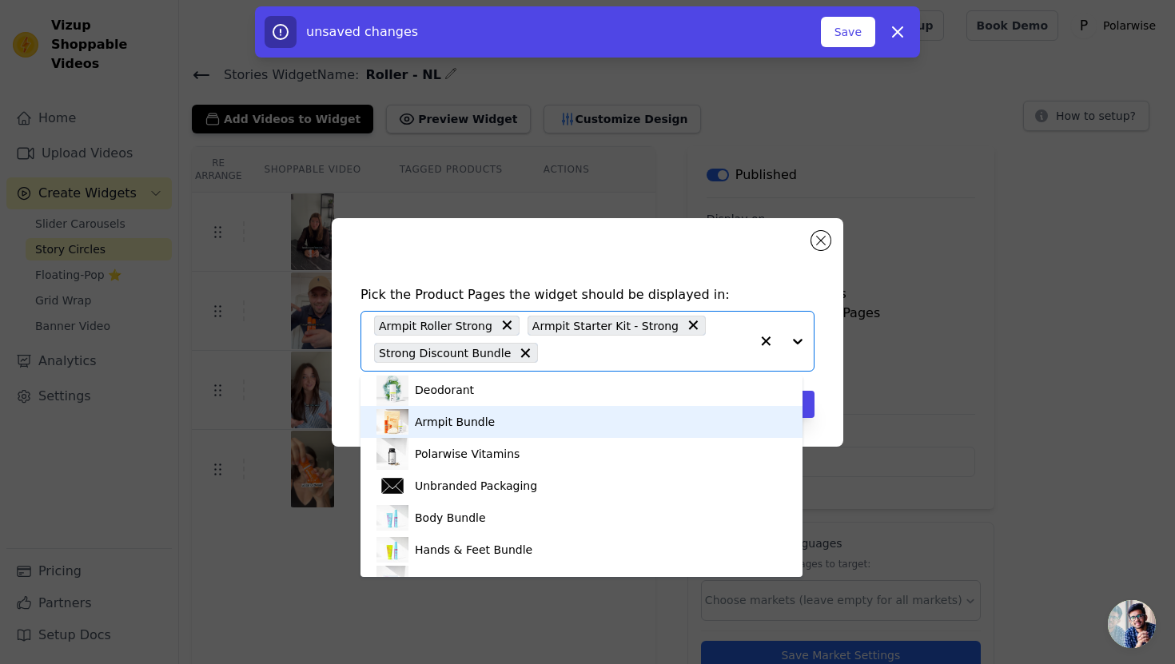
click at [498, 430] on div "Armpit Bundle" at bounding box center [582, 422] width 410 height 32
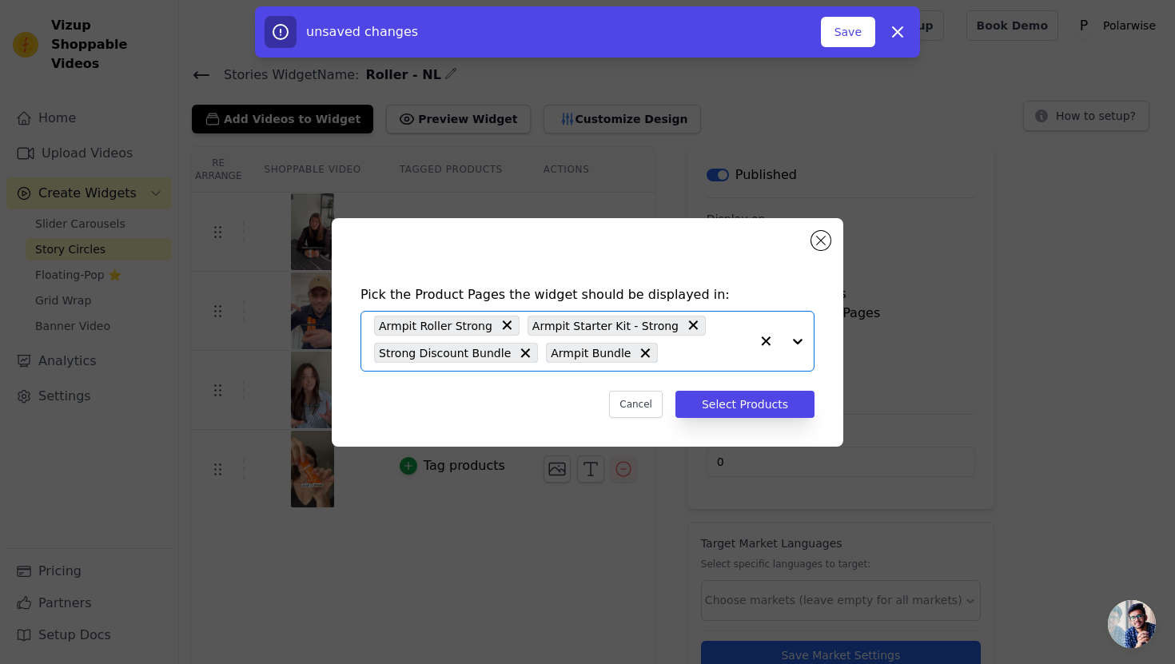
click at [692, 346] on input "text" at bounding box center [708, 353] width 84 height 19
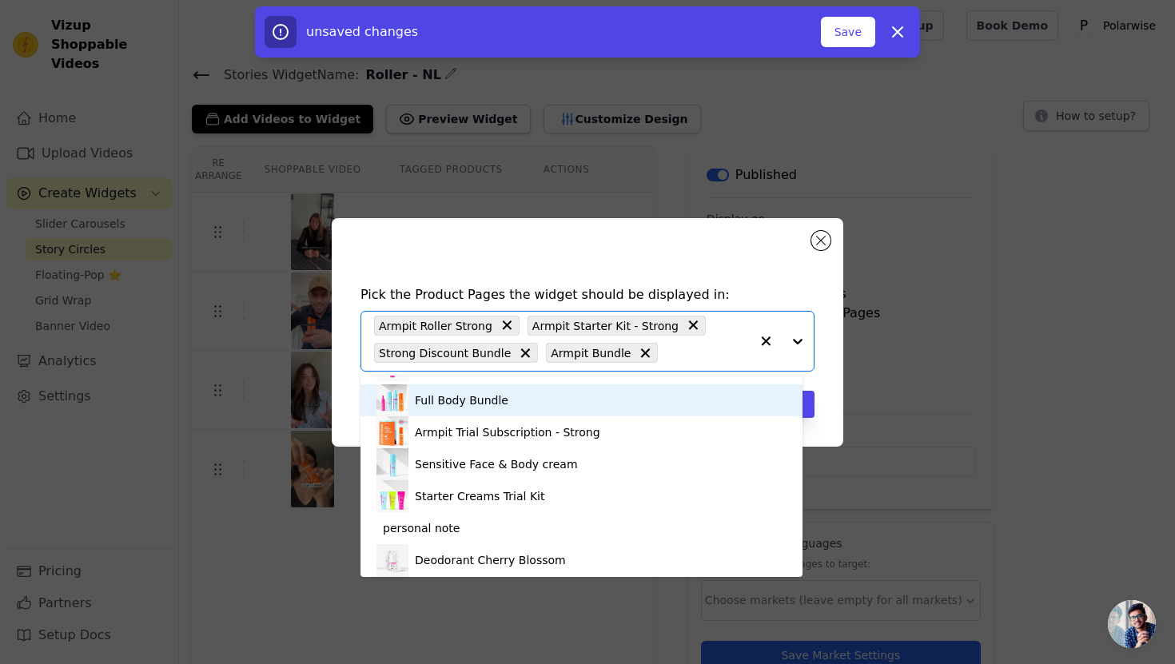
scroll to position [510, 0]
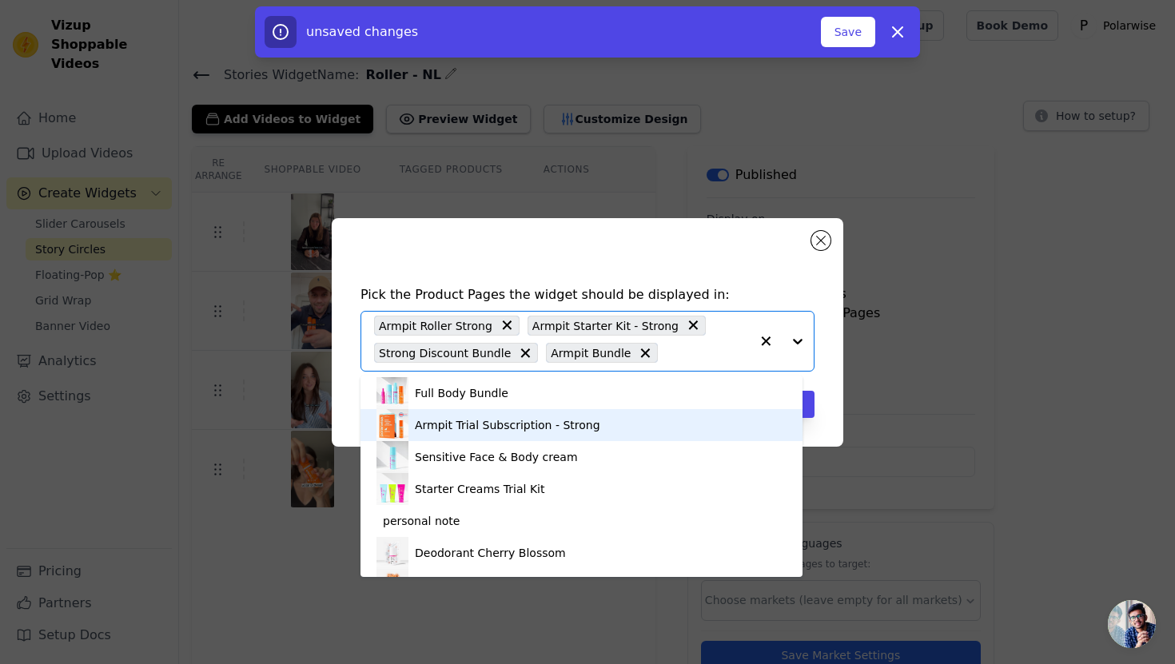
click at [544, 426] on div "Armpit Trial Subscription - Strong" at bounding box center [508, 425] width 186 height 16
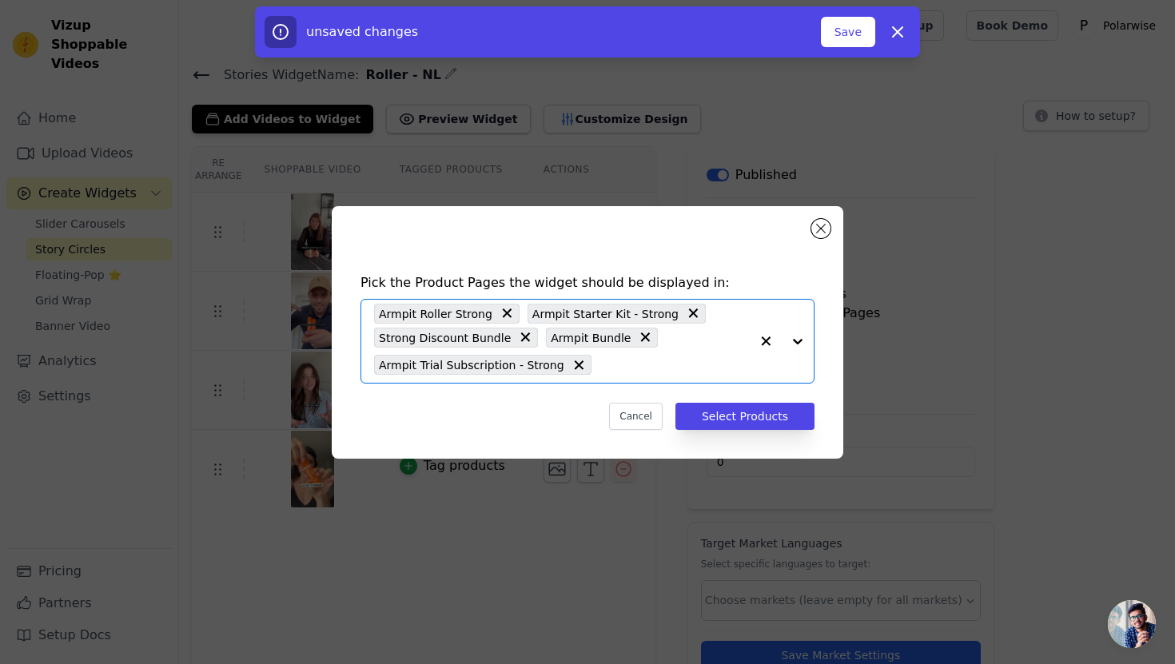
click at [688, 362] on input "text" at bounding box center [675, 365] width 150 height 19
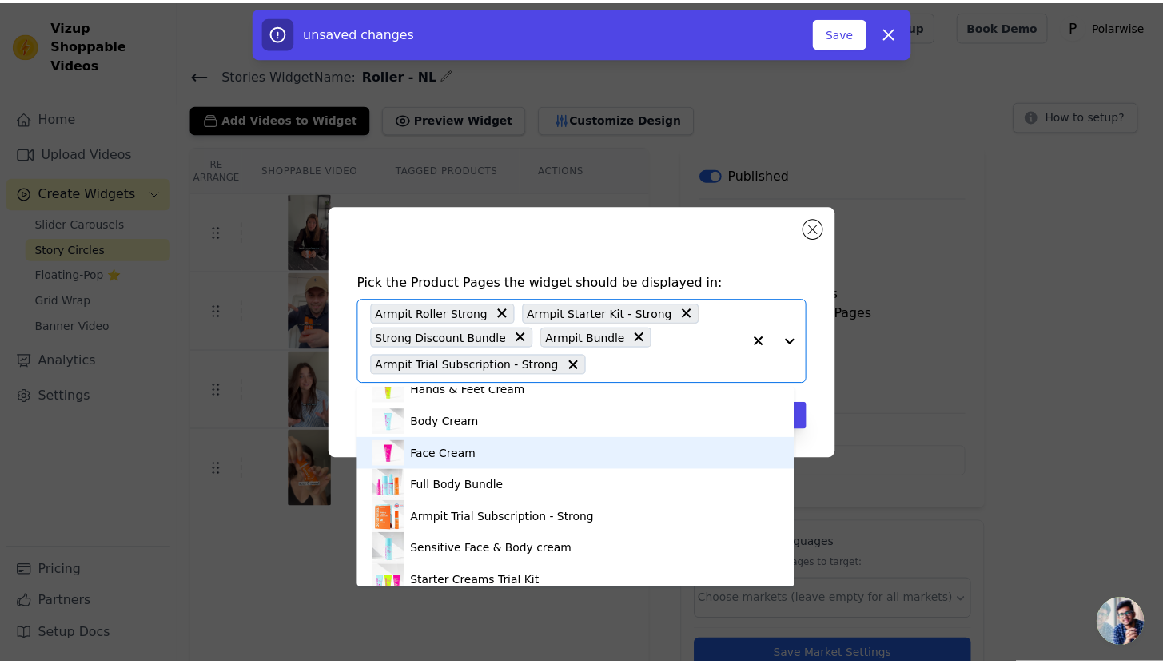
scroll to position [518, 0]
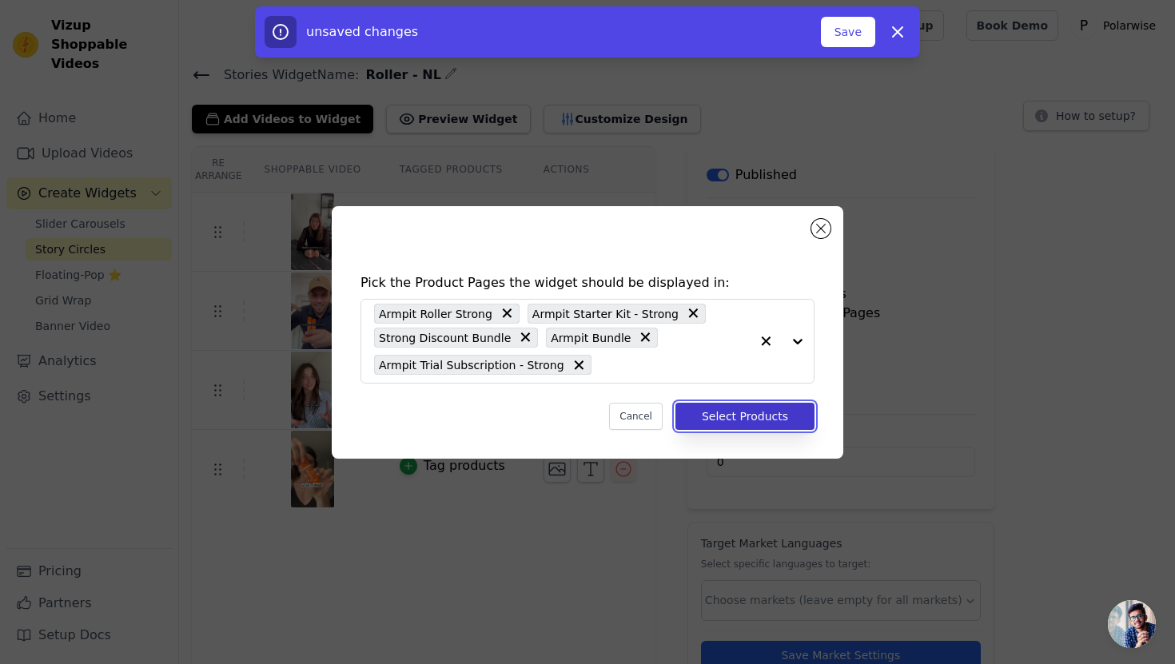
click at [806, 419] on button "Select Products" at bounding box center [745, 416] width 139 height 27
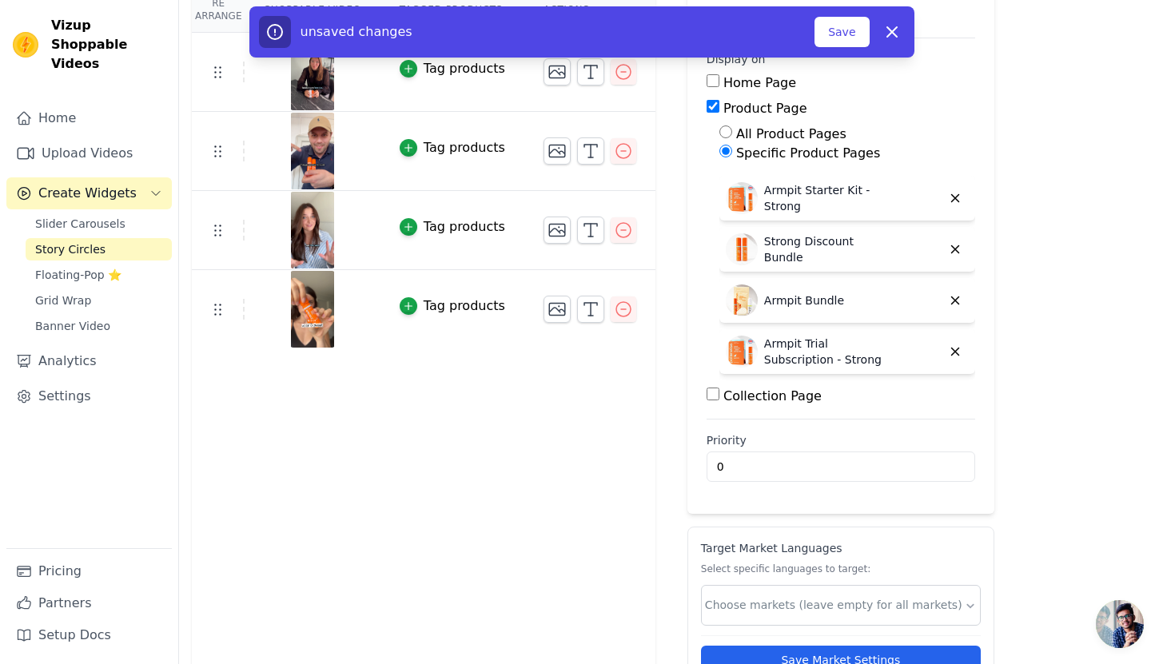
scroll to position [218, 0]
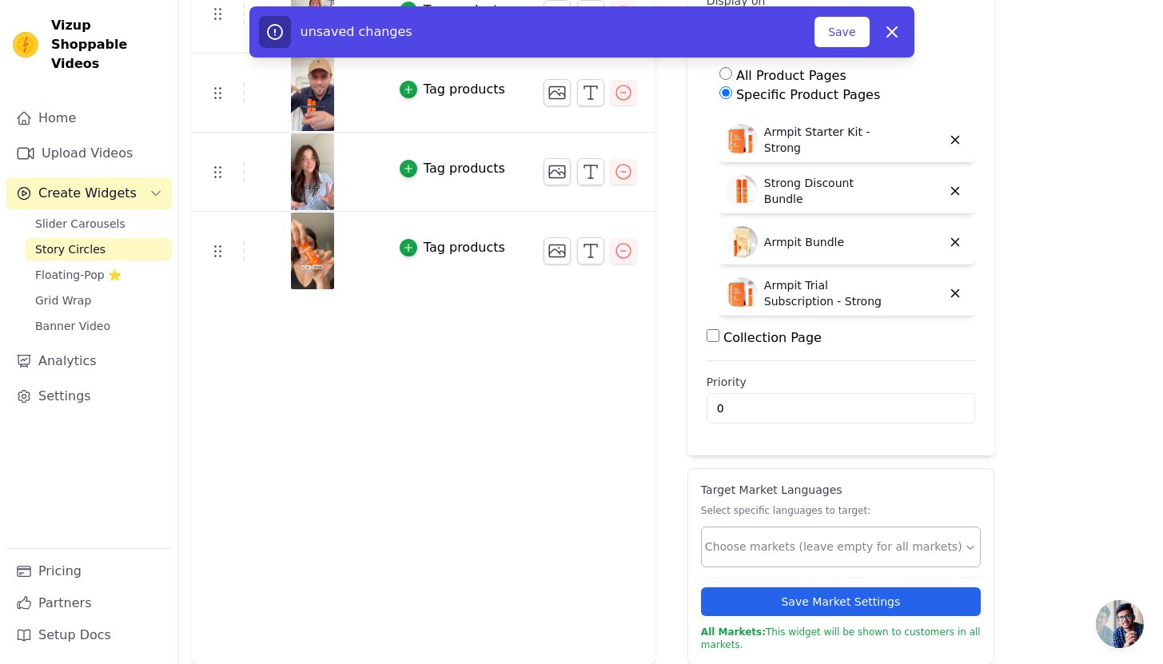
click at [780, 545] on input "text" at bounding box center [834, 547] width 259 height 17
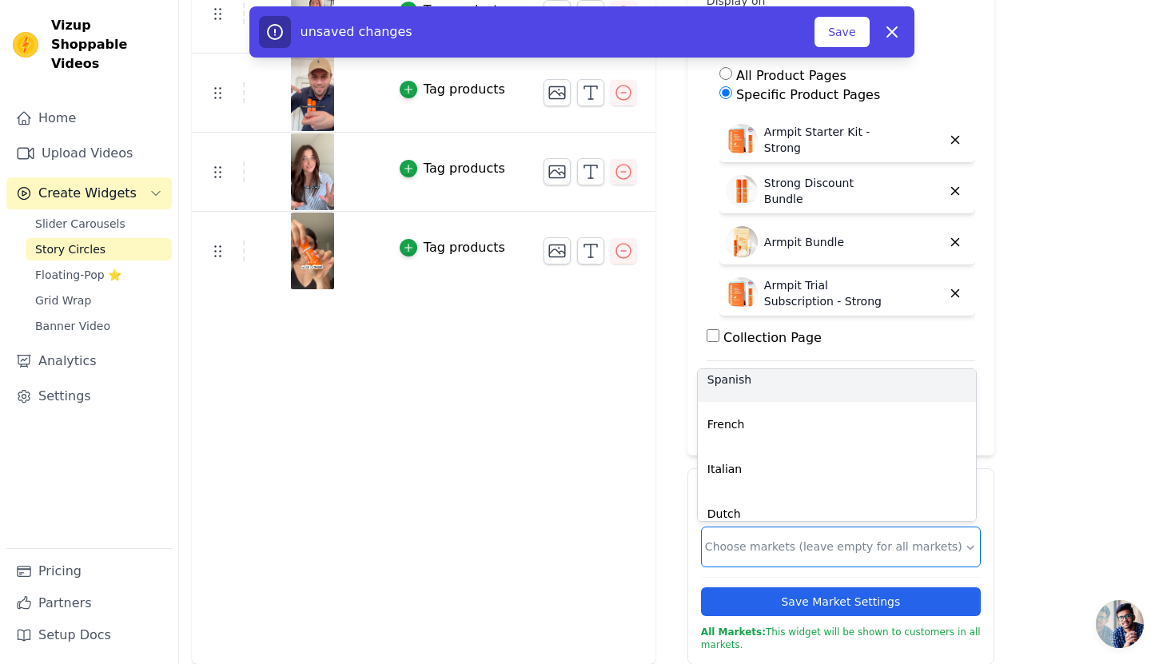
scroll to position [162, 0]
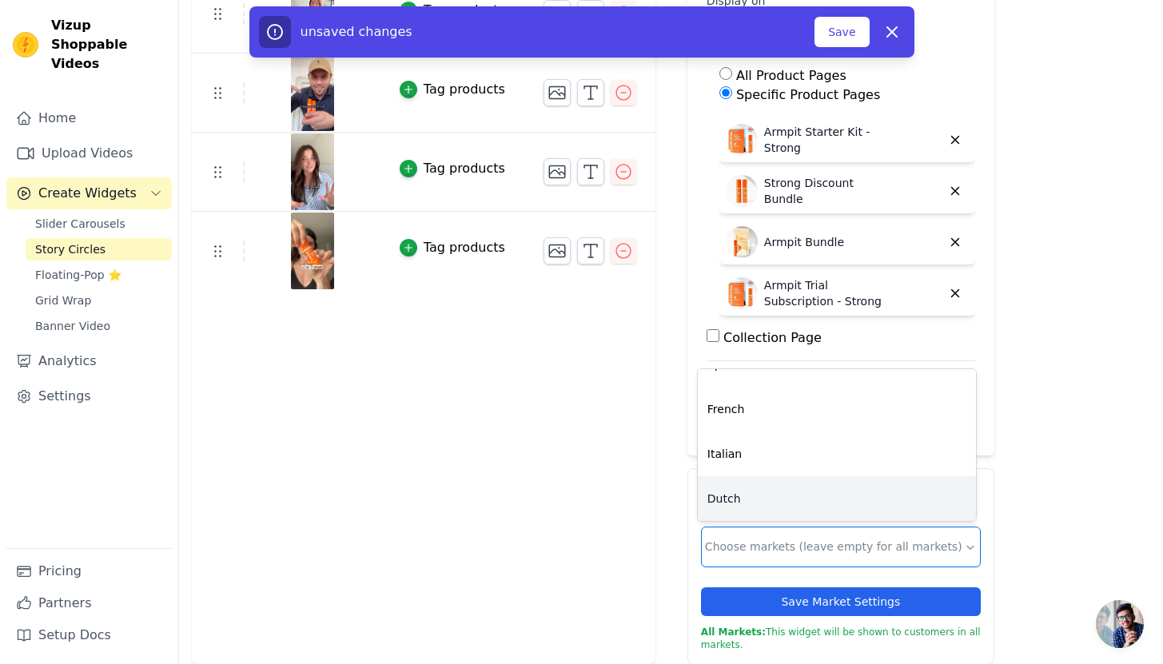
click at [772, 492] on div "Dutch" at bounding box center [837, 499] width 278 height 45
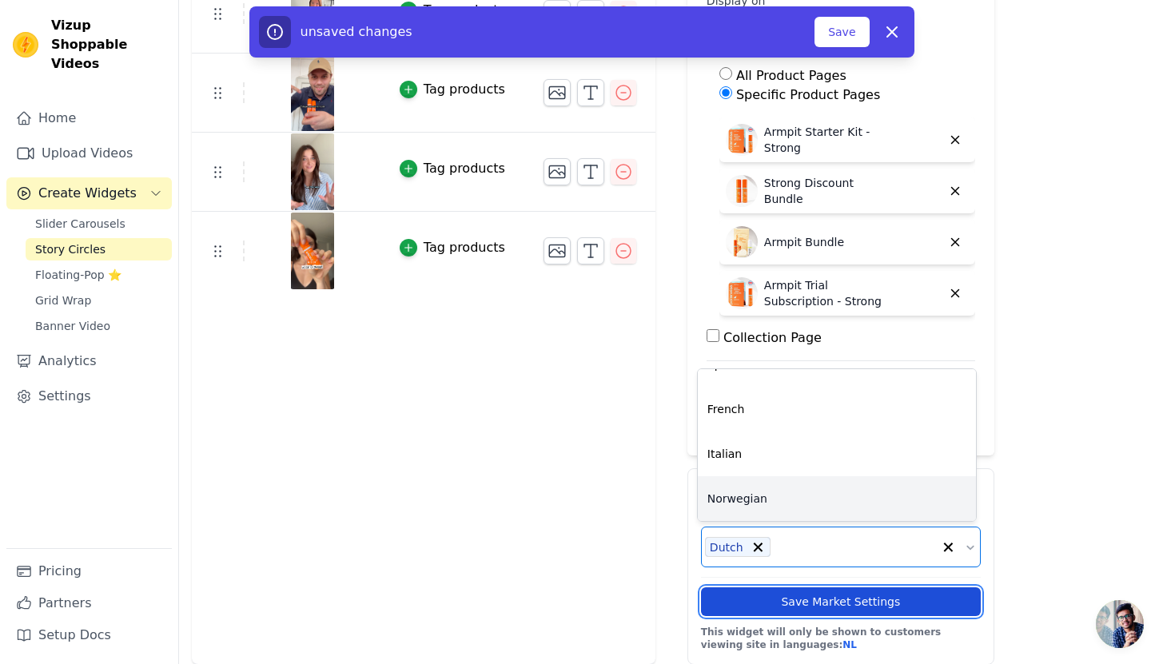
click at [823, 594] on button "Save Market Settings" at bounding box center [841, 602] width 280 height 29
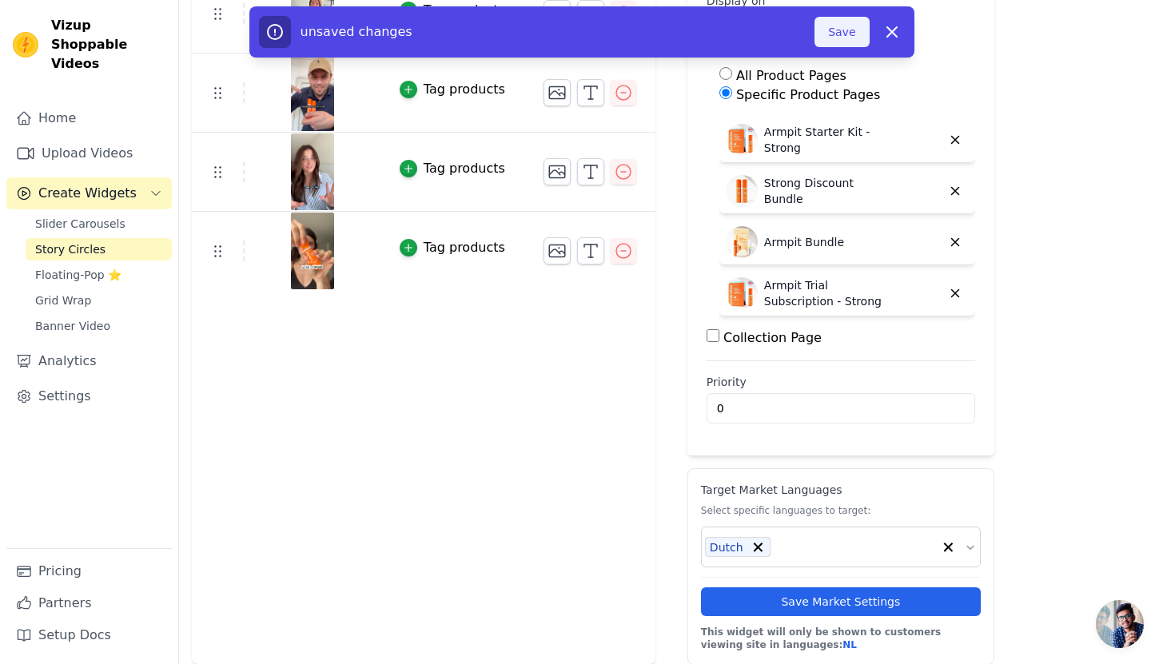
click at [842, 35] on button "Save" at bounding box center [842, 32] width 54 height 30
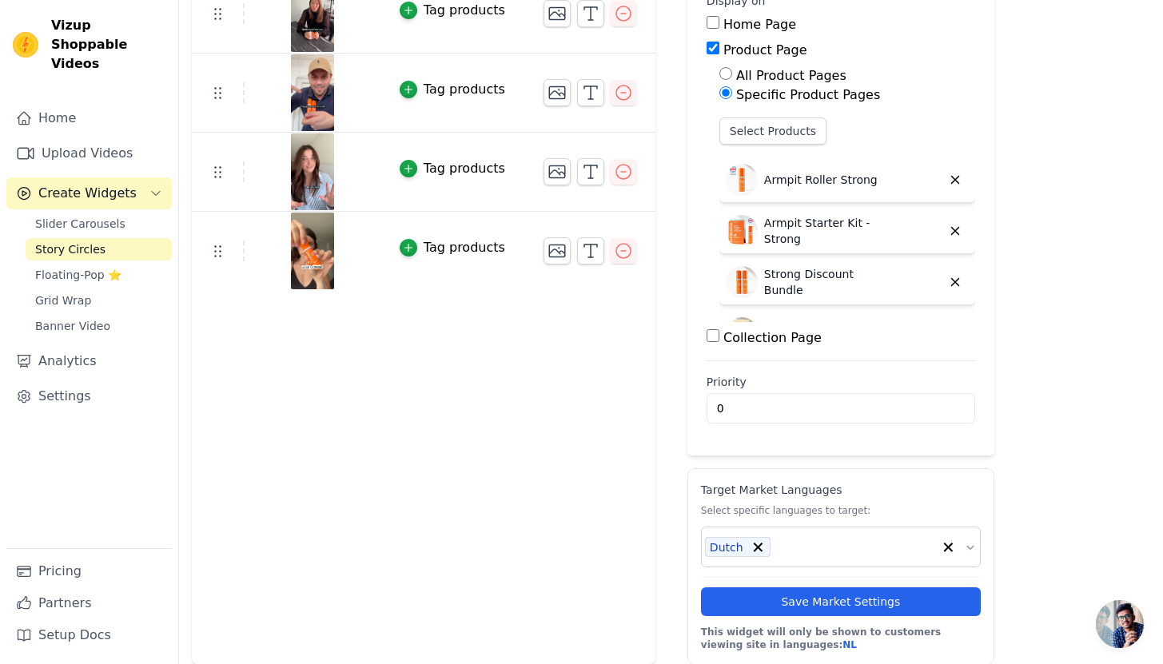
scroll to position [0, 0]
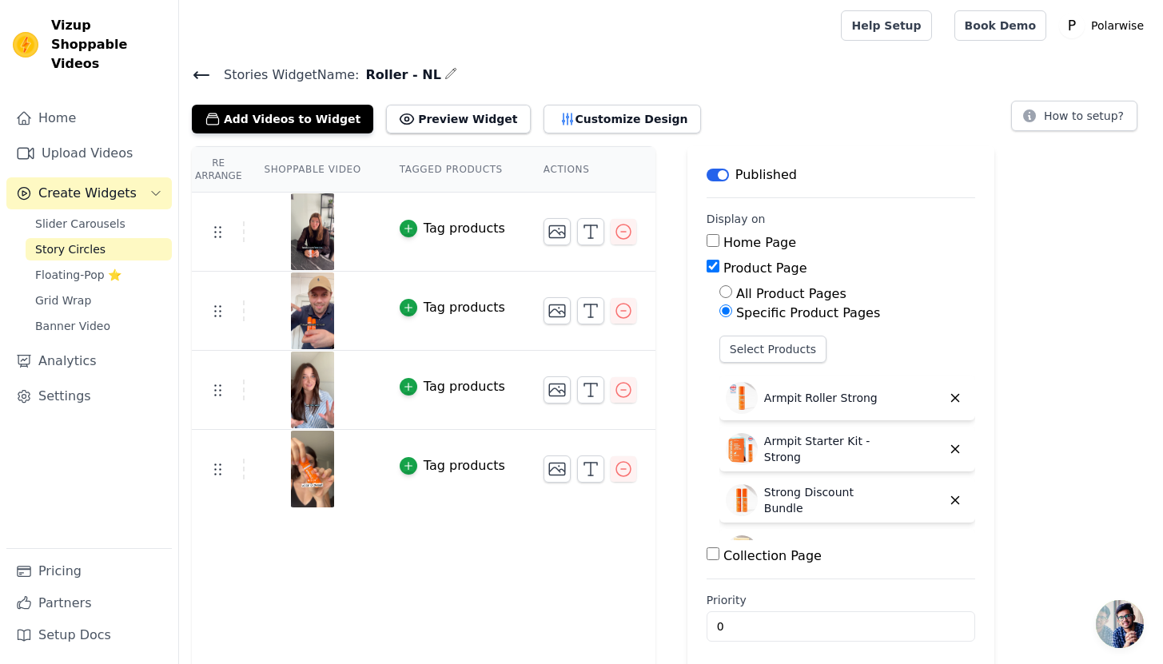
click at [201, 71] on icon at bounding box center [201, 75] width 19 height 19
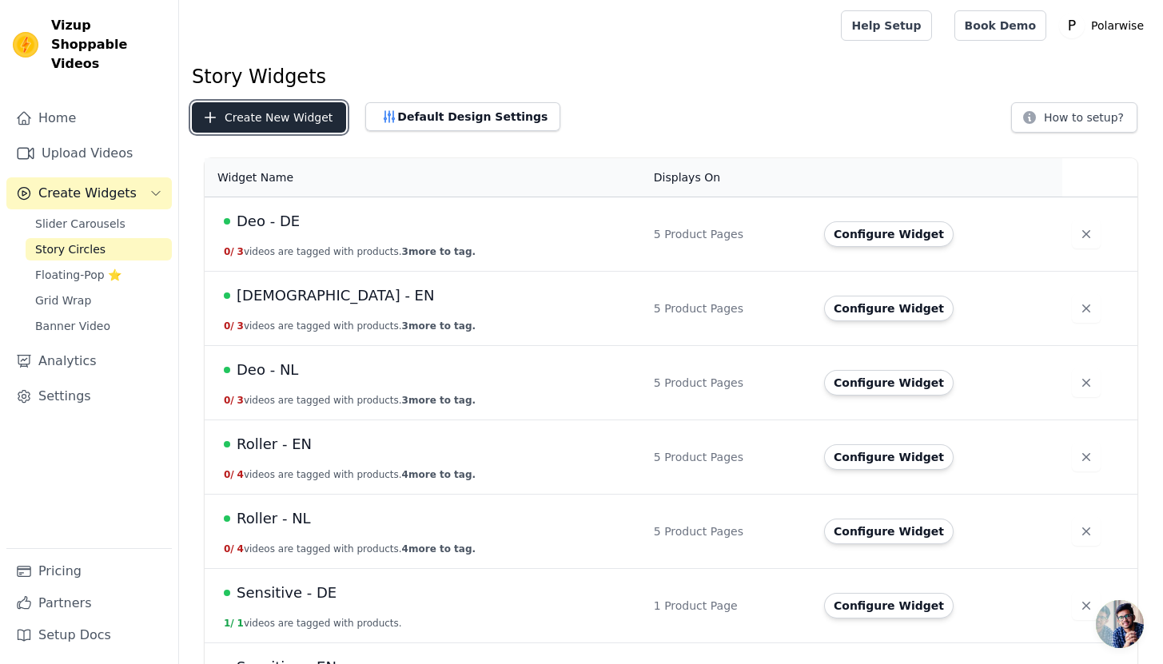
click at [265, 122] on button "Create New Widget" at bounding box center [269, 117] width 154 height 30
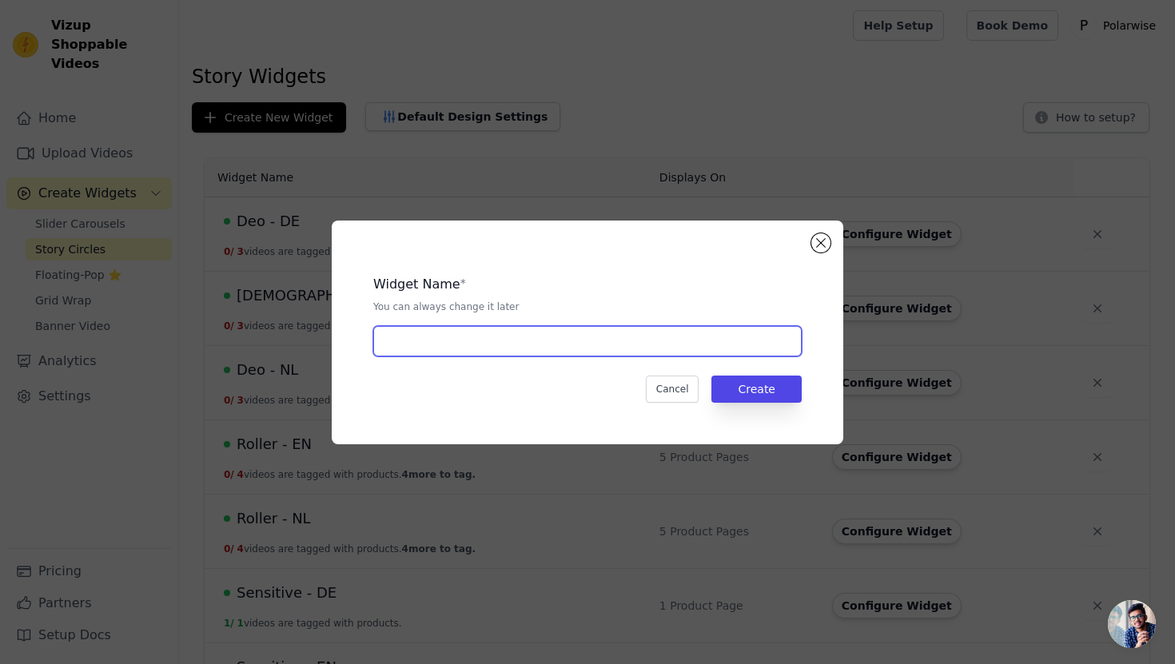
click at [466, 351] on input "text" at bounding box center [587, 341] width 429 height 30
type input "Roller - DE"
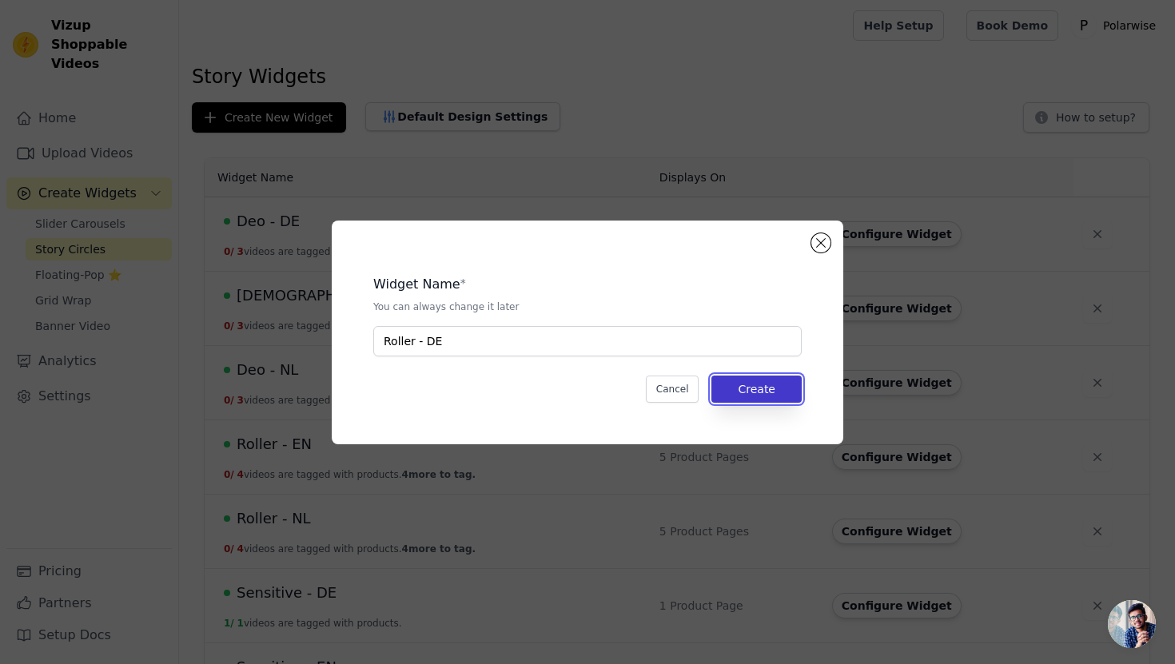
click at [767, 389] on button "Create" at bounding box center [757, 389] width 90 height 27
